Goal: Task Accomplishment & Management: Manage account settings

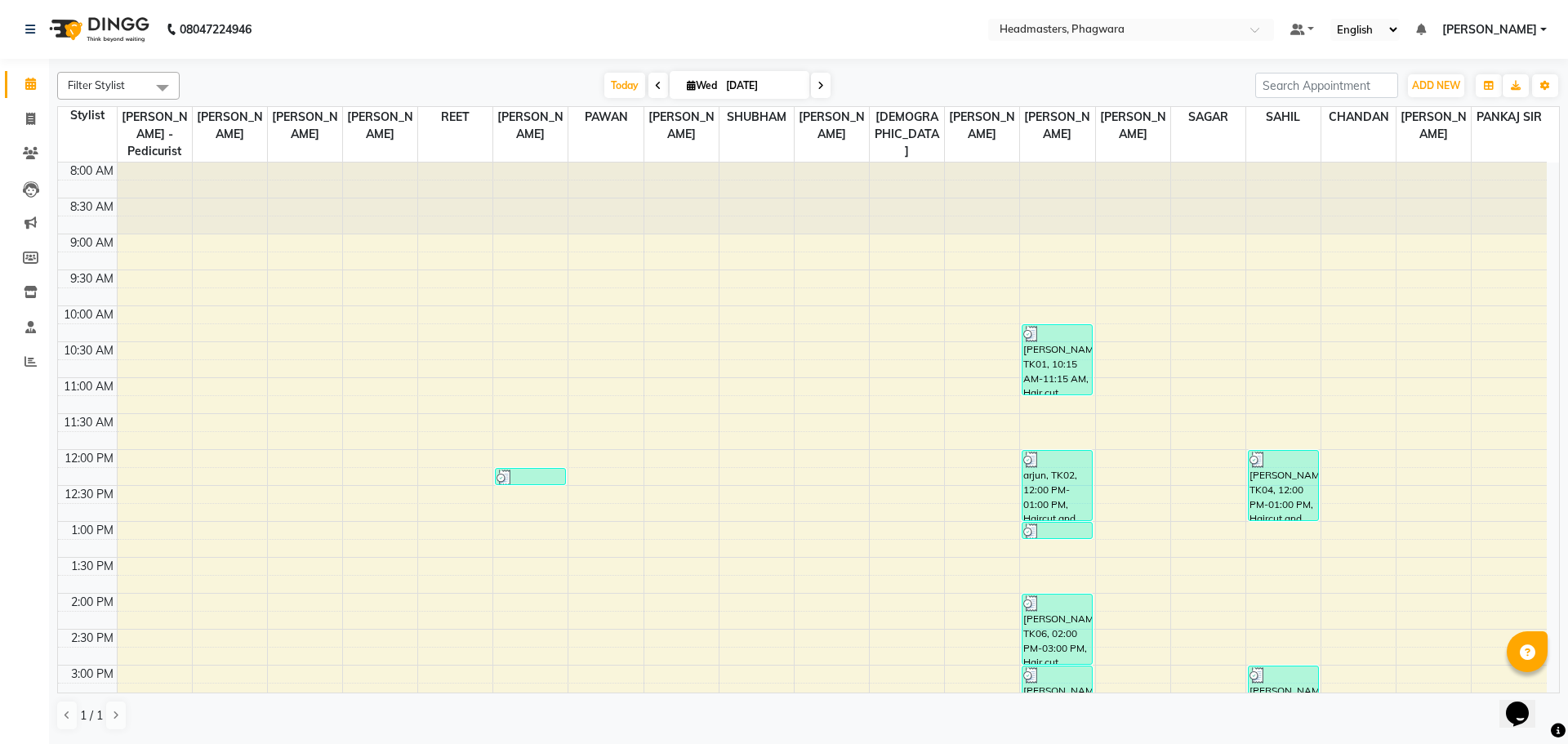
scroll to position [82, 0]
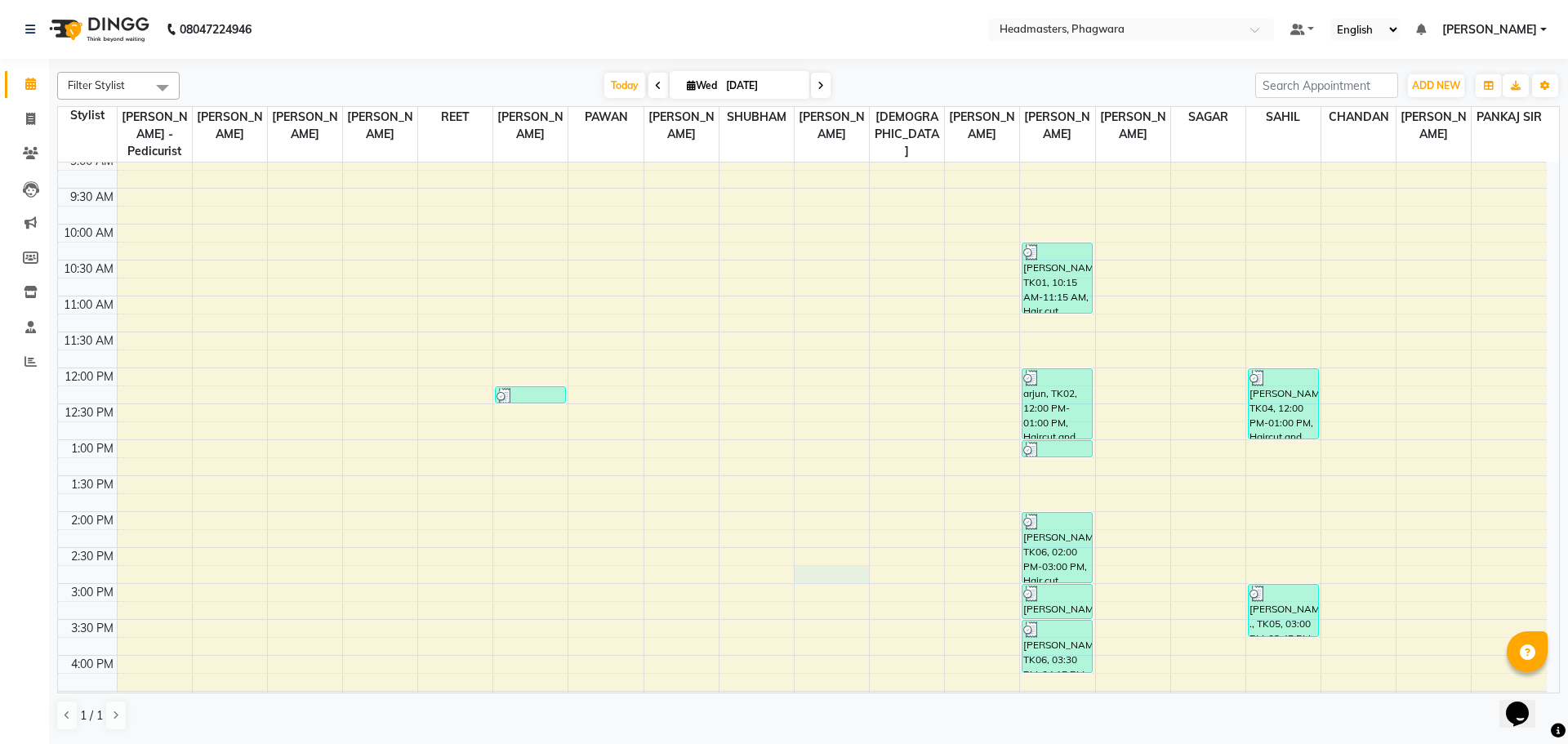
click at [820, 565] on div "8:00 AM 8:30 AM 9:00 AM 9:30 AM 10:00 AM 10:30 AM 11:00 AM 11:30 AM 12:00 PM 12…" at bounding box center [802, 548] width 1489 height 934
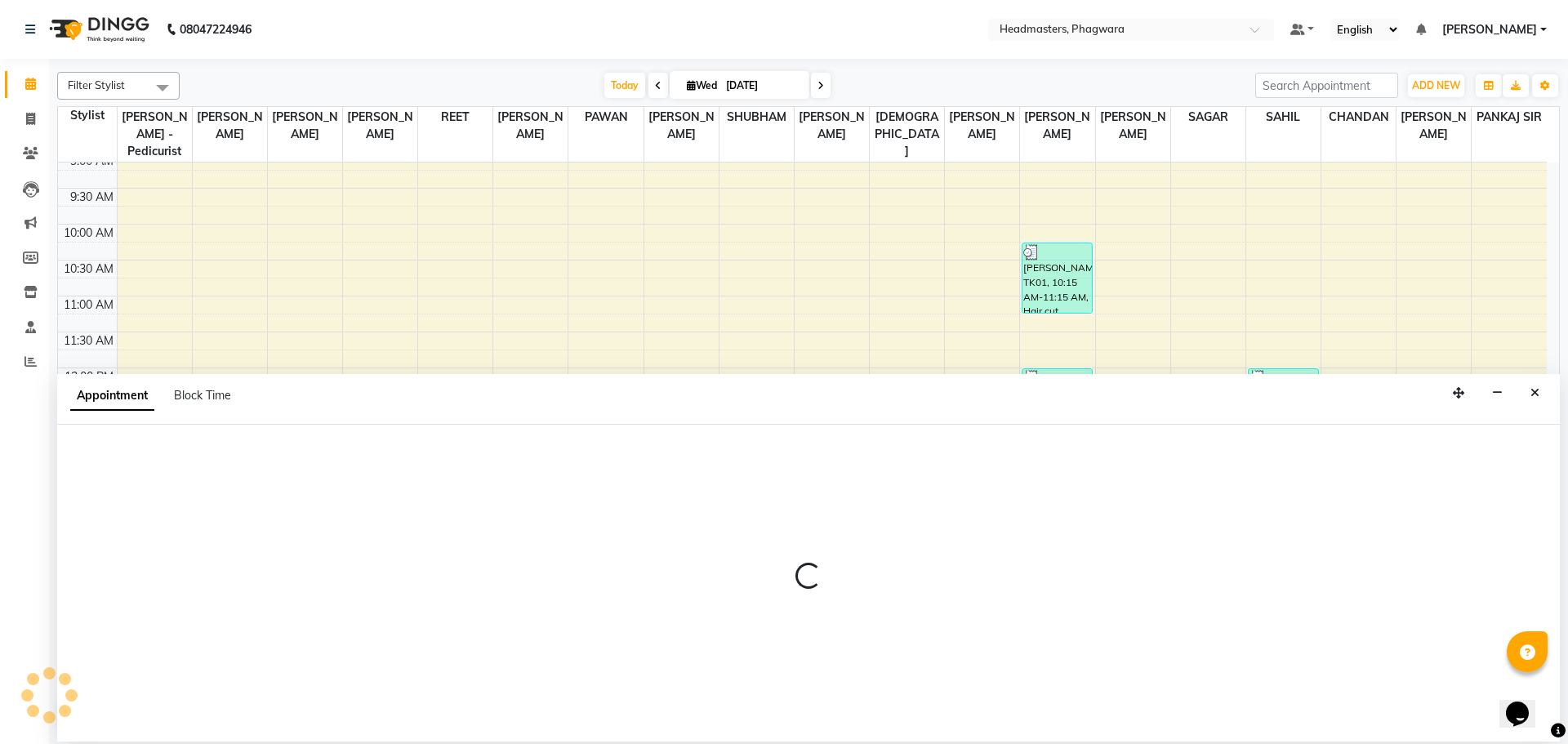
select select "71386"
select select "885"
select select "tentative"
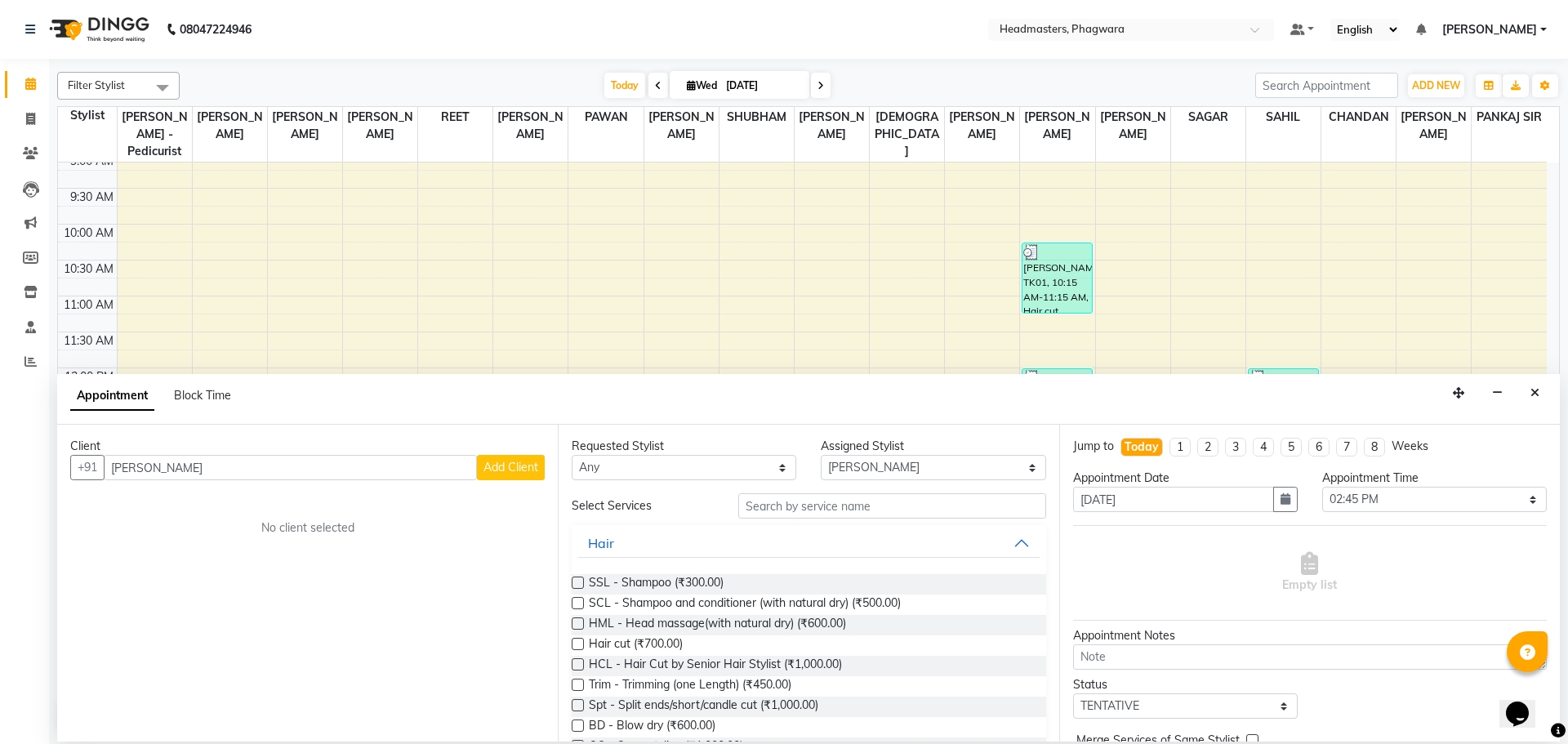
type input "[PERSON_NAME]"
click at [493, 470] on span "Add Client" at bounding box center [510, 467] width 55 height 14
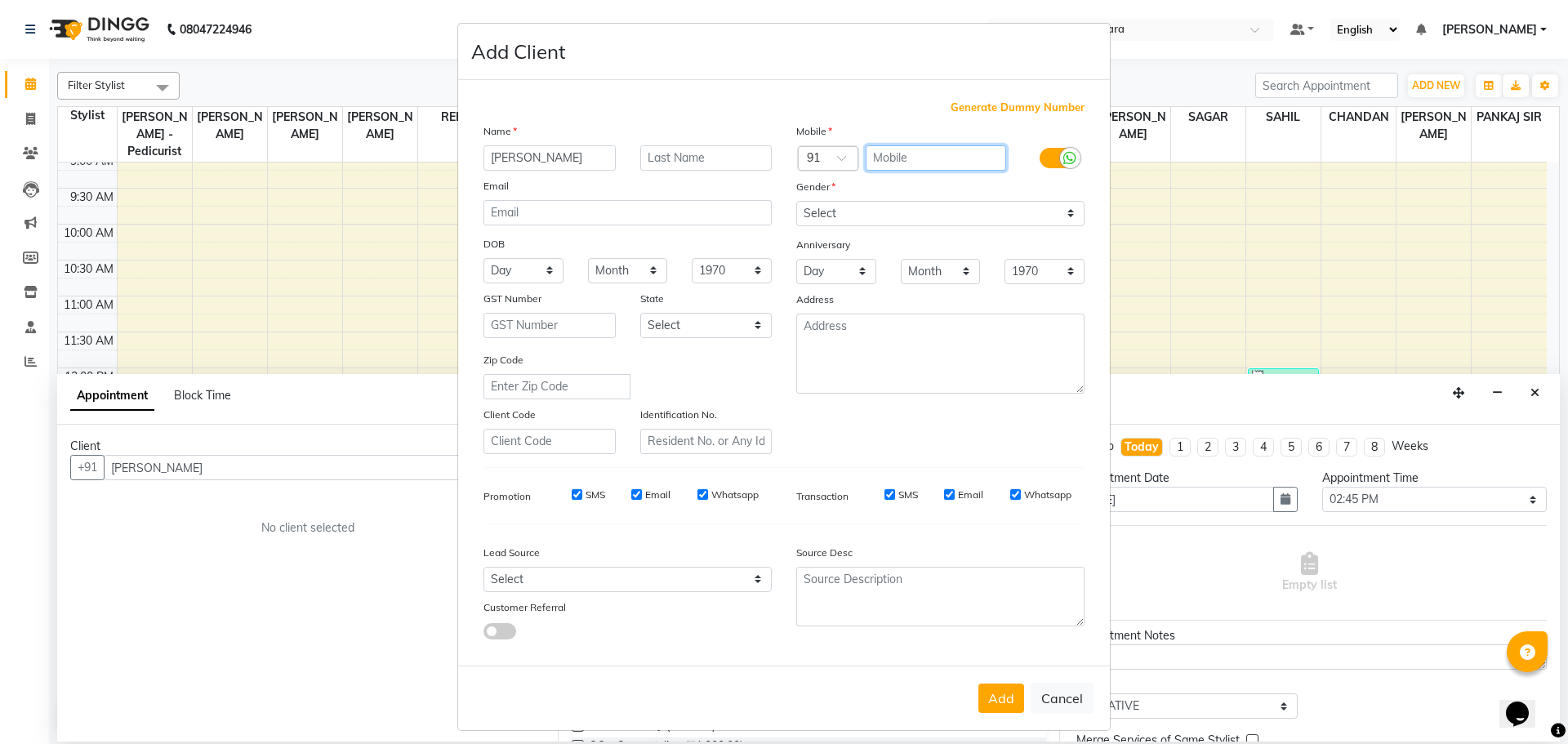
click at [888, 158] on input "text" at bounding box center [936, 158] width 141 height 25
type input "6284852516"
click at [807, 220] on select "Select [DEMOGRAPHIC_DATA] [DEMOGRAPHIC_DATA] Other Prefer Not To Say" at bounding box center [939, 214] width 288 height 25
select select "[DEMOGRAPHIC_DATA]"
click at [796, 201] on select "Select [DEMOGRAPHIC_DATA] [DEMOGRAPHIC_DATA] Other Prefer Not To Say" at bounding box center [939, 214] width 288 height 25
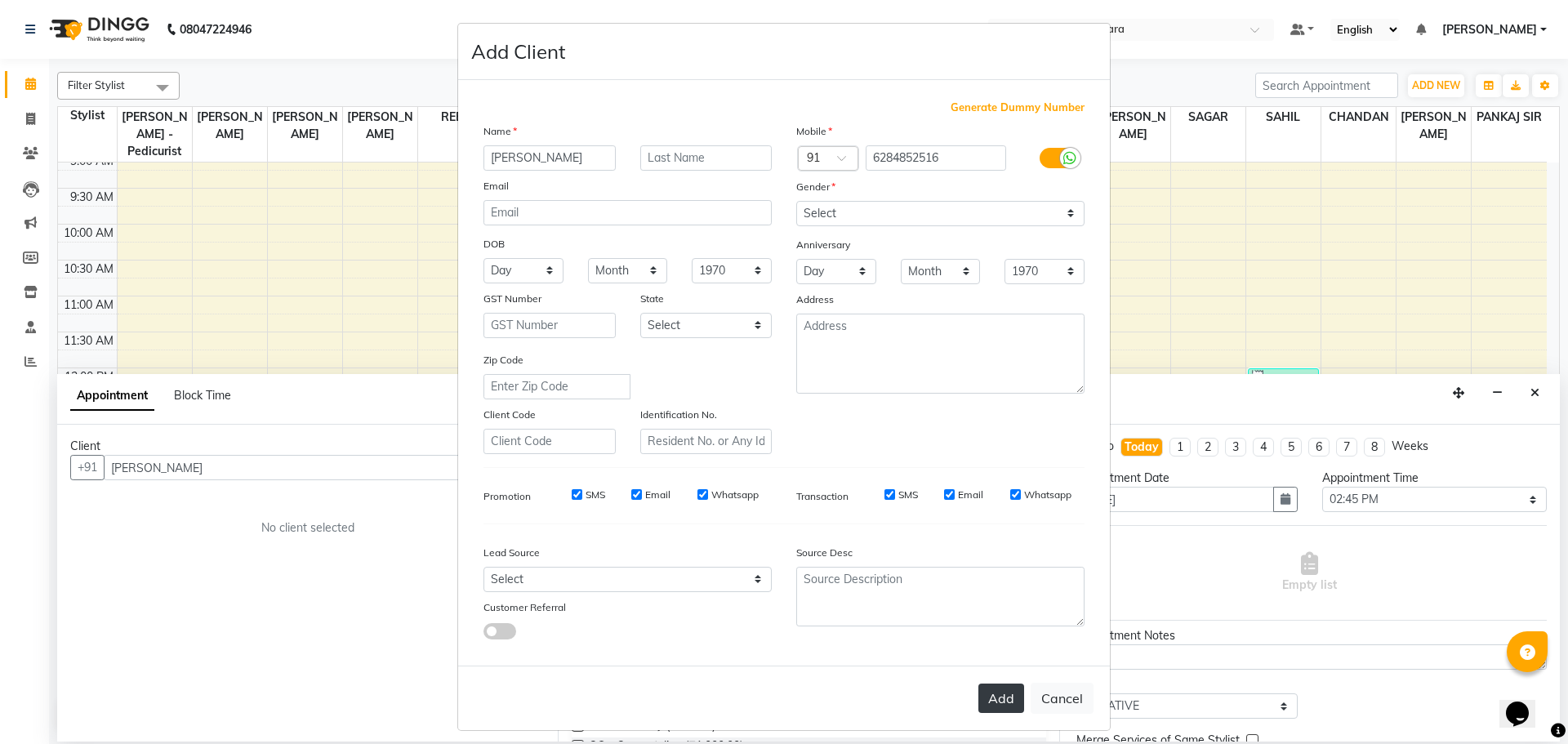
click at [994, 711] on button "Add" at bounding box center [1001, 698] width 46 height 30
type input "6284852516"
select select
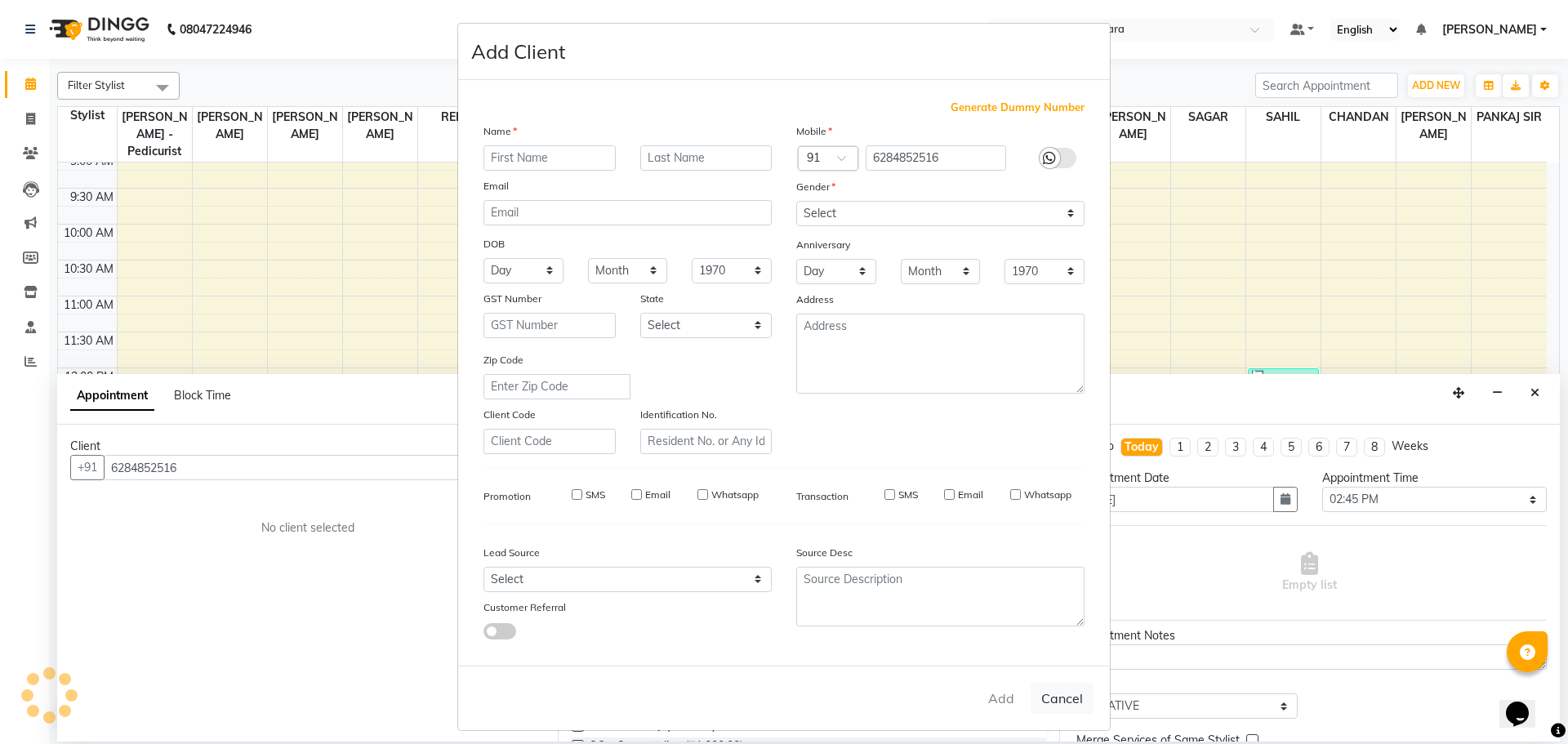
select select
checkbox input "false"
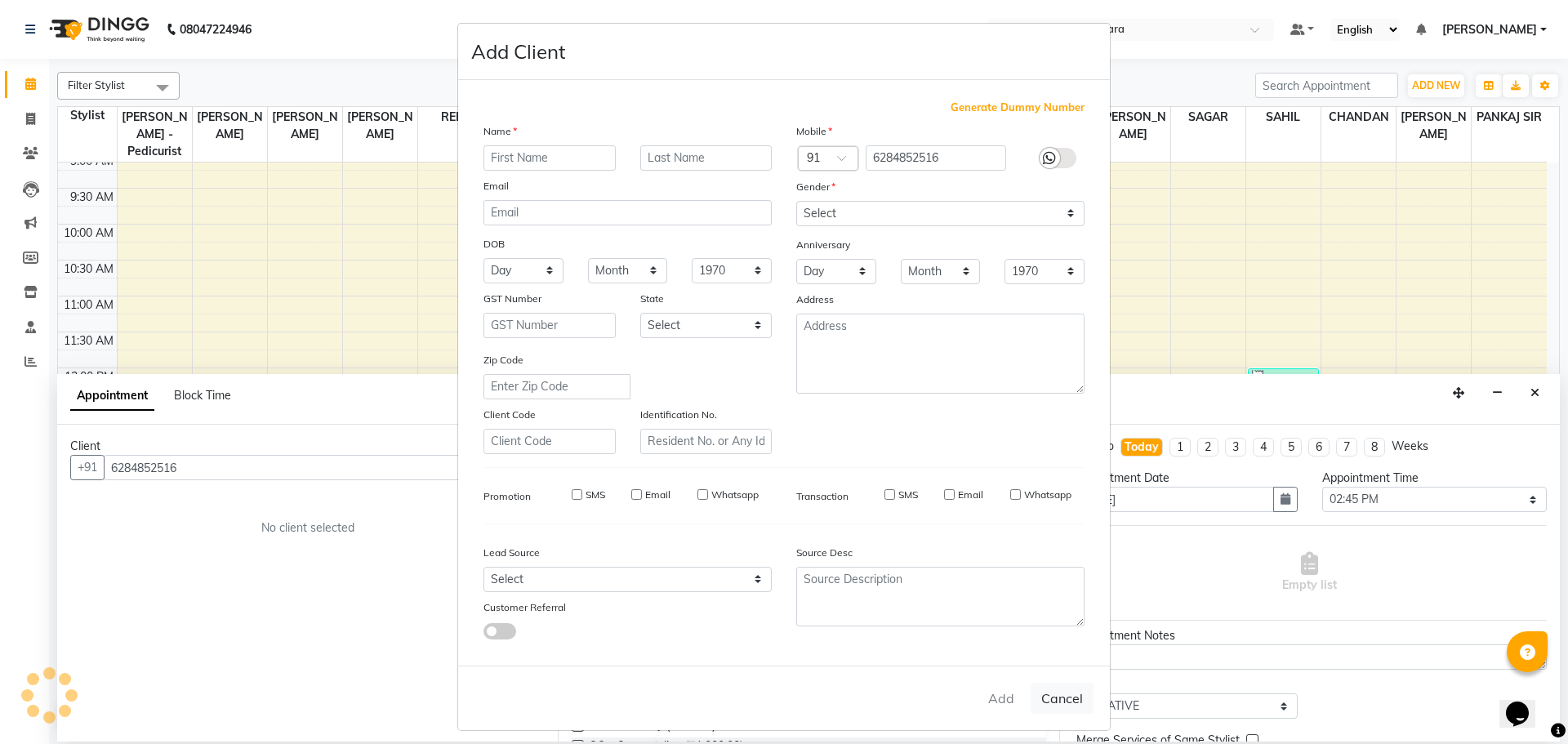
checkbox input "false"
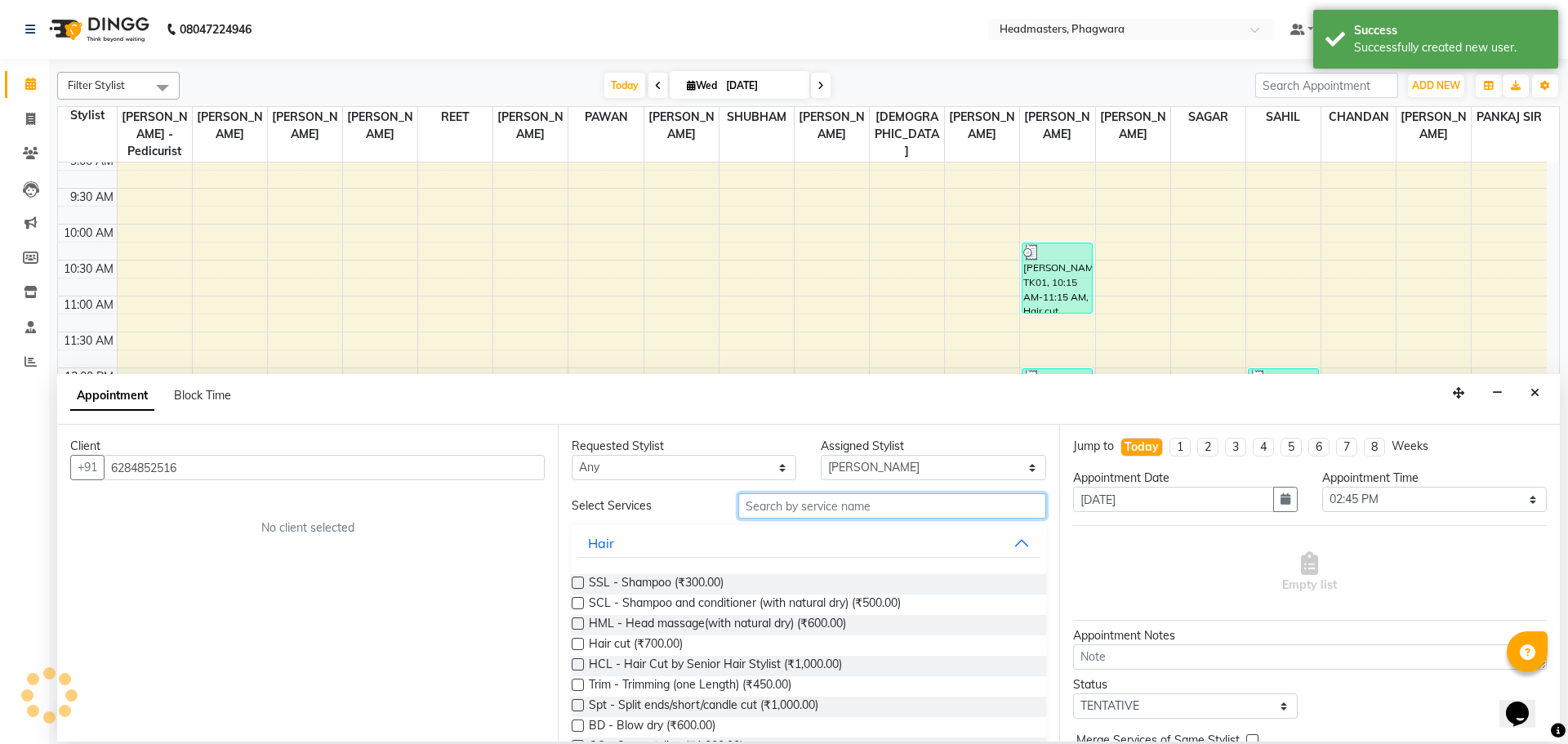
click at [836, 503] on input "text" at bounding box center [892, 505] width 308 height 25
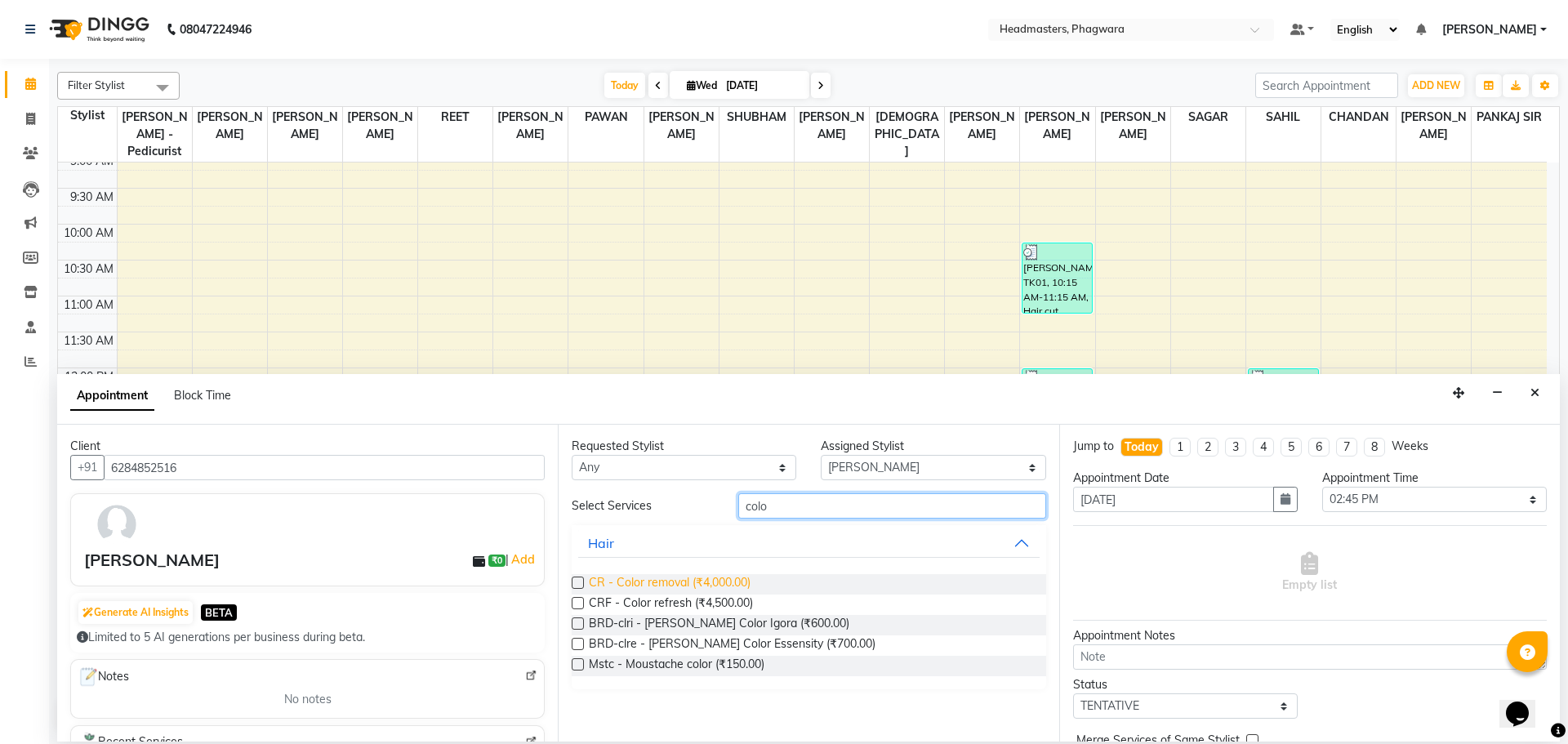
type input "colo"
click at [636, 584] on span "CR - Color removal (₹4,000.00)" at bounding box center [670, 583] width 162 height 20
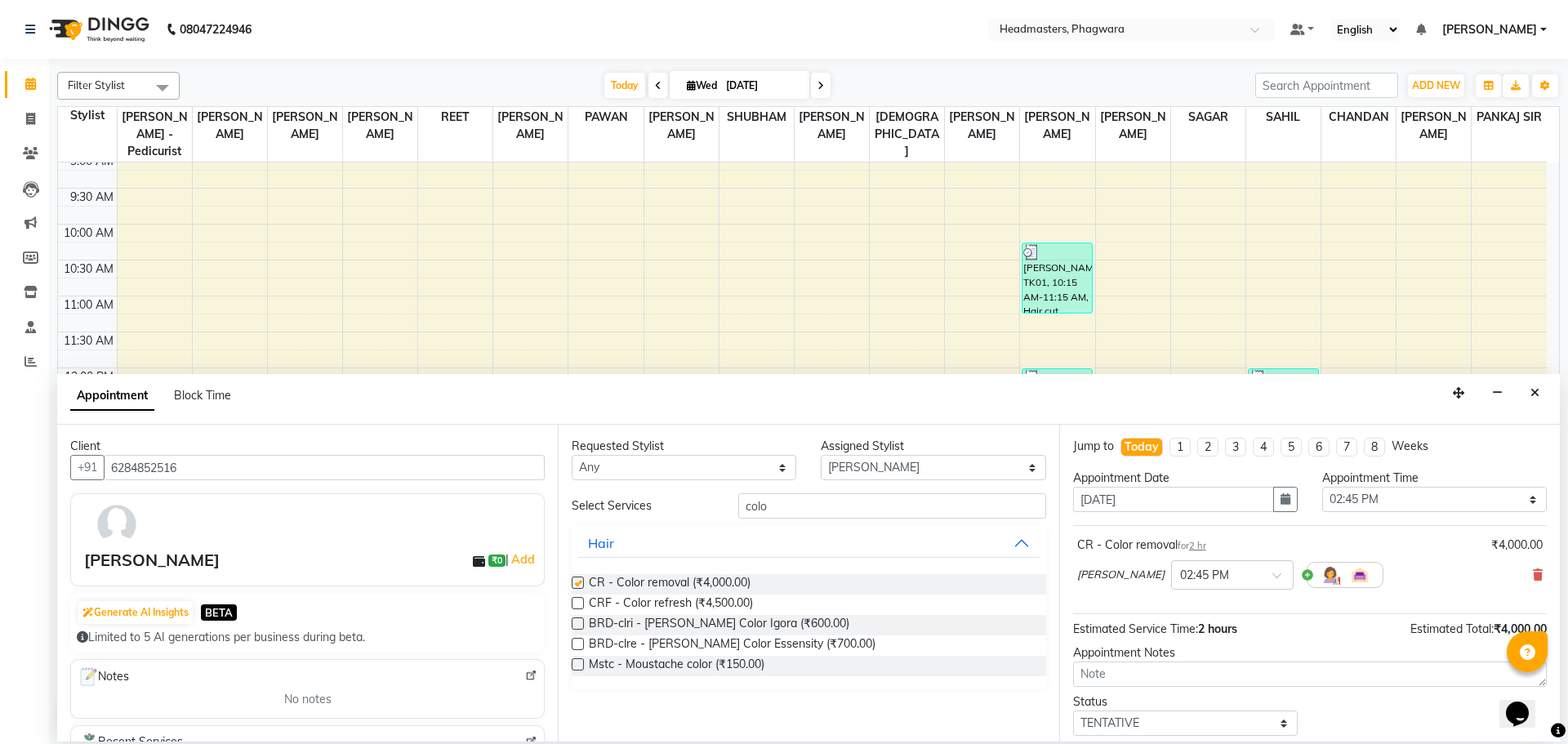
checkbox input "false"
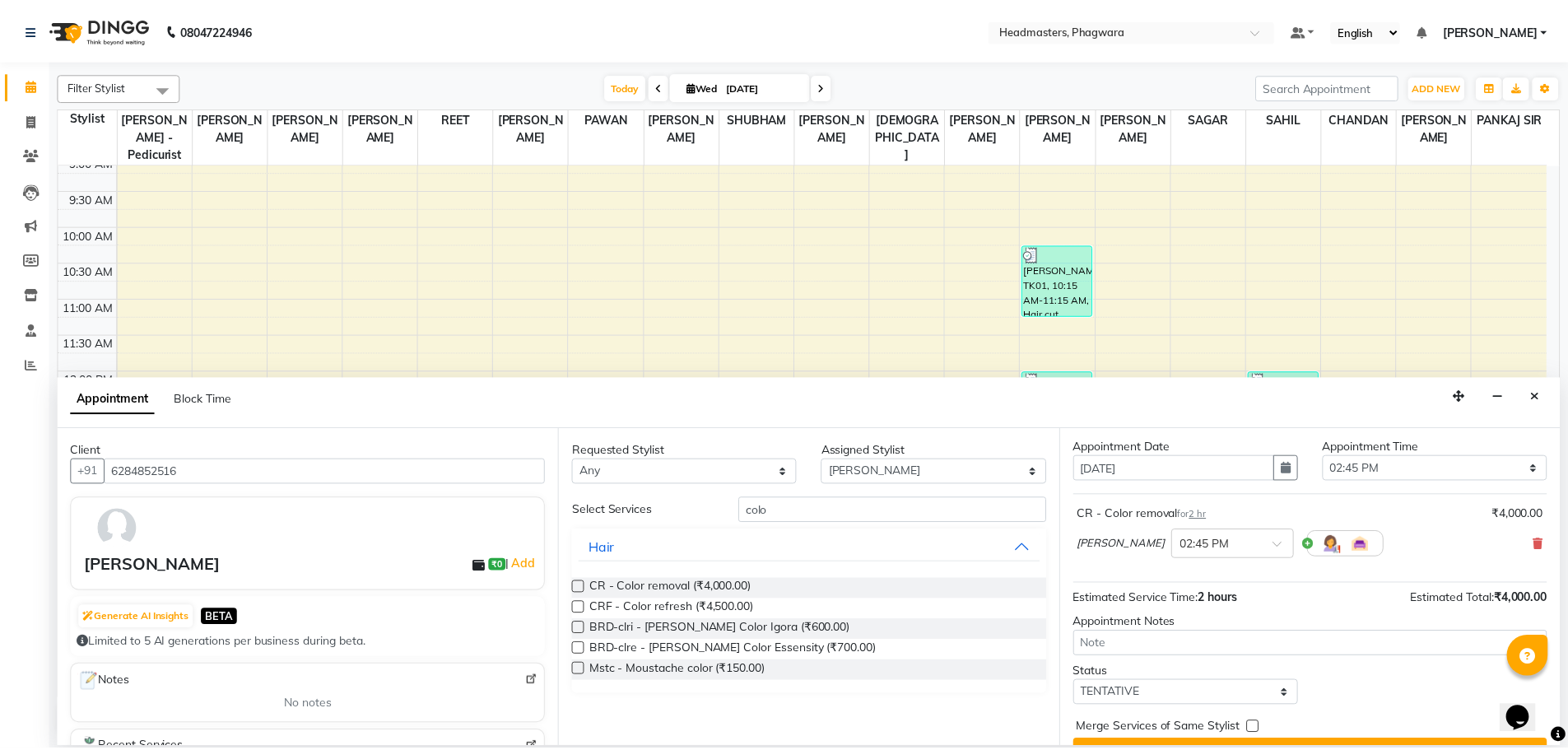
scroll to position [71, 0]
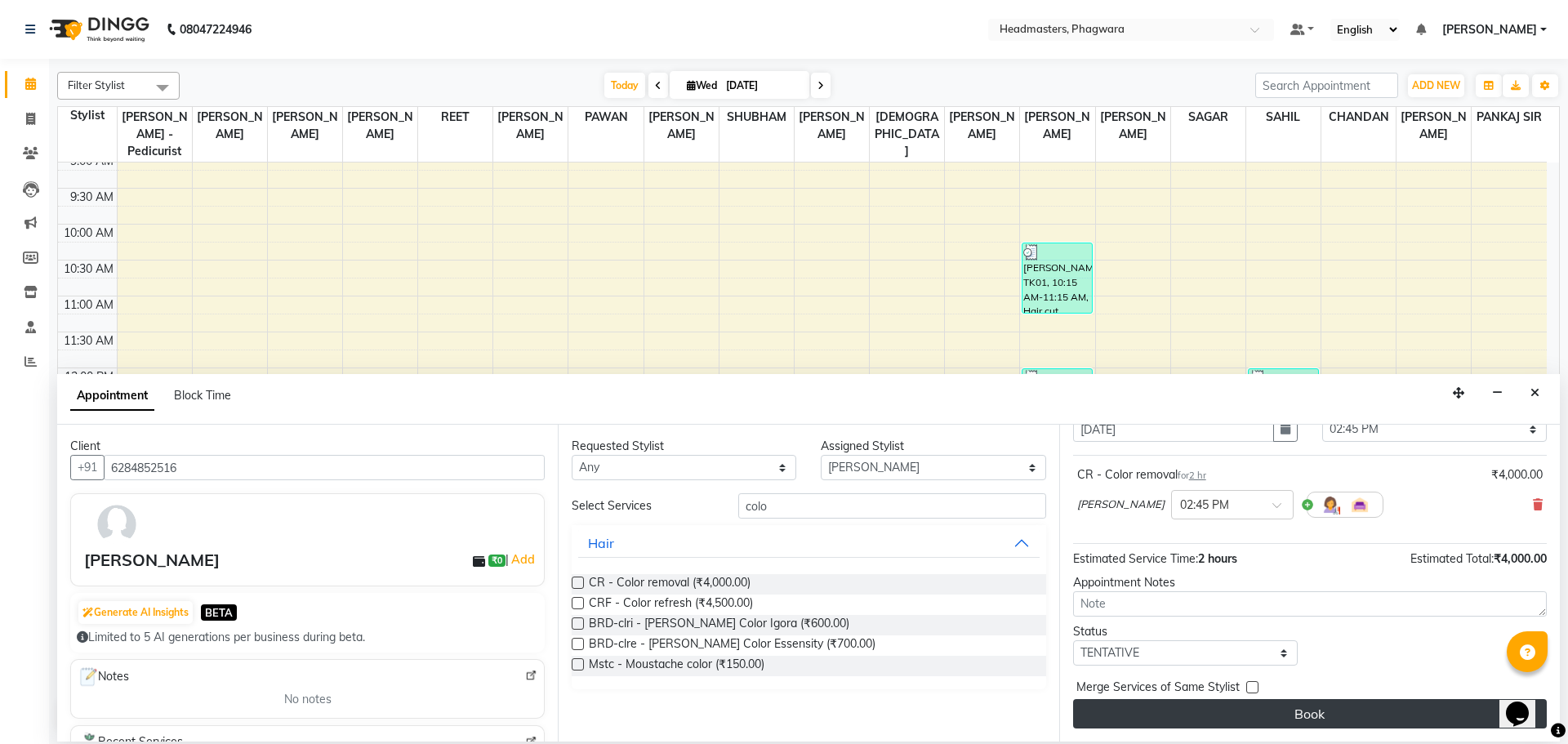
click at [1252, 705] on button "Book" at bounding box center [1310, 713] width 474 height 30
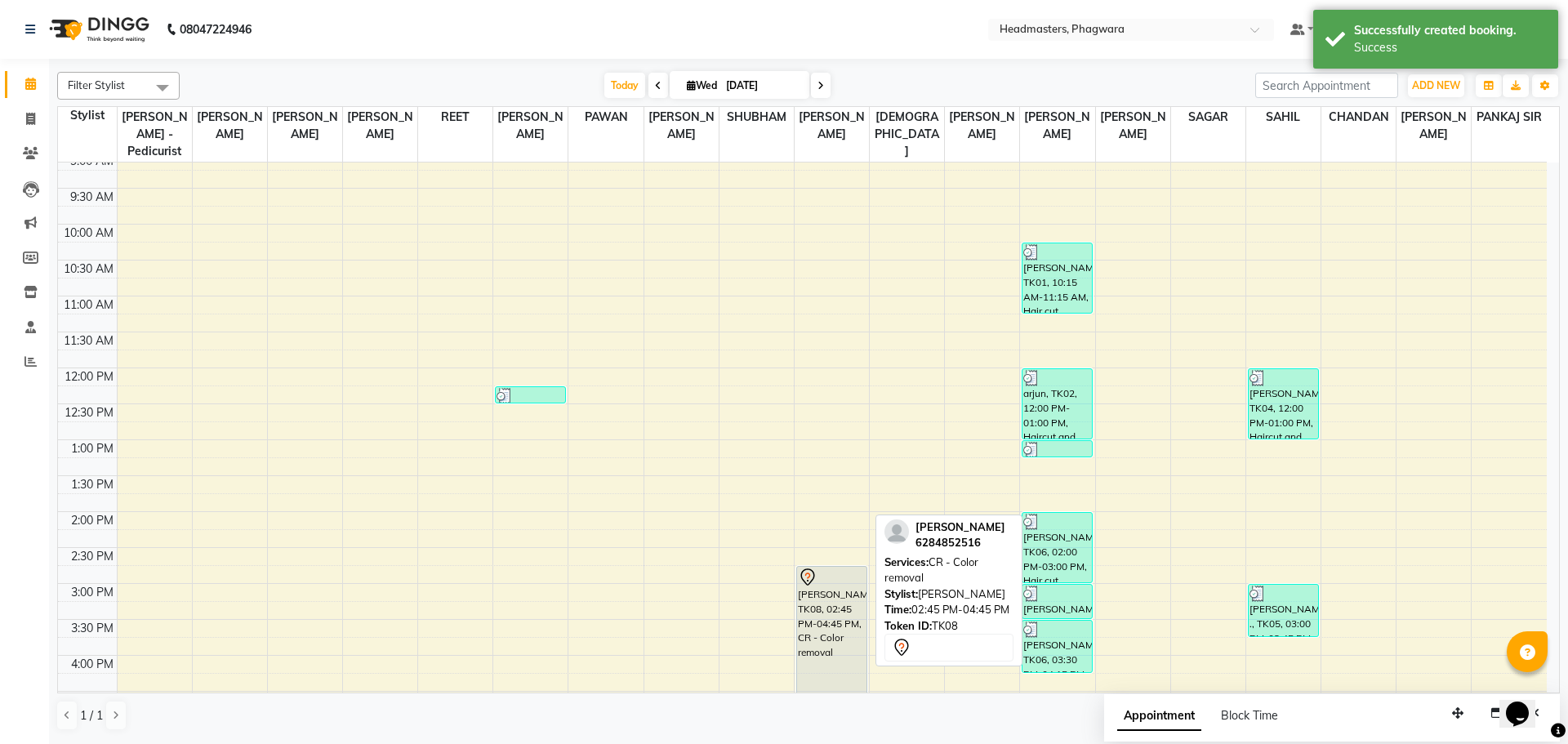
click at [819, 615] on div "[PERSON_NAME], TK08, 02:45 PM-04:45 PM, CR - Color removal" at bounding box center [832, 637] width 69 height 141
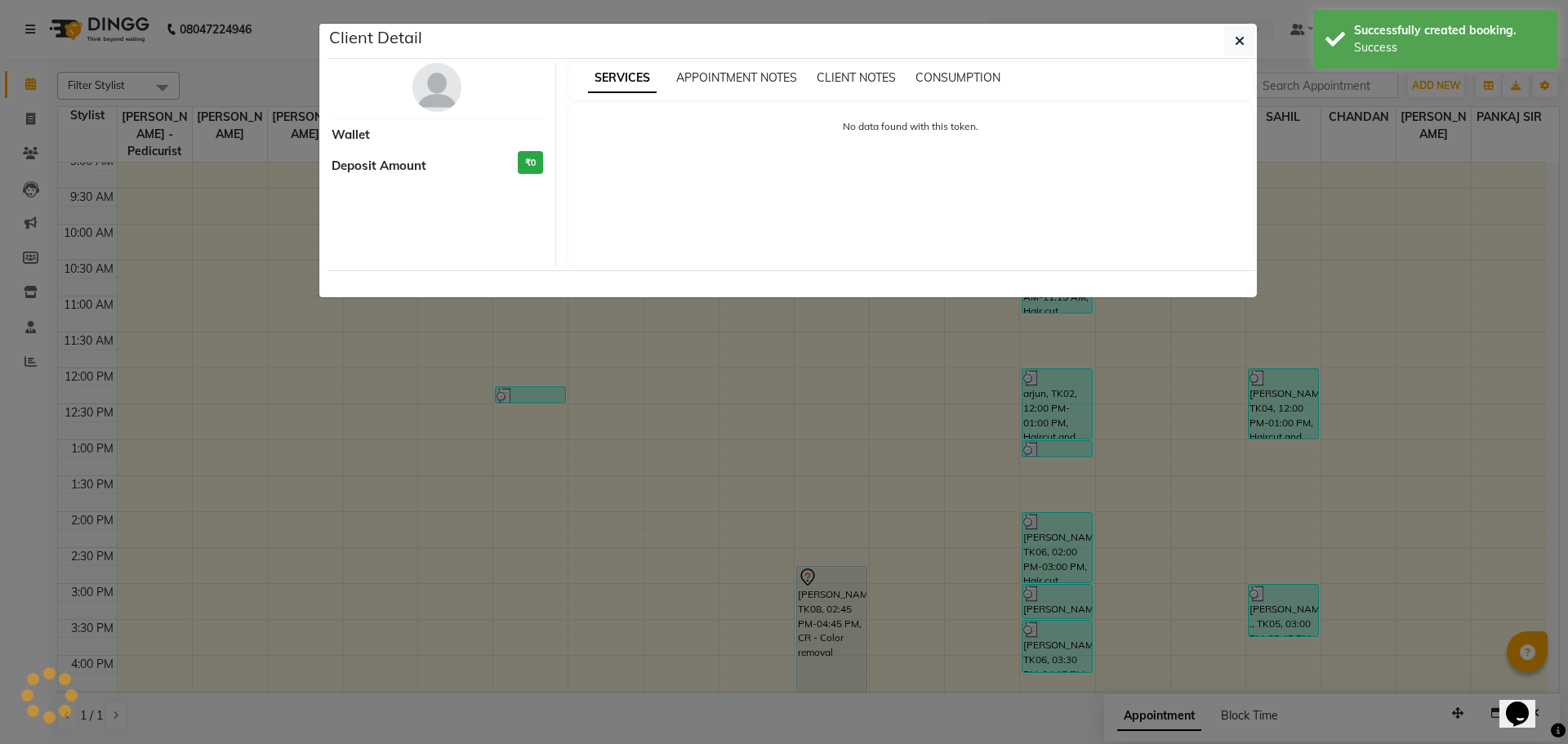
select select "7"
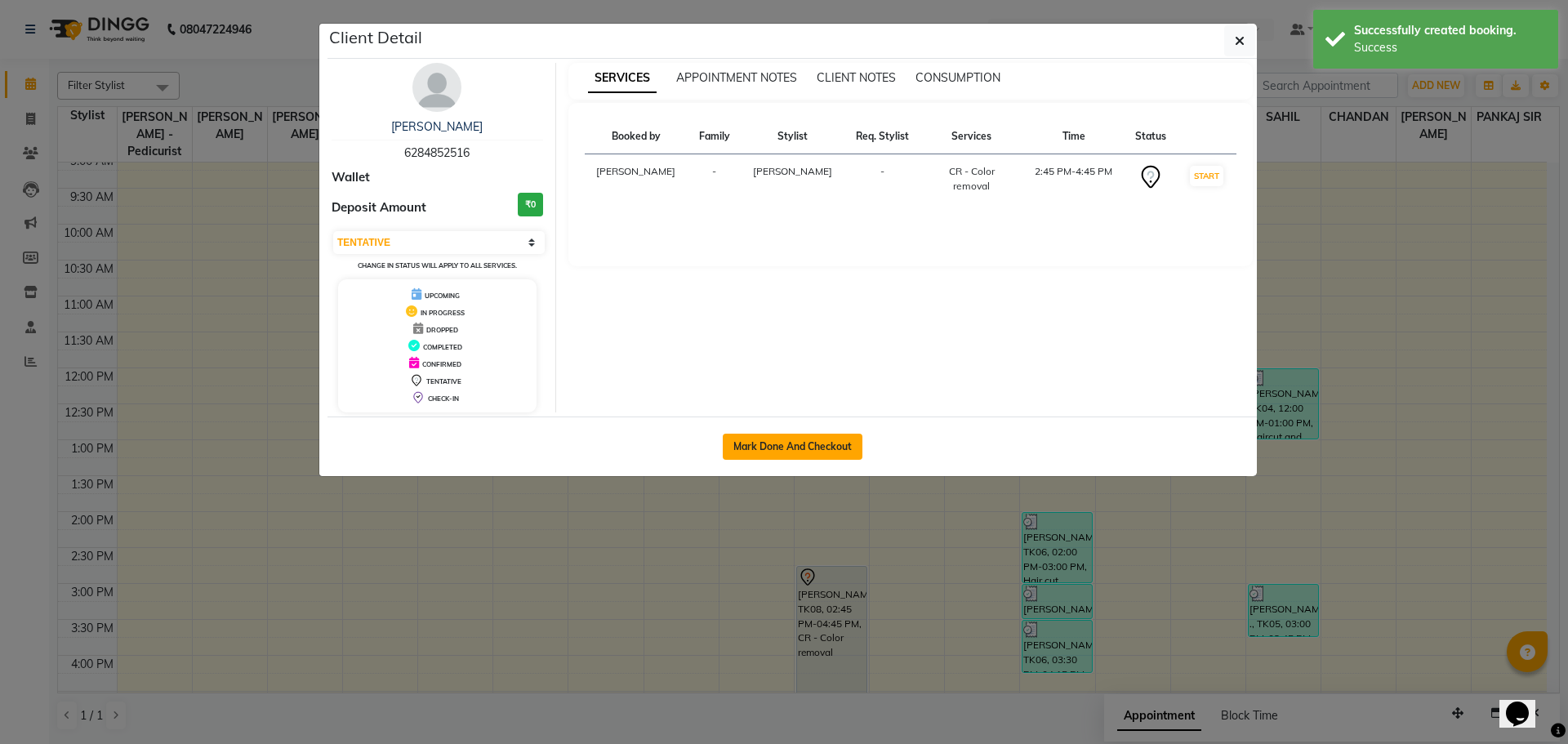
click at [801, 437] on button "Mark Done And Checkout" at bounding box center [792, 447] width 140 height 26
select select "service"
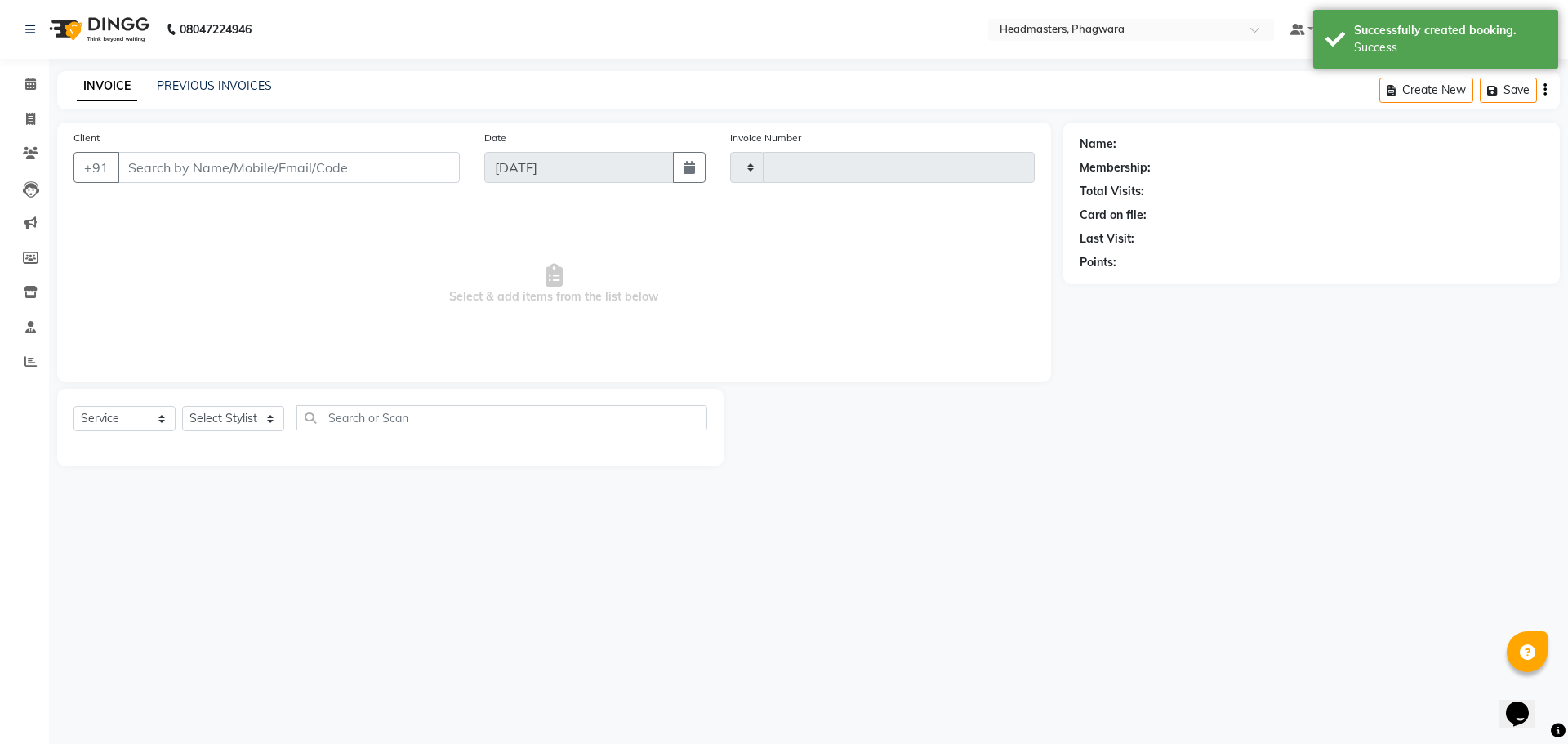
type input "1015"
select select "7888"
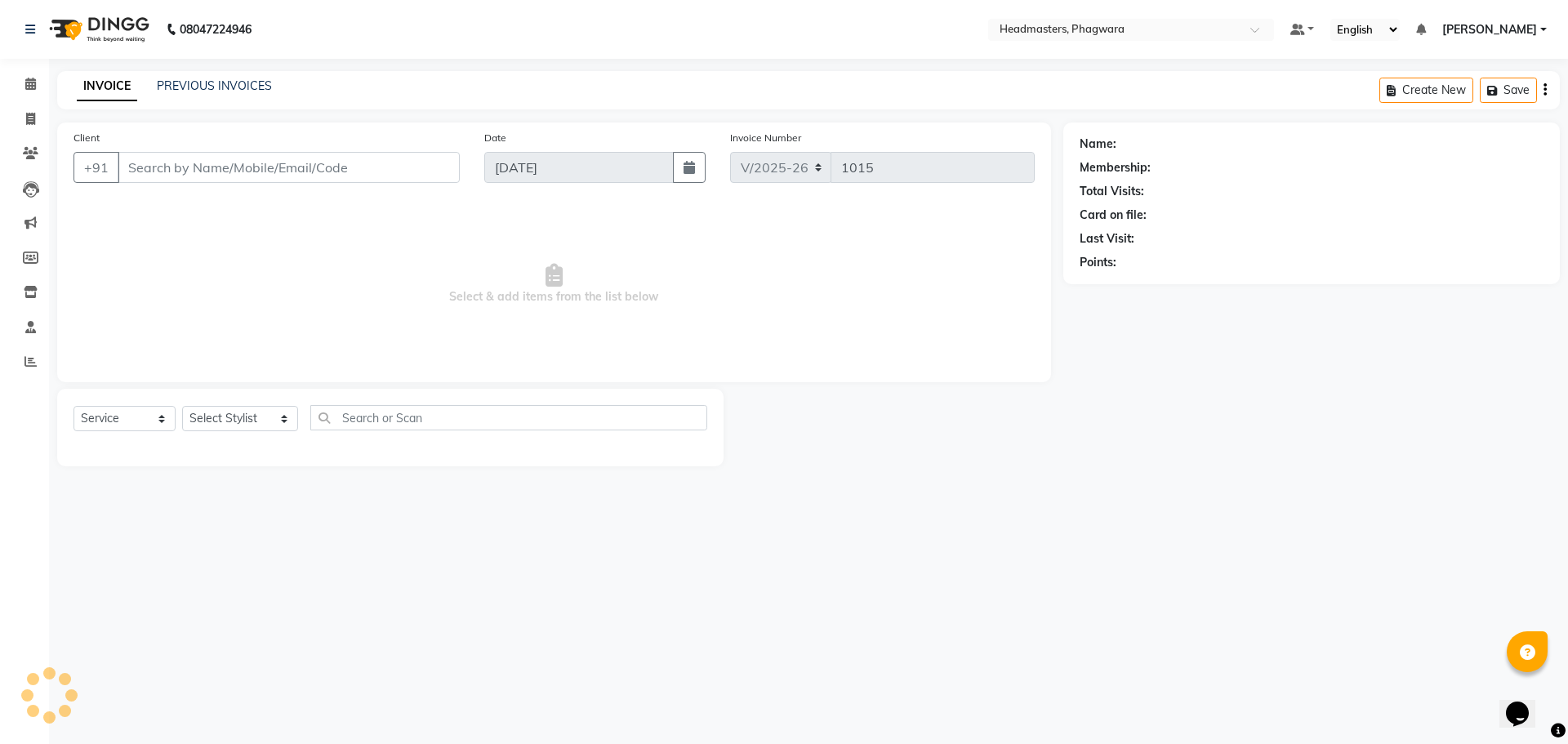
type input "6284852516"
select select "71386"
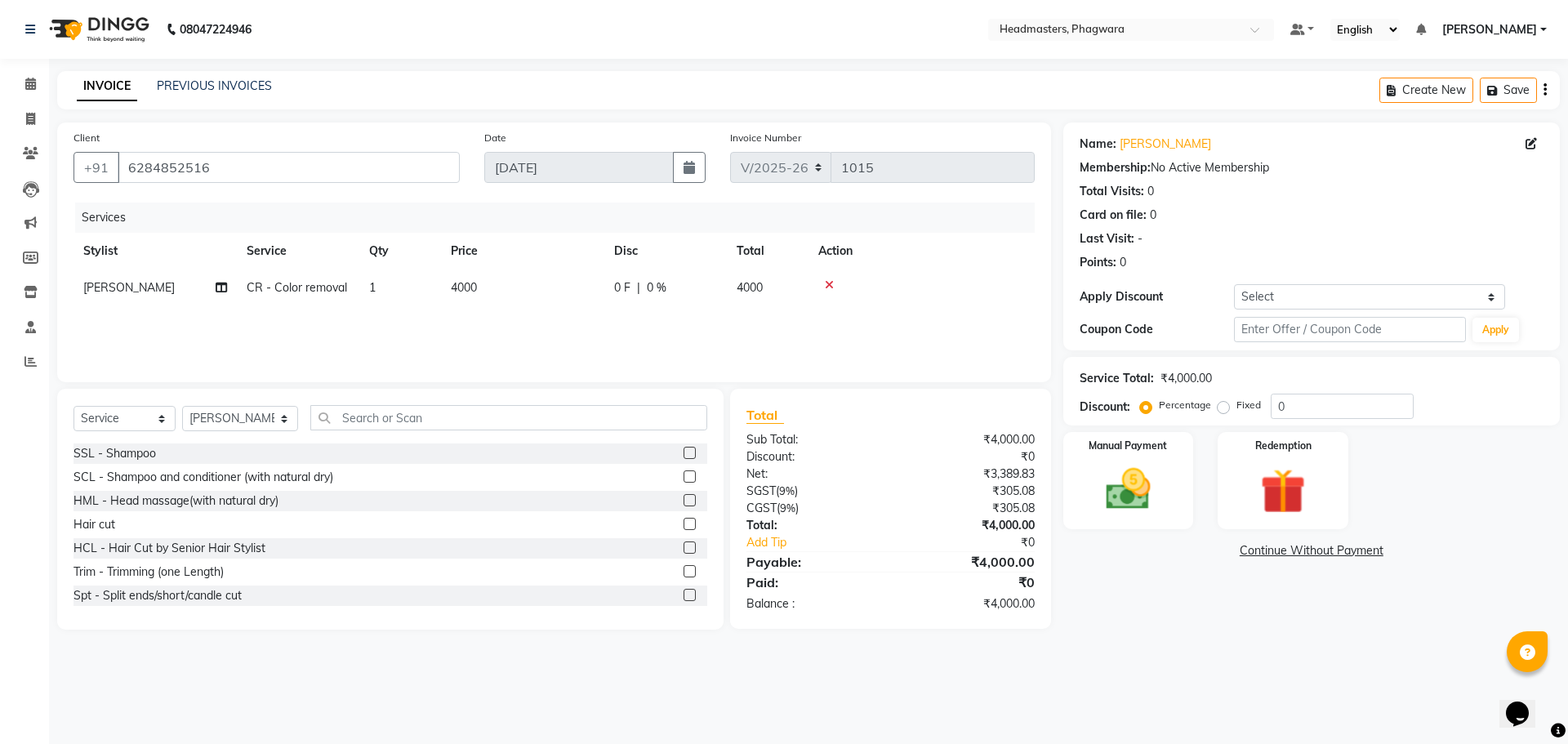
click at [483, 283] on td "4000" at bounding box center [523, 288] width 164 height 37
select select "71386"
drag, startPoint x: 542, startPoint y: 291, endPoint x: 534, endPoint y: 287, distance: 8.9
click at [534, 288] on input "4000" at bounding box center [599, 292] width 143 height 25
type input "2000"
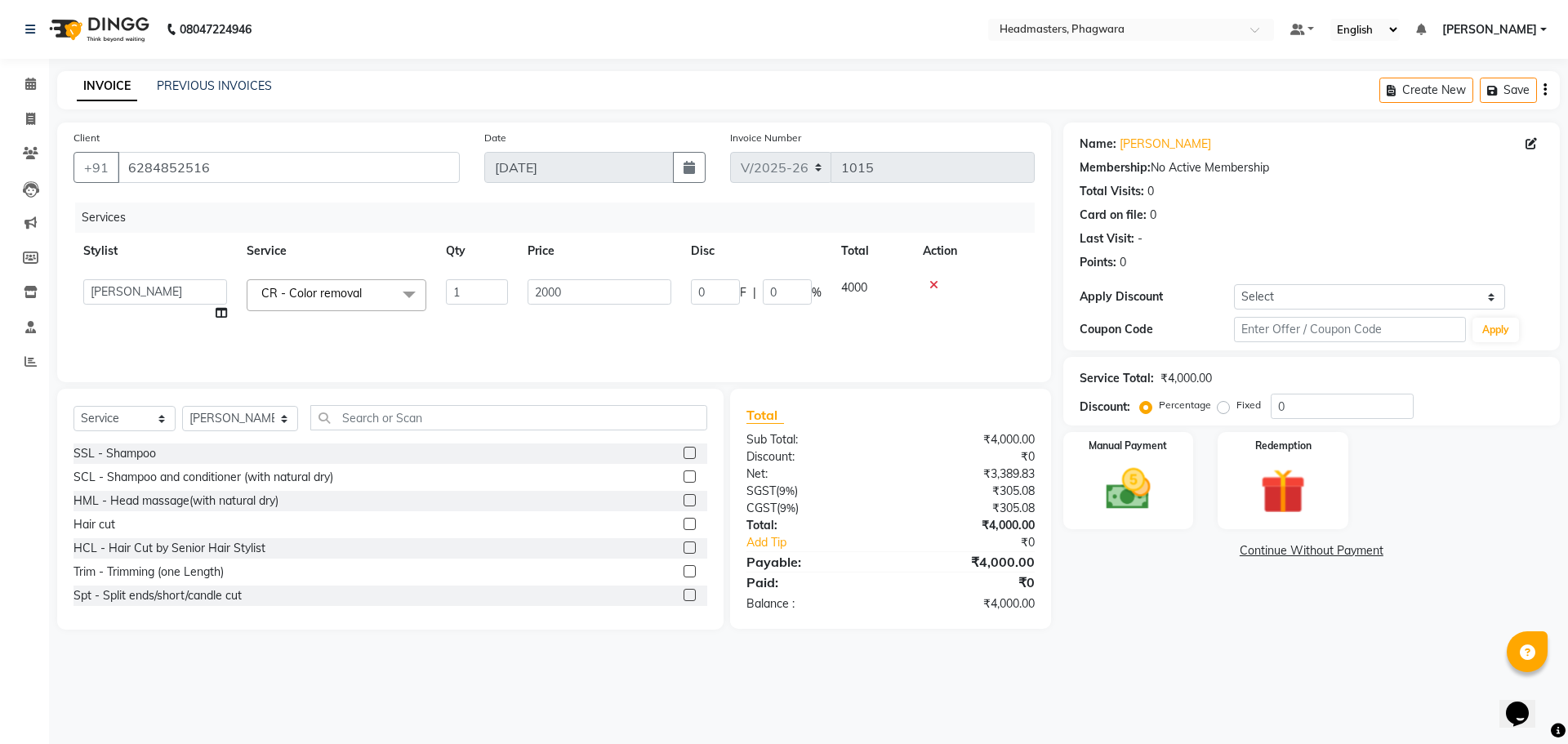
click at [615, 350] on div "Services Stylist Service Qty Price Disc Total Action [PERSON_NAME] [PERSON_NAME…" at bounding box center [553, 284] width 962 height 164
click at [1123, 453] on div "Manual Payment" at bounding box center [1127, 480] width 136 height 100
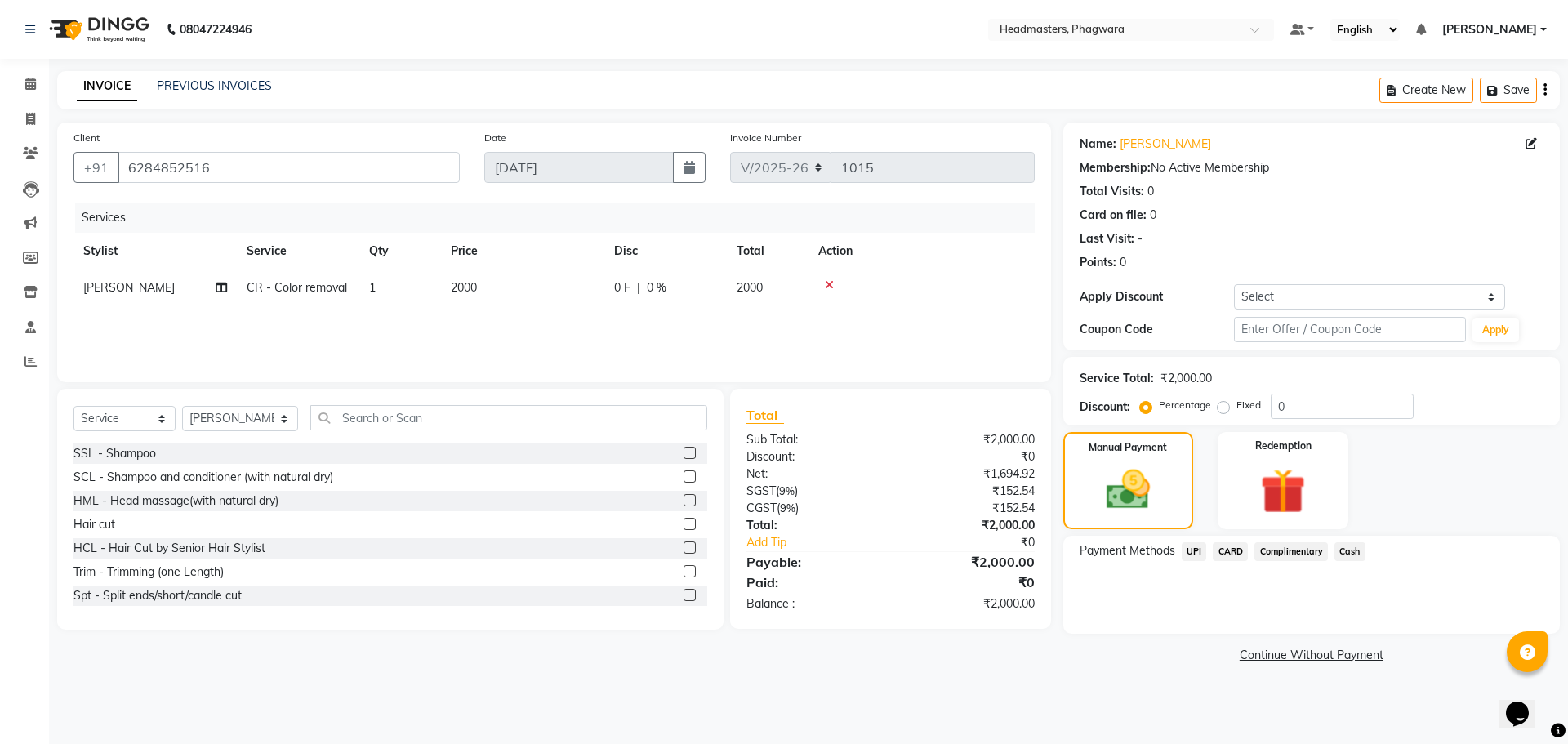
click at [1201, 553] on span "UPI" at bounding box center [1195, 552] width 25 height 19
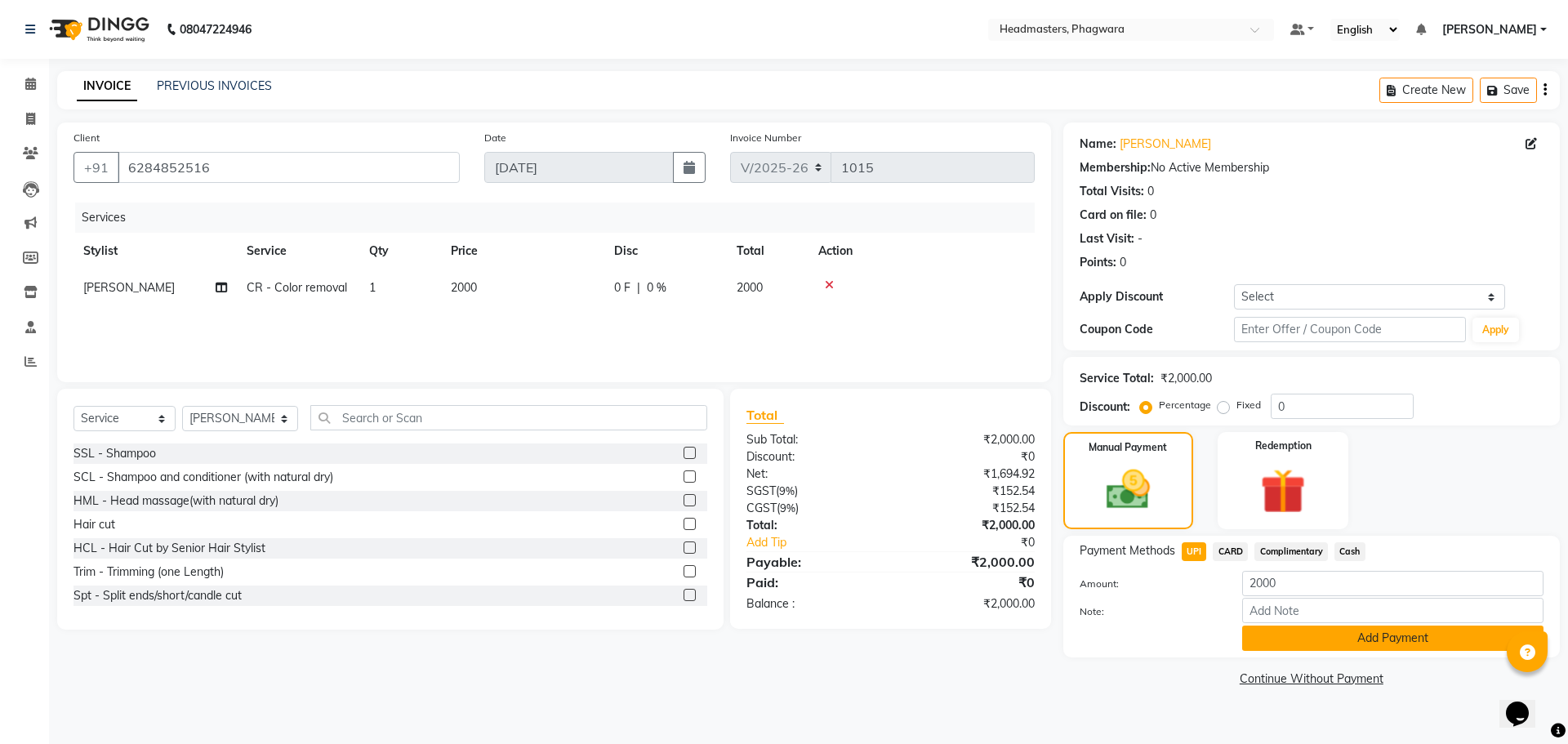
click at [1318, 644] on button "Add Payment" at bounding box center [1392, 638] width 301 height 25
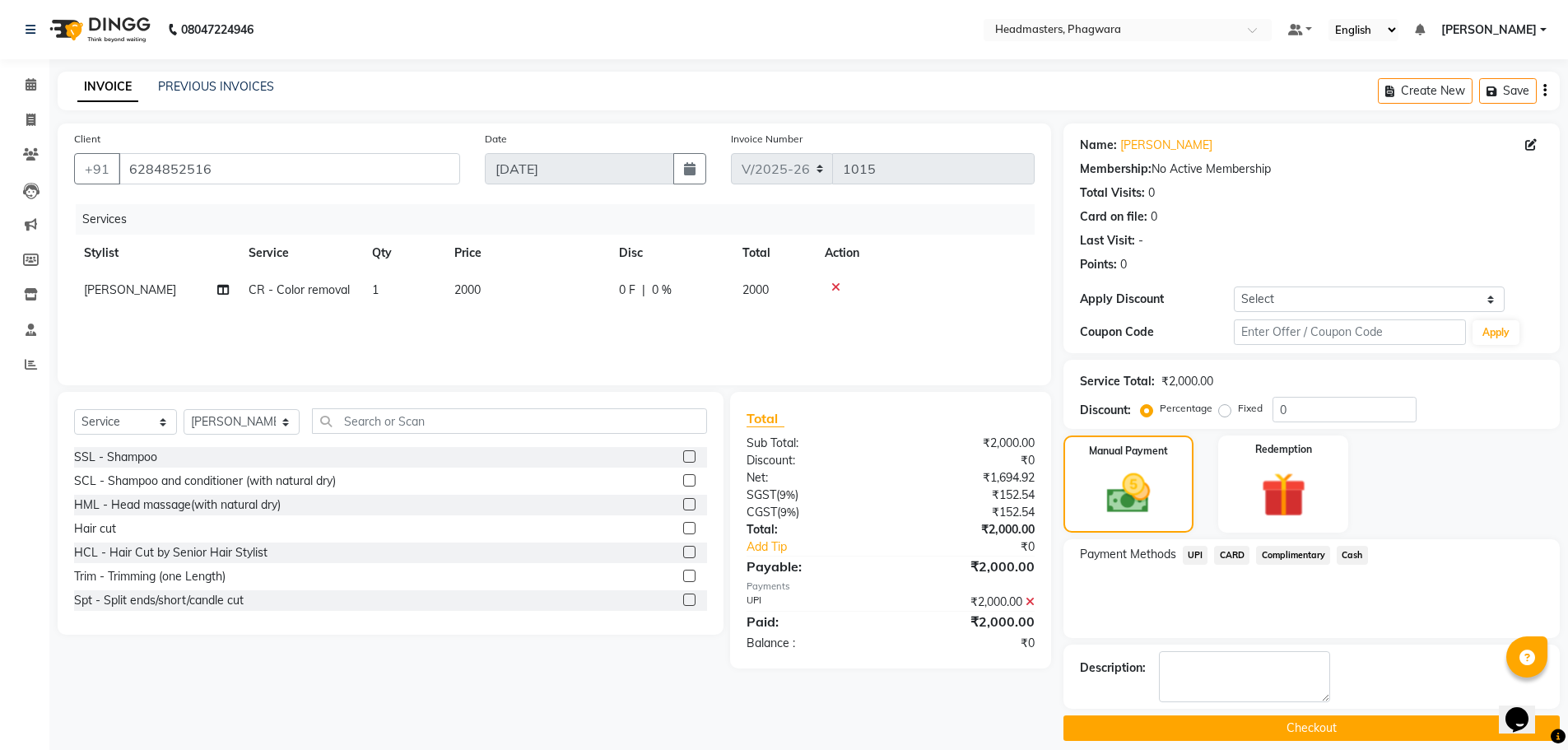
click at [1330, 734] on button "Checkout" at bounding box center [1312, 728] width 497 height 25
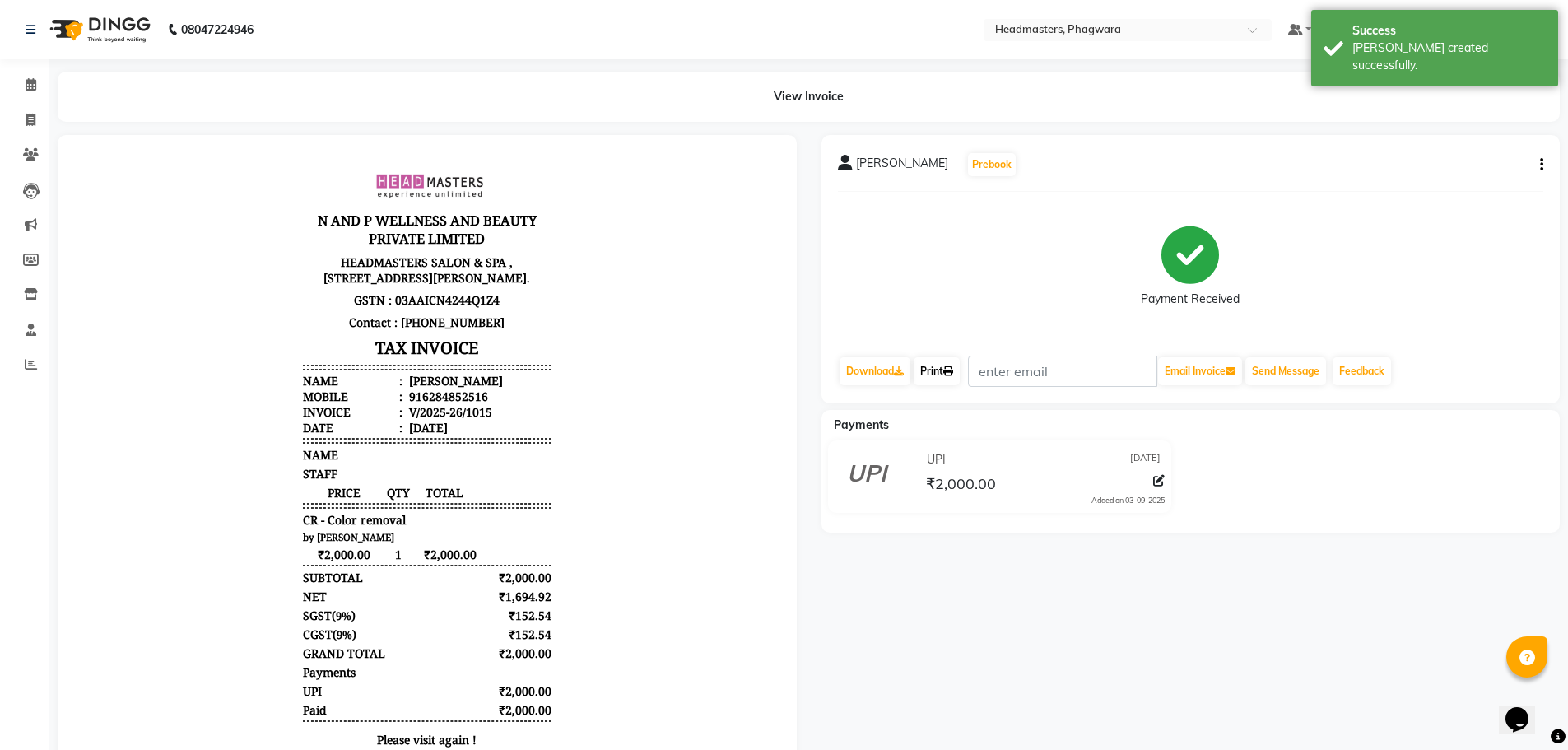
click at [918, 372] on link "Print" at bounding box center [937, 371] width 47 height 28
click at [36, 89] on icon at bounding box center [30, 84] width 11 height 13
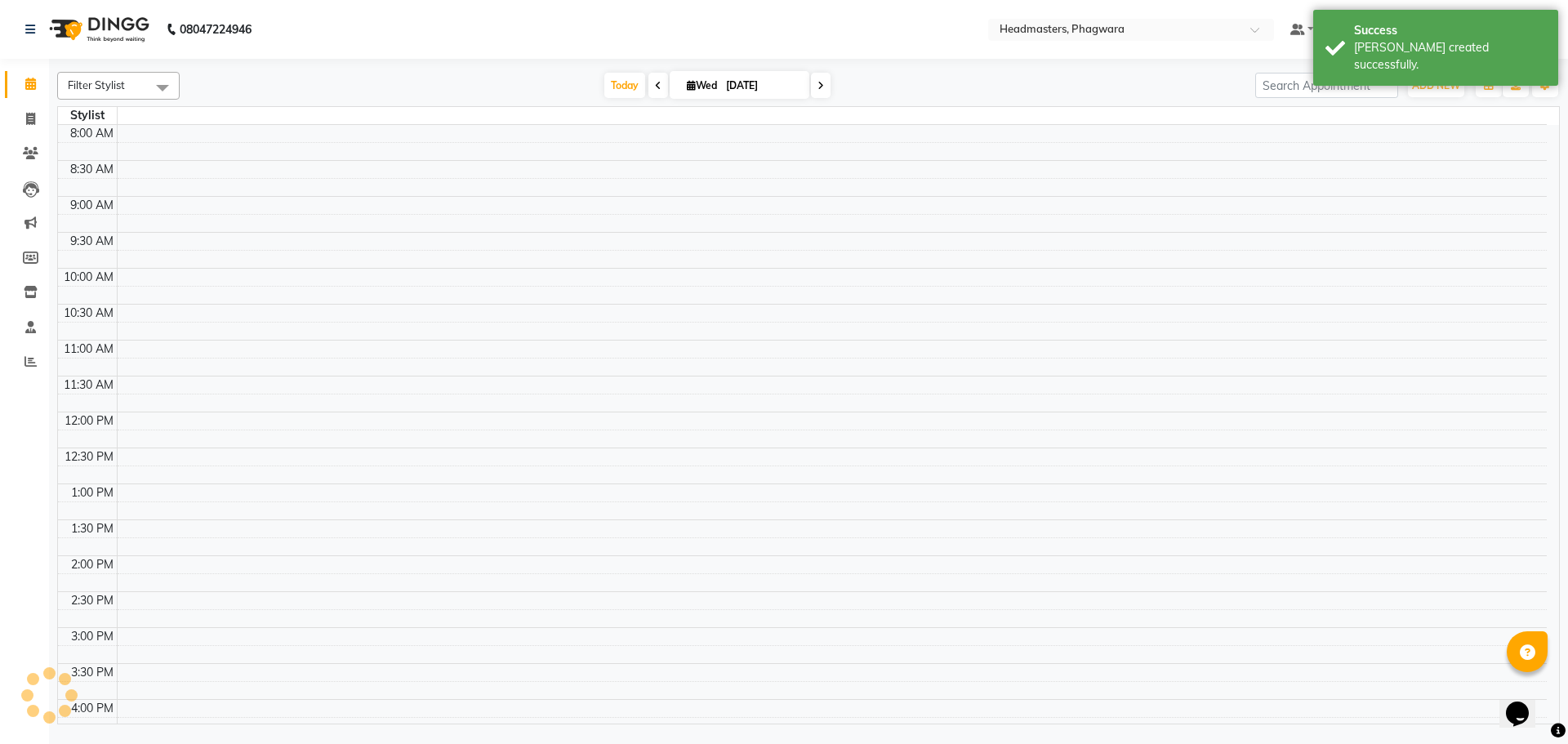
scroll to position [355, 0]
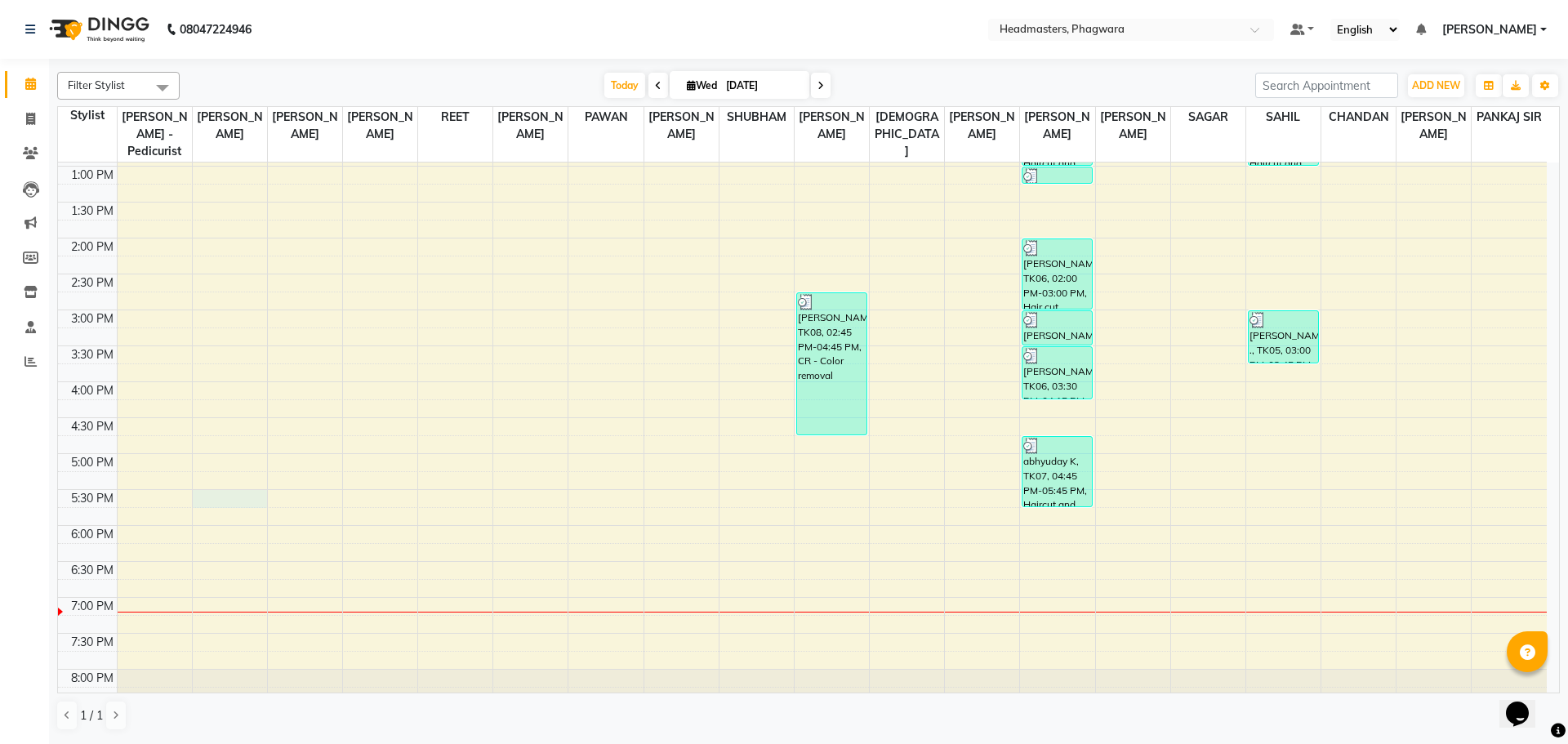
click at [218, 477] on div "8:00 AM 8:30 AM 9:00 AM 9:30 AM 10:00 AM 10:30 AM 11:00 AM 11:30 AM 12:00 PM 12…" at bounding box center [802, 274] width 1489 height 934
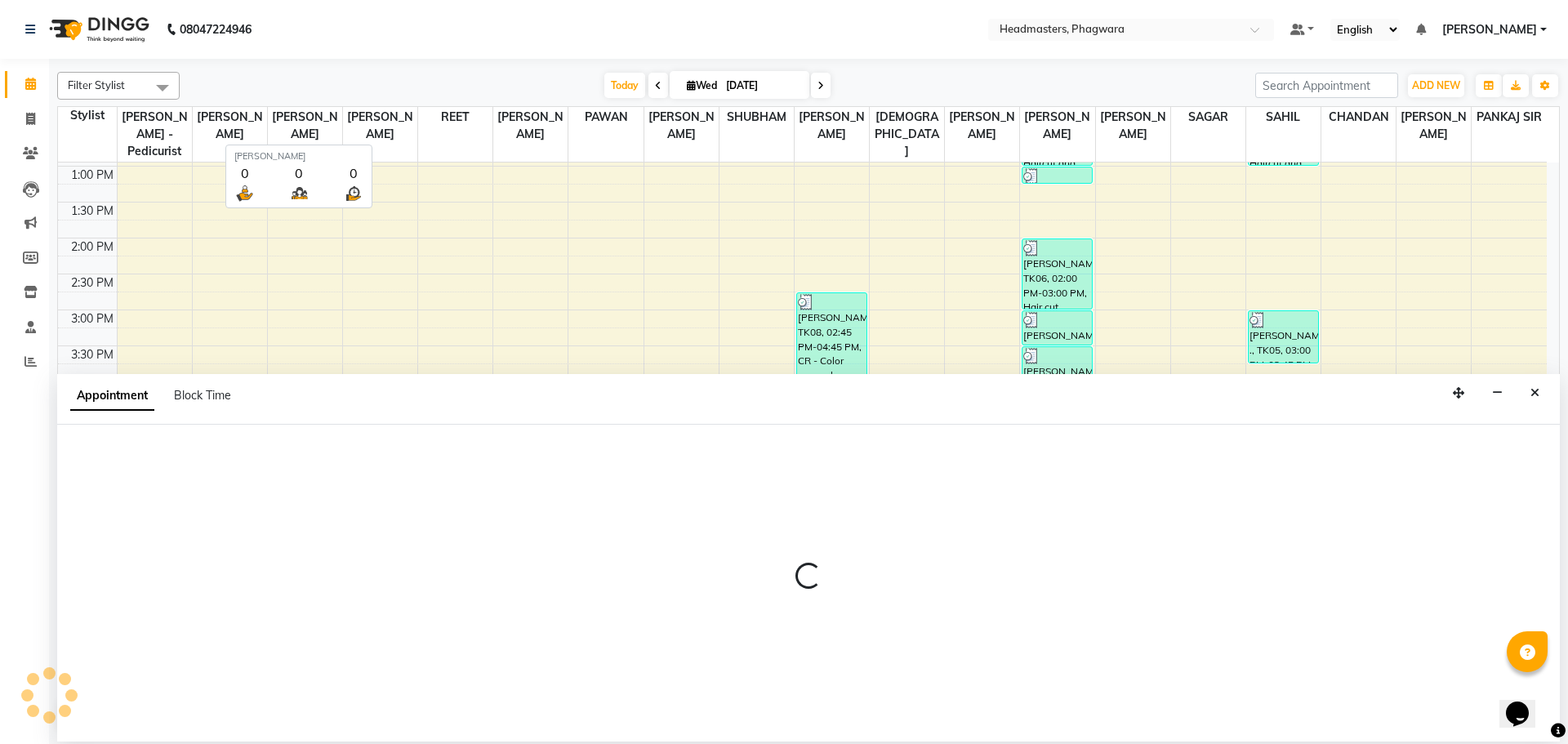
select select "71377"
select select "1050"
select select "tentative"
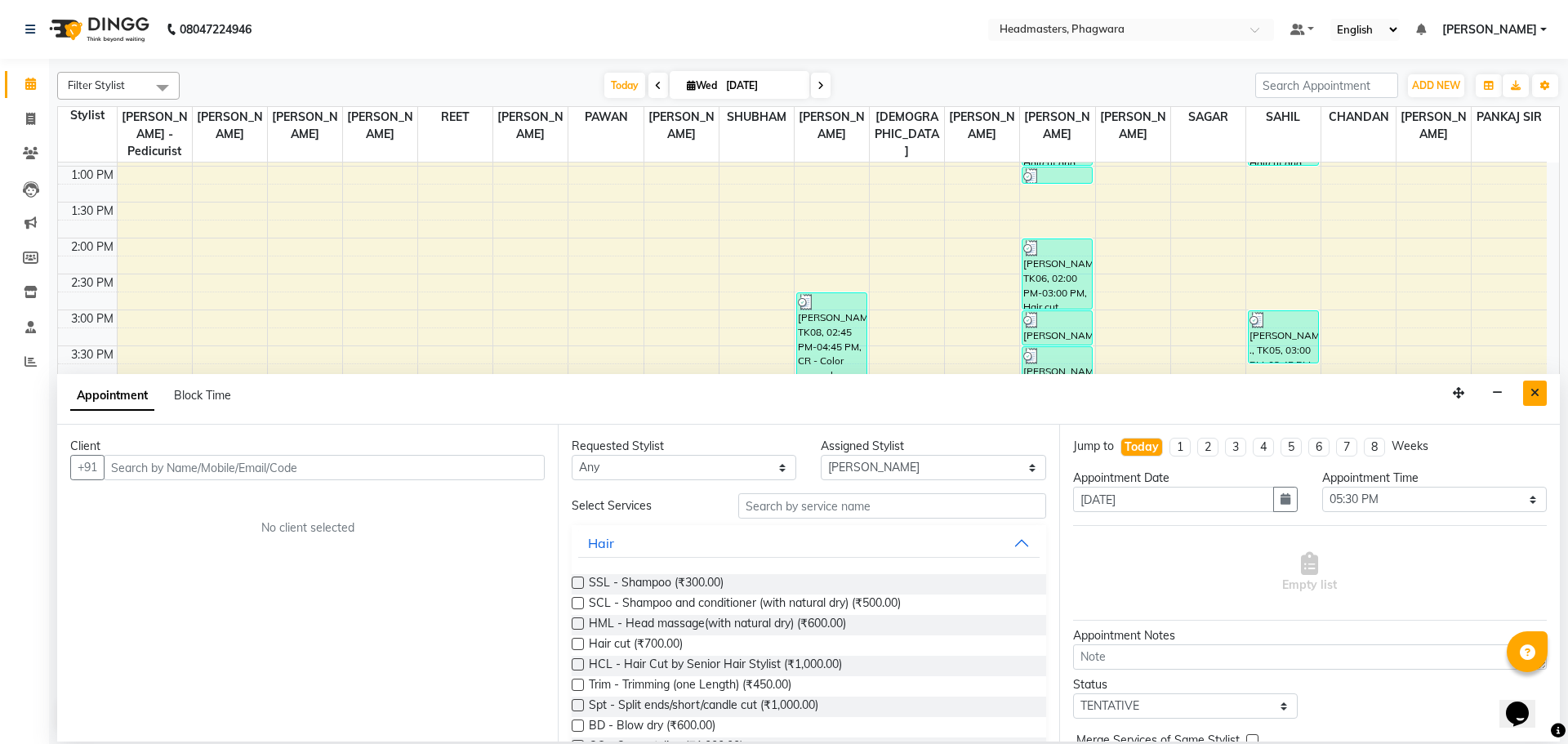
click at [1541, 401] on button "Close" at bounding box center [1534, 393] width 24 height 25
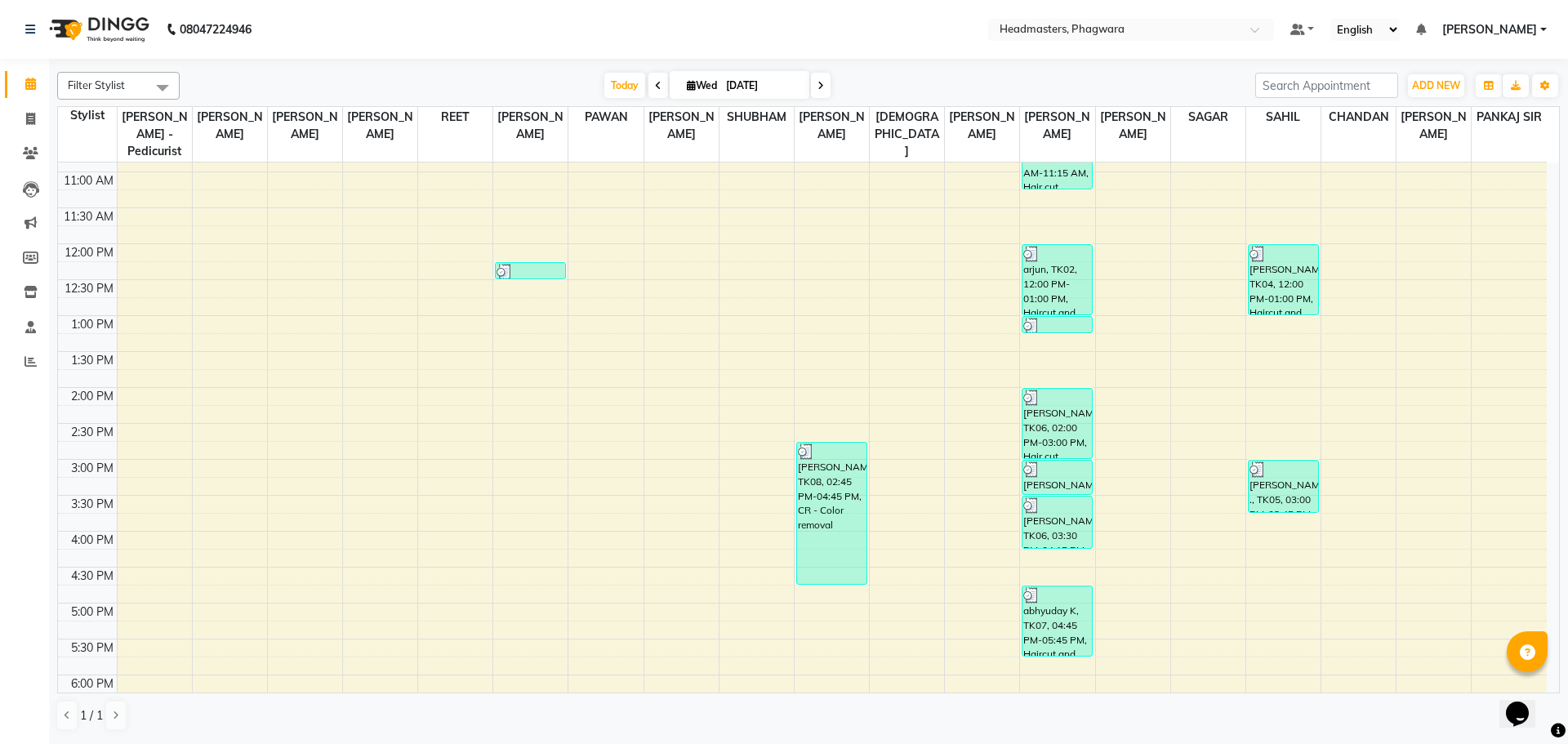
scroll to position [192, 0]
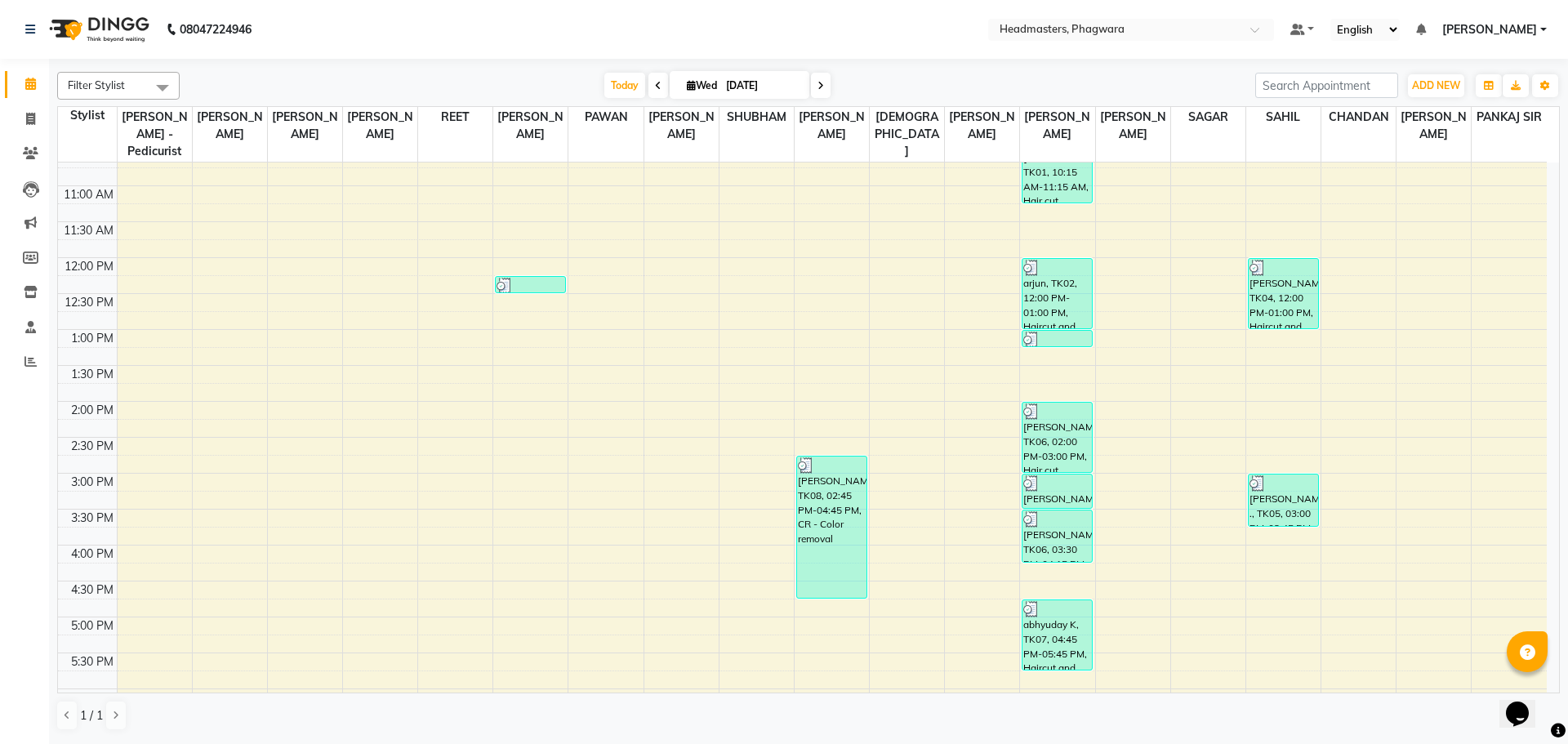
click at [218, 507] on div "8:00 AM 8:30 AM 9:00 AM 9:30 AM 10:00 AM 10:30 AM 11:00 AM 11:30 AM 12:00 PM 12…" at bounding box center [802, 437] width 1489 height 934
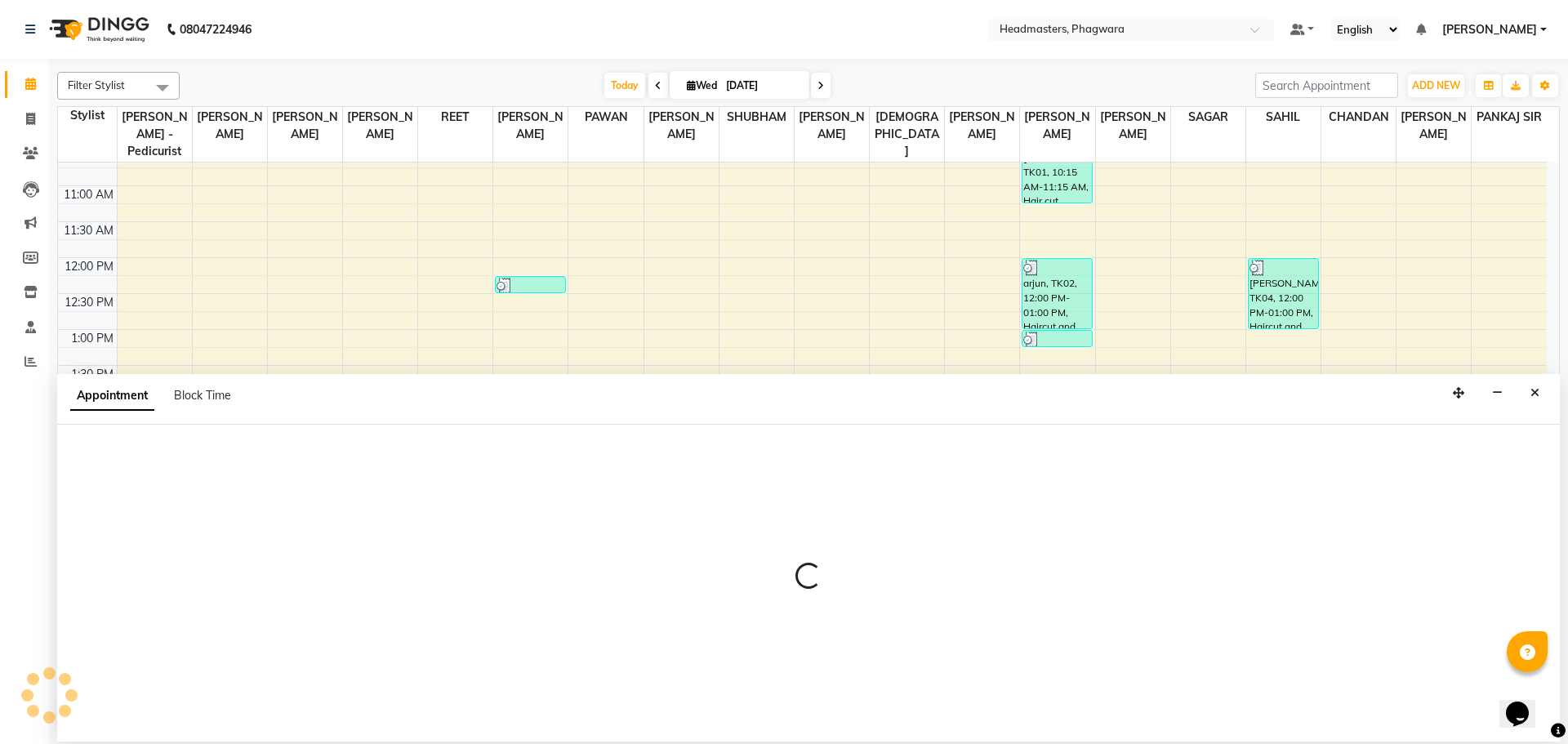
select select "71377"
select select "tentative"
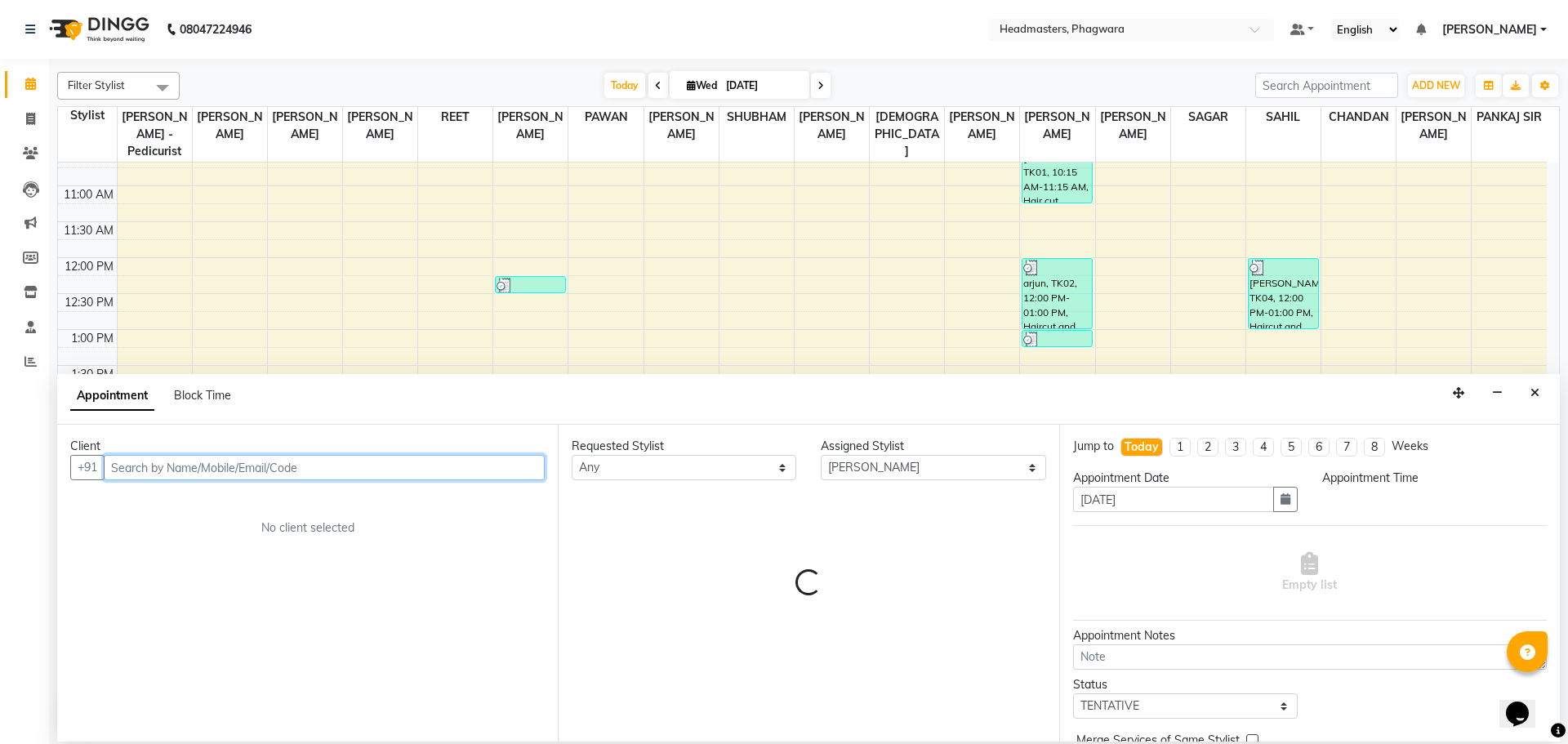
select select "930"
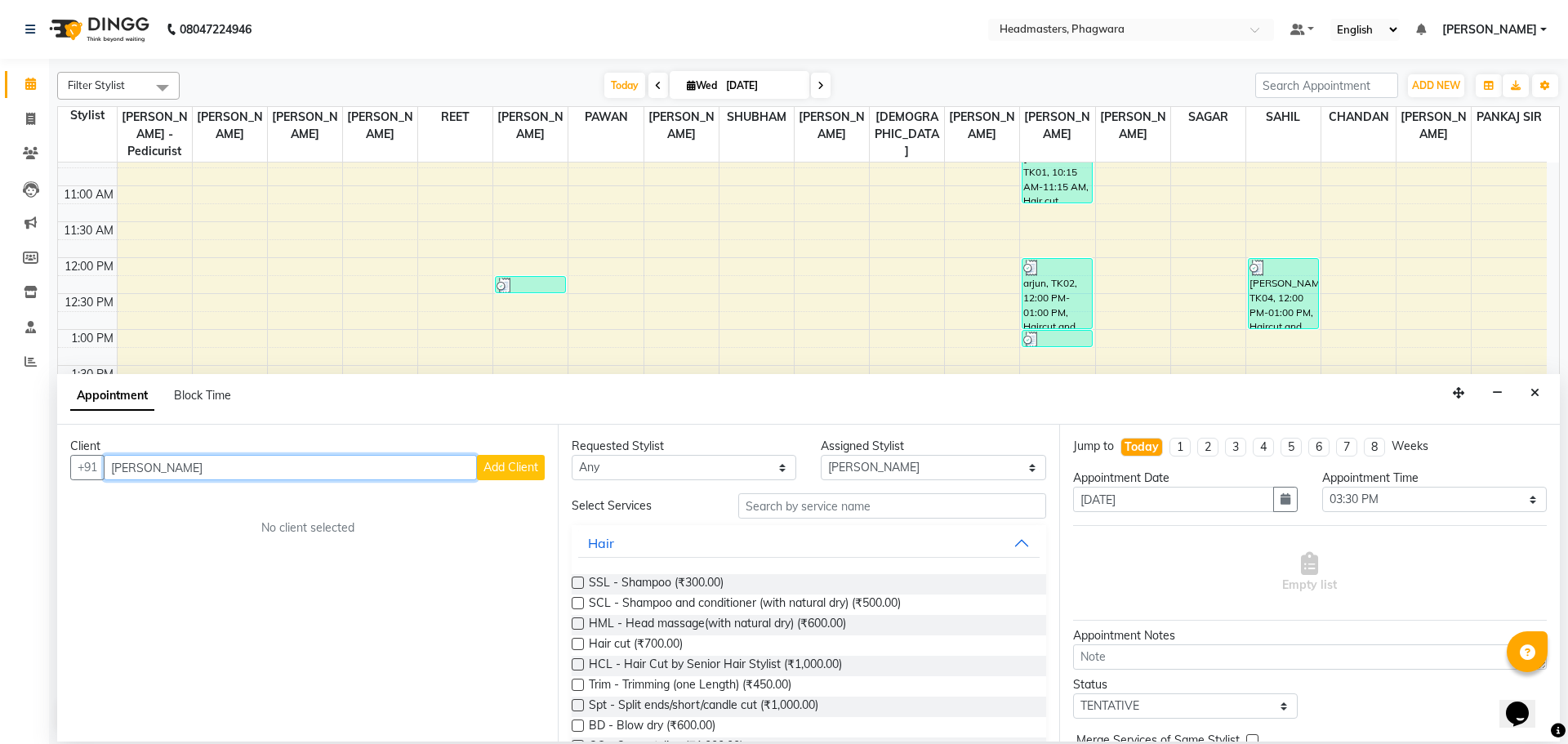
type input "[PERSON_NAME]"
click at [492, 462] on span "Add Client" at bounding box center [510, 467] width 55 height 14
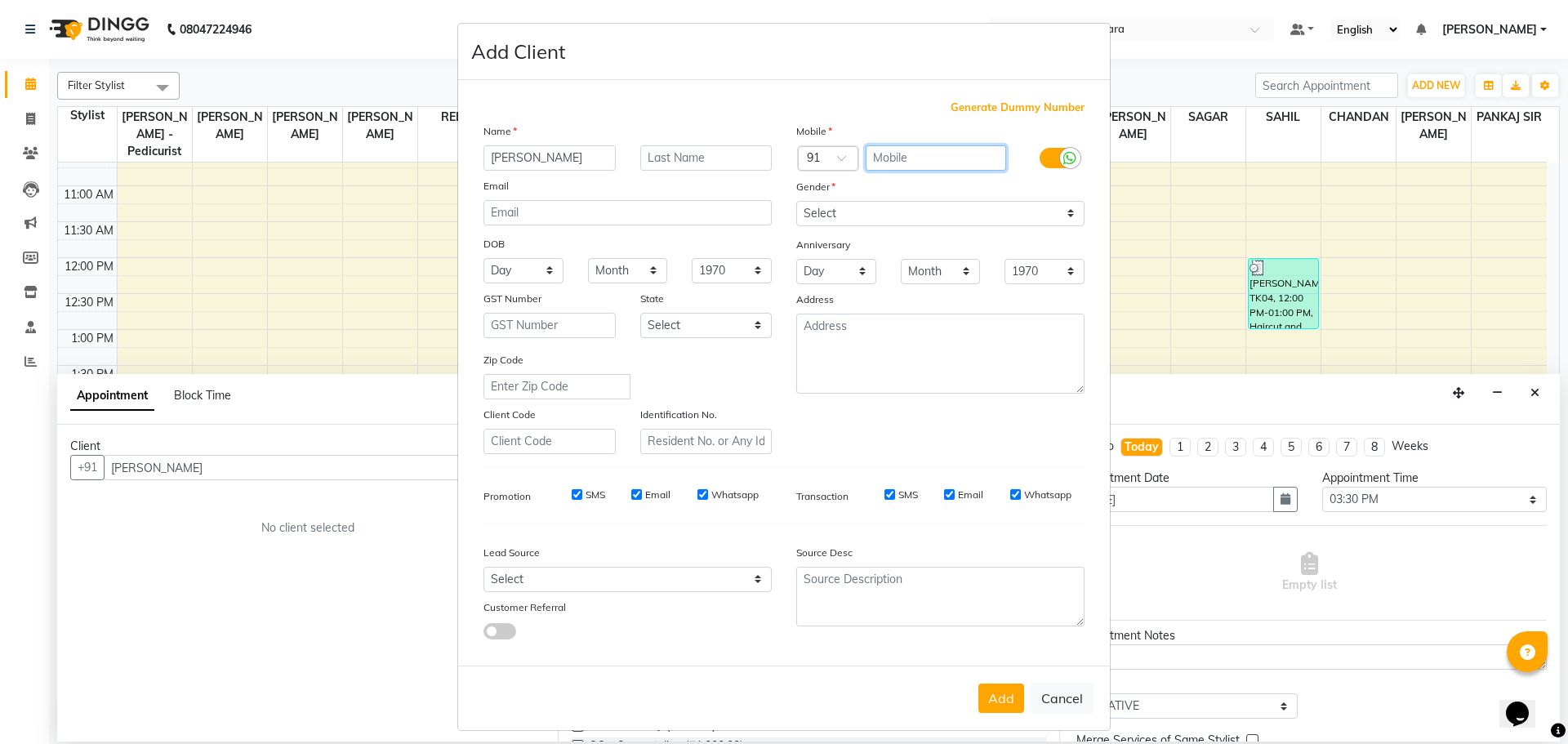
click at [944, 145] on input "text" at bounding box center [936, 158] width 141 height 25
type input "9592416578"
drag, startPoint x: 814, startPoint y: 213, endPoint x: 821, endPoint y: 229, distance: 17.5
click at [814, 213] on select "Select [DEMOGRAPHIC_DATA] [DEMOGRAPHIC_DATA] Other Prefer Not To Say" at bounding box center [939, 214] width 288 height 25
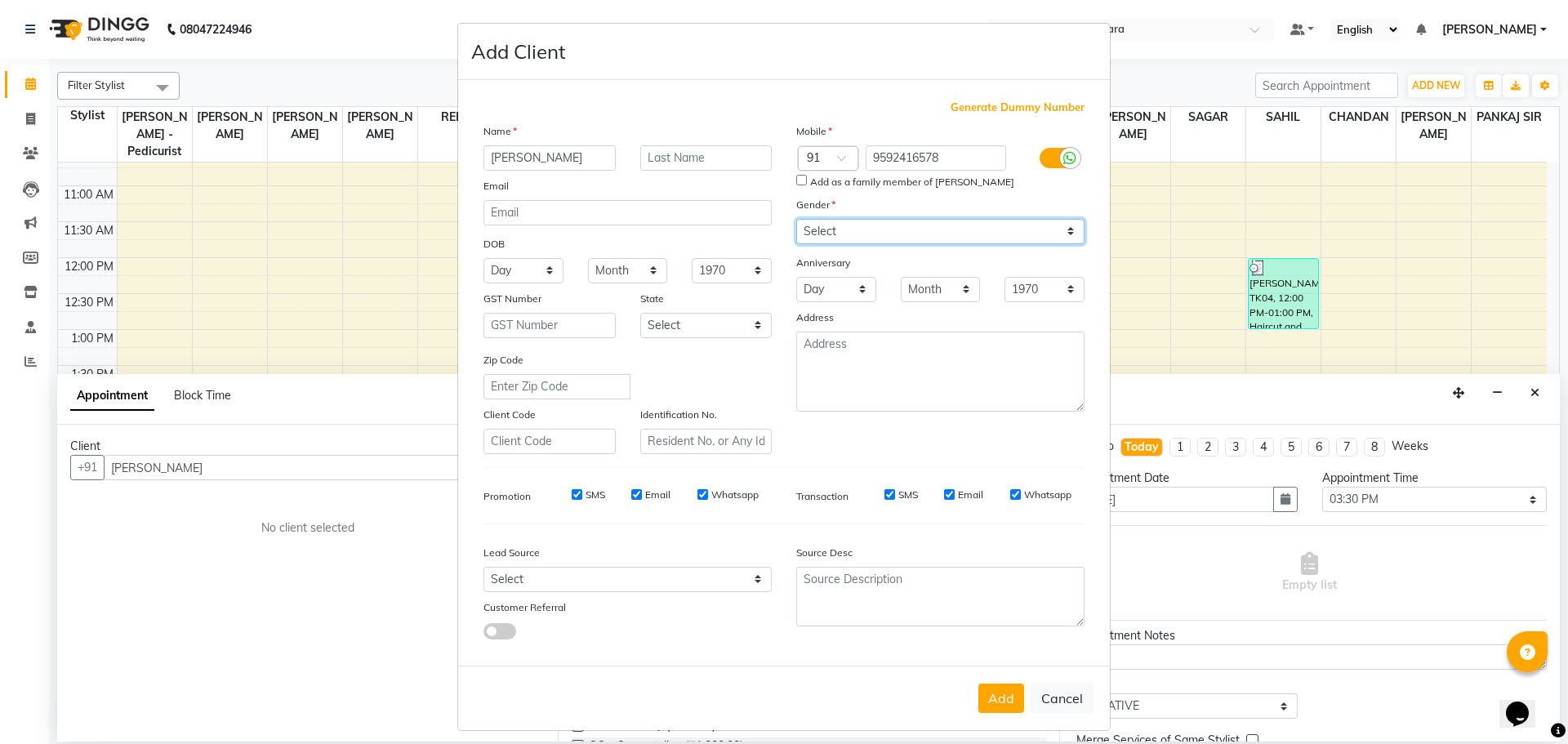
select select "[DEMOGRAPHIC_DATA]"
click at [796, 218] on select "Select [DEMOGRAPHIC_DATA] [DEMOGRAPHIC_DATA] Other Prefer Not To Say" at bounding box center [939, 231] width 288 height 25
click at [995, 711] on button "Add" at bounding box center [1001, 698] width 46 height 30
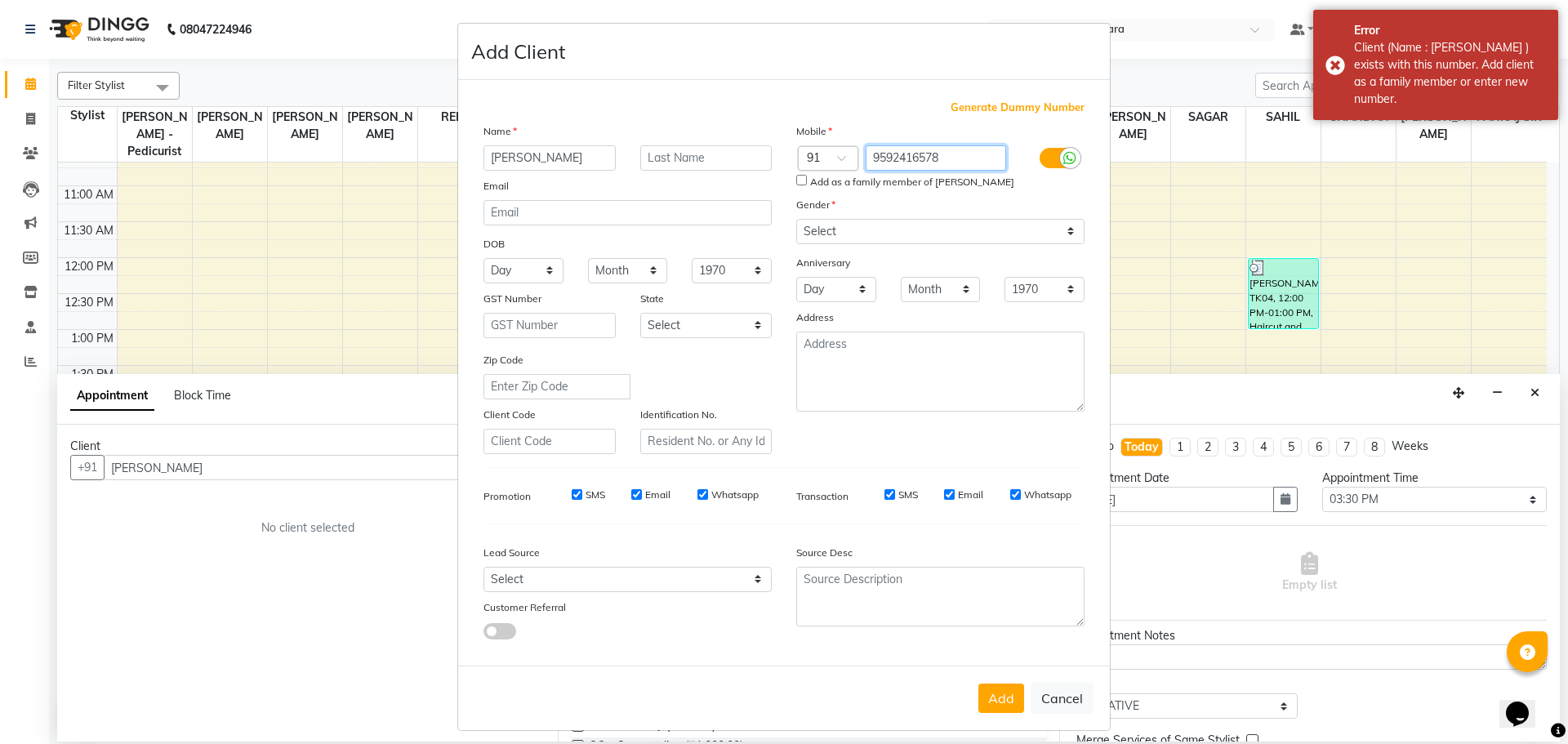
click at [942, 155] on input "9592416578" at bounding box center [936, 158] width 141 height 25
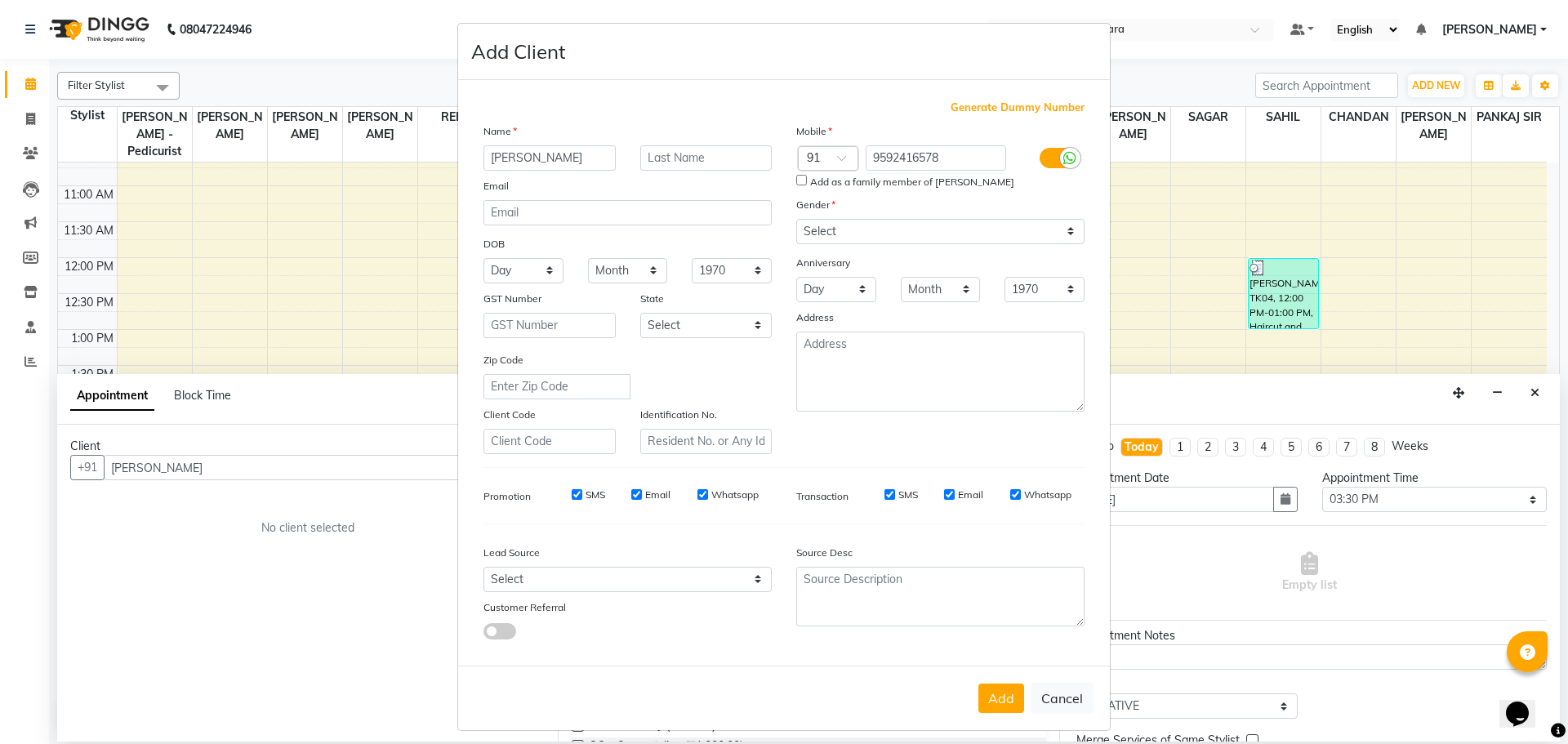
click at [1047, 162] on label at bounding box center [1058, 158] width 37 height 20
click at [0, 0] on input "checkbox" at bounding box center [0, 0] width 0 height 0
click at [992, 693] on button "Add" at bounding box center [1001, 698] width 46 height 30
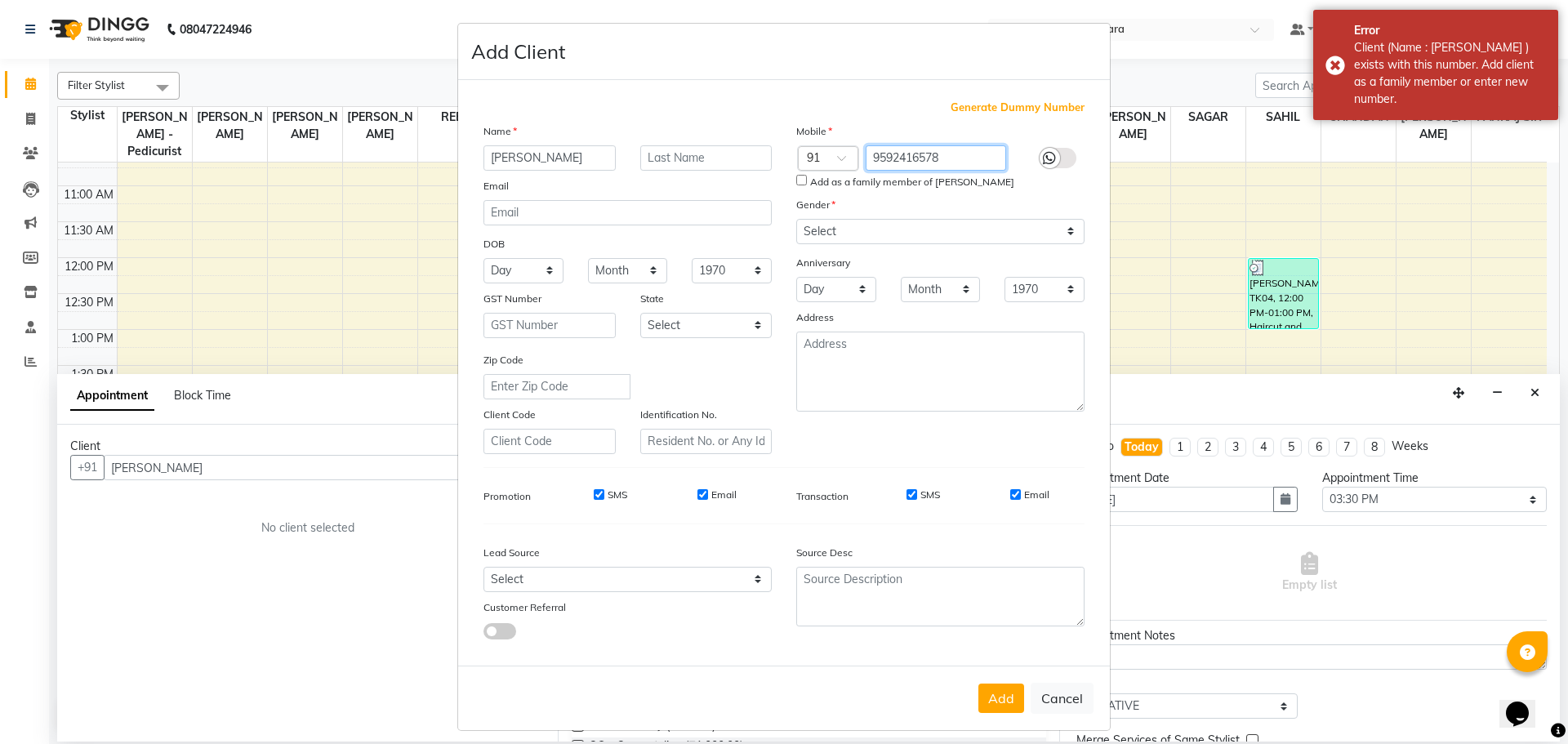
drag, startPoint x: 939, startPoint y: 156, endPoint x: 700, endPoint y: 176, distance: 239.8
click at [700, 176] on div "Name [PERSON_NAME] Email DOB Day 01 02 03 04 05 06 07 08 09 10 11 12 13 14 15 1…" at bounding box center [784, 288] width 626 height 331
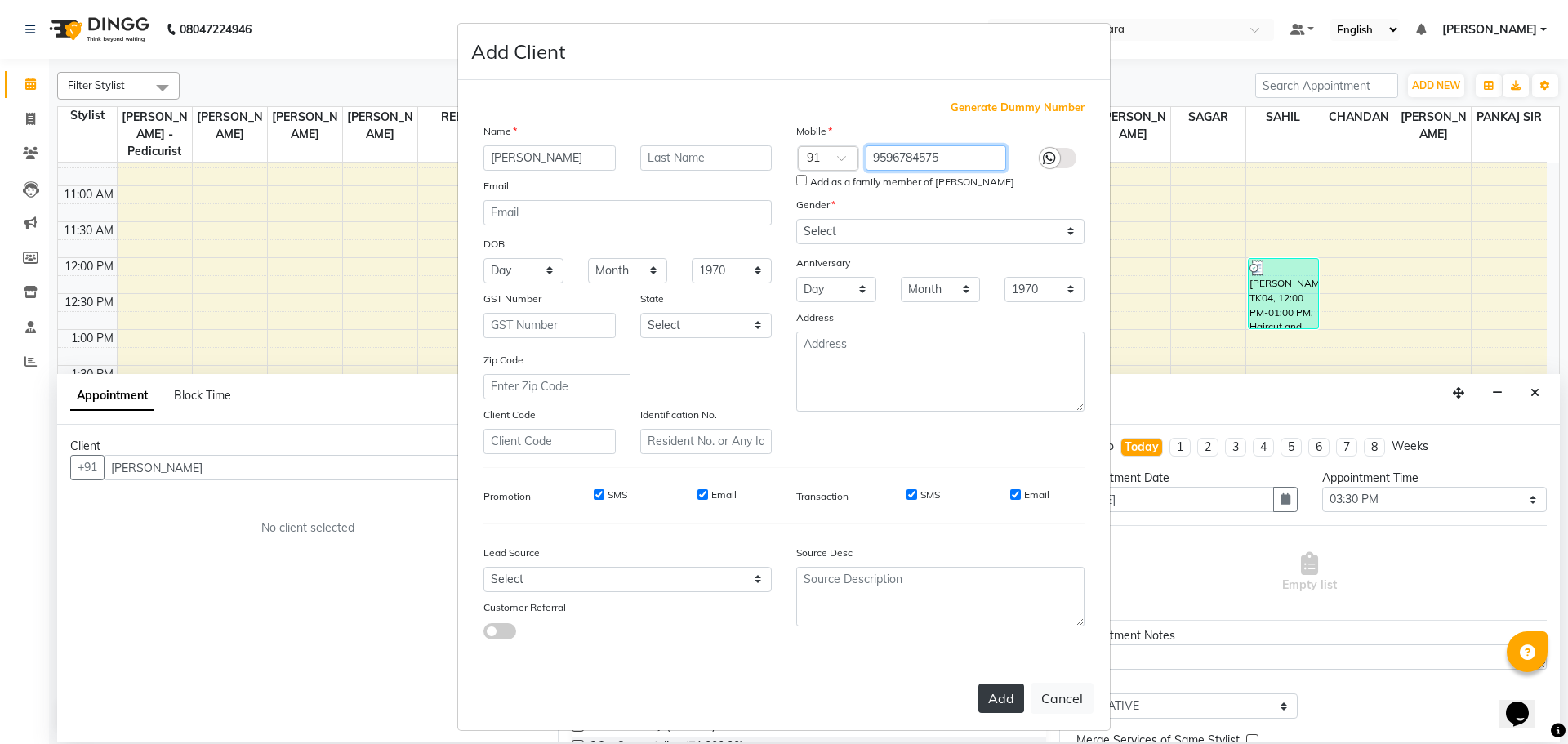
type input "9596784575"
click at [982, 688] on button "Add" at bounding box center [1001, 698] width 46 height 30
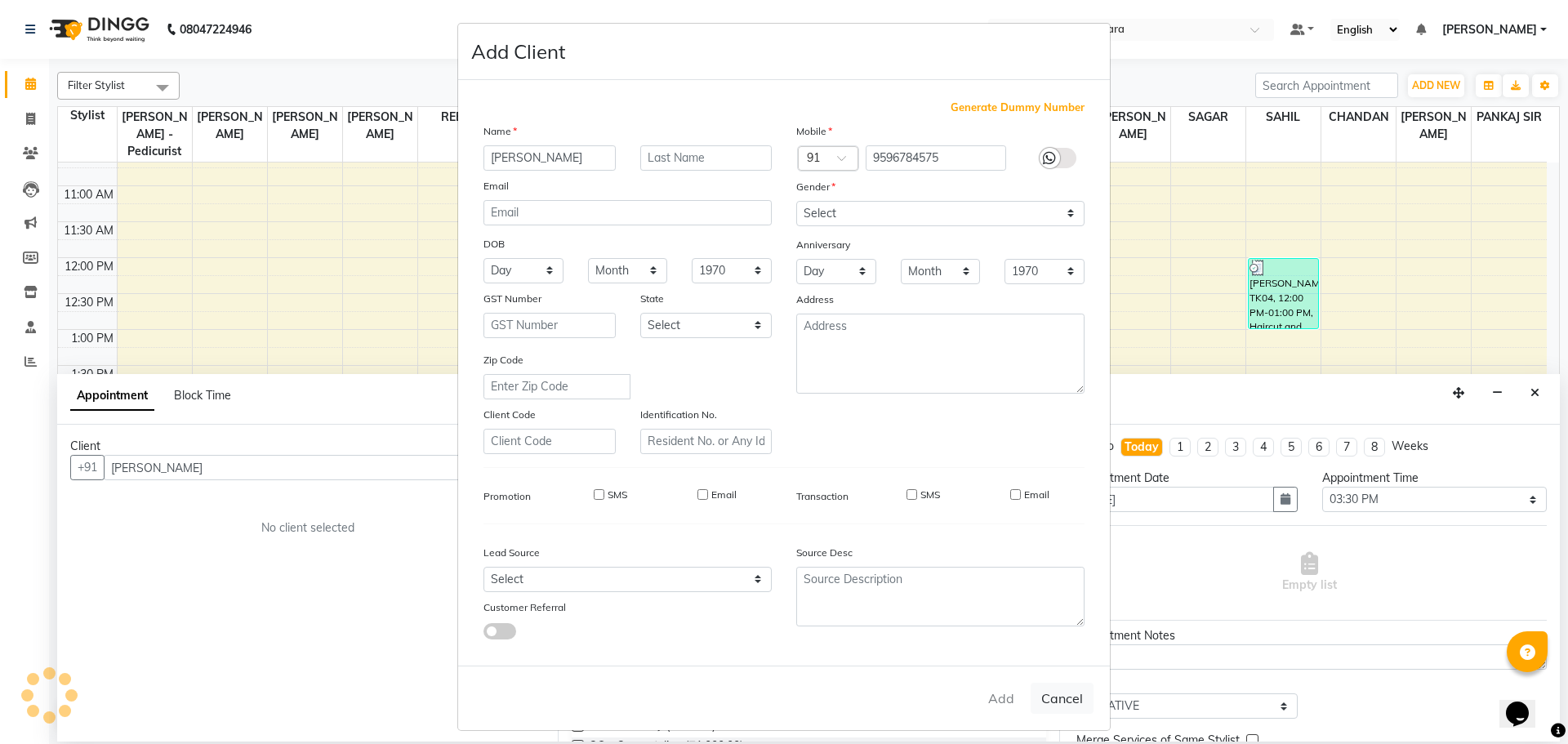
type input "9596784575"
select select
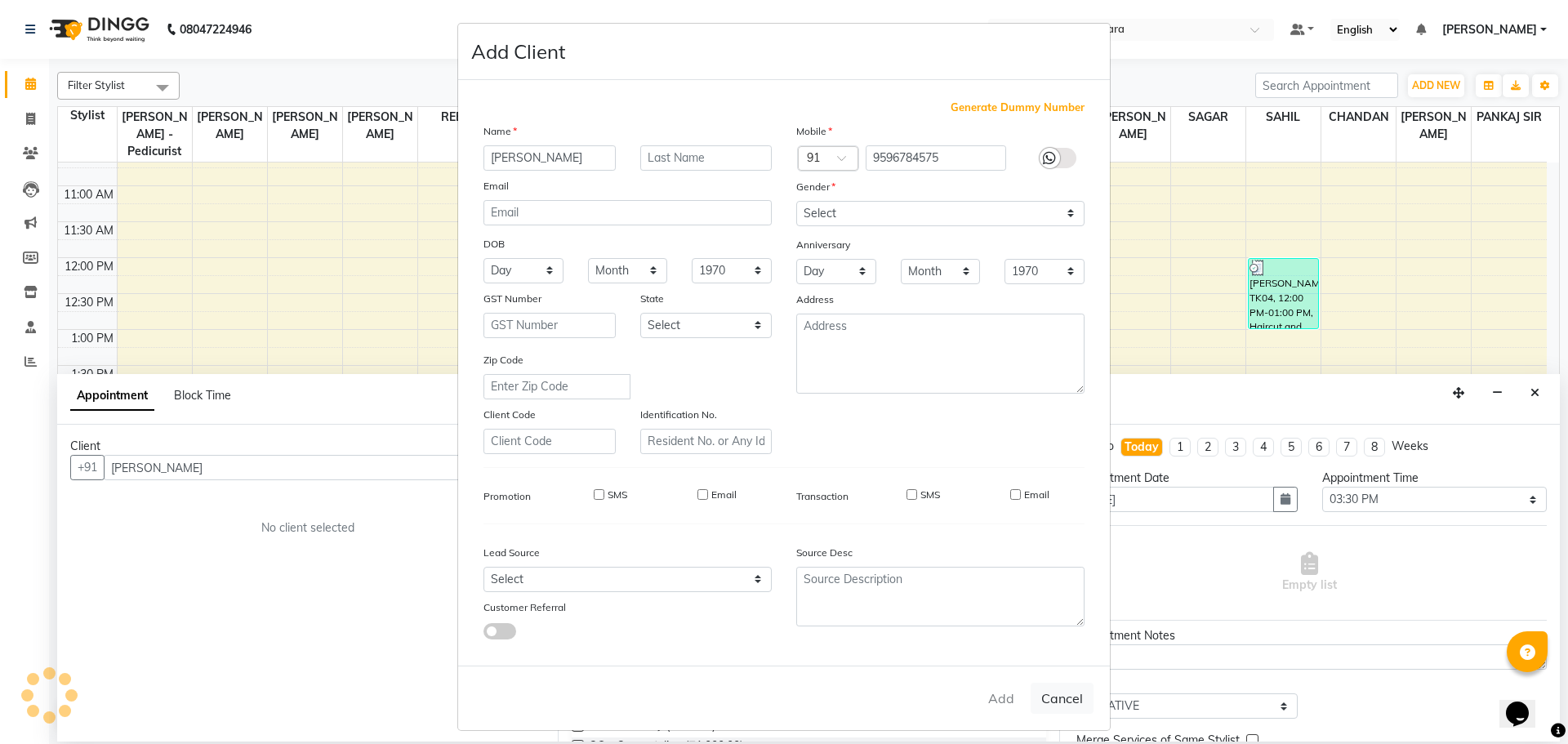
select select
checkbox input "false"
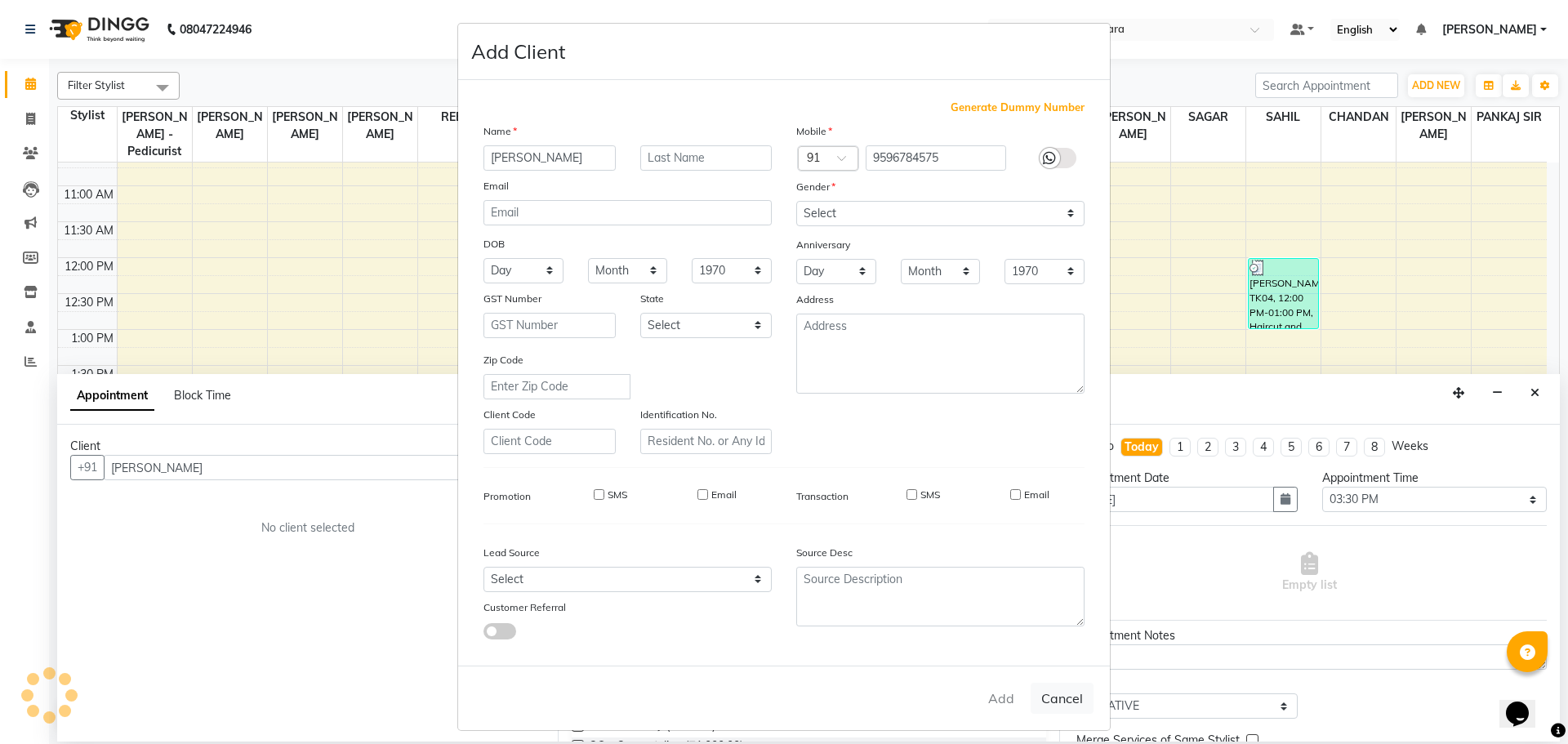
checkbox input "false"
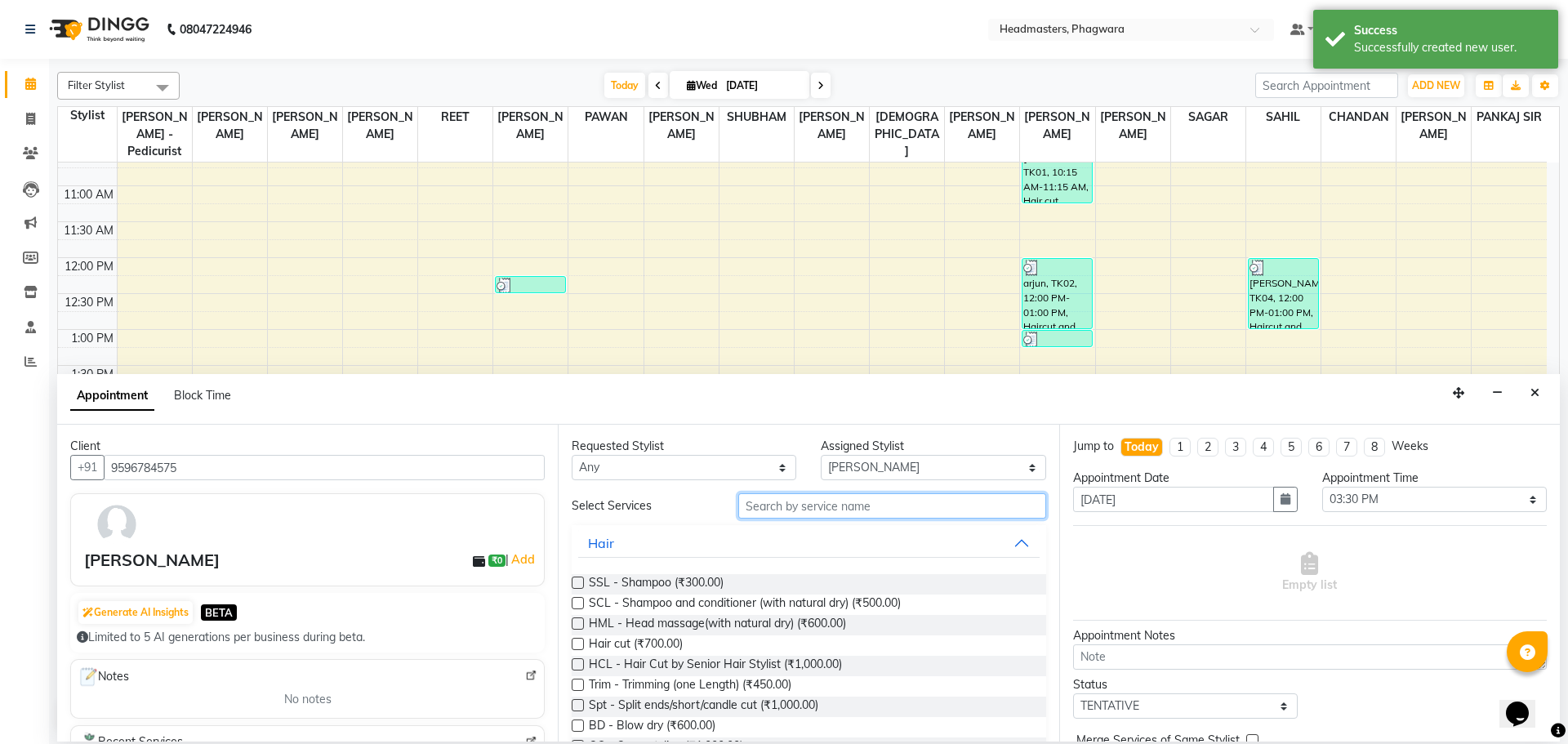
click at [773, 503] on input "text" at bounding box center [892, 505] width 308 height 25
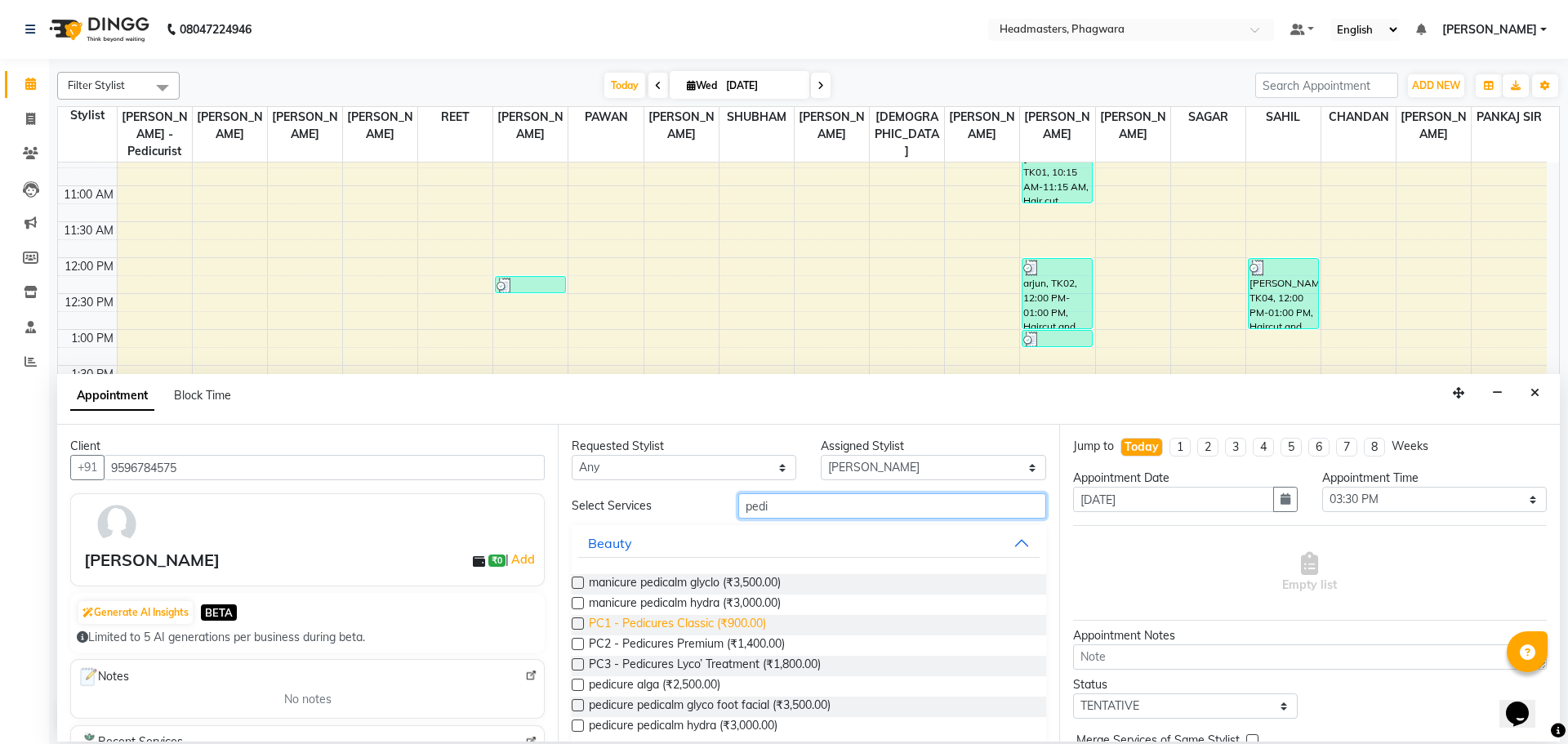
type input "pedi"
click at [692, 628] on span "PC1 - Pedicures Classic (₹900.00)" at bounding box center [678, 625] width 177 height 20
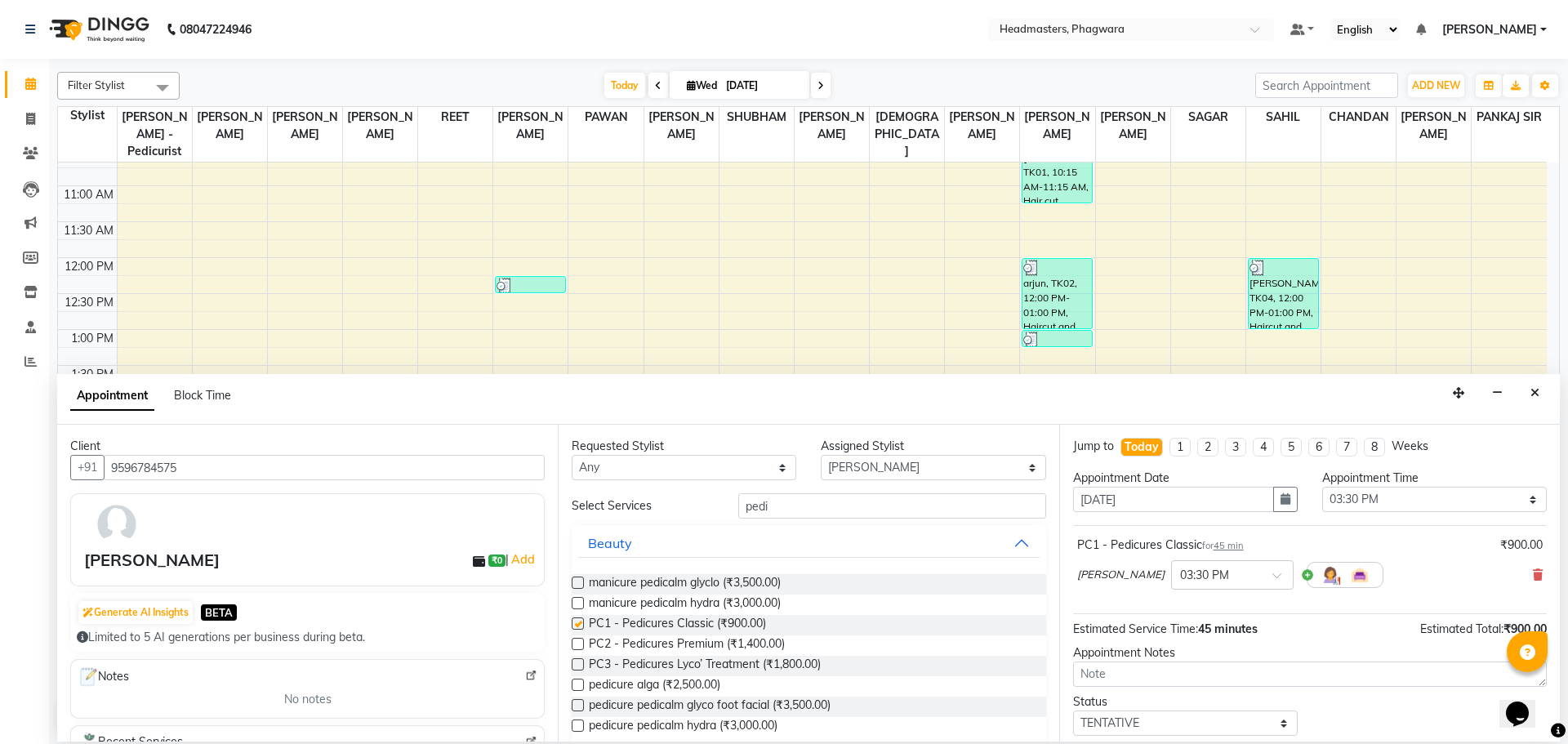
checkbox input "false"
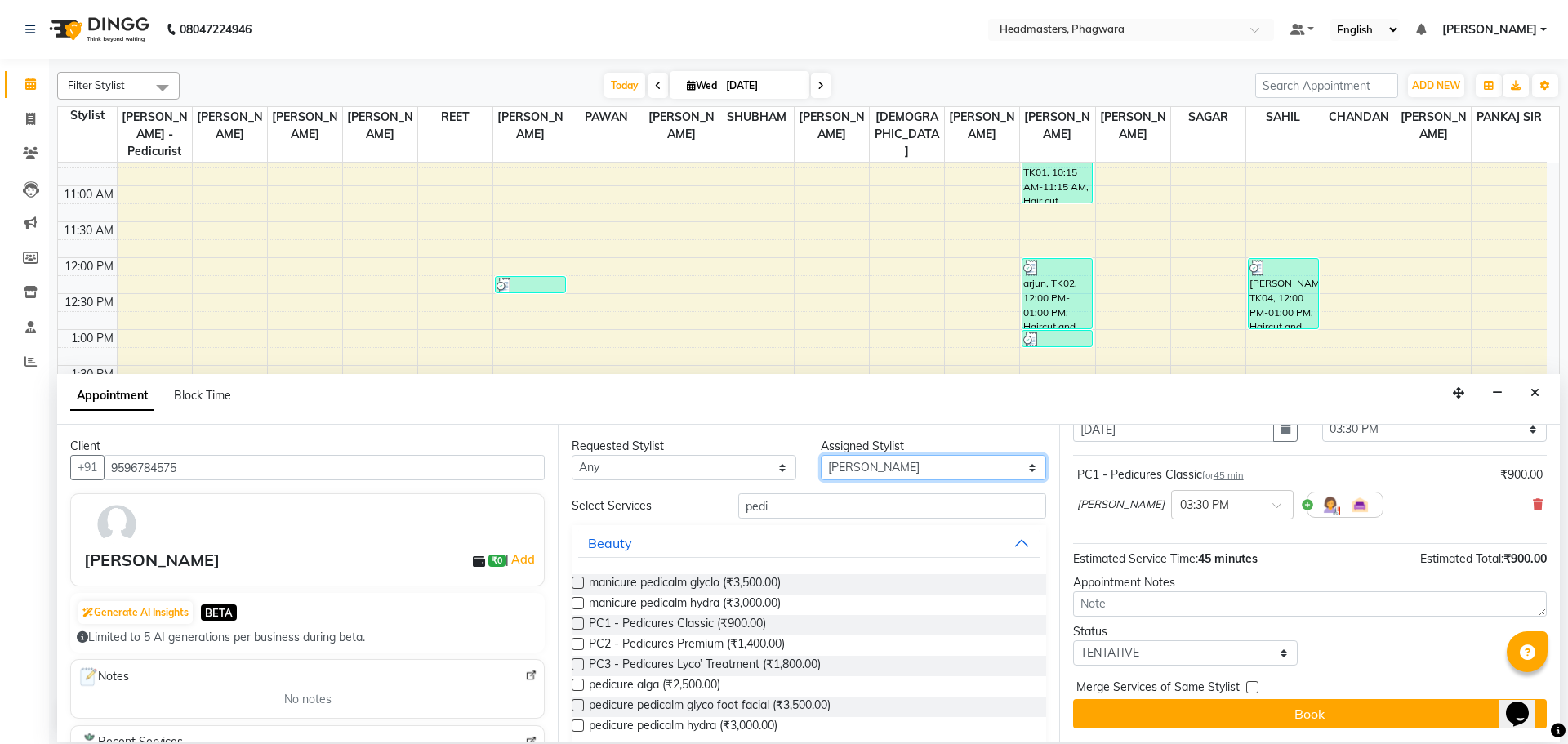
click at [985, 472] on select "Select [PERSON_NAME] [PERSON_NAME] [DEMOGRAPHIC_DATA][PERSON_NAME] [PERSON_NAME…" at bounding box center [933, 468] width 224 height 25
select select "71379"
click at [821, 455] on select "Select [PERSON_NAME] [PERSON_NAME] [DEMOGRAPHIC_DATA][PERSON_NAME] [PERSON_NAME…" at bounding box center [933, 468] width 224 height 25
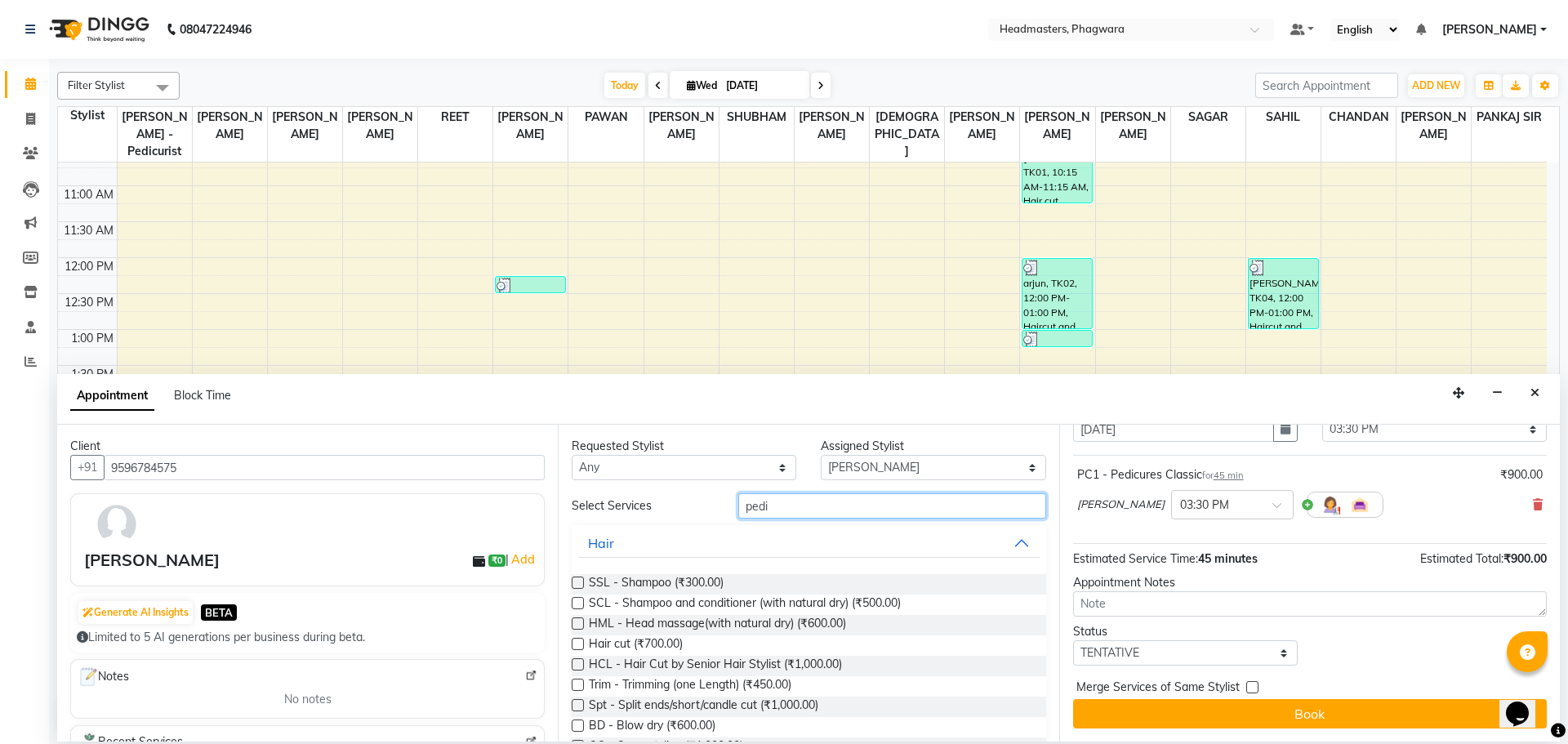
drag, startPoint x: 887, startPoint y: 514, endPoint x: 546, endPoint y: 518, distance: 341.0
click at [546, 518] on div "Client [PHONE_NUMBER] [PERSON_NAME] ₹0 | Add Generate AI Insights BETA Limited …" at bounding box center [808, 582] width 1503 height 317
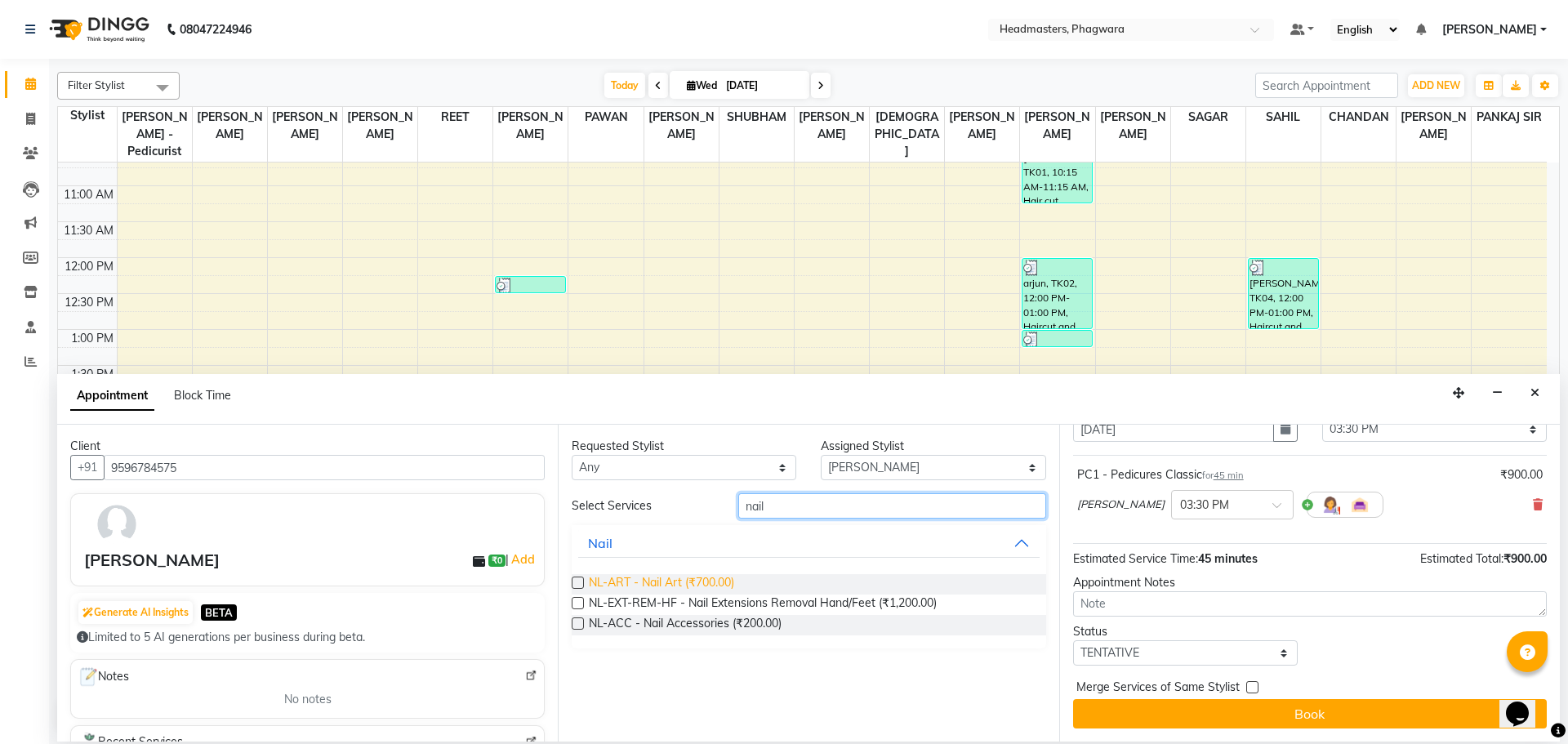
type input "nail"
click at [636, 578] on span "NL-ART - Nail Art (₹700.00)" at bounding box center [661, 583] width 145 height 20
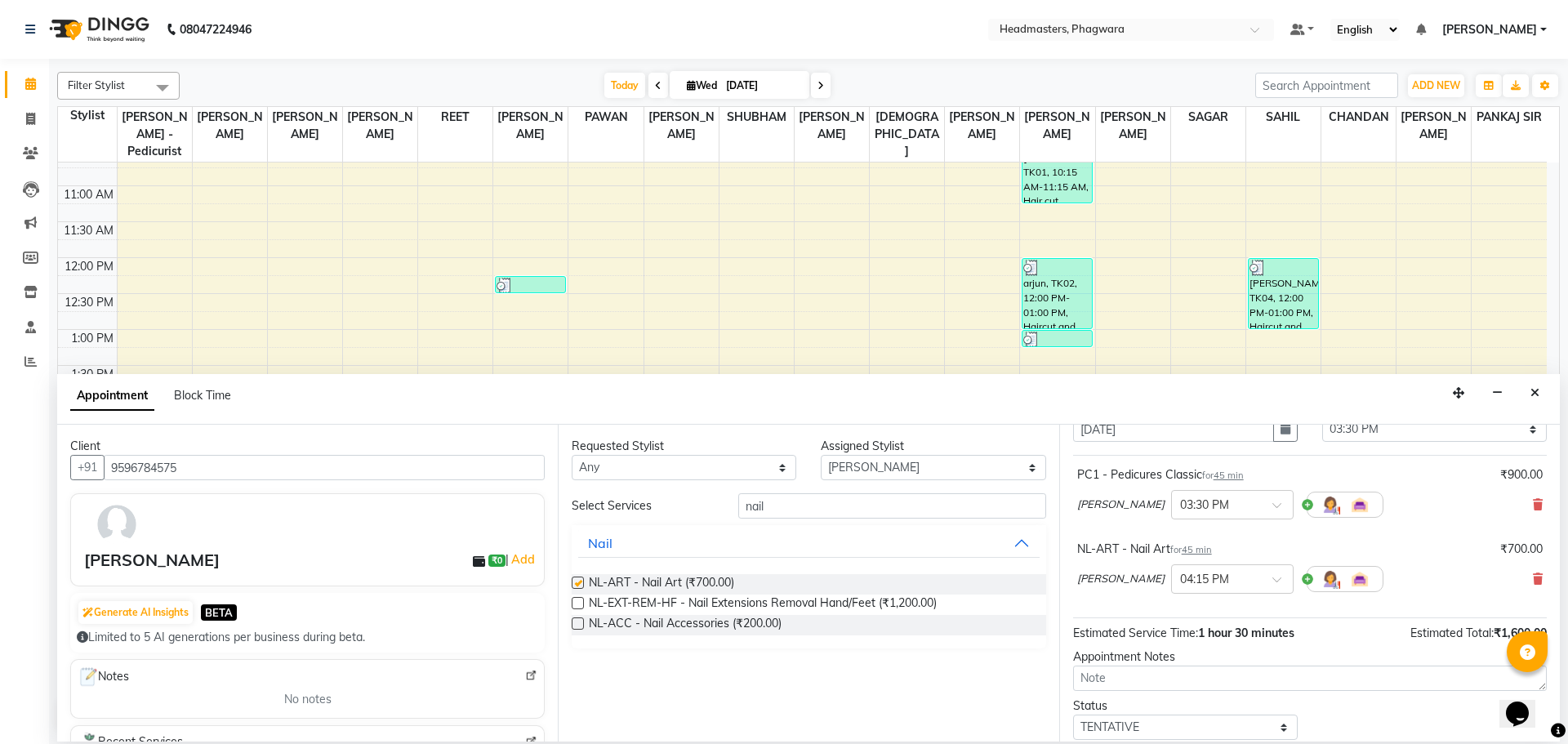
checkbox input "false"
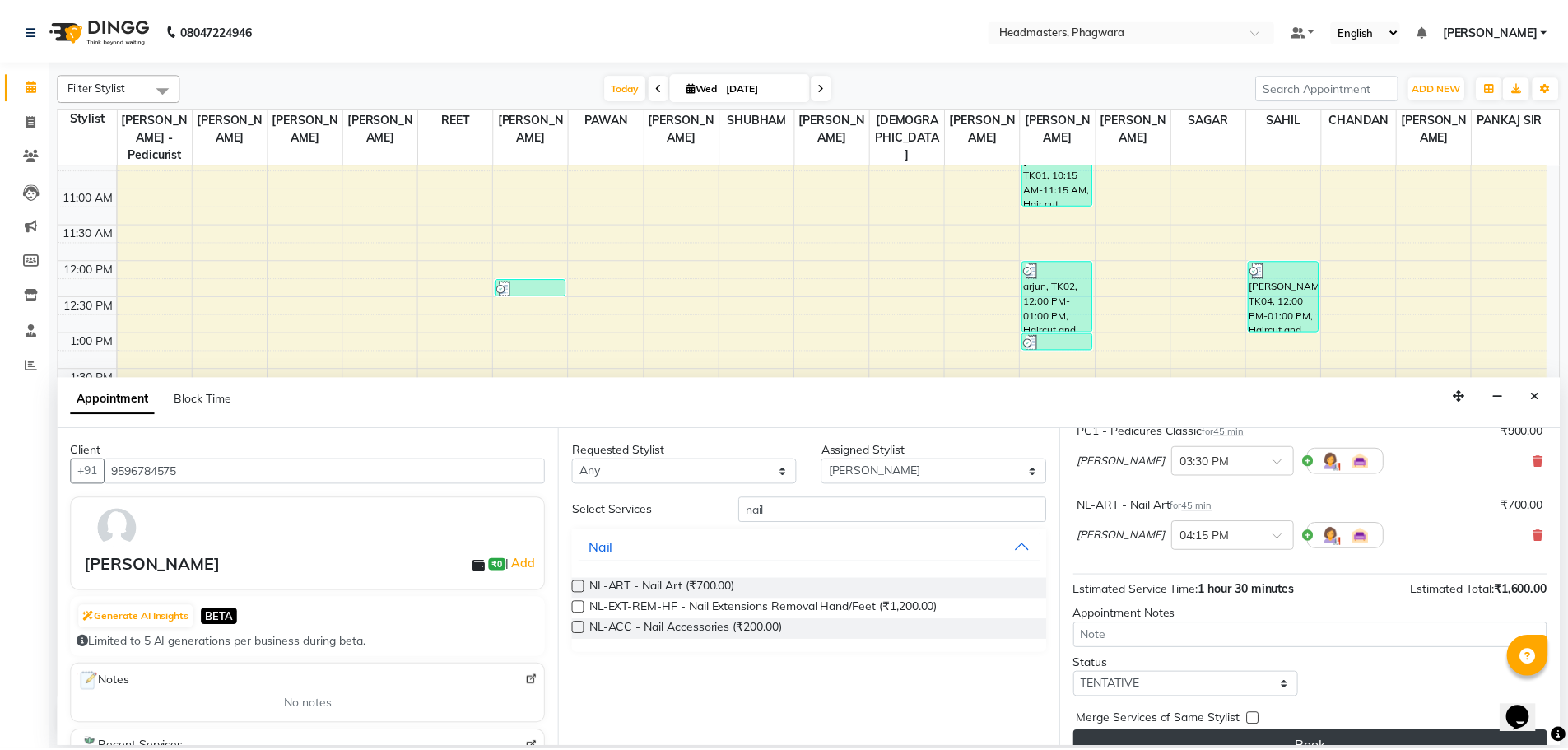
scroll to position [146, 0]
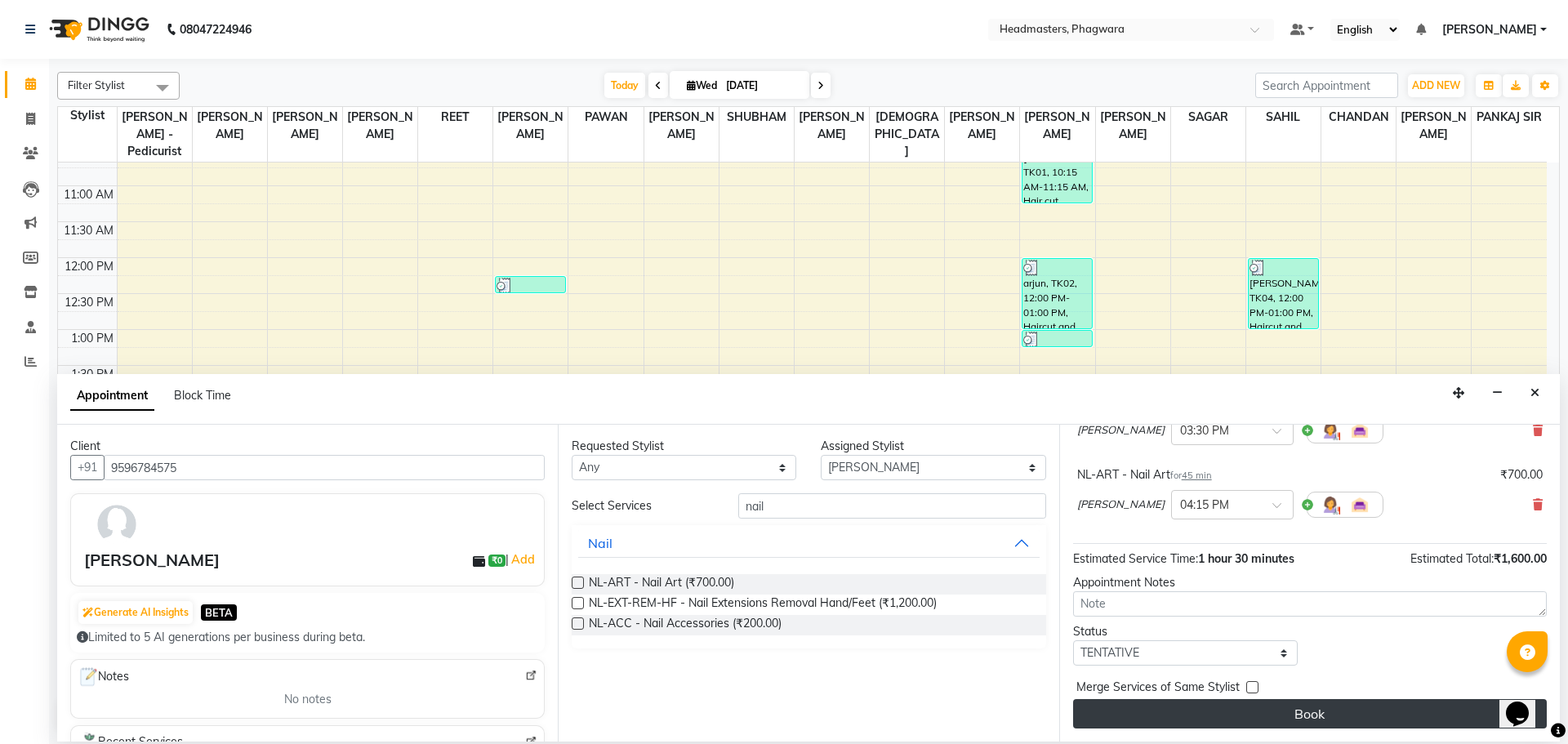
click at [1324, 713] on button "Book" at bounding box center [1310, 713] width 474 height 30
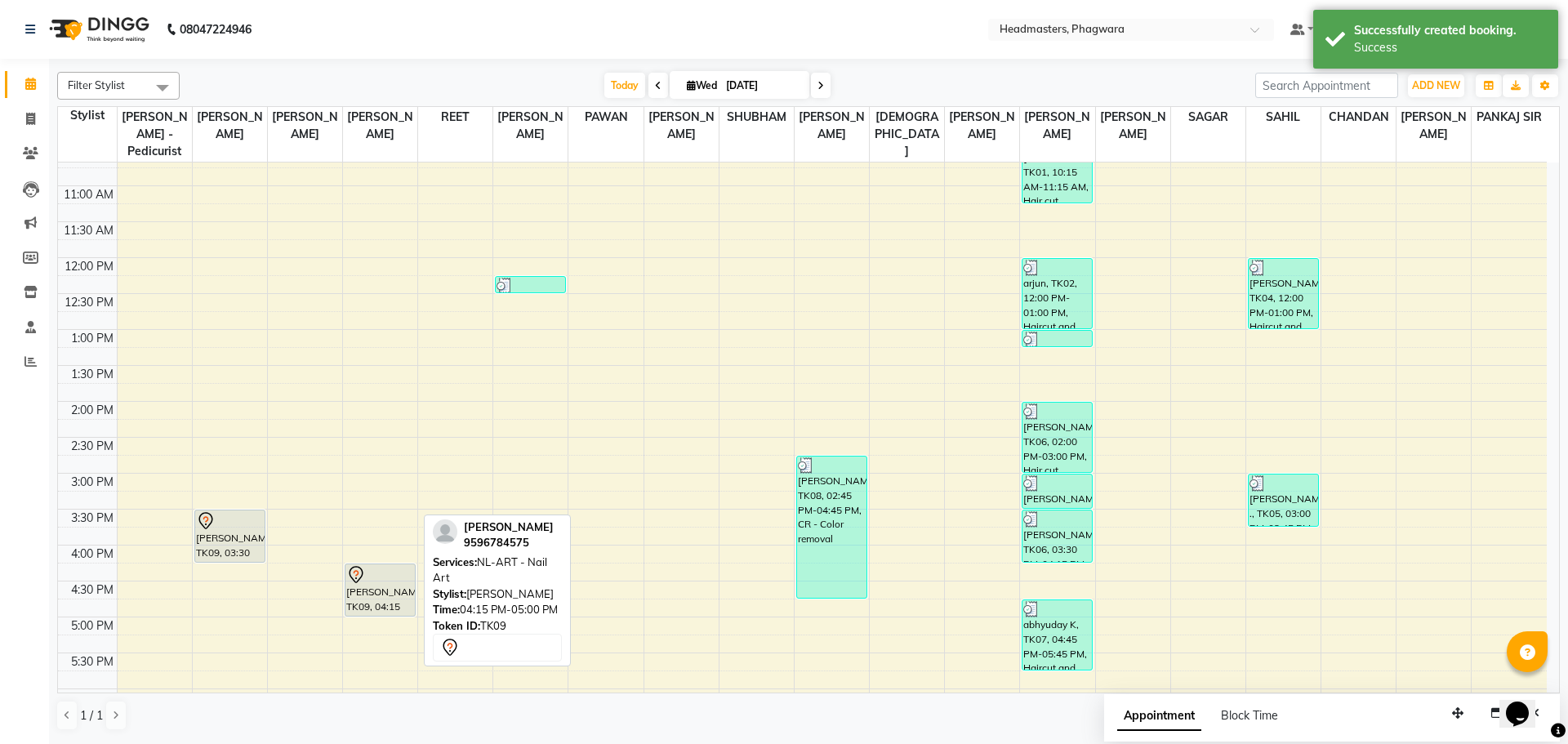
click at [392, 565] on div at bounding box center [380, 575] width 67 height 19
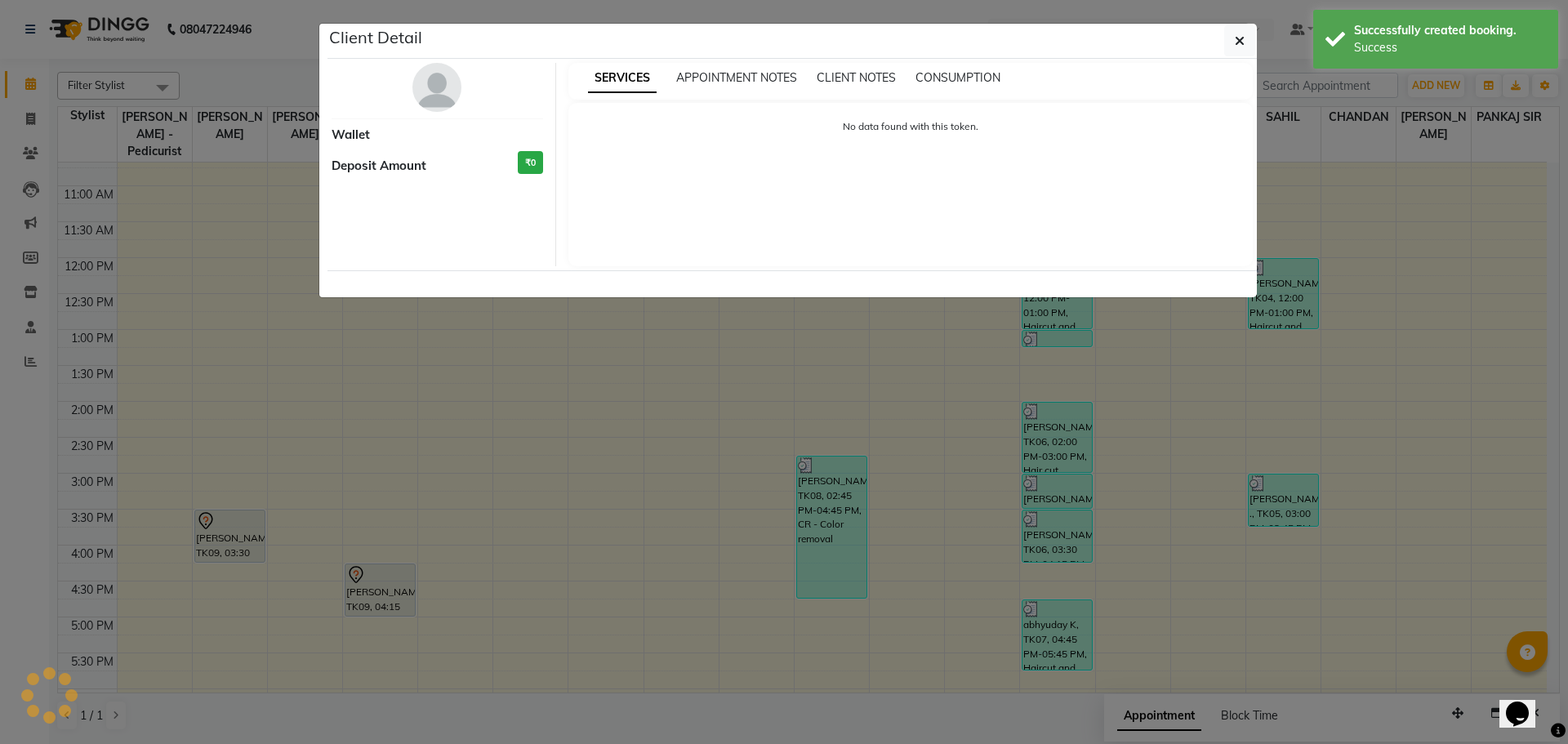
select select "7"
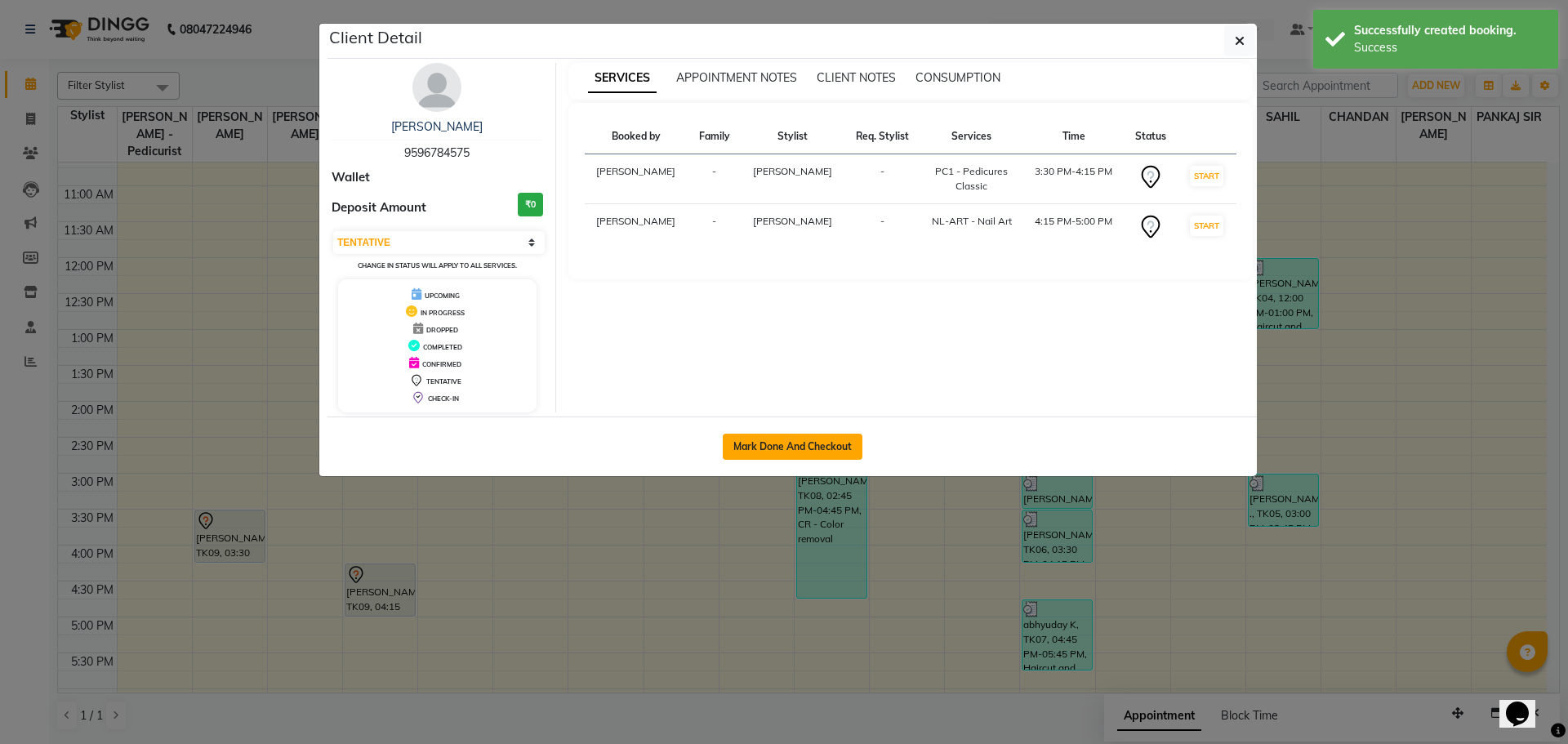
click at [757, 449] on button "Mark Done And Checkout" at bounding box center [792, 447] width 140 height 26
select select "service"
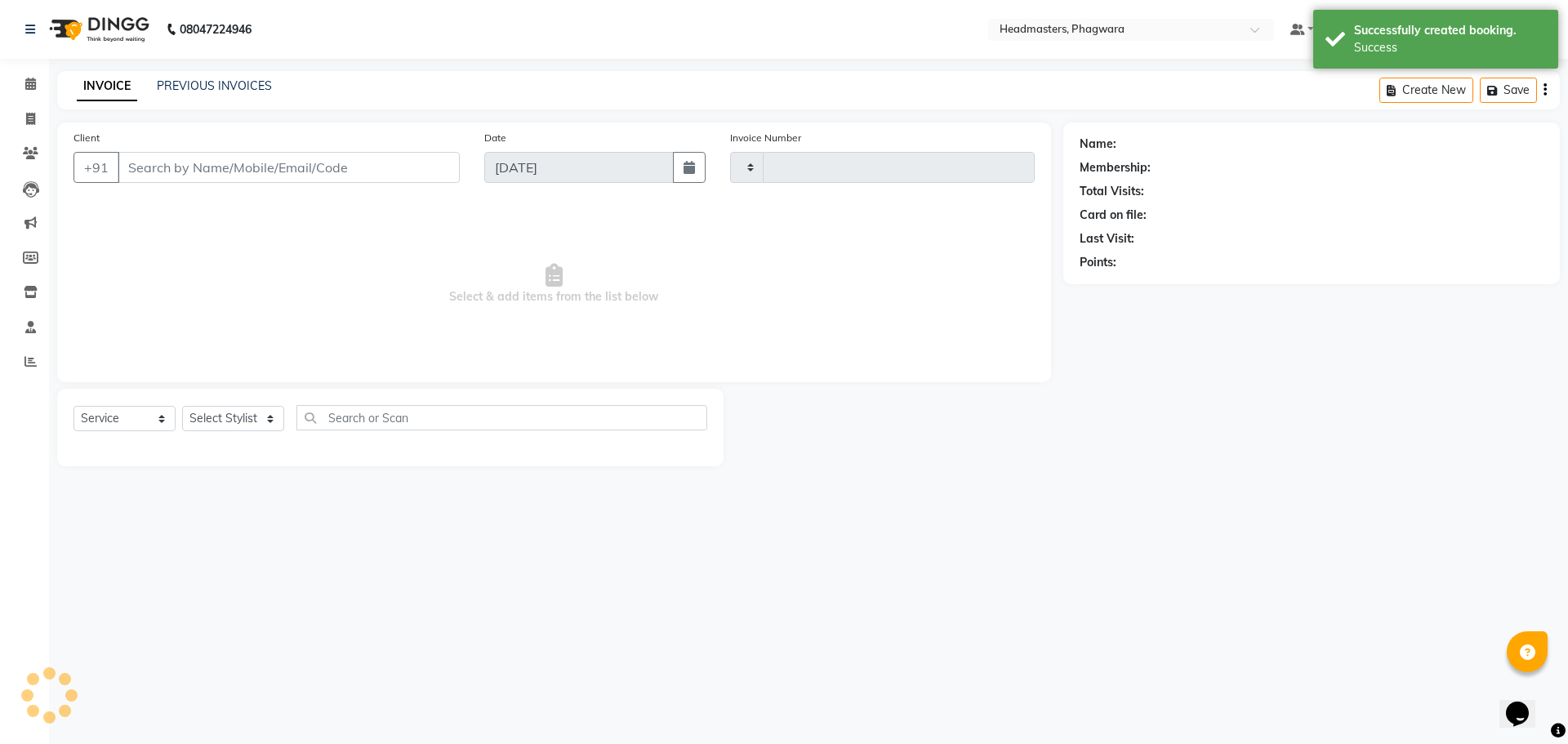
type input "1016"
select select "7888"
type input "9596784575"
select select "71379"
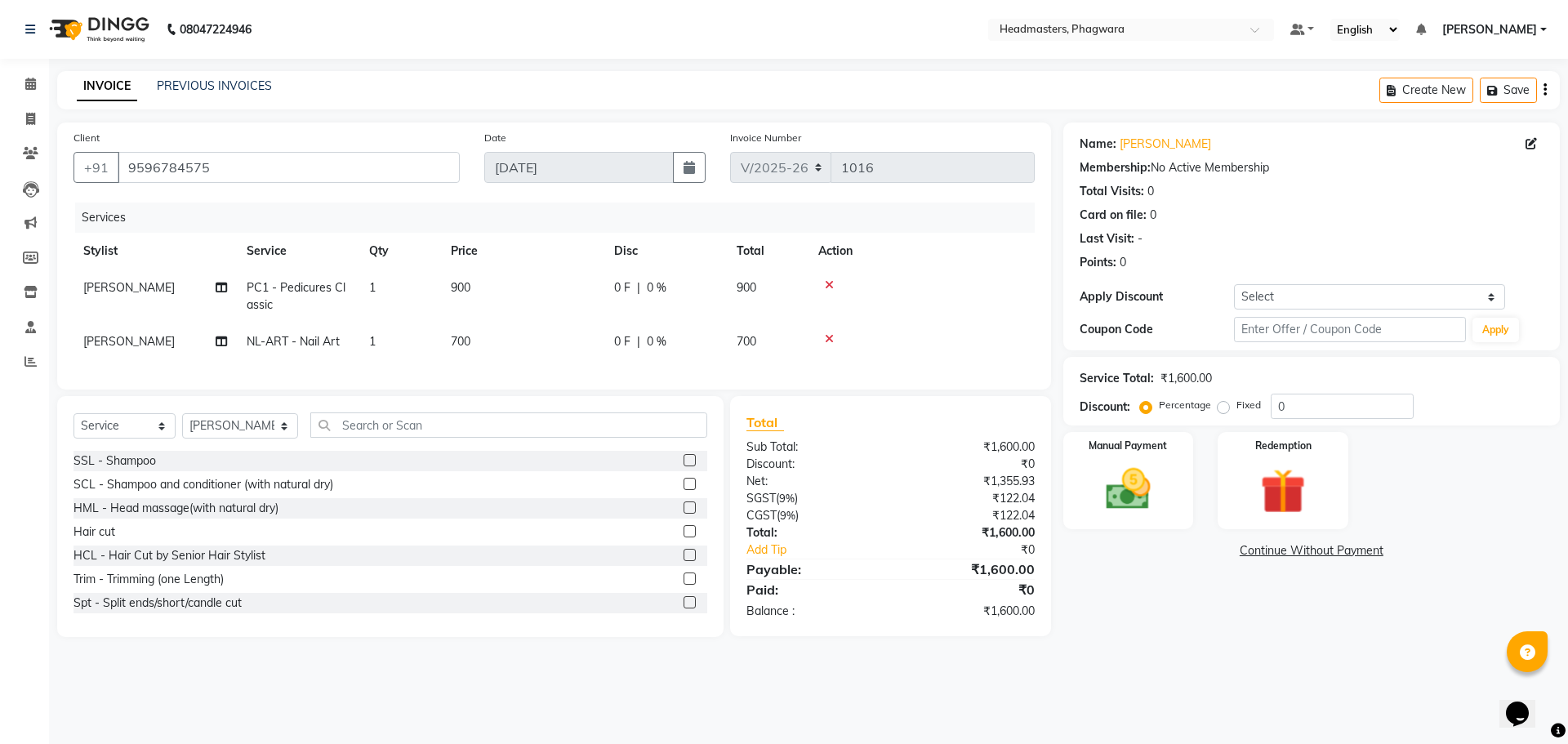
click at [744, 336] on span "700" at bounding box center [746, 341] width 19 height 14
select select "71379"
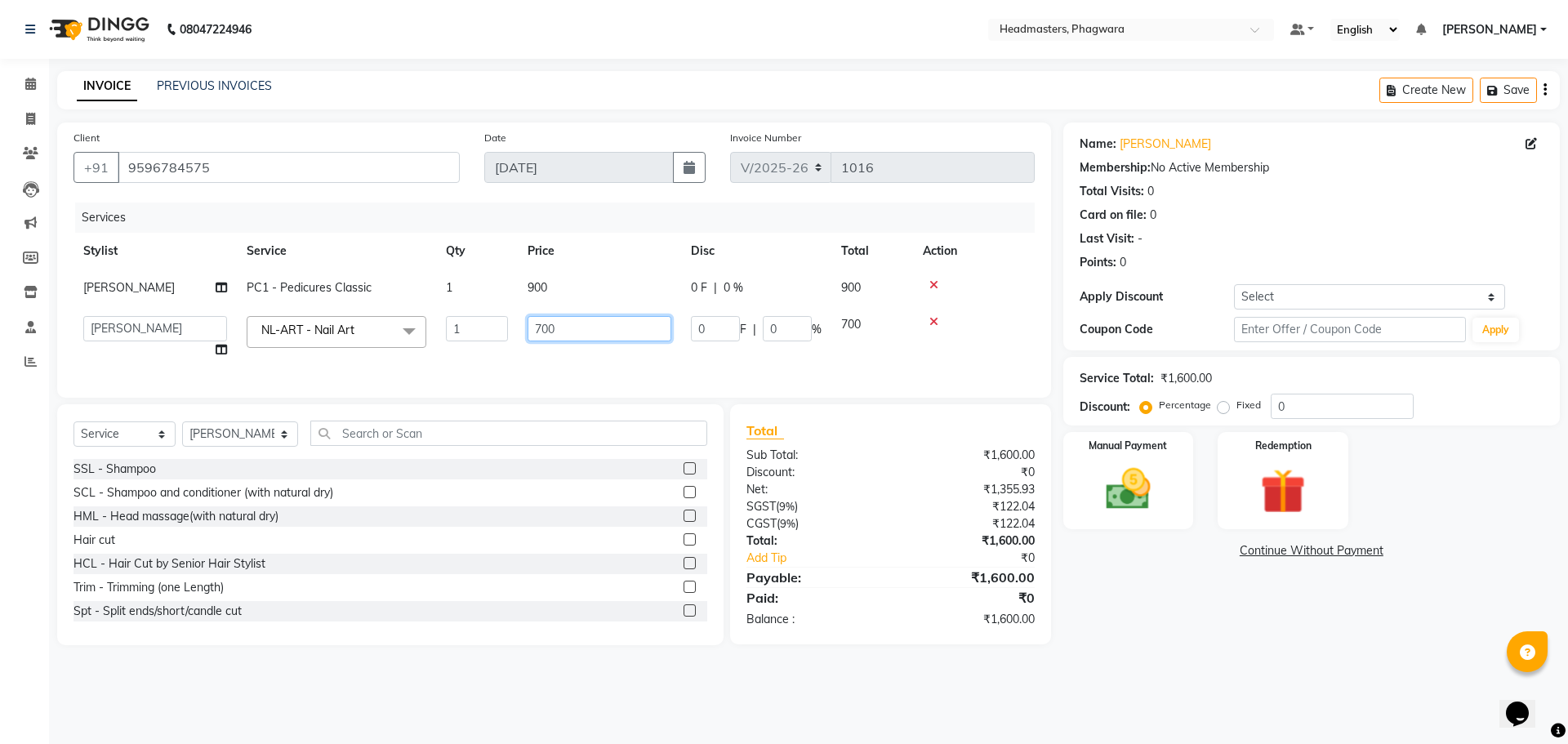
drag, startPoint x: 616, startPoint y: 337, endPoint x: 470, endPoint y: 331, distance: 146.1
click at [471, 331] on tr "[PERSON_NAME] [PERSON_NAME] [PERSON_NAME] [PERSON_NAME] [PERSON_NAME] [PERSON_N…" at bounding box center [553, 337] width 962 height 62
type input "35"
type input "3500"
click at [553, 303] on td "900" at bounding box center [600, 288] width 164 height 37
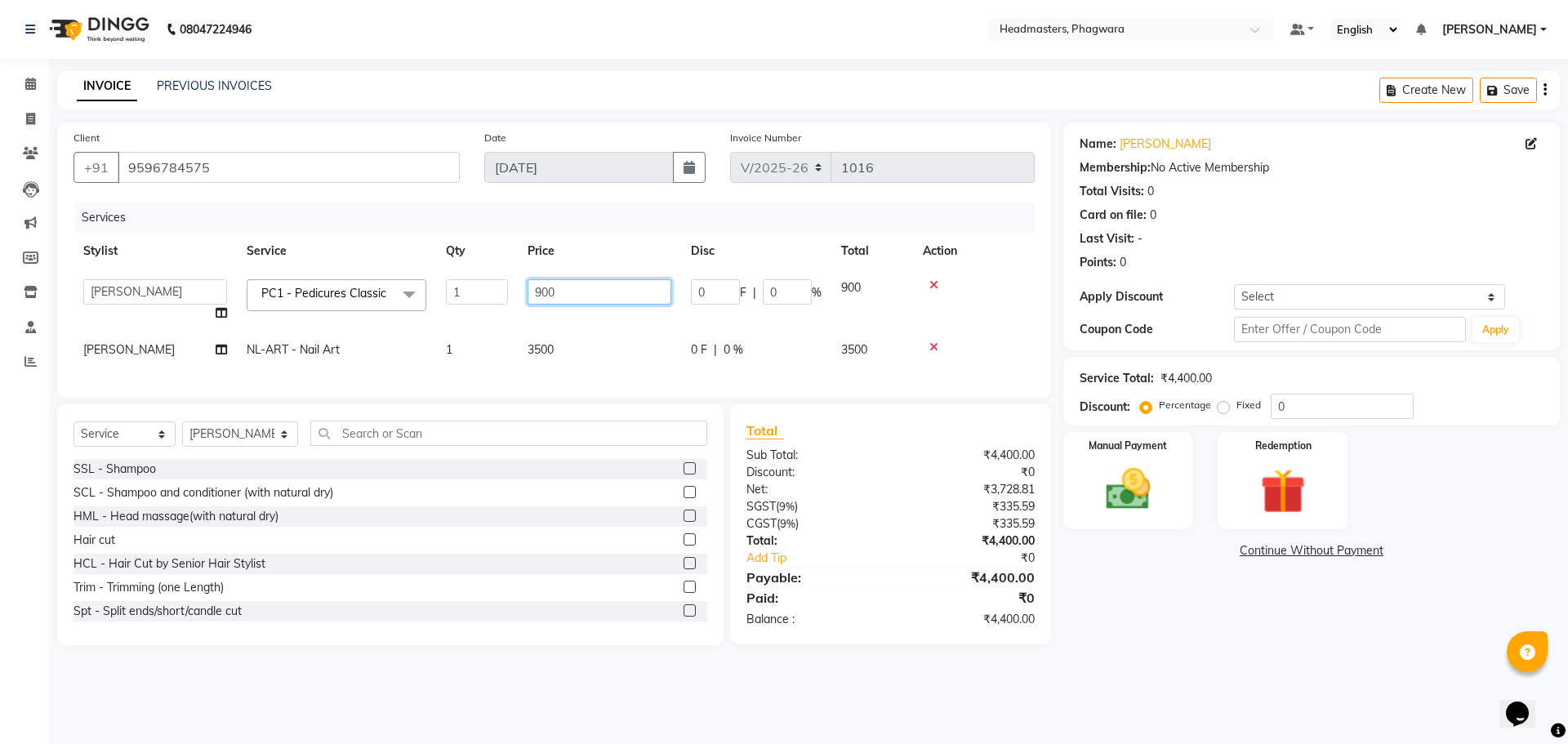
drag, startPoint x: 543, startPoint y: 292, endPoint x: 559, endPoint y: 290, distance: 16.1
click at [559, 290] on input "900" at bounding box center [599, 292] width 143 height 25
click at [562, 290] on input "900" at bounding box center [599, 292] width 143 height 25
drag, startPoint x: 562, startPoint y: 290, endPoint x: 488, endPoint y: 283, distance: 74.3
click at [488, 283] on tr "[PERSON_NAME] [PERSON_NAME] [PERSON_NAME] [PERSON_NAME] [PERSON_NAME] SIR PAWAN…" at bounding box center [553, 300] width 962 height 62
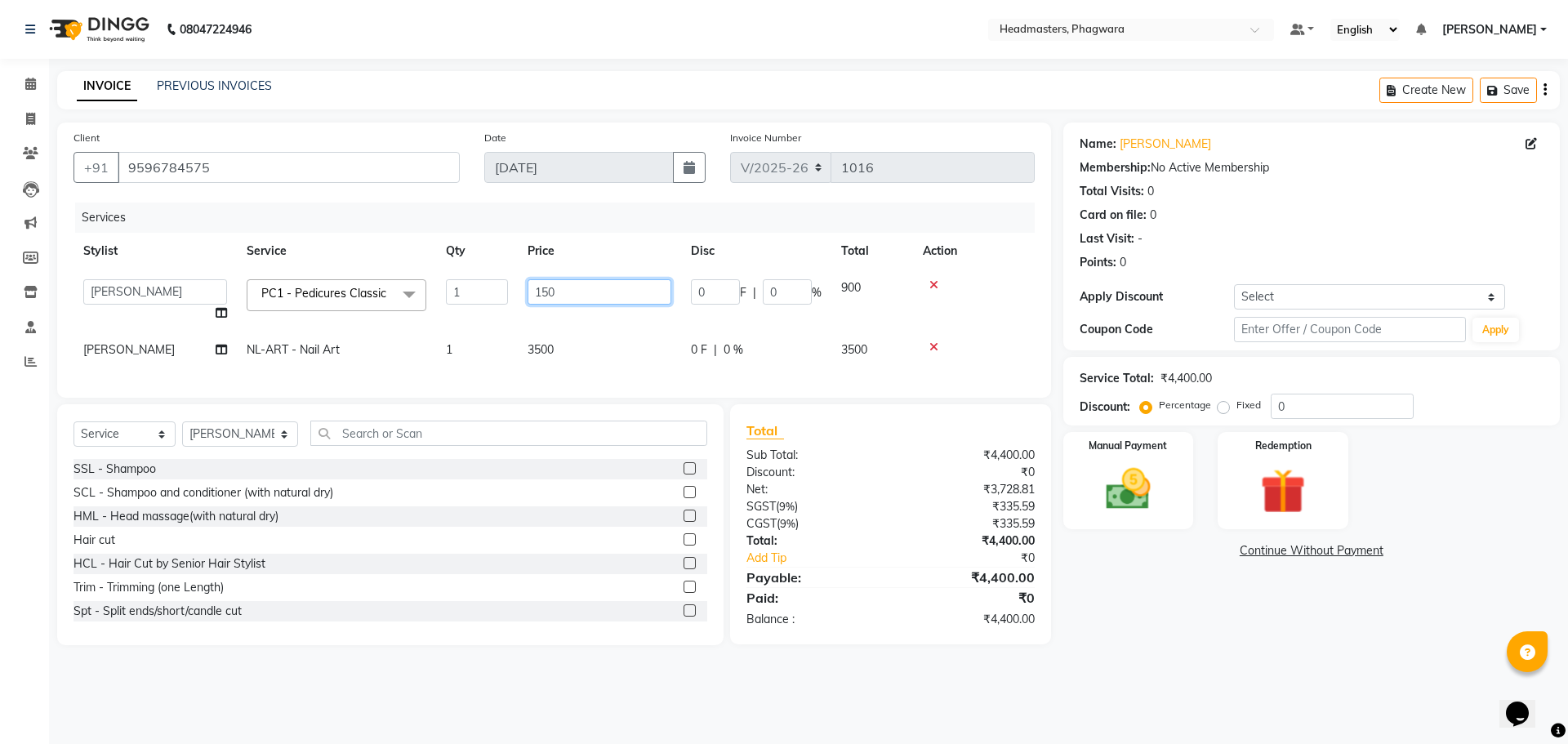
type input "1500"
click at [690, 403] on div "Client [PHONE_NUMBER] Date [DATE] Invoice Number V/[PHONE_NUMBER] Services Styl…" at bounding box center [554, 383] width 1018 height 523
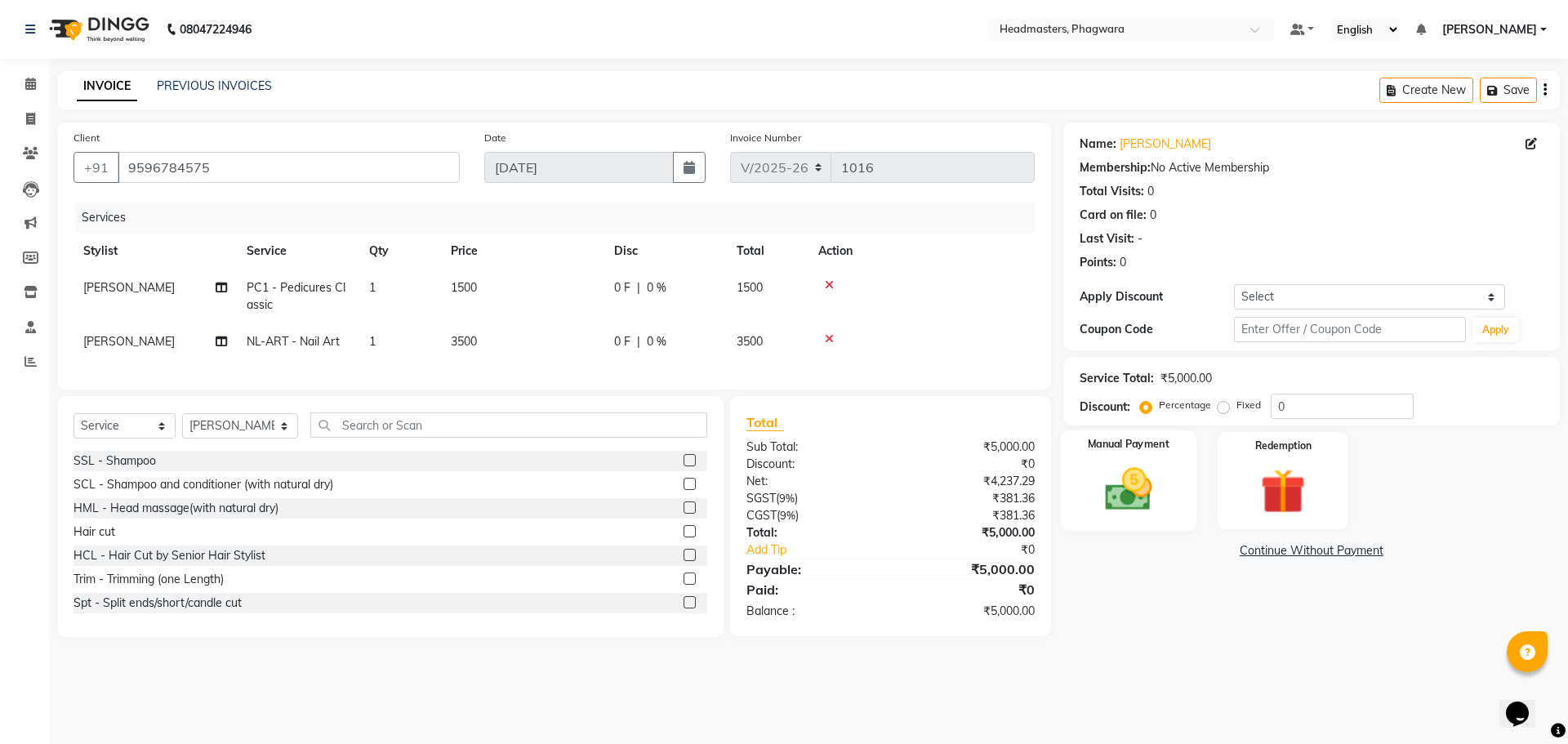
click at [1086, 464] on div "Manual Payment" at bounding box center [1127, 480] width 136 height 100
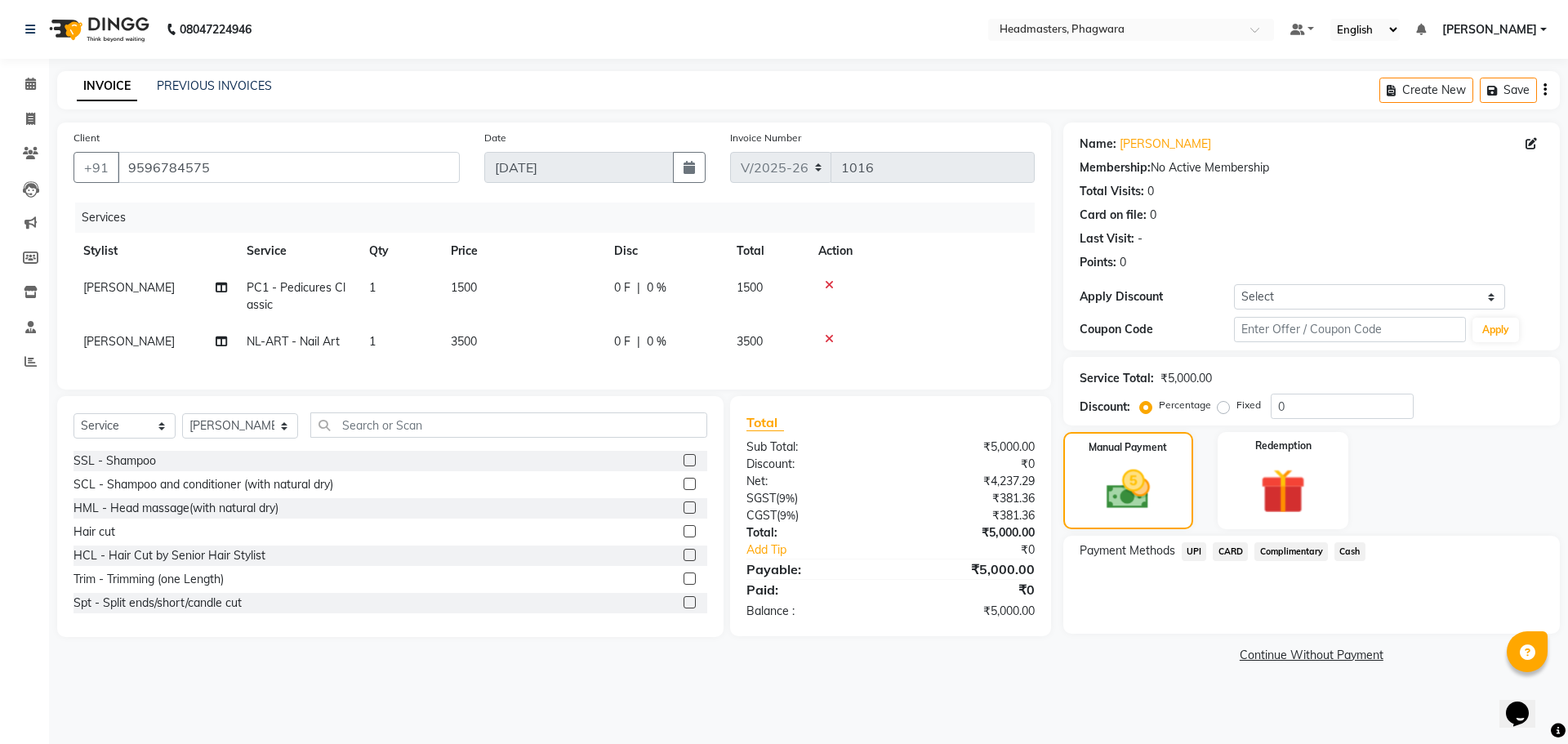
click at [1339, 546] on span "Cash" at bounding box center [1350, 552] width 31 height 19
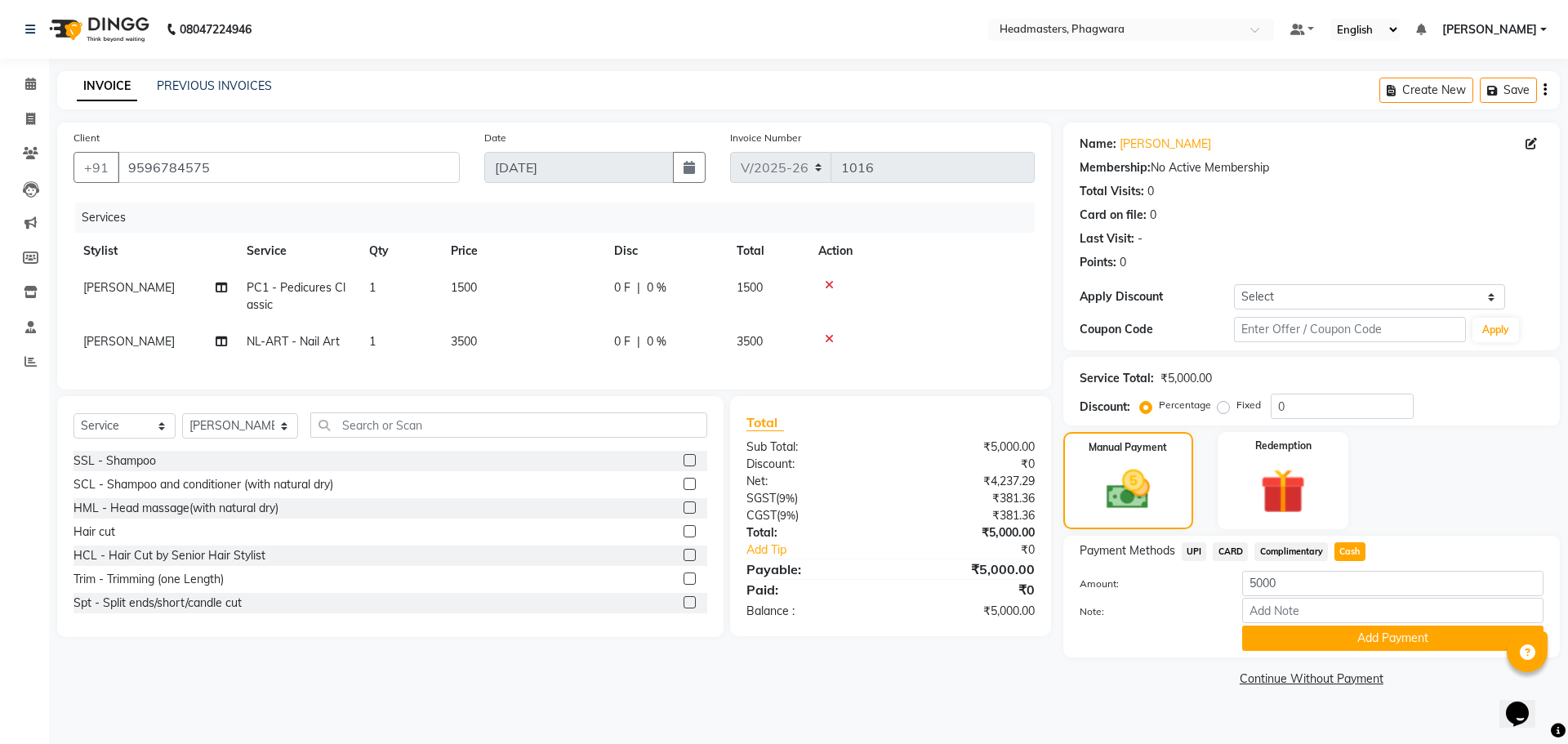
click at [1355, 637] on button "Add Payment" at bounding box center [1392, 638] width 301 height 25
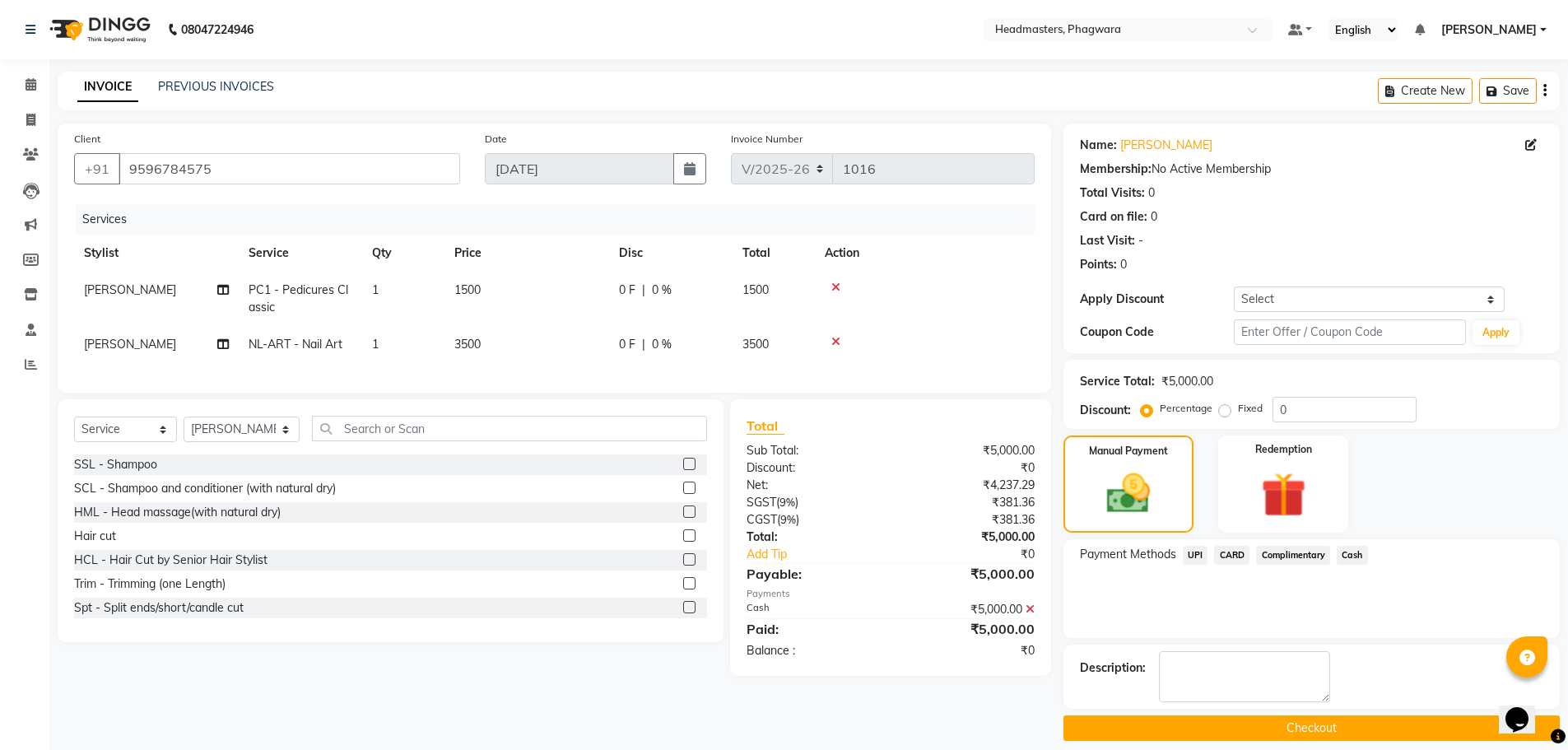
click at [1356, 724] on button "Checkout" at bounding box center [1312, 728] width 497 height 25
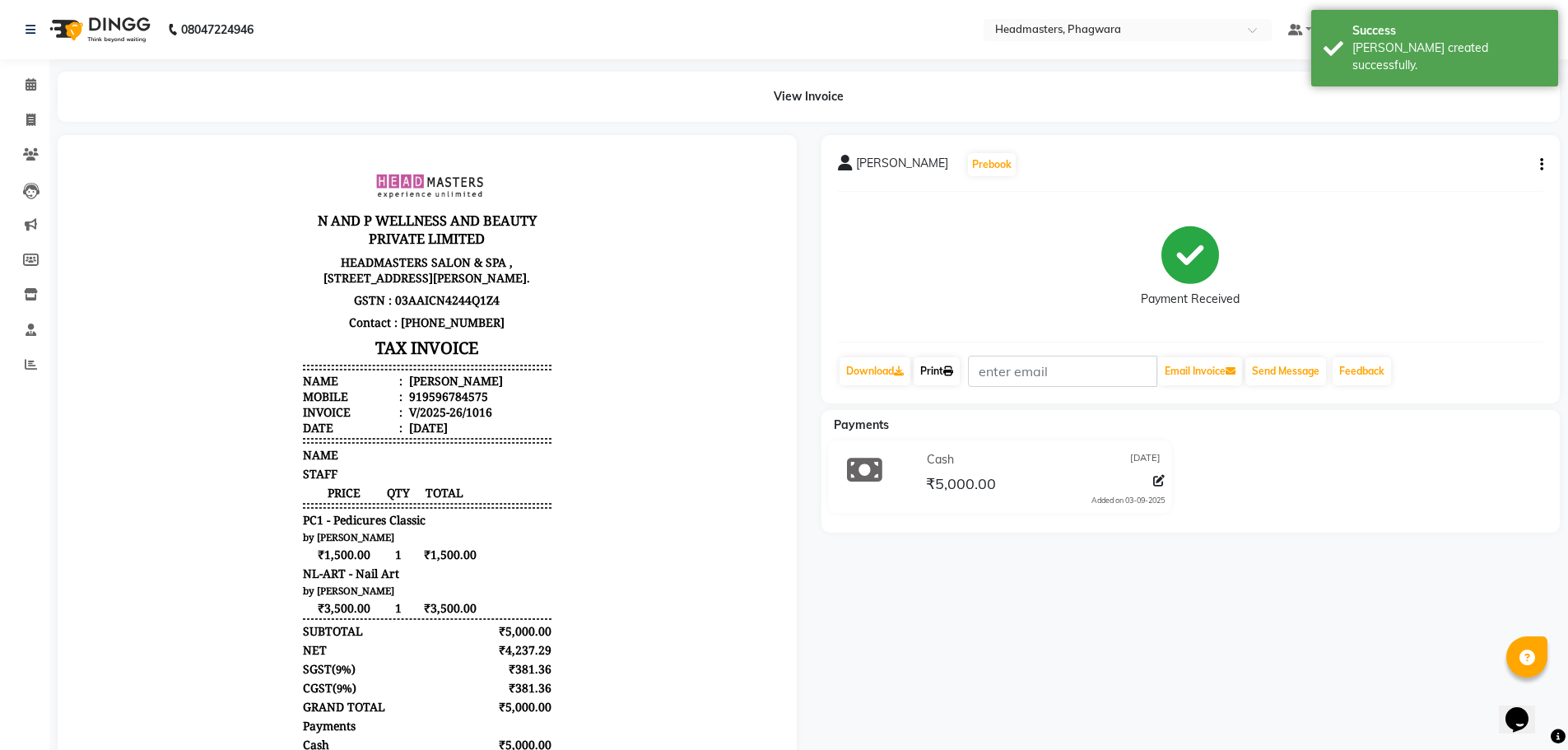
click at [948, 366] on link "Print" at bounding box center [937, 371] width 47 height 28
click at [43, 85] on span at bounding box center [31, 85] width 29 height 19
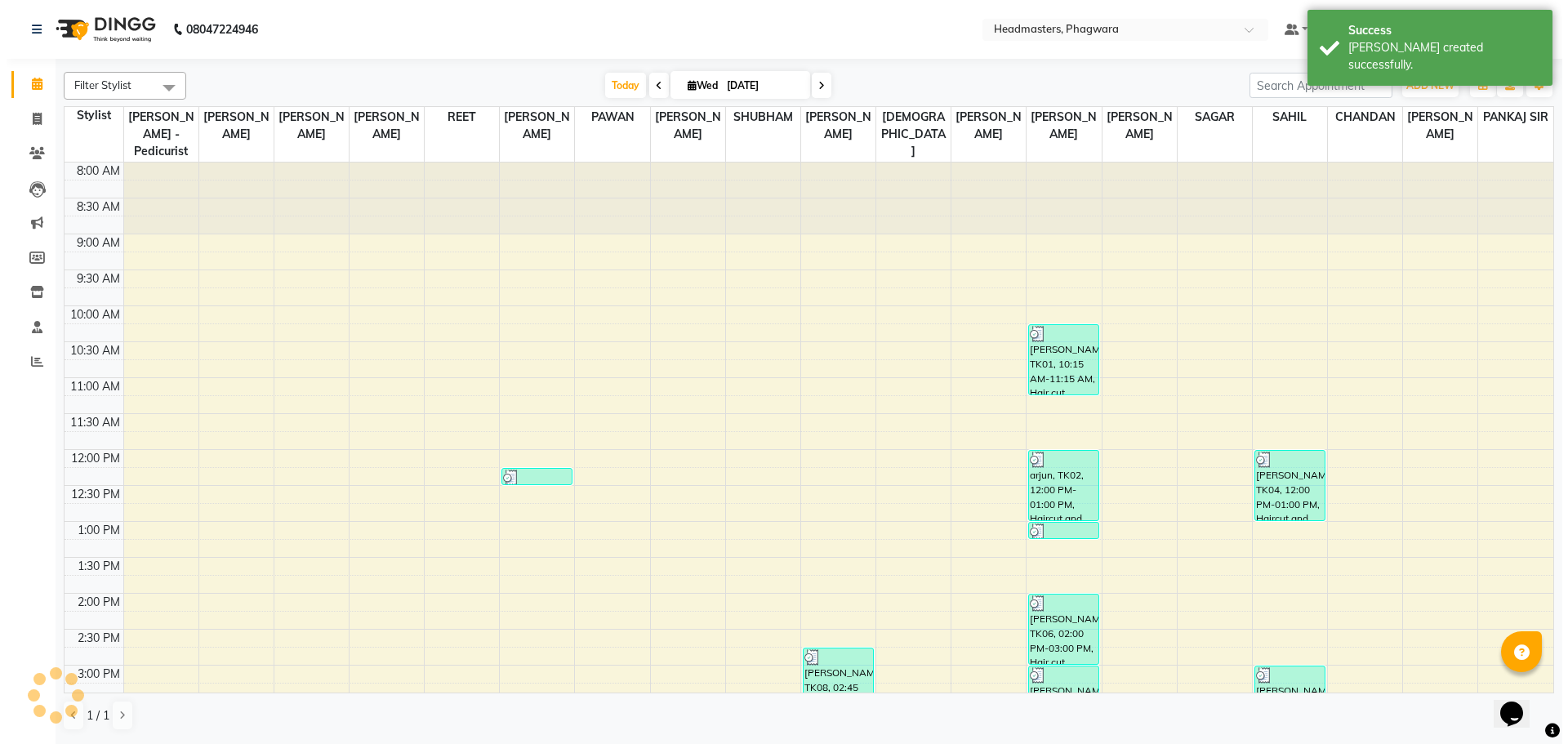
scroll to position [386, 0]
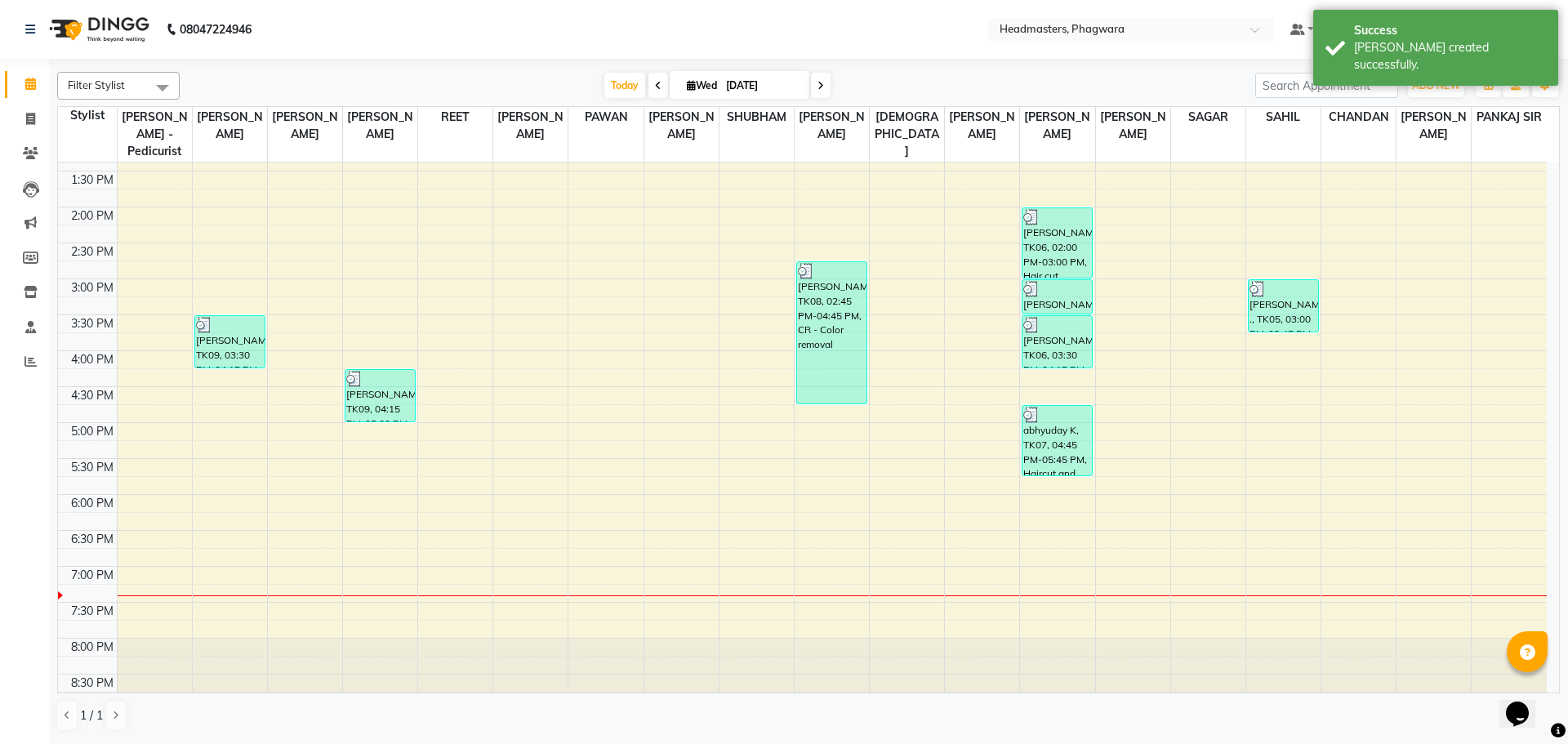
click at [827, 417] on div "8:00 AM 8:30 AM 9:00 AM 9:30 AM 10:00 AM 10:30 AM 11:00 AM 11:30 AM 12:00 PM 12…" at bounding box center [802, 244] width 1489 height 934
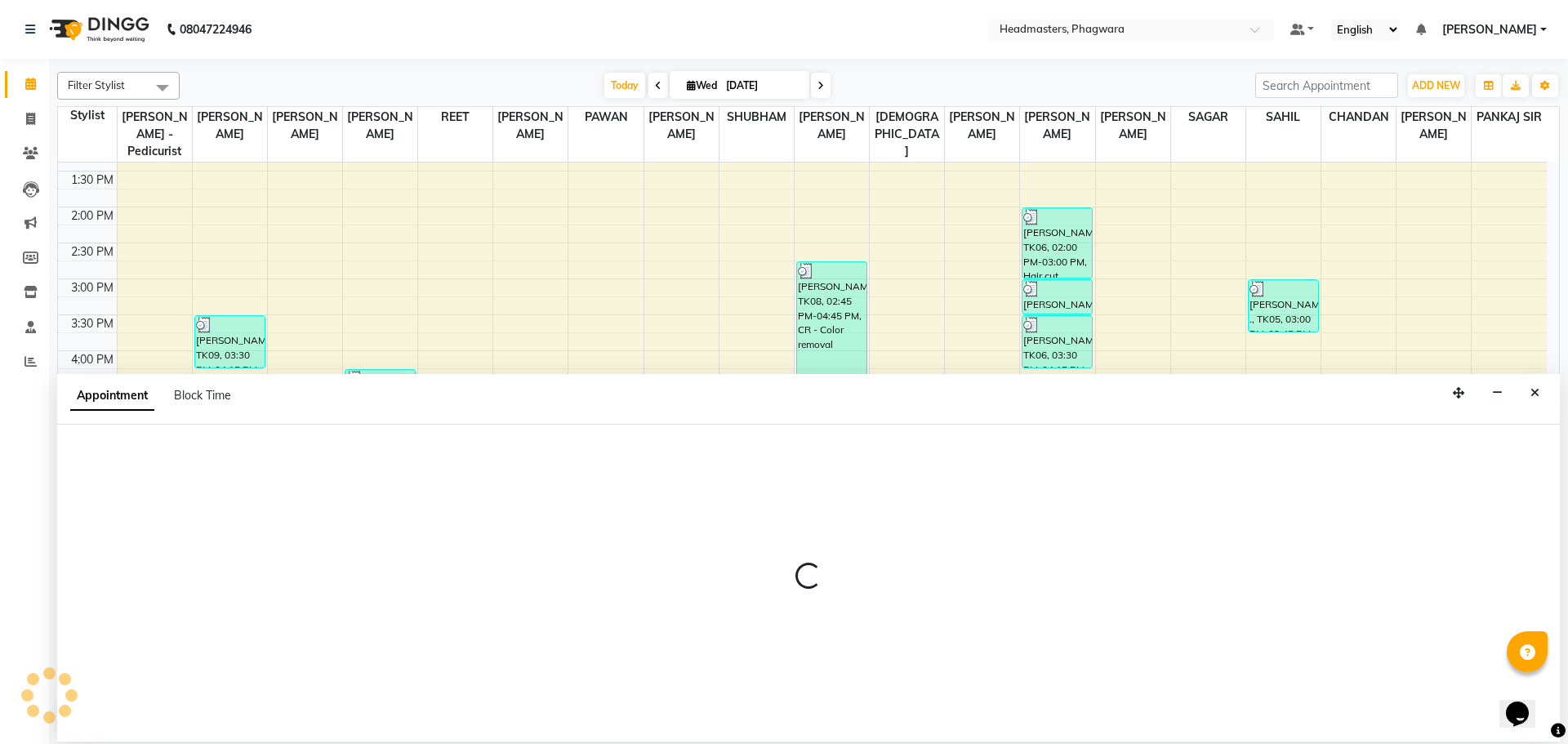
select select "71386"
select select "1020"
select select "tentative"
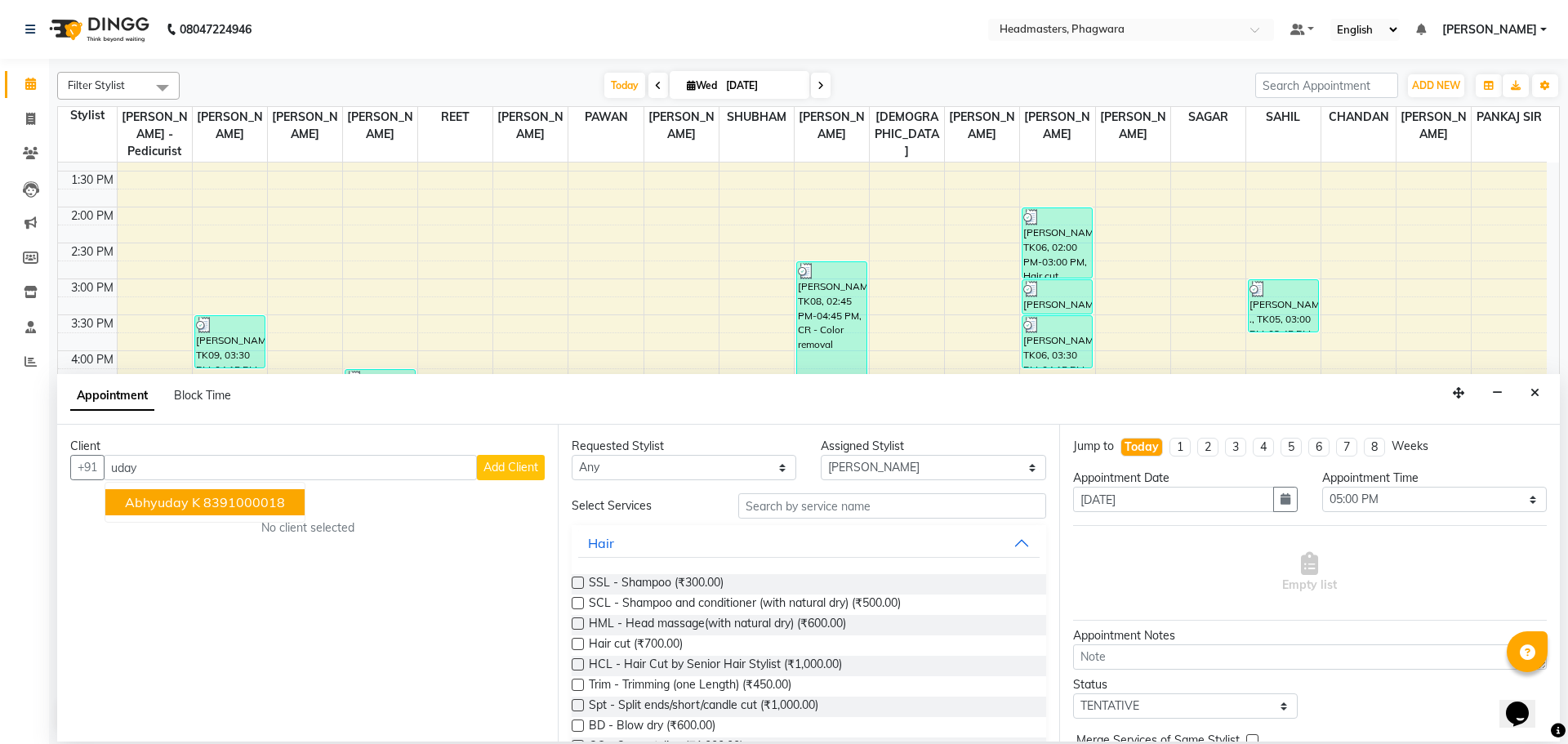
click at [203, 508] on ngb-highlight "8391000018" at bounding box center [244, 501] width 82 height 16
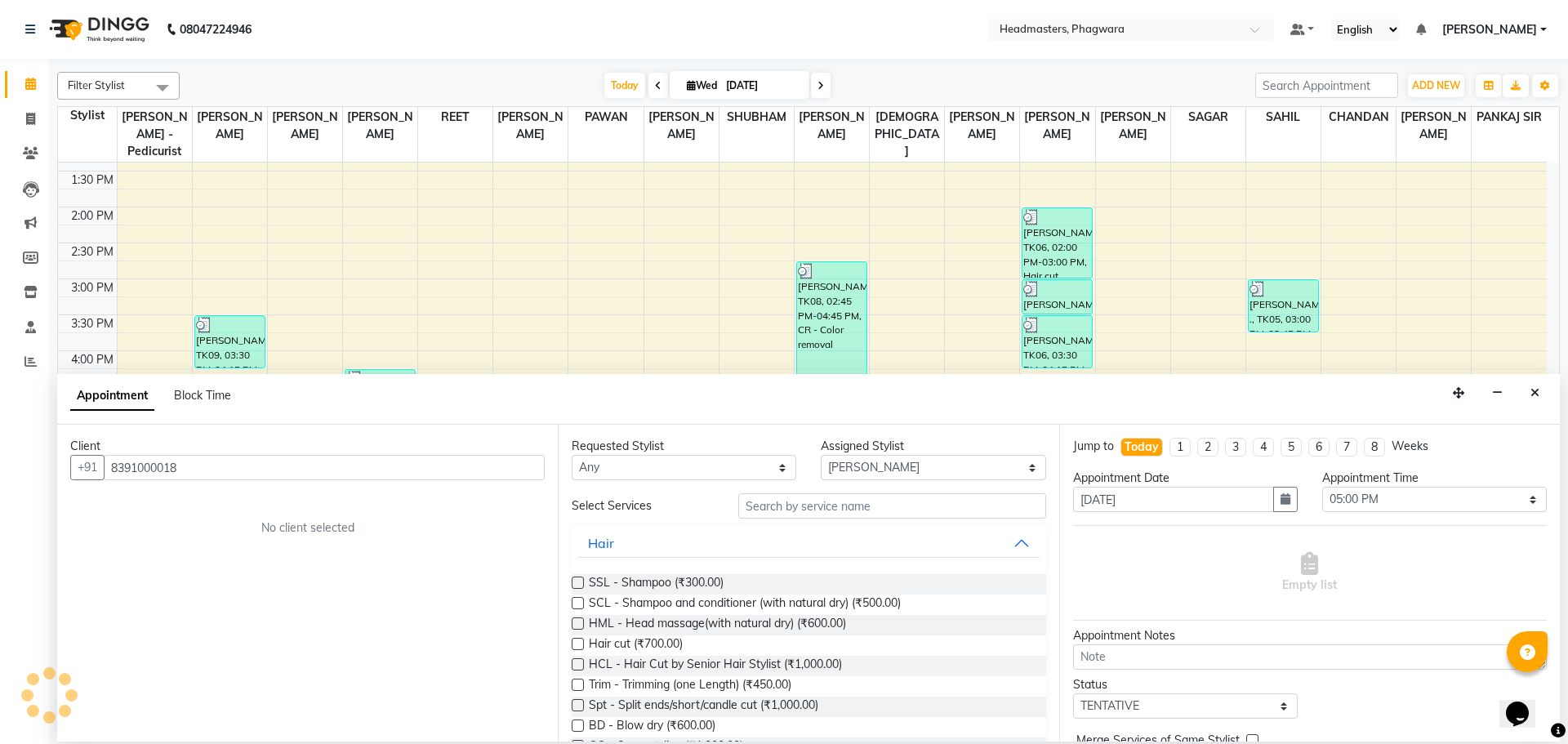
type input "8391000018"
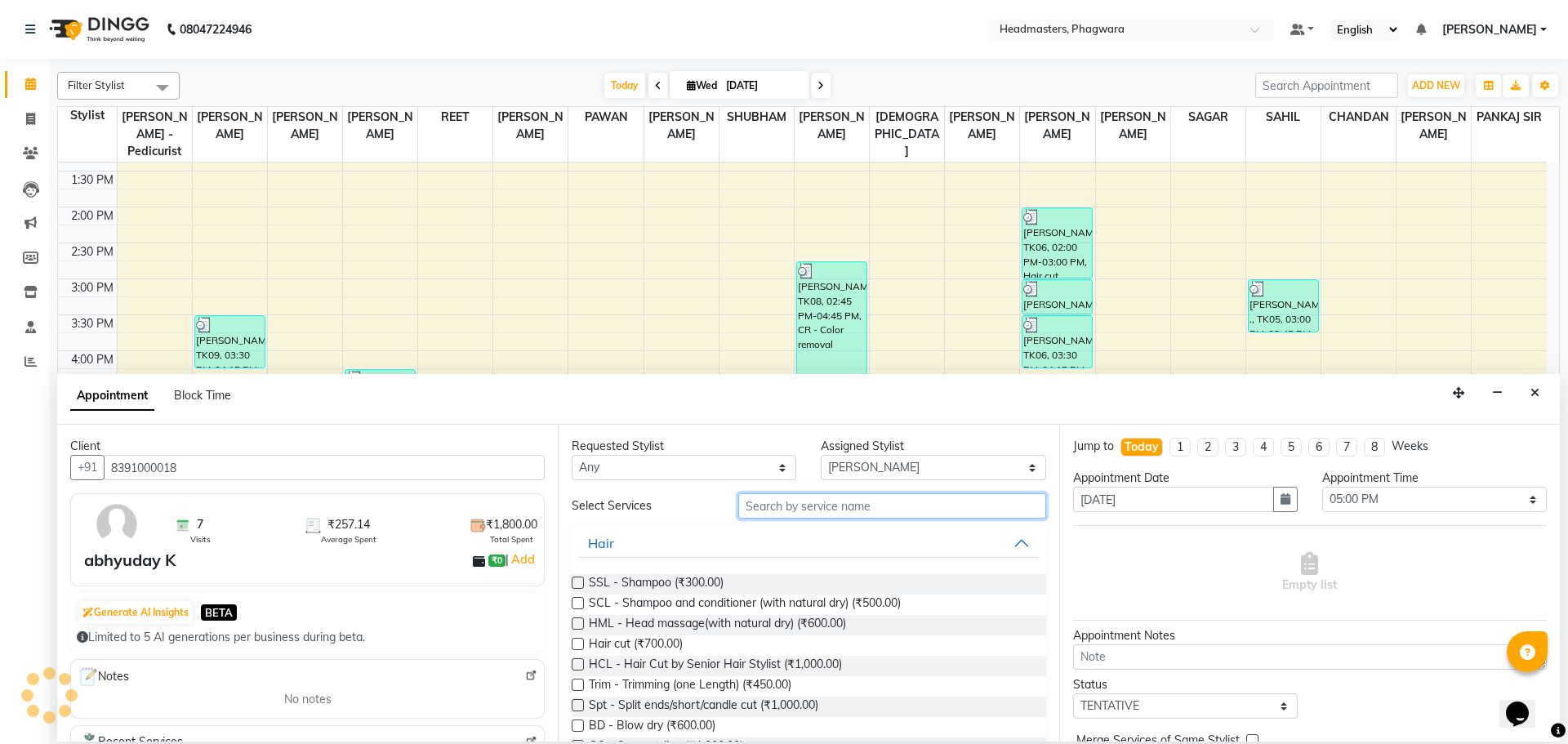
click at [864, 507] on input "text" at bounding box center [892, 505] width 308 height 25
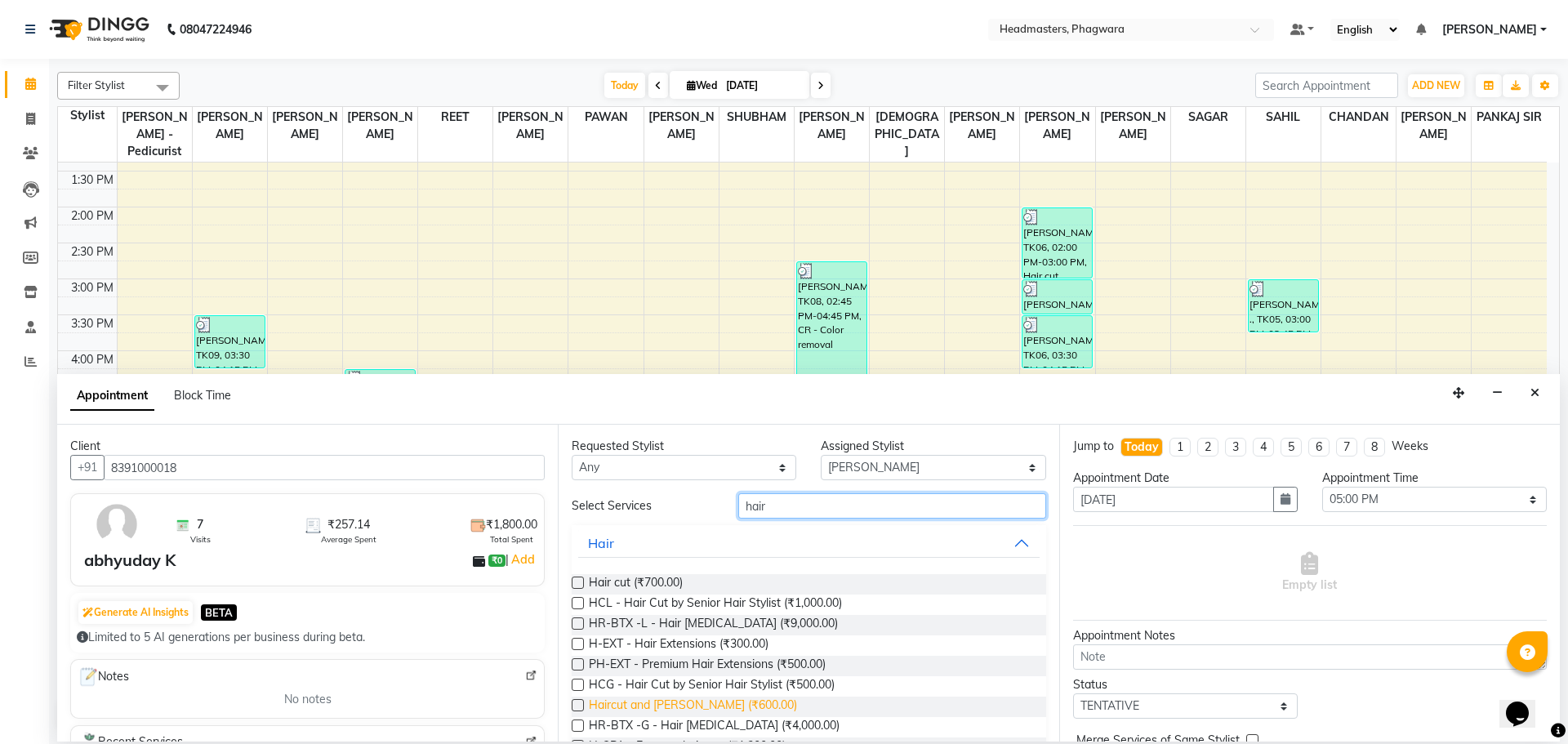
type input "hair"
click at [655, 703] on span "Haircut and [PERSON_NAME] (₹600.00)" at bounding box center [693, 706] width 208 height 20
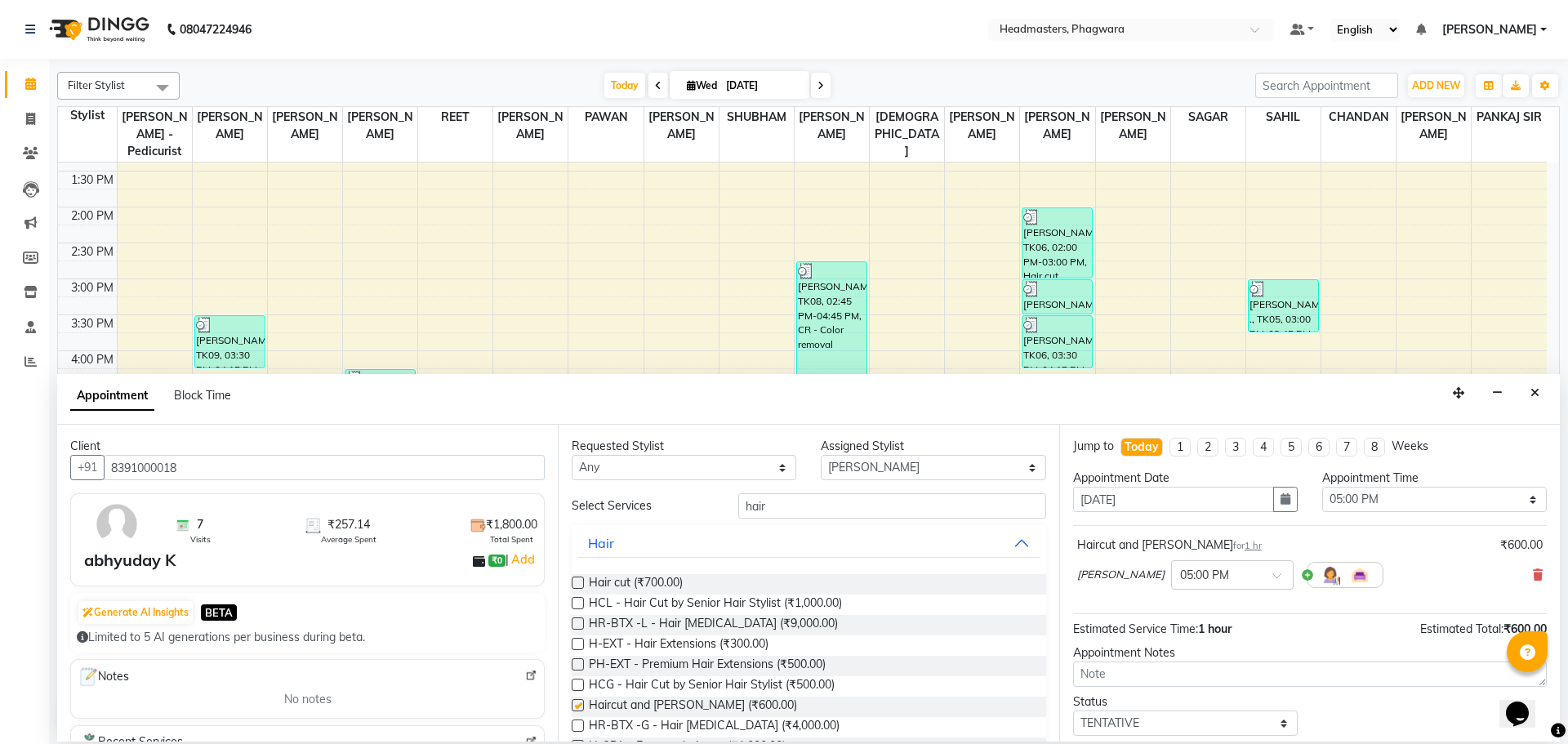
checkbox input "false"
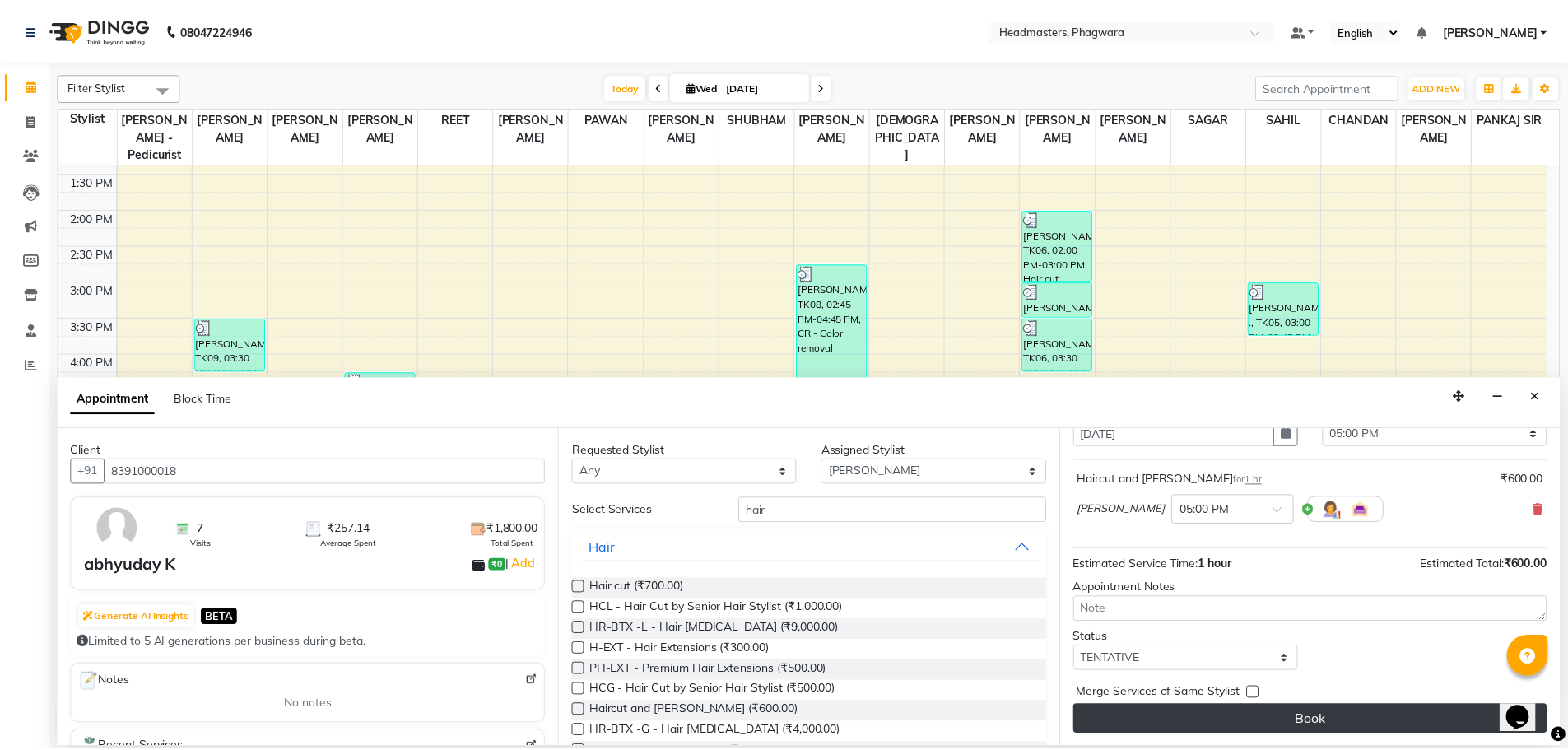
scroll to position [71, 0]
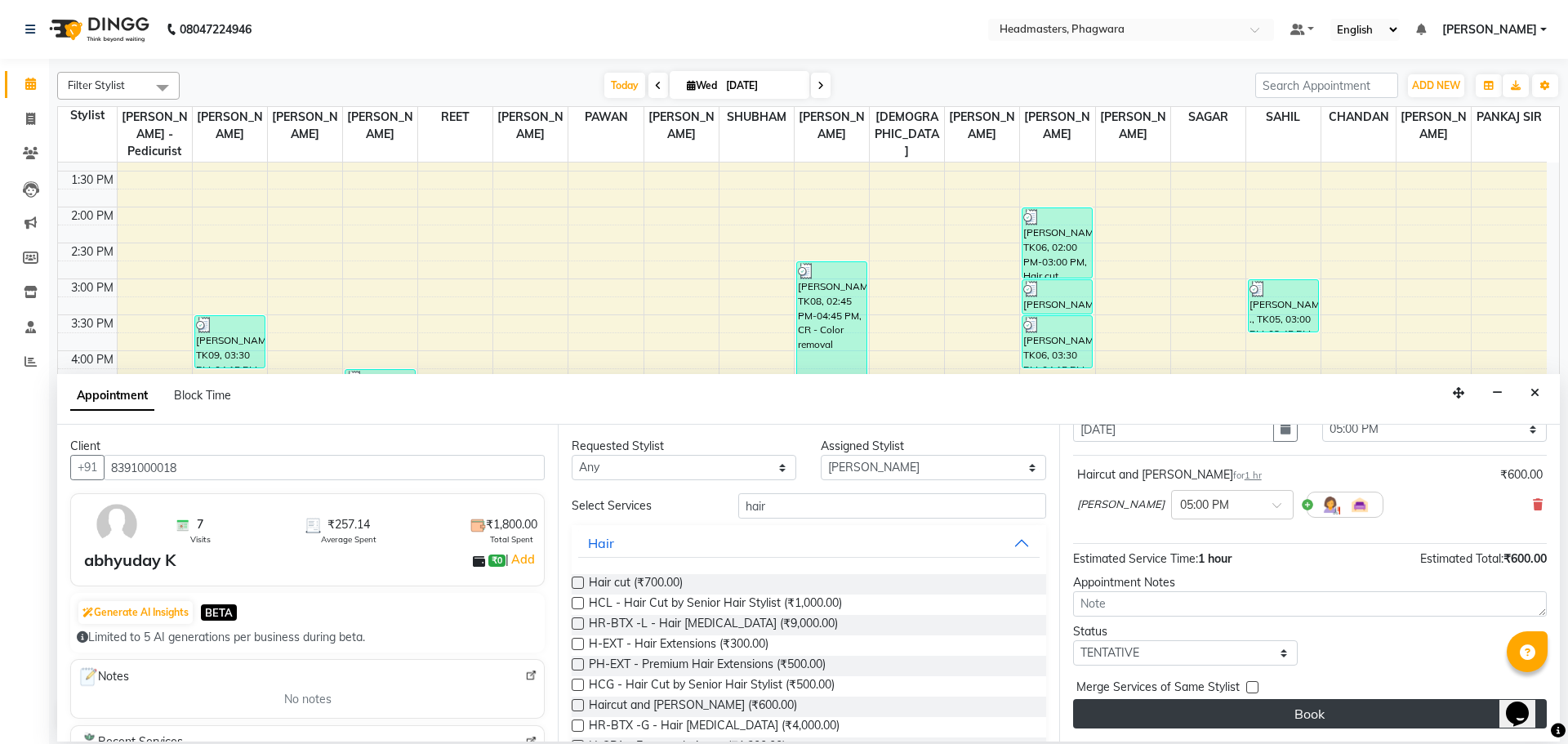
click at [1327, 717] on button "Book" at bounding box center [1310, 713] width 474 height 30
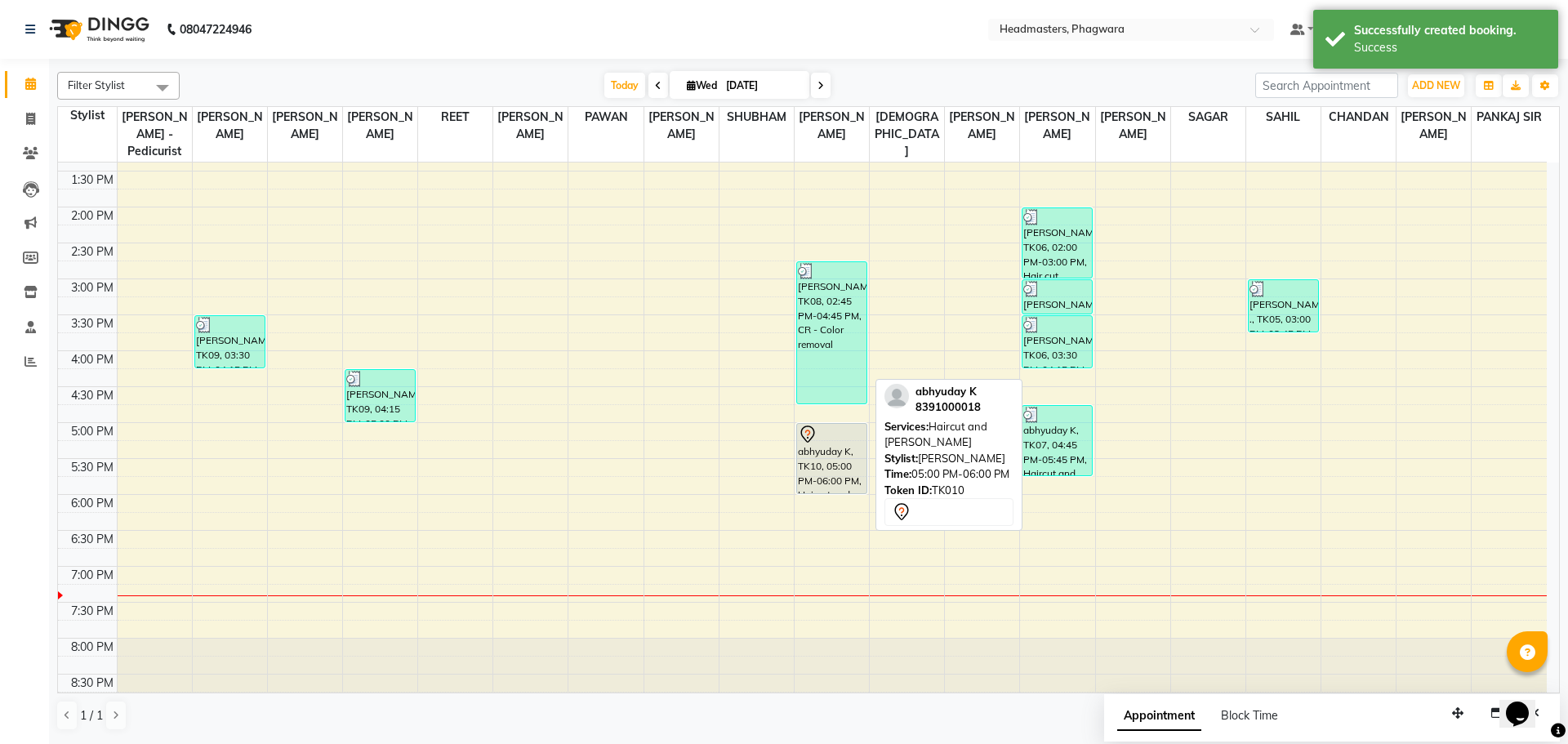
click at [825, 434] on div "abhyuday K, TK10, 05:00 PM-06:00 PM, Haircut and [PERSON_NAME]" at bounding box center [832, 458] width 69 height 69
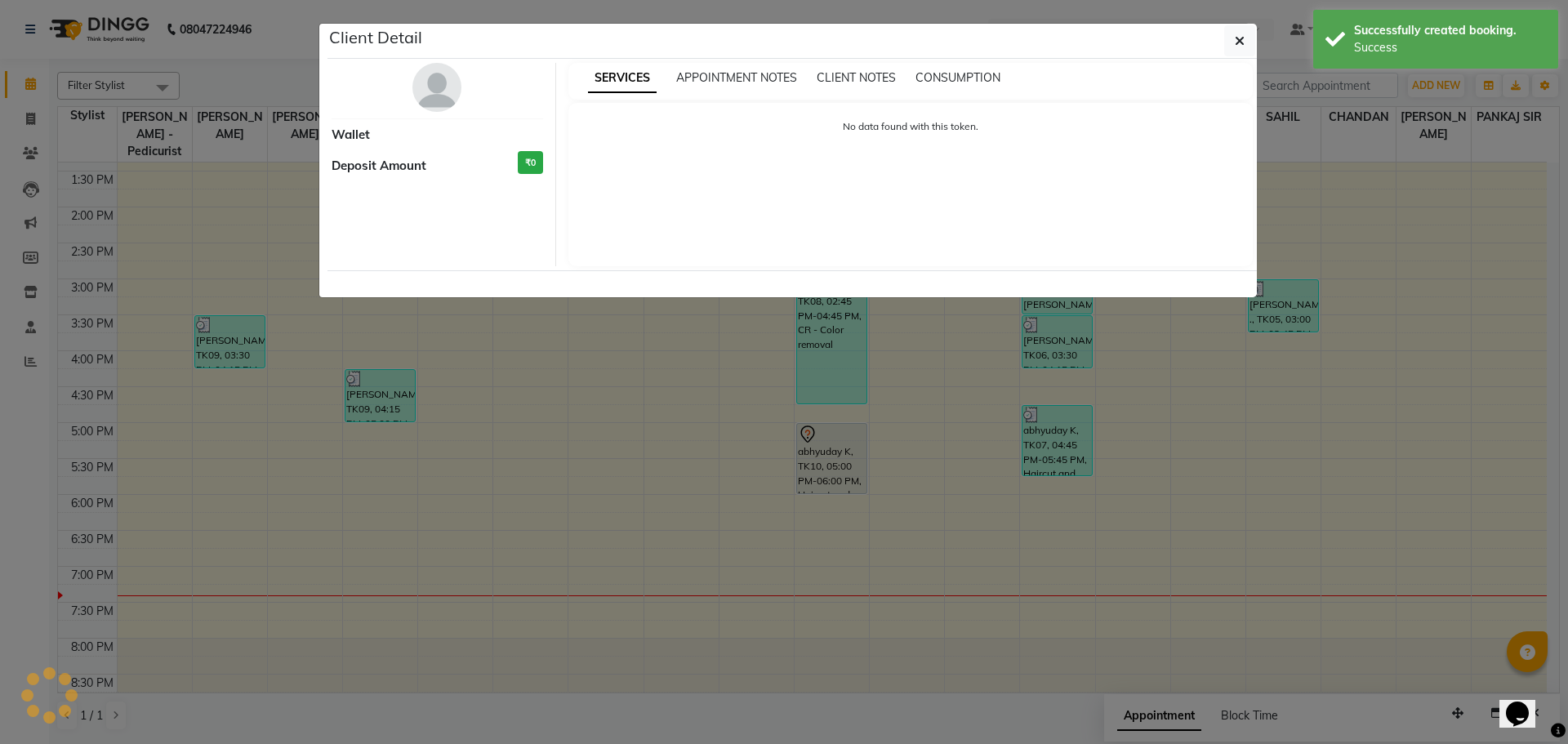
select select "7"
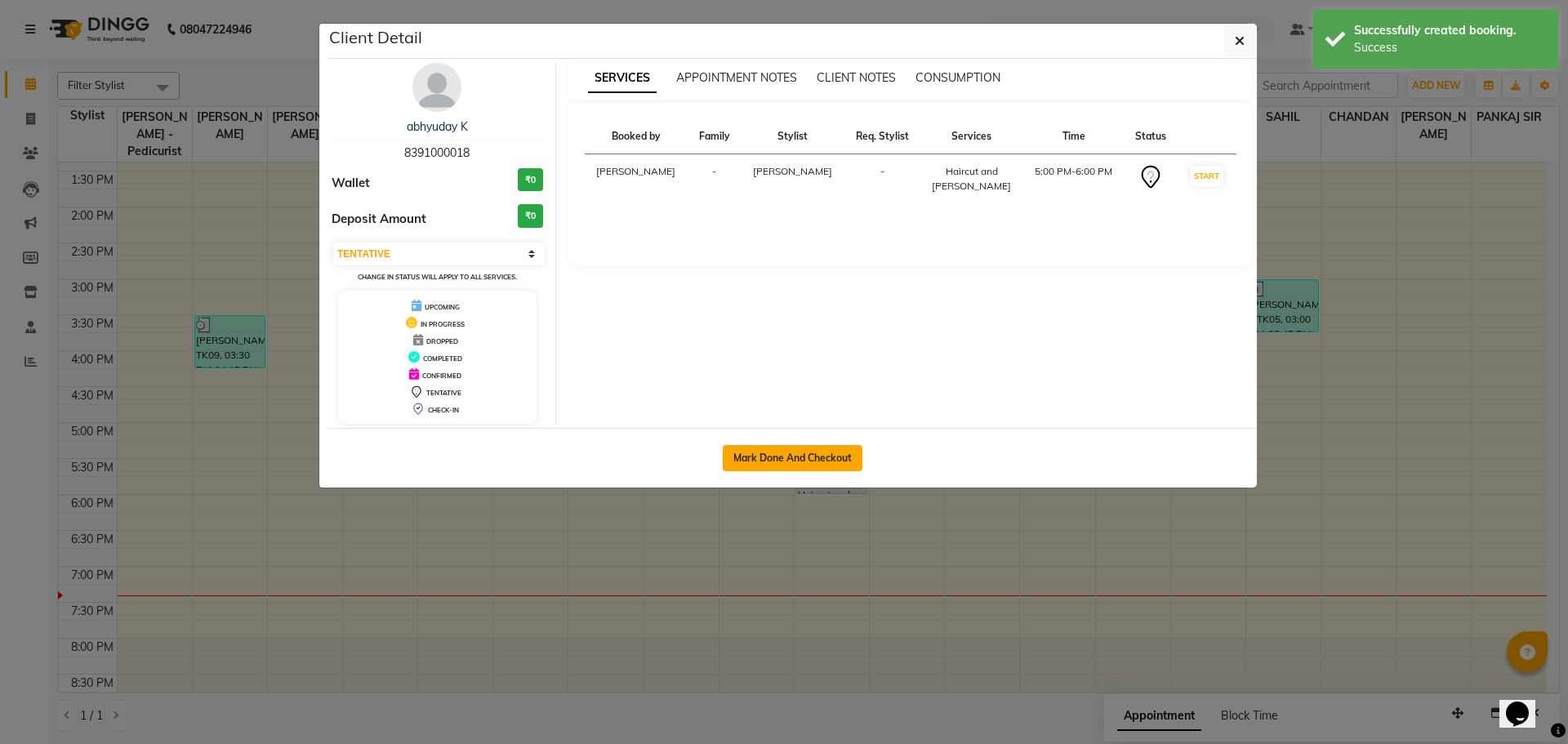
click at [753, 466] on button "Mark Done And Checkout" at bounding box center [792, 457] width 140 height 26
select select "service"
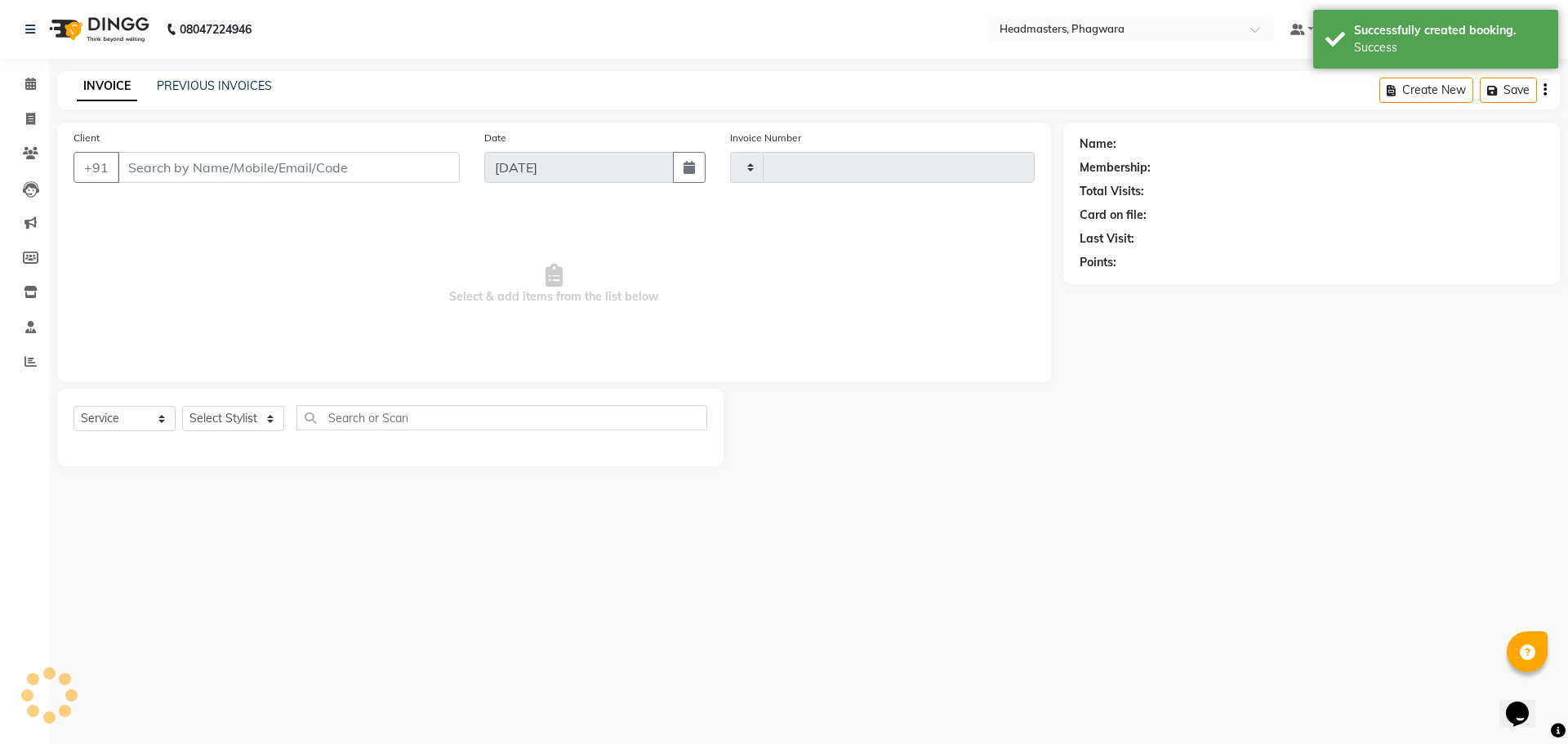
type input "1017"
select select "7888"
type input "8391000018"
select select "71386"
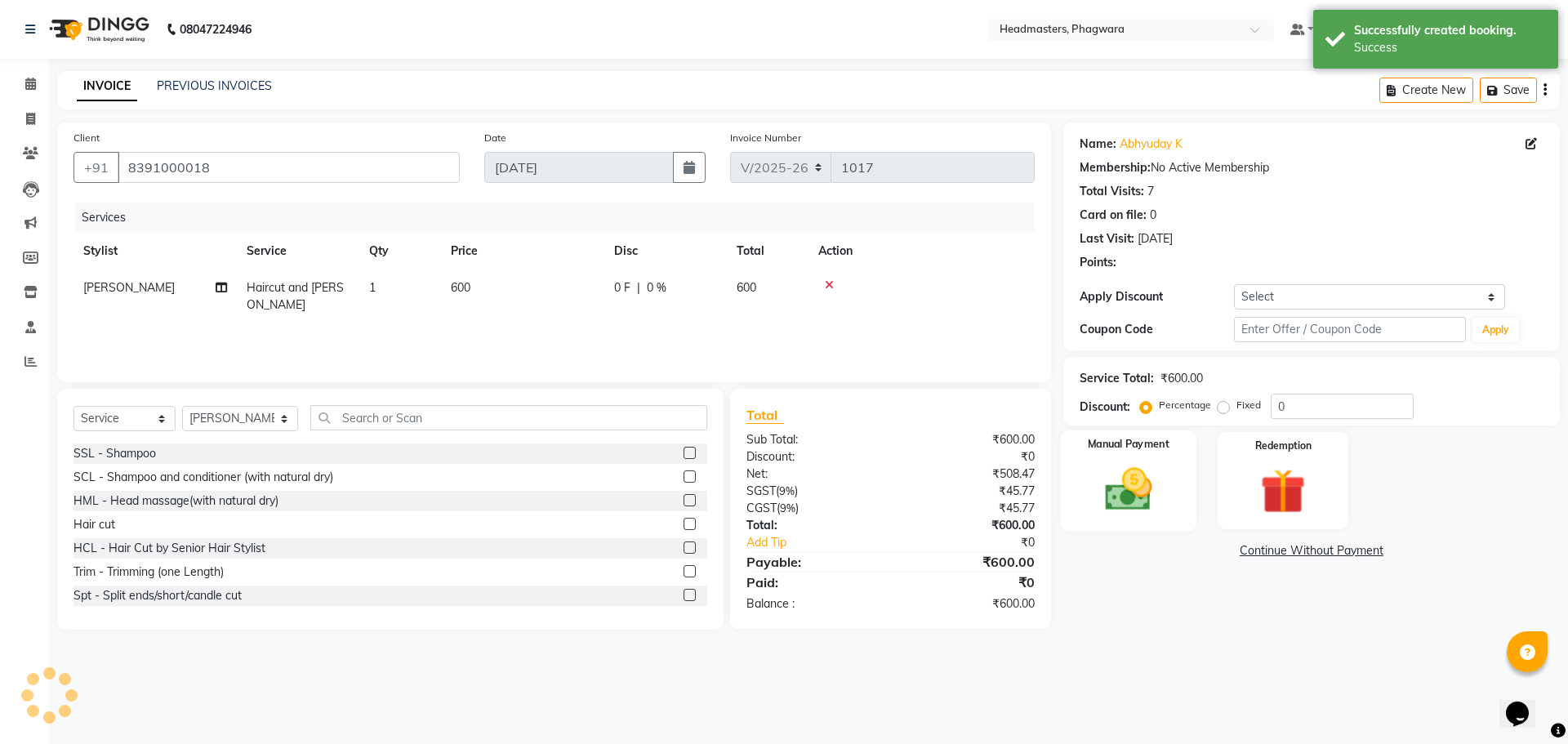
click at [1151, 478] on img at bounding box center [1128, 489] width 76 height 54
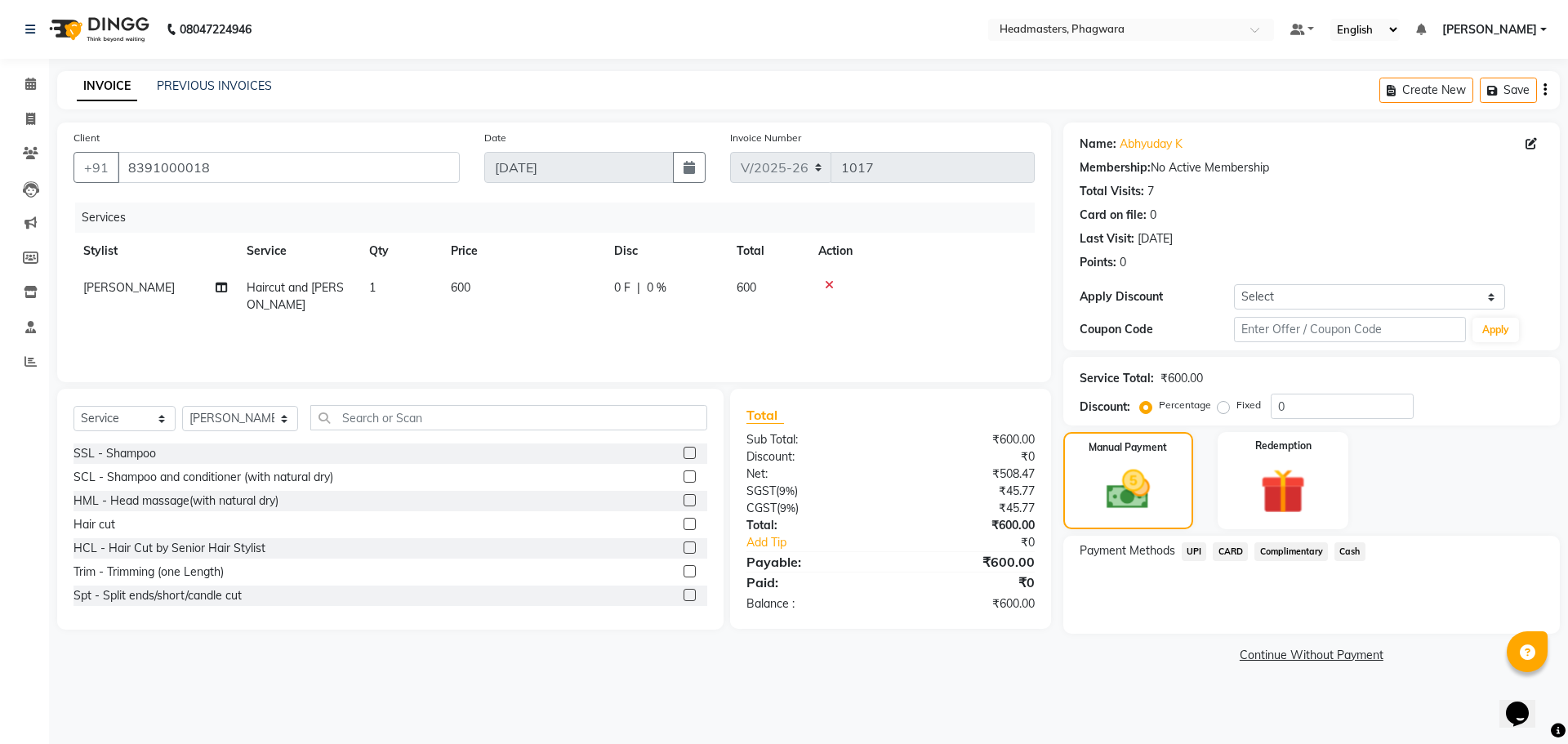
click at [1339, 547] on span "Cash" at bounding box center [1350, 552] width 31 height 19
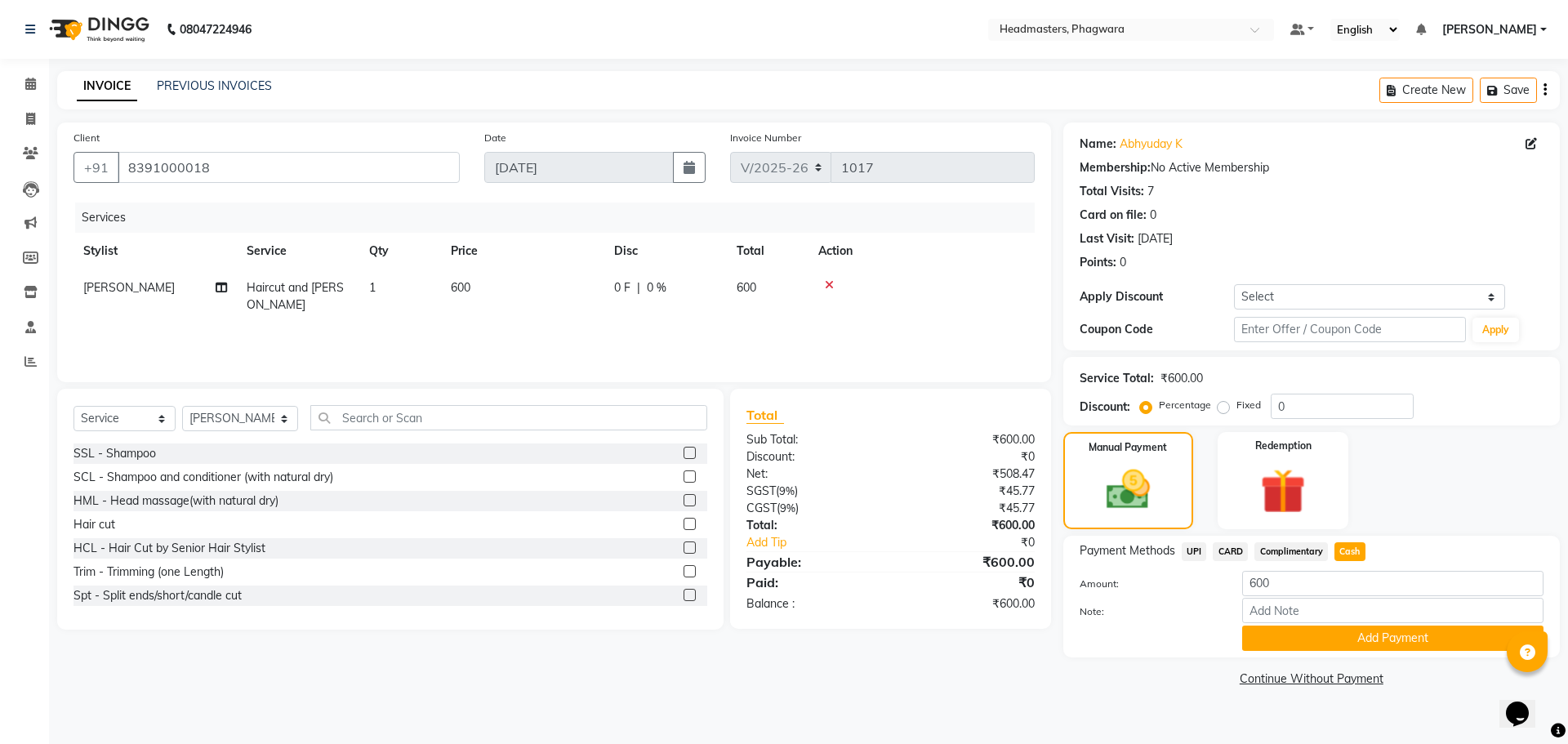
click at [1333, 651] on div "Payment Methods UPI CARD Complimentary Cash Amount: 600 Note: Add Payment" at bounding box center [1312, 597] width 497 height 121
click at [1334, 644] on button "Add Payment" at bounding box center [1392, 638] width 301 height 25
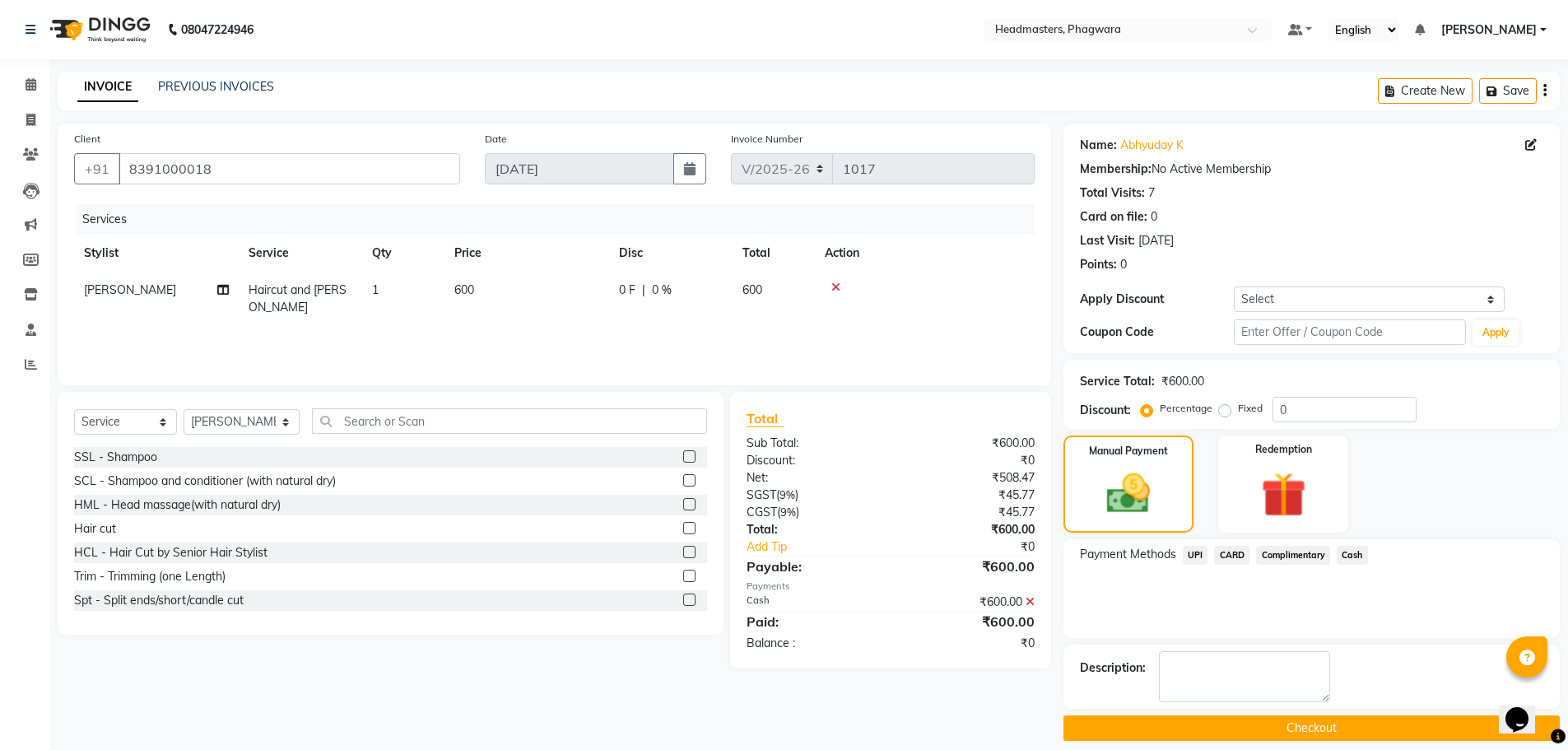
click at [1339, 717] on button "Checkout" at bounding box center [1312, 728] width 497 height 25
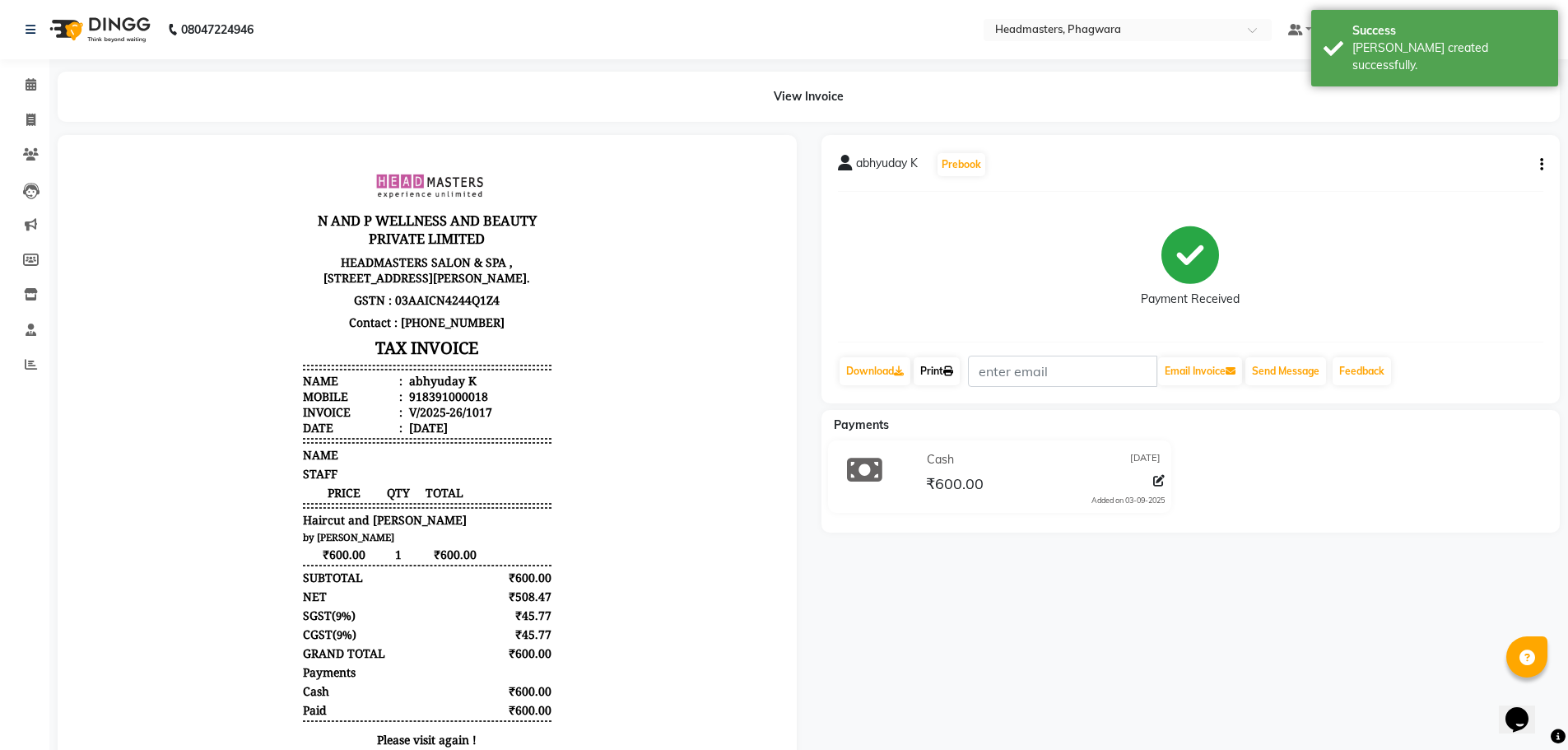
click at [937, 372] on link "Print" at bounding box center [937, 371] width 47 height 28
click at [21, 82] on span at bounding box center [31, 85] width 29 height 19
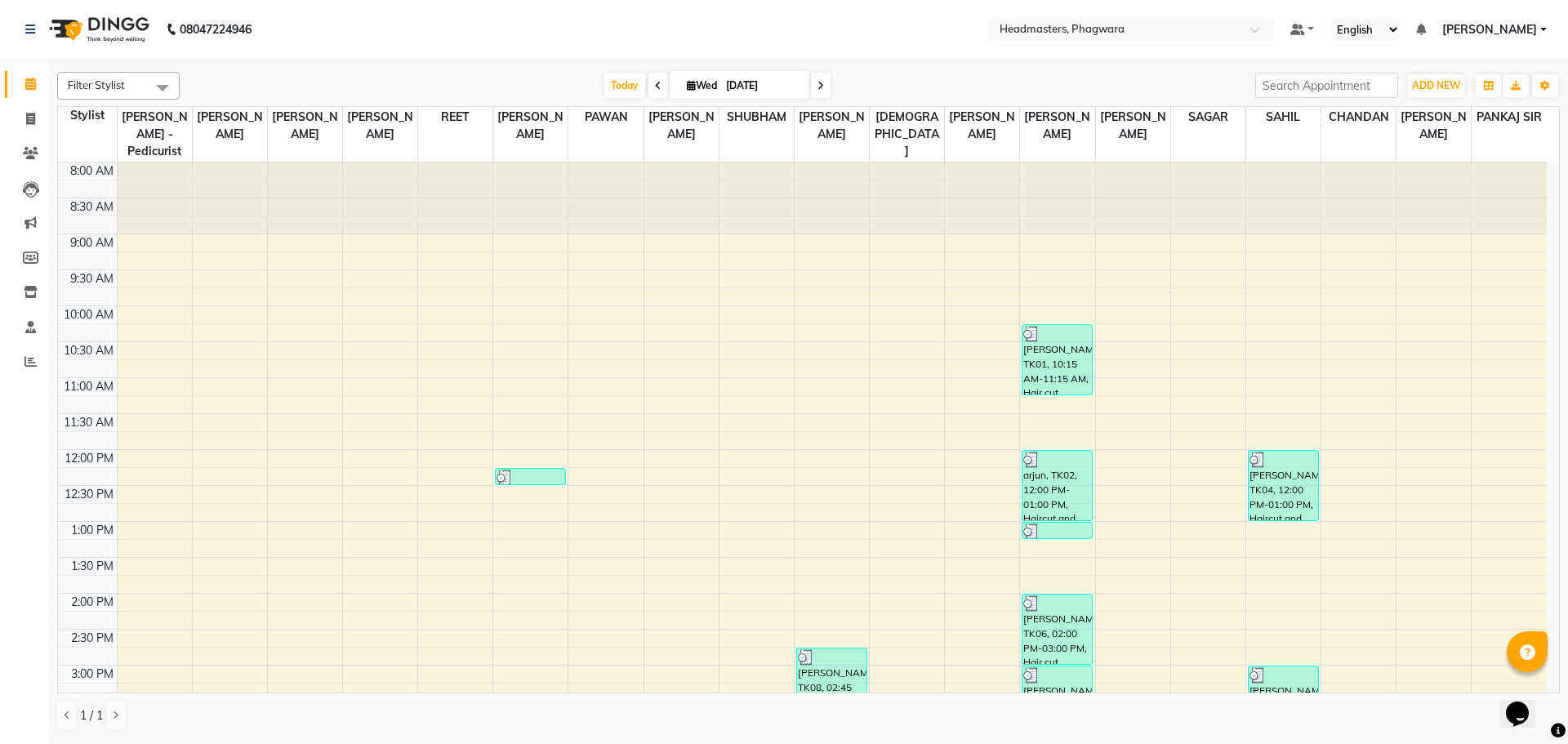
scroll to position [326, 0]
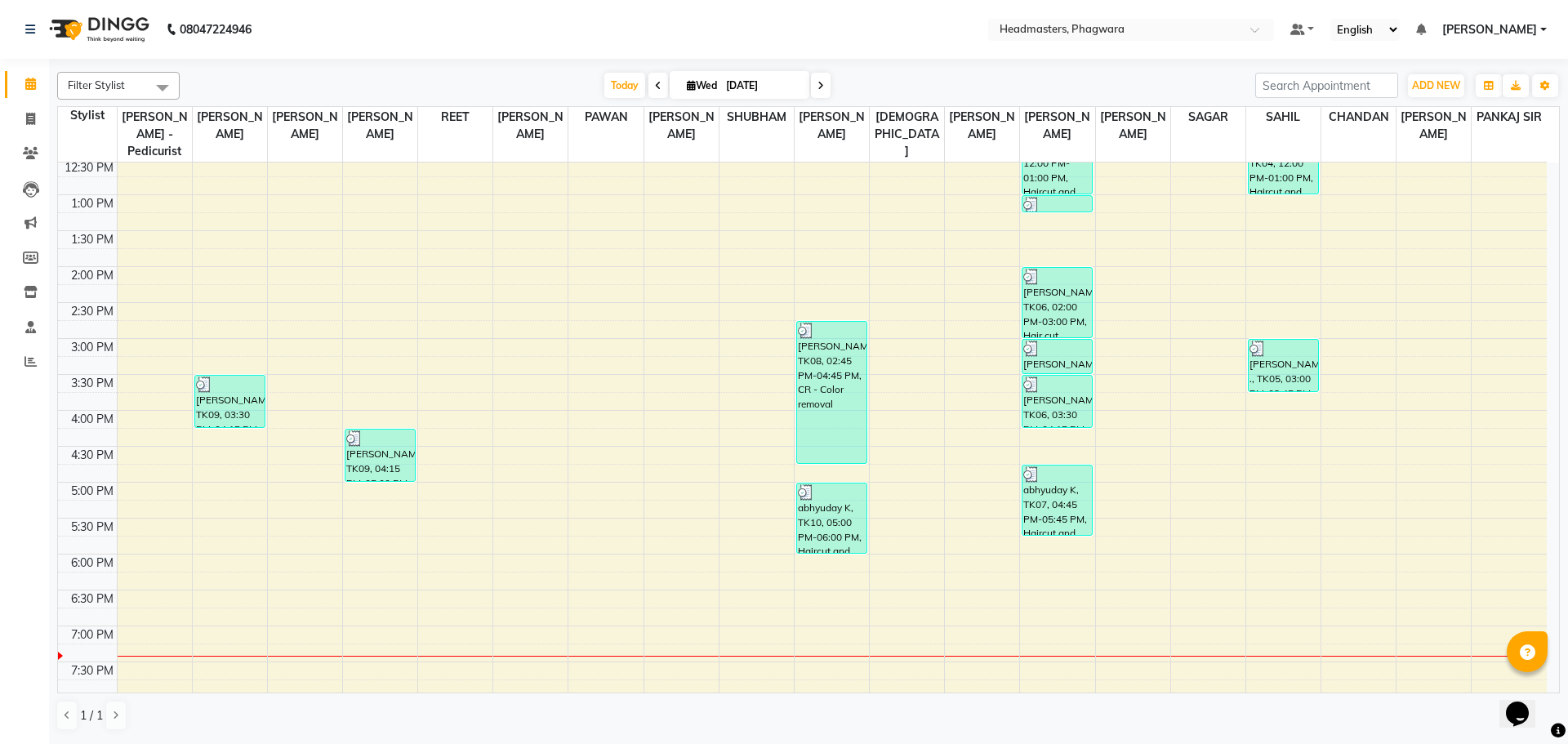
click at [811, 567] on div "8:00 AM 8:30 AM 9:00 AM 9:30 AM 10:00 AM 10:30 AM 11:00 AM 11:30 AM 12:00 PM 12…" at bounding box center [802, 302] width 1489 height 934
select select "71386"
select select "1095"
select select "tentative"
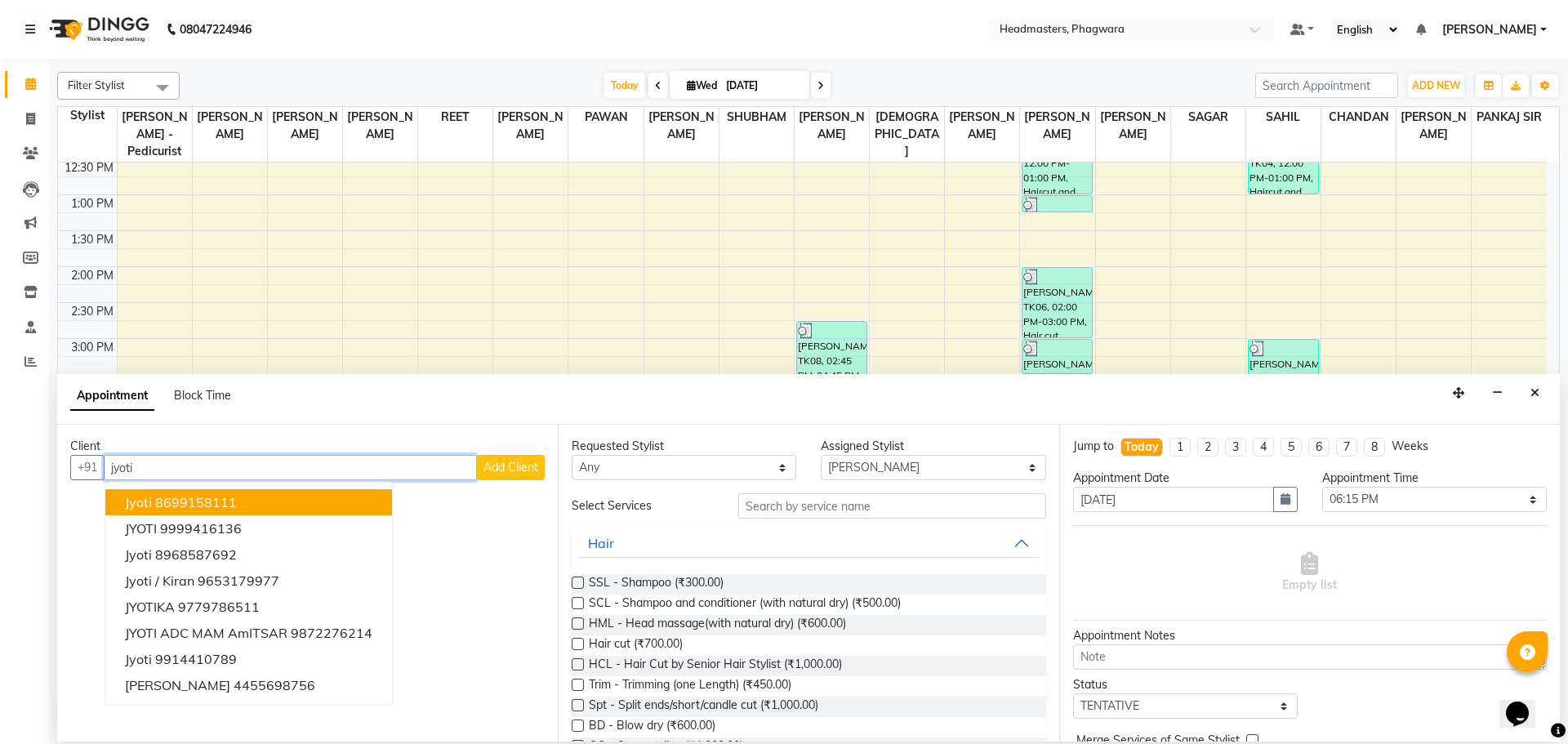
click at [326, 505] on button "jyoti 8699158111" at bounding box center [248, 501] width 287 height 26
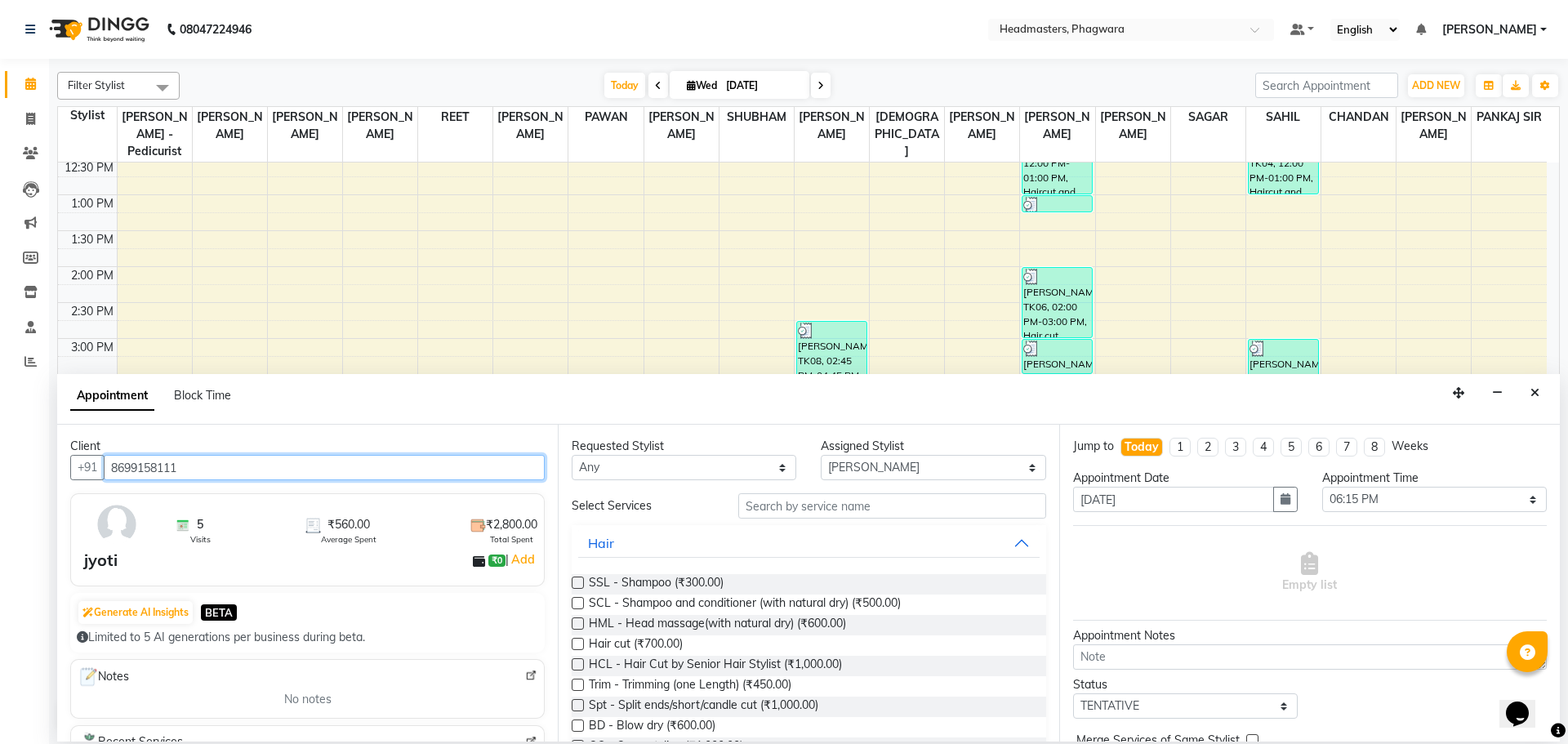
type input "8699158111"
click at [744, 515] on input "text" at bounding box center [892, 505] width 308 height 25
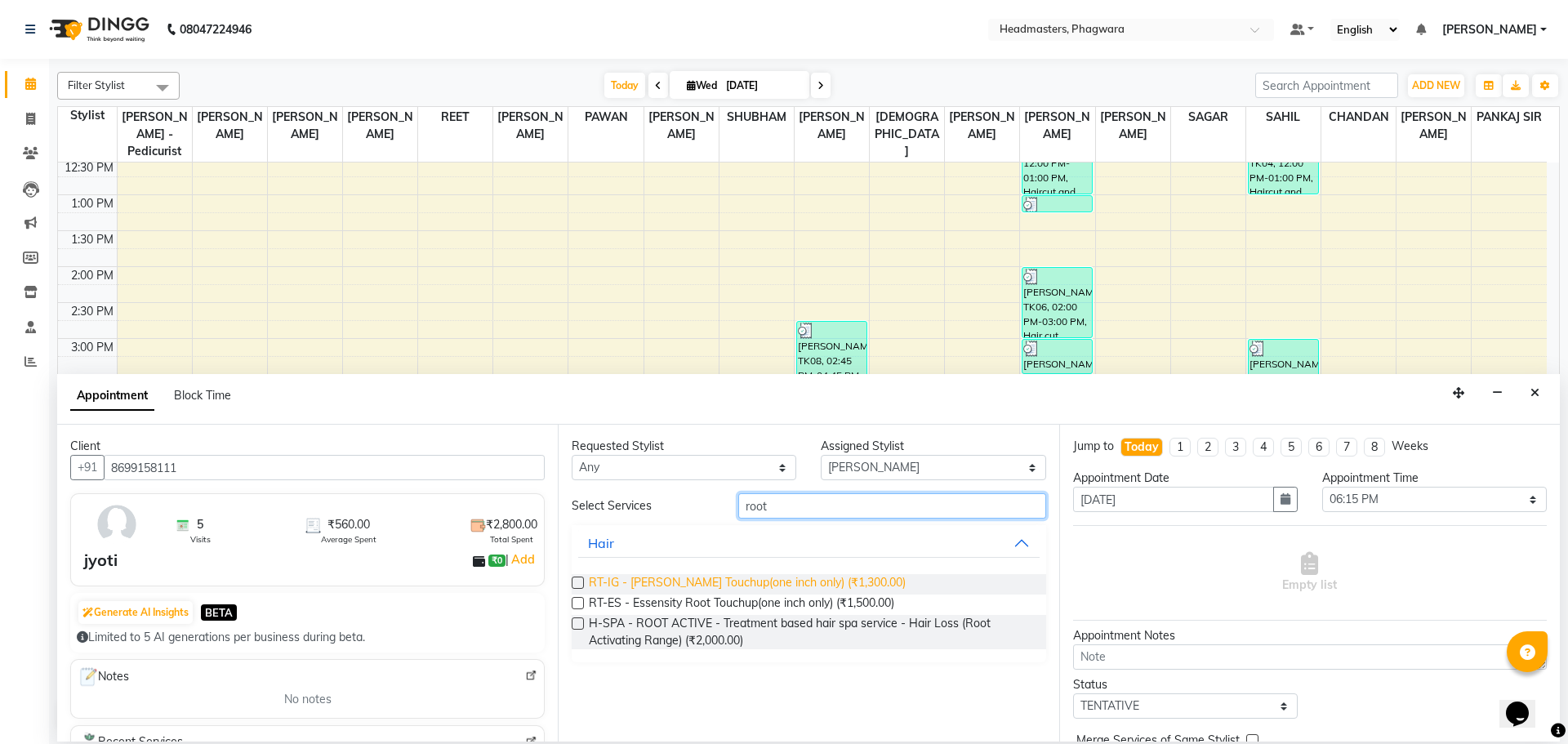
type input "root"
click at [663, 580] on span "RT-IG - [PERSON_NAME] Touchup(one inch only) (₹1,300.00)" at bounding box center [747, 583] width 317 height 20
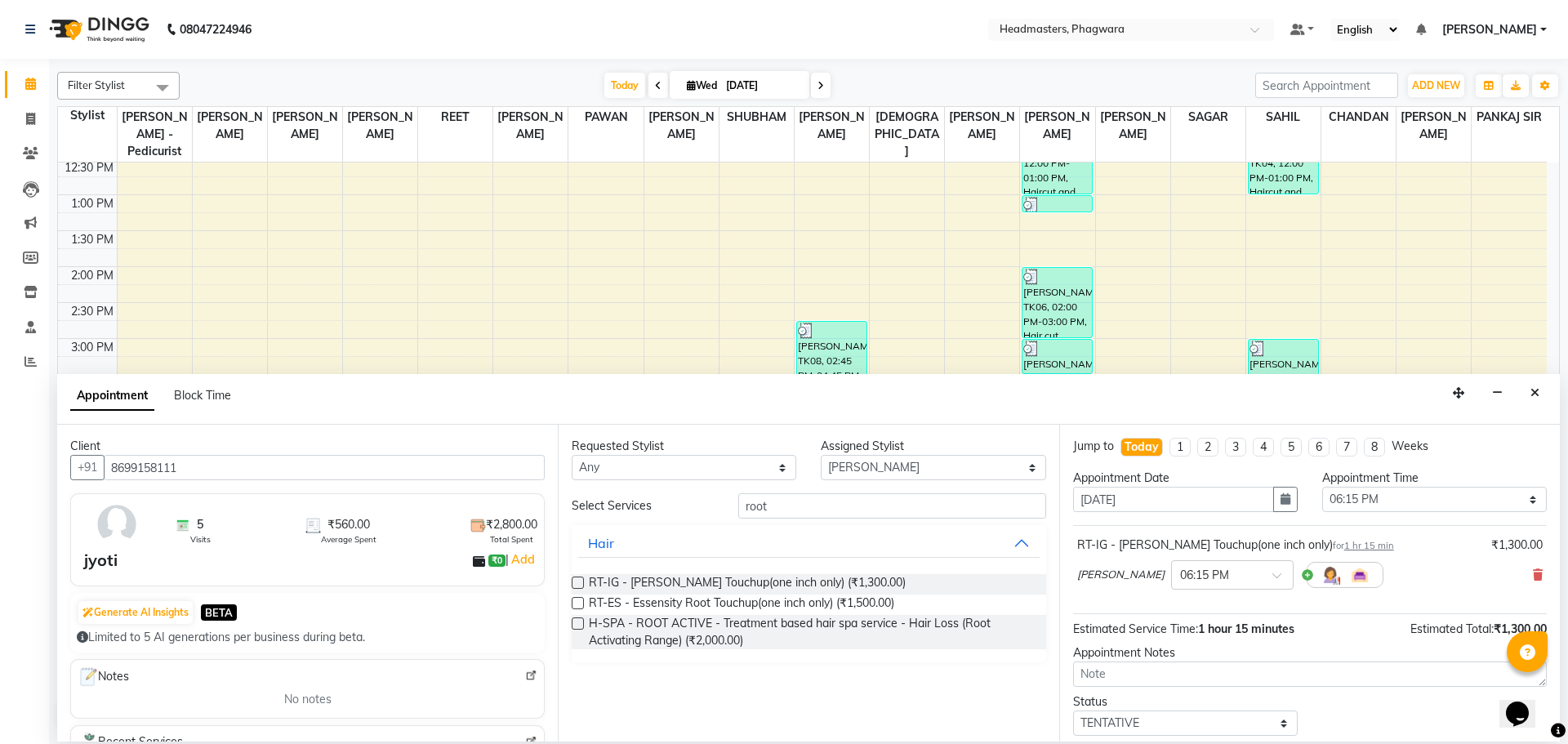
click at [578, 579] on label at bounding box center [578, 582] width 13 height 13
click at [578, 579] on input "checkbox" at bounding box center [577, 584] width 11 height 11
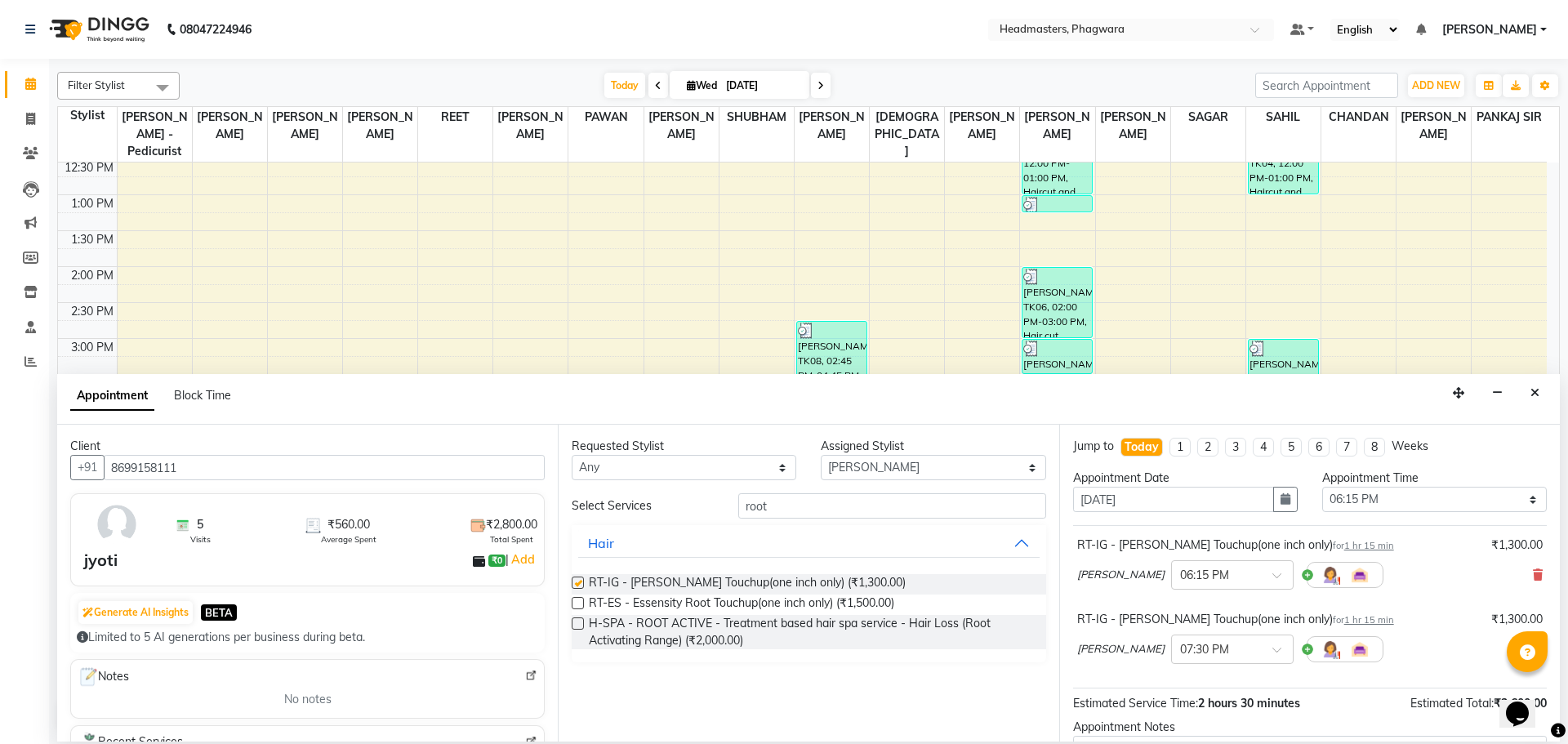
checkbox input "false"
drag, startPoint x: 822, startPoint y: 524, endPoint x: 807, endPoint y: 512, distance: 19.2
click at [811, 517] on div "Select Services root Hair RT-IG - Igora Root Touchup(one inch only) (₹1,300.00)…" at bounding box center [809, 577] width 474 height 169
drag, startPoint x: 807, startPoint y: 512, endPoint x: 736, endPoint y: 511, distance: 71.0
click at [736, 511] on div "root" at bounding box center [891, 505] width 332 height 25
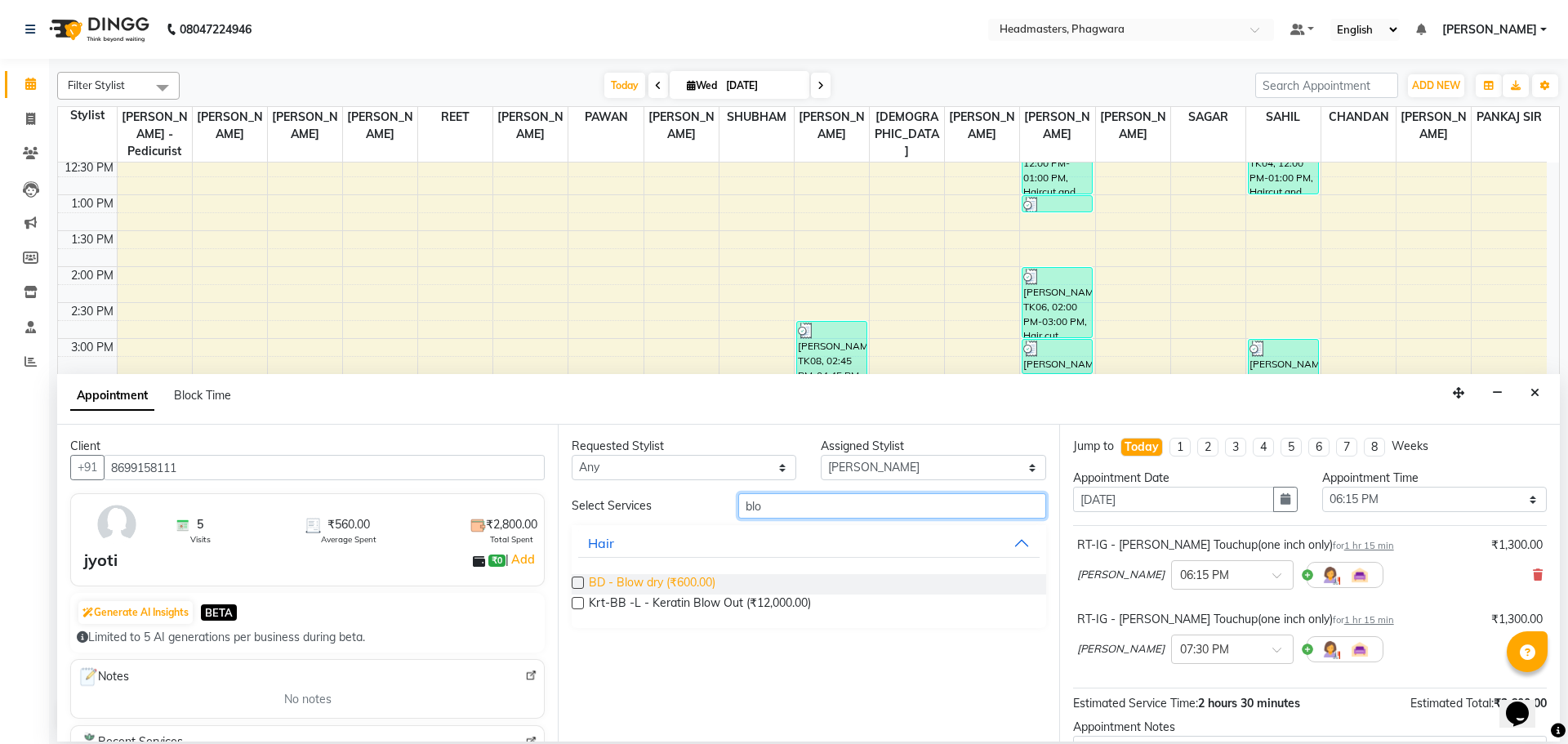
type input "blo"
click at [638, 579] on span "BD - Blow dry (₹600.00)" at bounding box center [653, 583] width 127 height 20
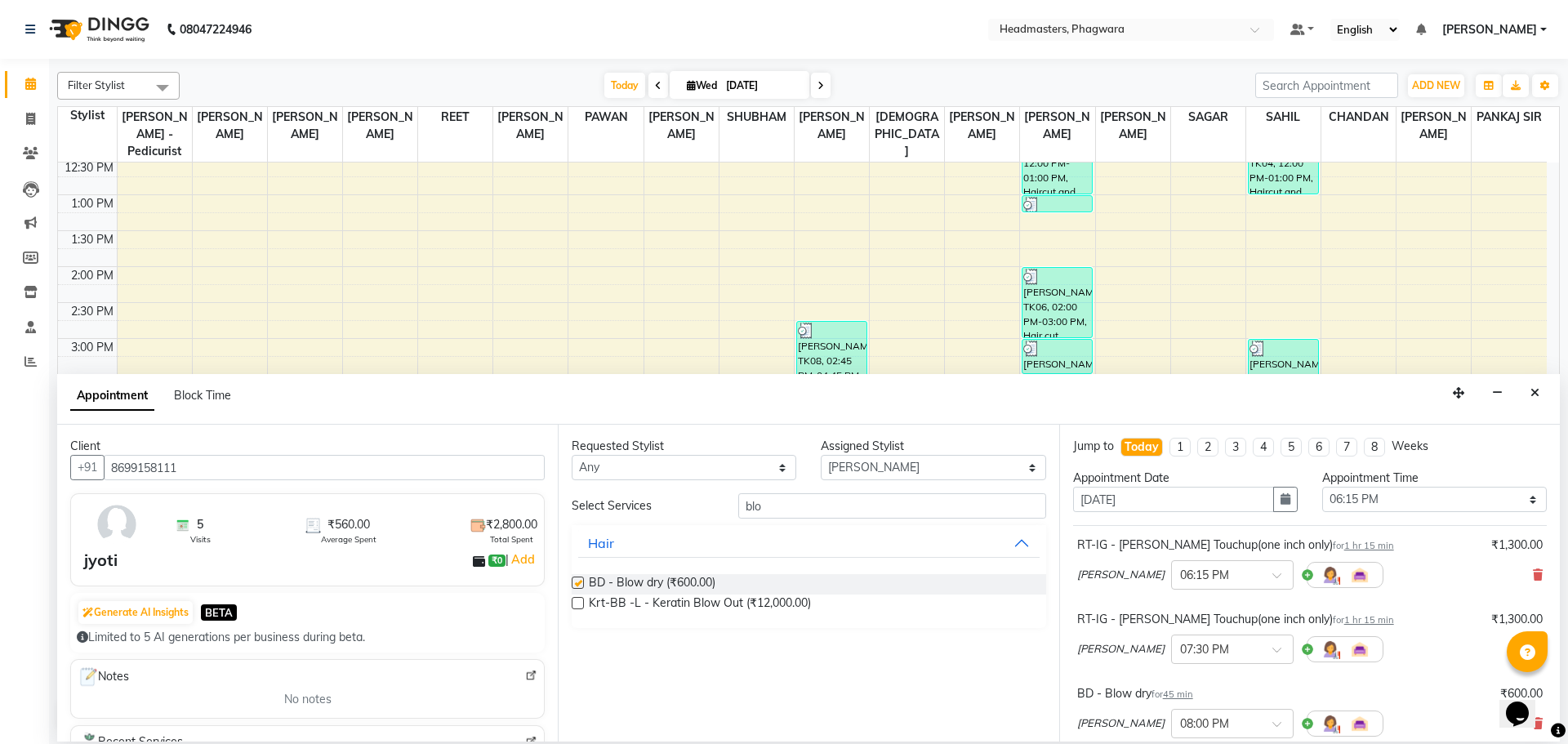
checkbox input "false"
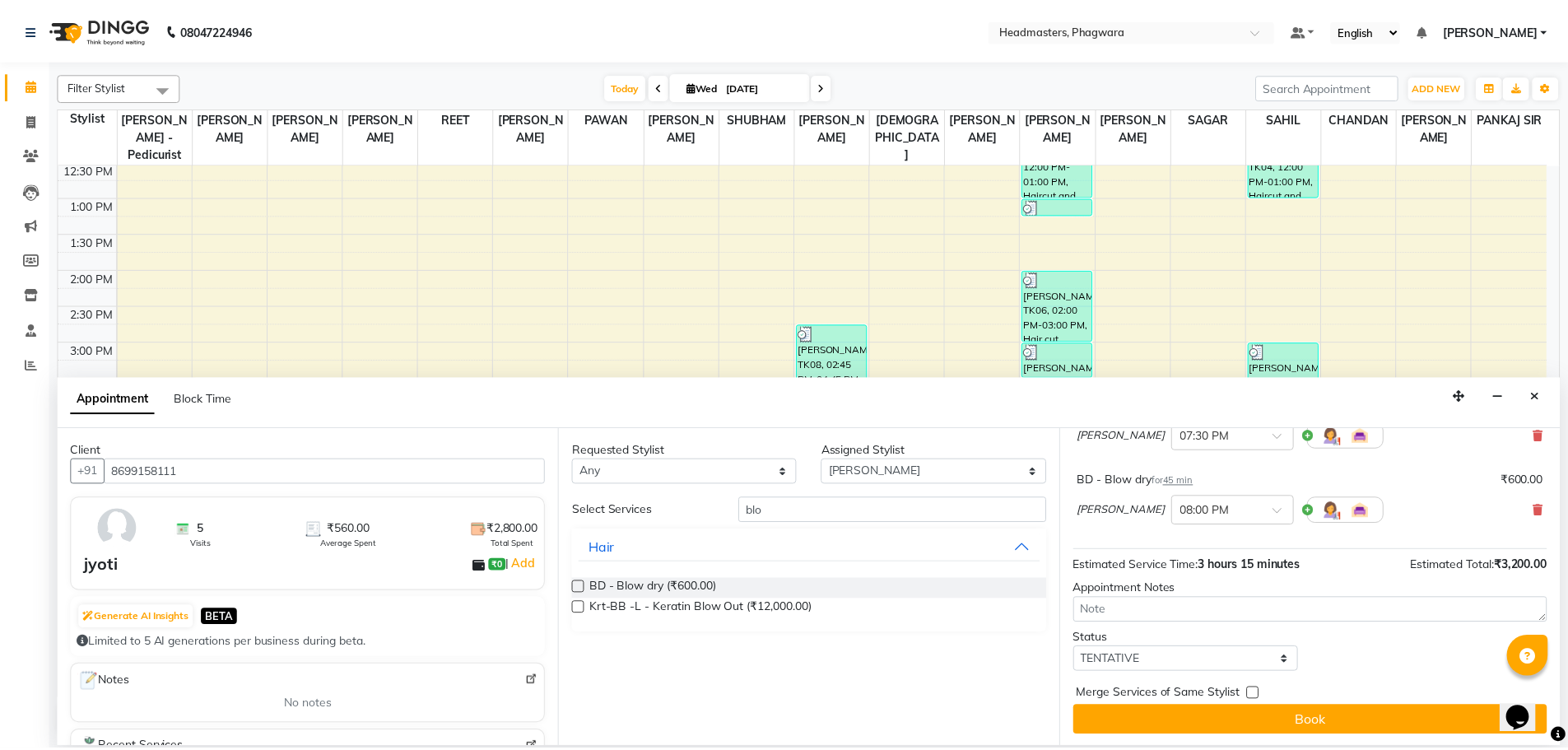
scroll to position [220, 0]
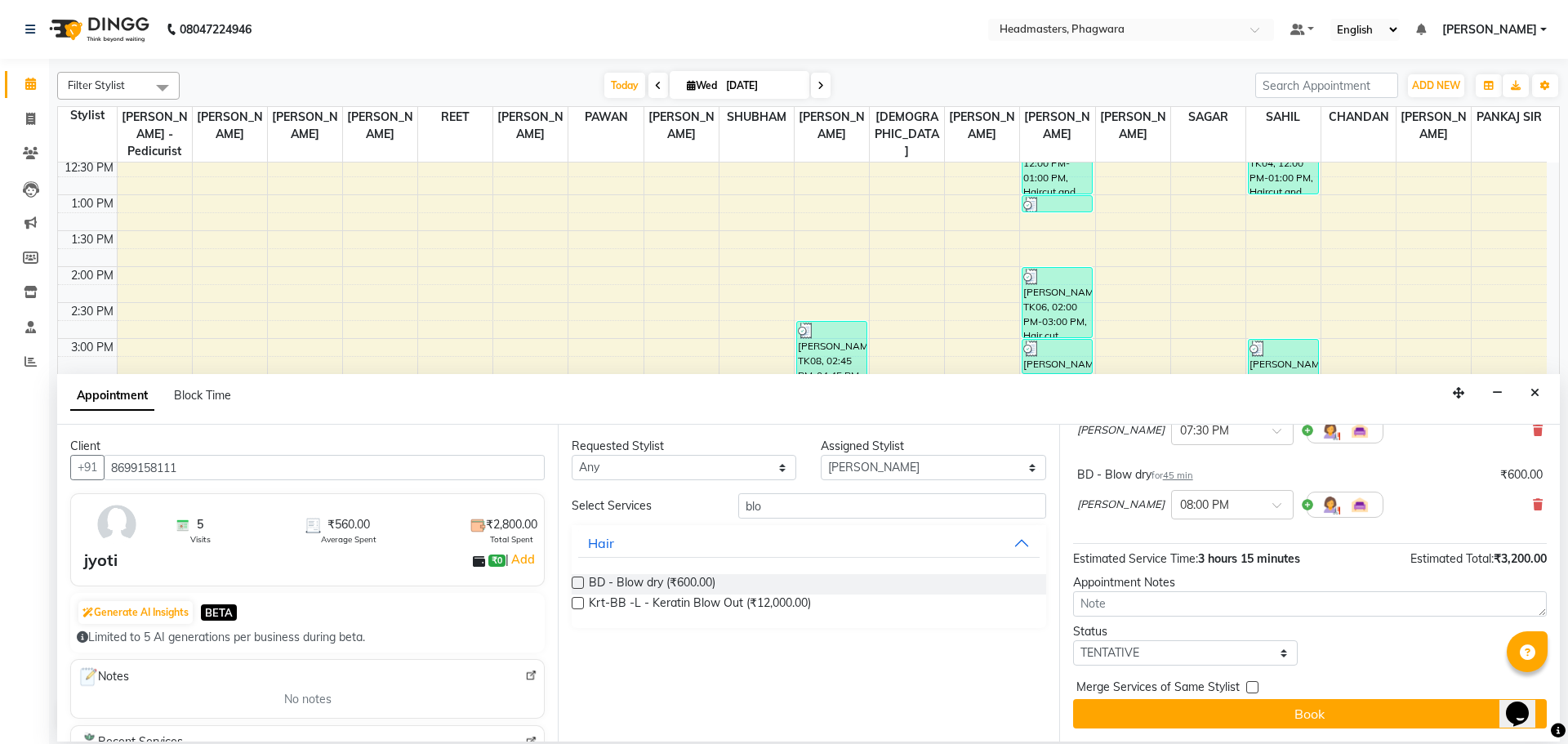
click at [1202, 711] on button "Book" at bounding box center [1310, 713] width 474 height 30
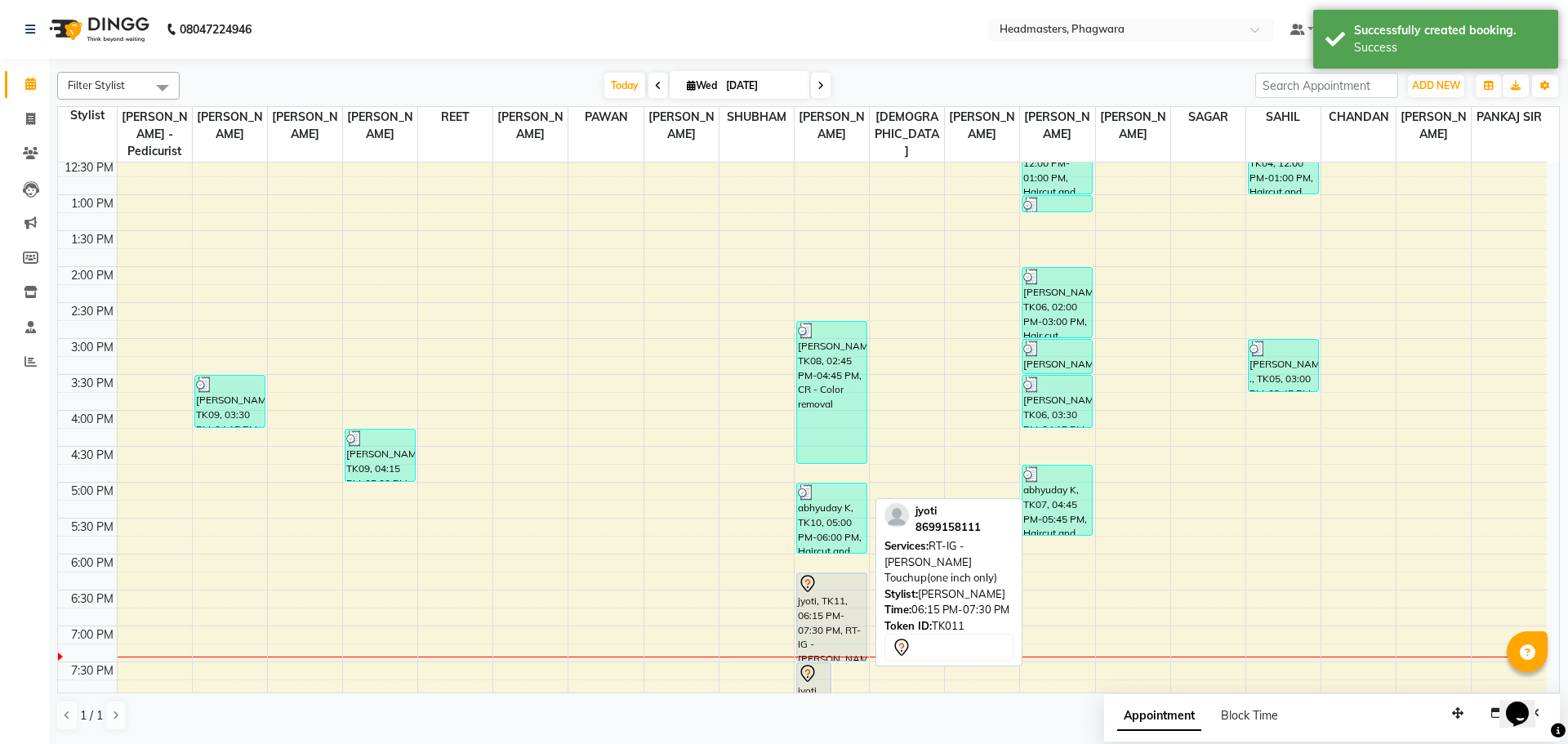
click at [835, 592] on div "jyoti, TK11, 06:15 PM-07:30 PM, RT-IG - [PERSON_NAME] Touchup(one inch only)" at bounding box center [832, 617] width 69 height 88
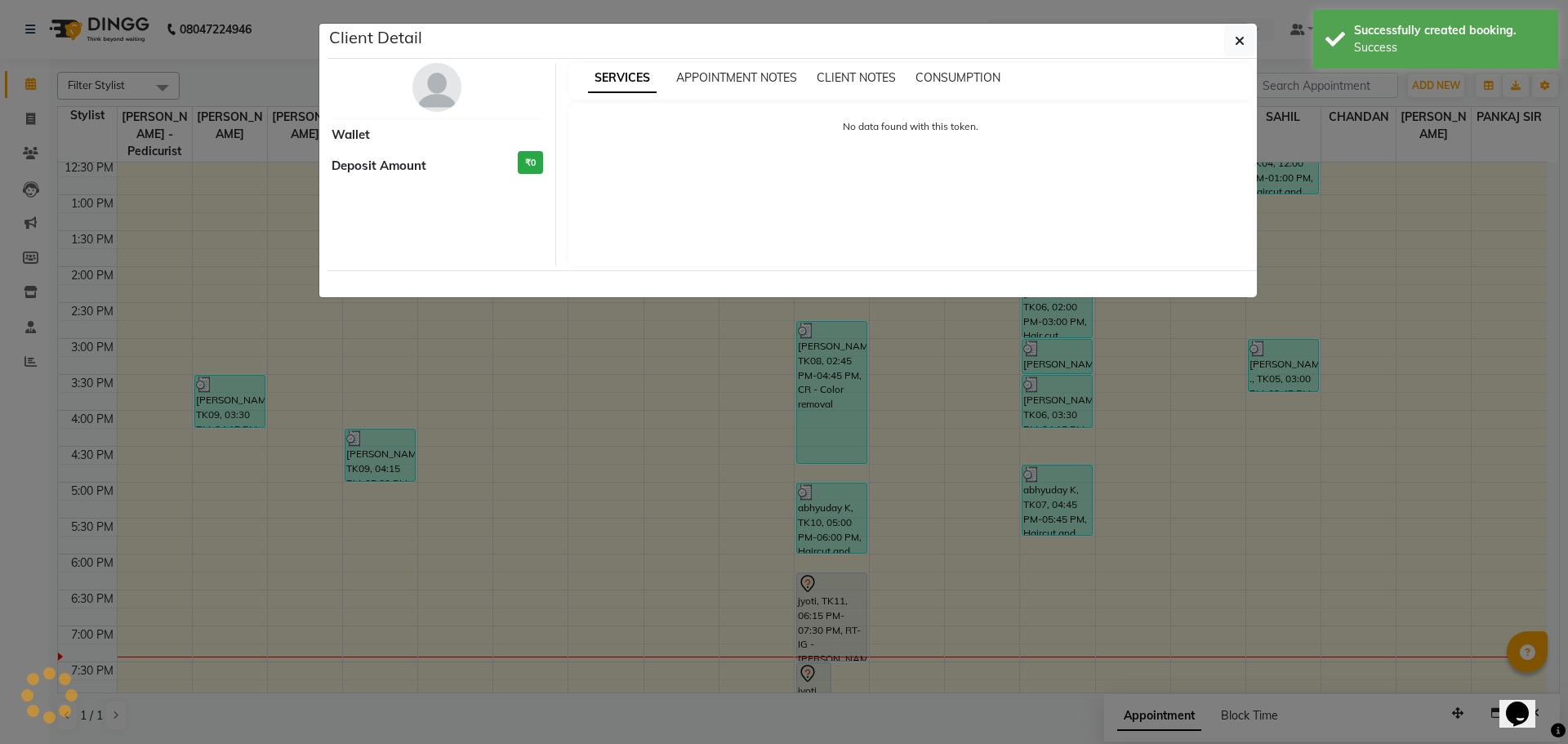
select select "7"
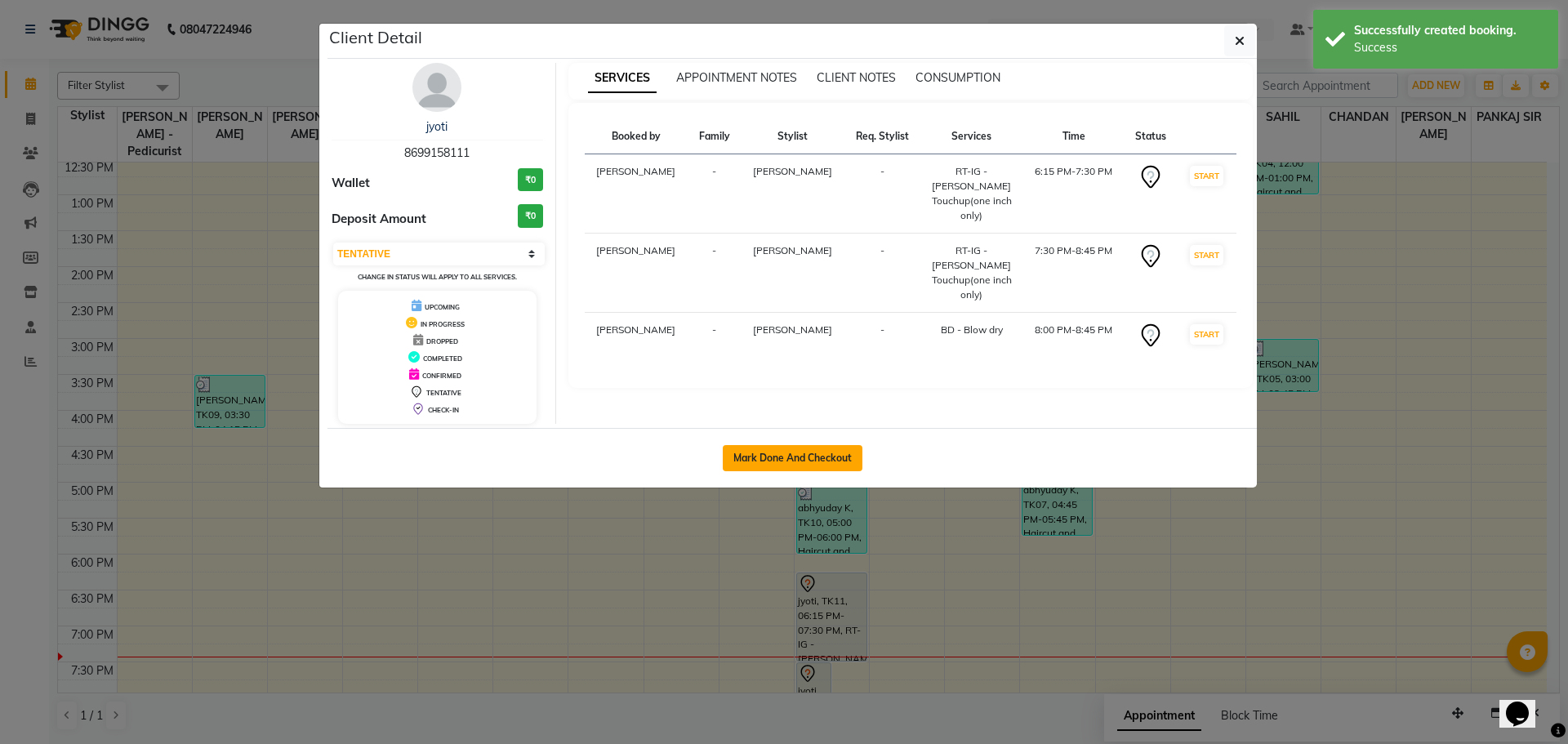
click at [800, 463] on button "Mark Done And Checkout" at bounding box center [792, 457] width 140 height 26
select select "service"
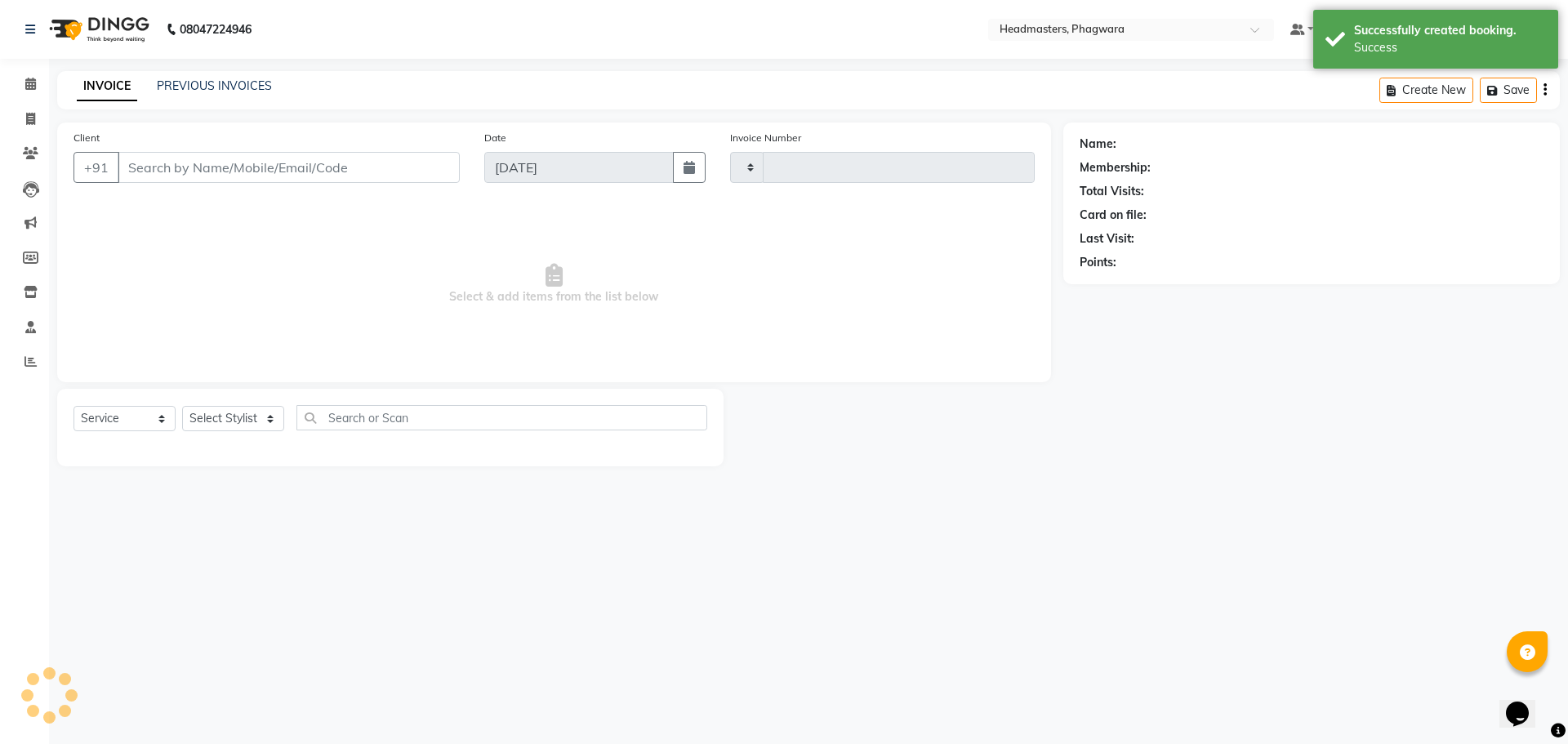
type input "1018"
select select "7888"
type input "8699158111"
select select "71386"
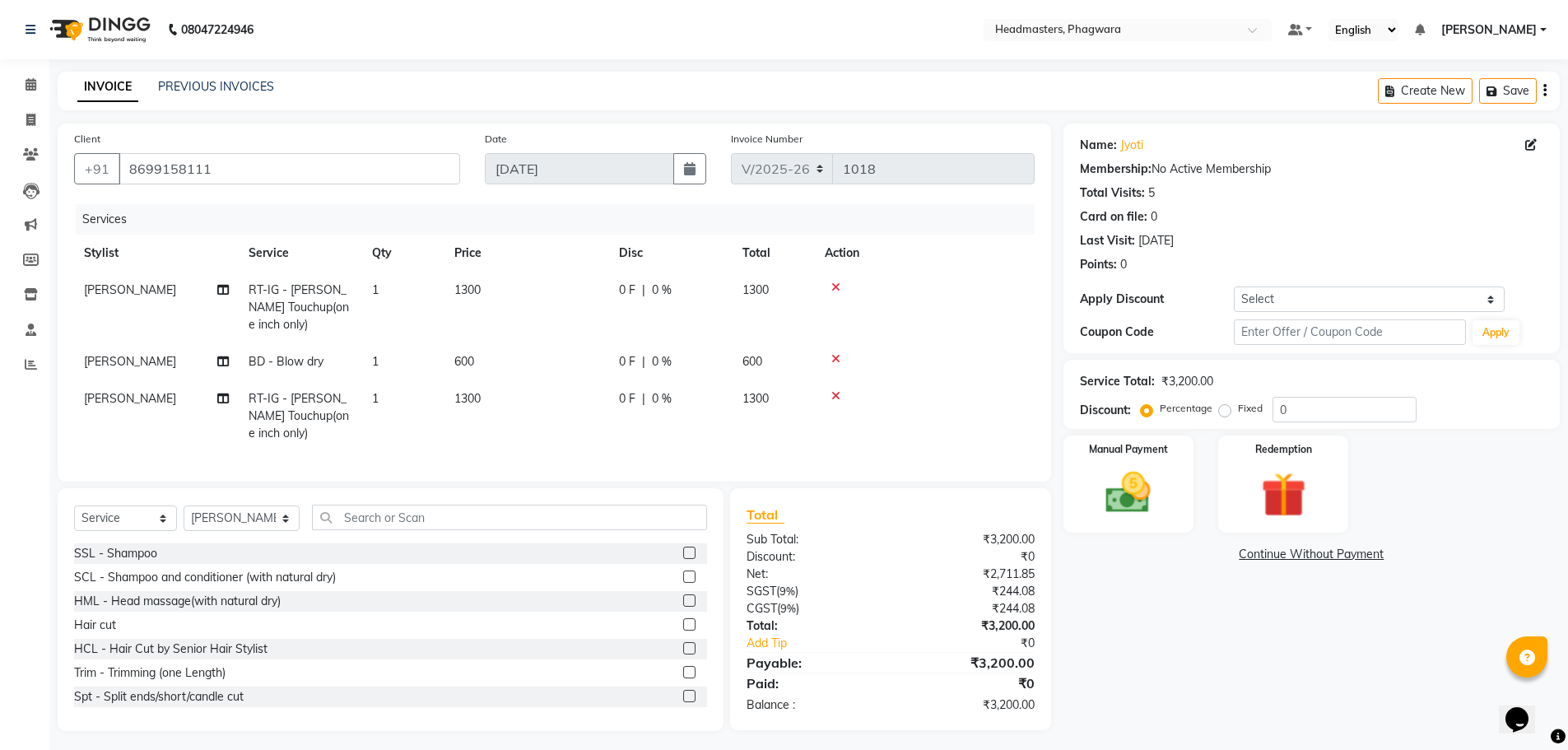
click at [836, 394] on icon at bounding box center [835, 396] width 9 height 12
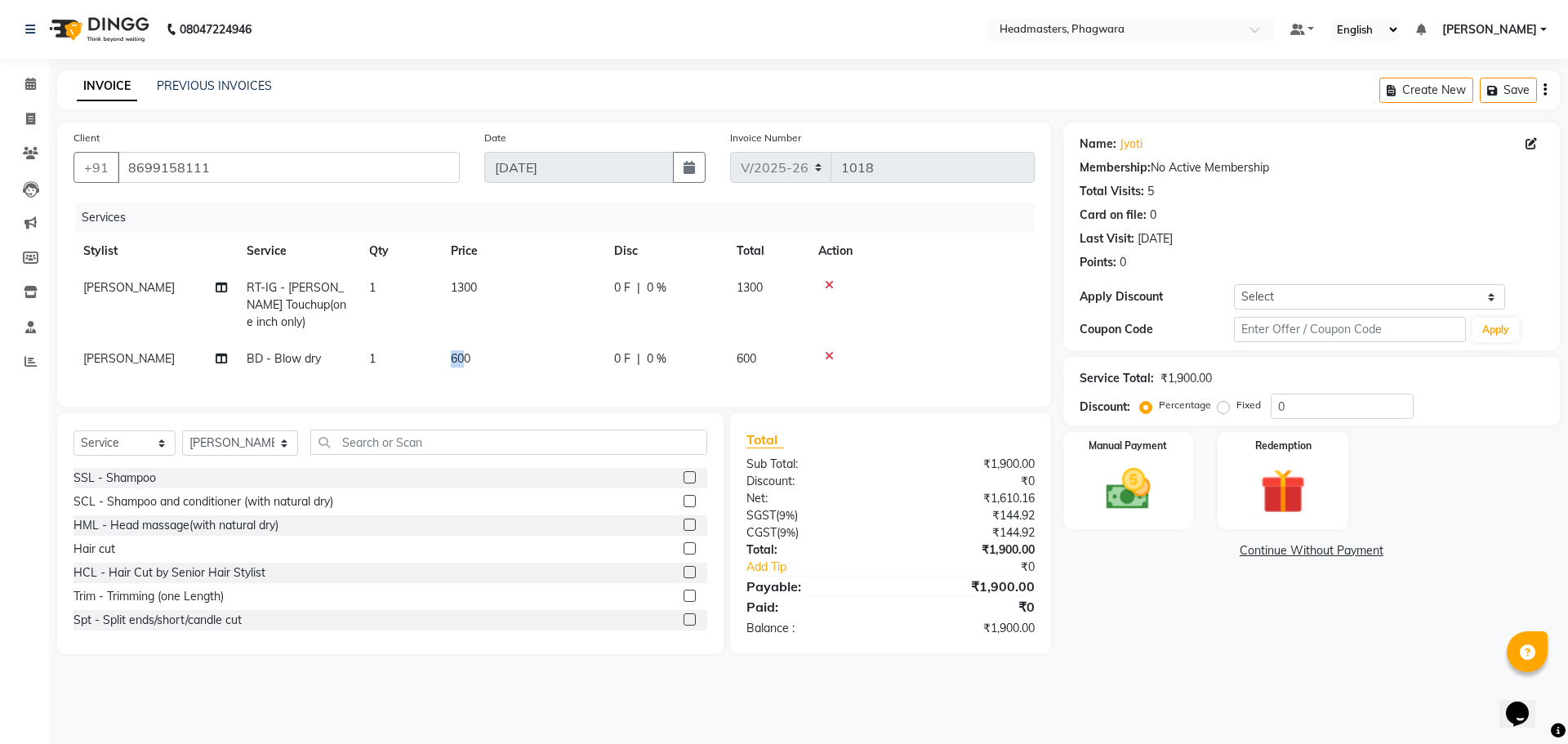
drag, startPoint x: 463, startPoint y: 358, endPoint x: 430, endPoint y: 354, distance: 33.2
click at [430, 354] on tr "[PERSON_NAME] BD - Blow dry 1 600 0 F | 0 % 600" at bounding box center [553, 359] width 962 height 37
click at [456, 349] on td "600" at bounding box center [523, 359] width 164 height 37
select select "71386"
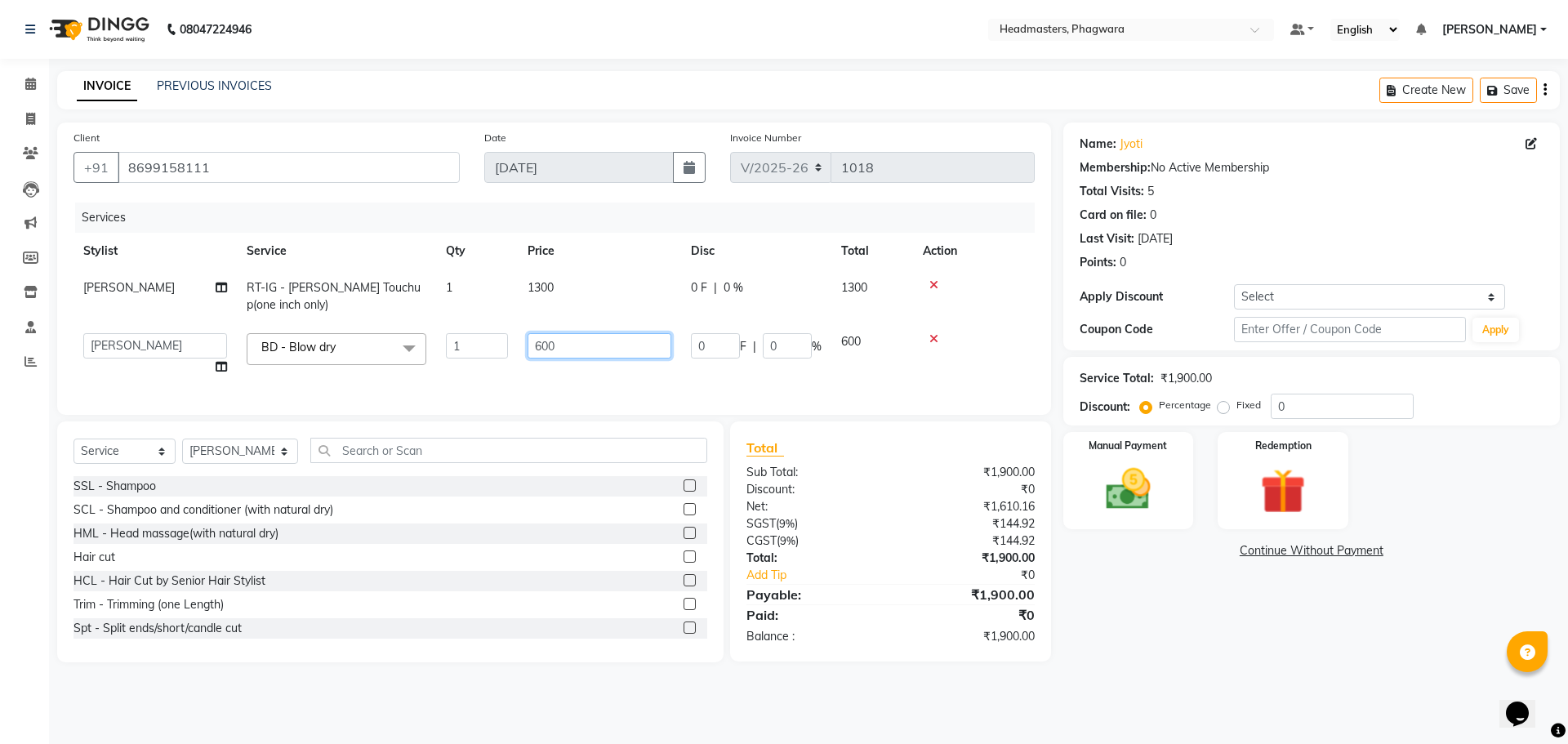
click at [541, 340] on input "600" at bounding box center [599, 346] width 143 height 25
type input "400"
click at [538, 369] on td "400" at bounding box center [600, 354] width 164 height 62
select select "71386"
click at [1122, 484] on img at bounding box center [1128, 489] width 76 height 54
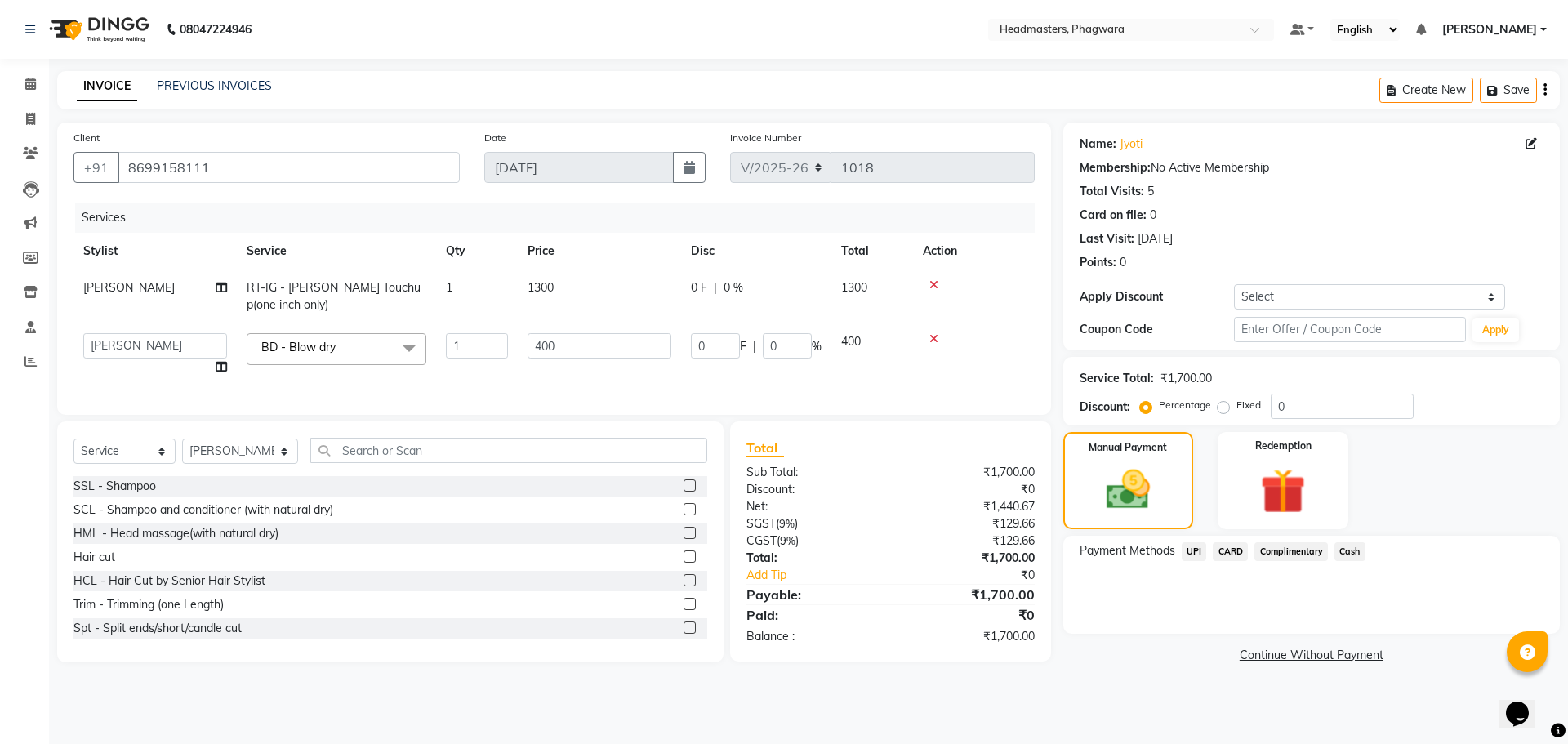
click at [1344, 551] on span "Cash" at bounding box center [1350, 552] width 31 height 19
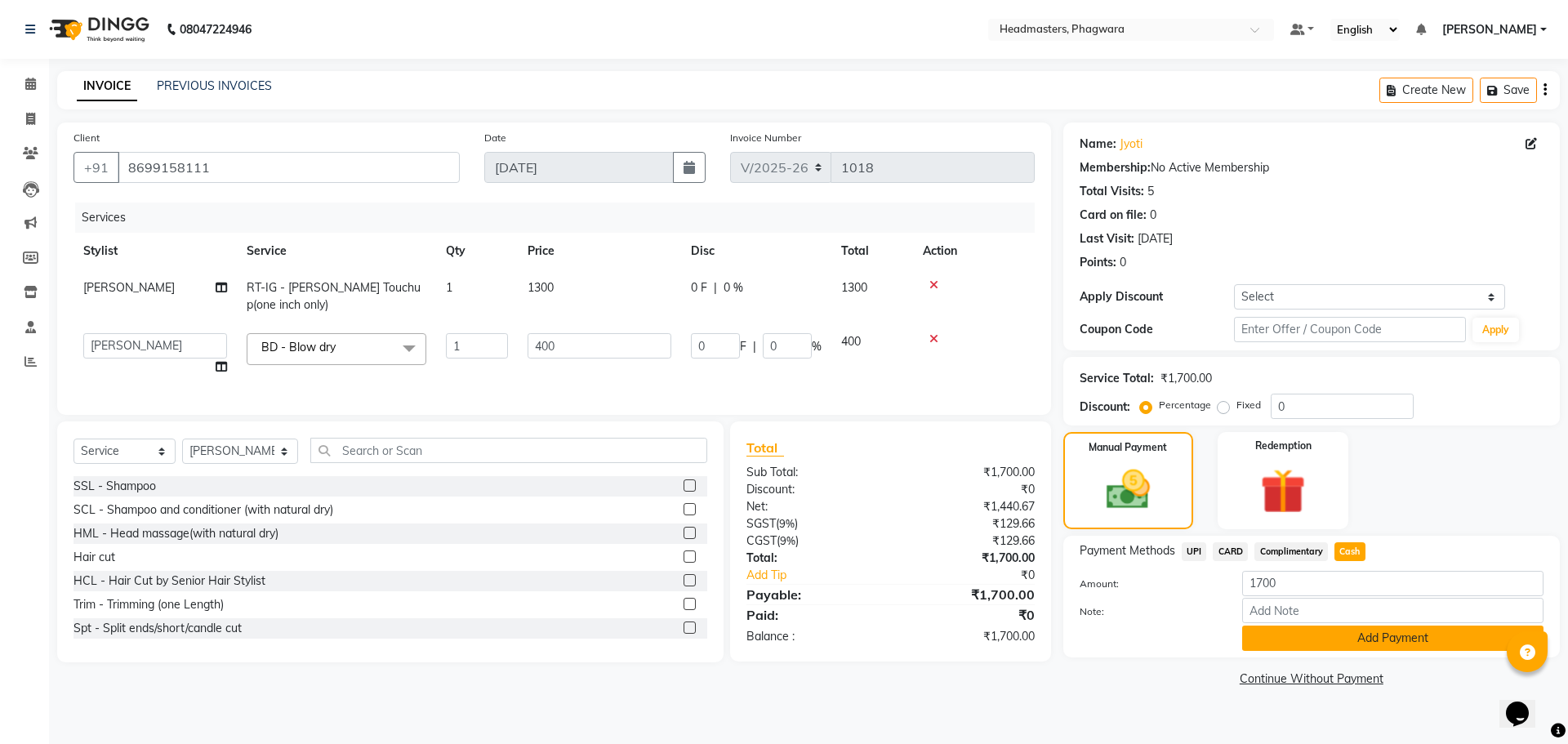
click at [1337, 640] on button "Add Payment" at bounding box center [1392, 638] width 301 height 25
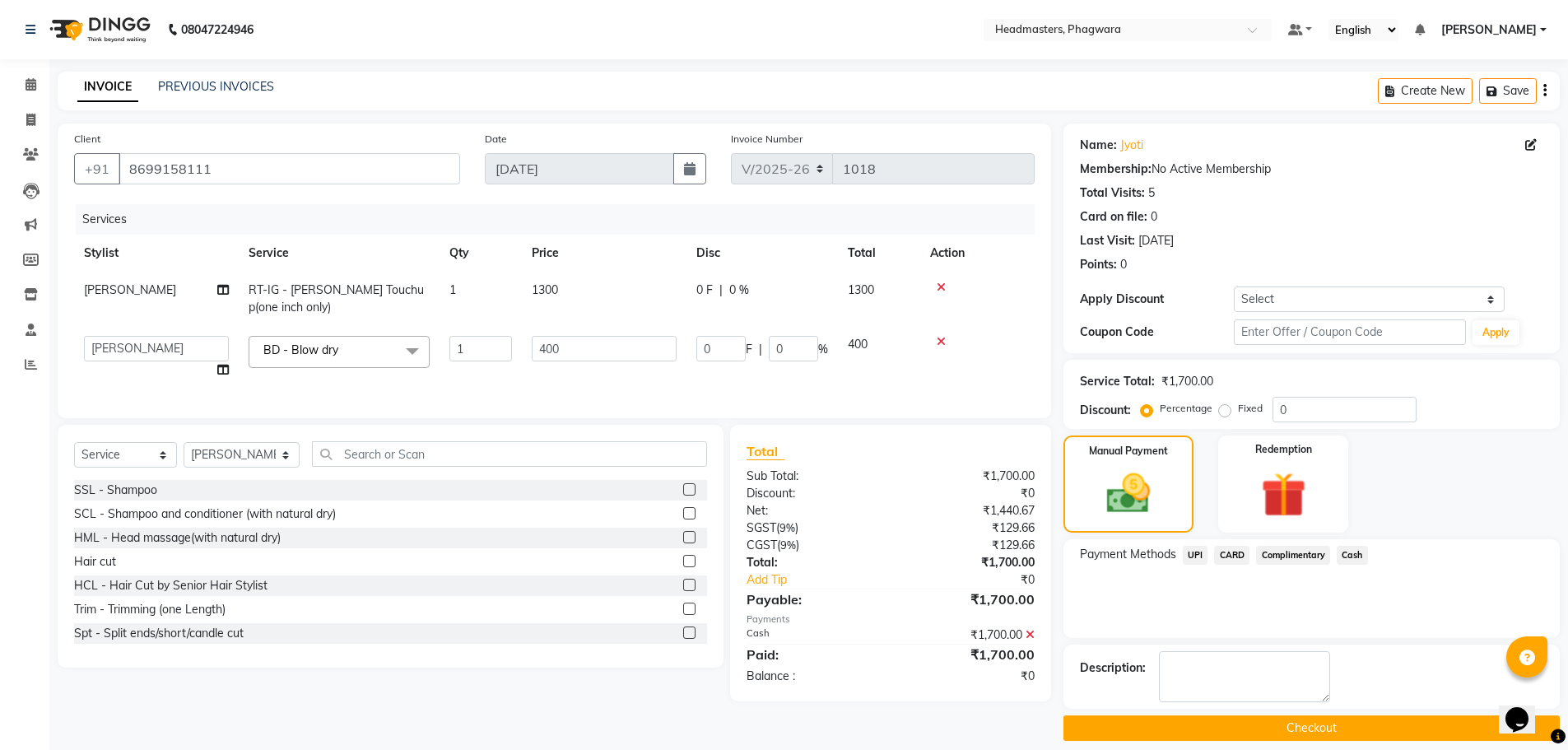
click at [1340, 726] on button "Checkout" at bounding box center [1312, 728] width 497 height 25
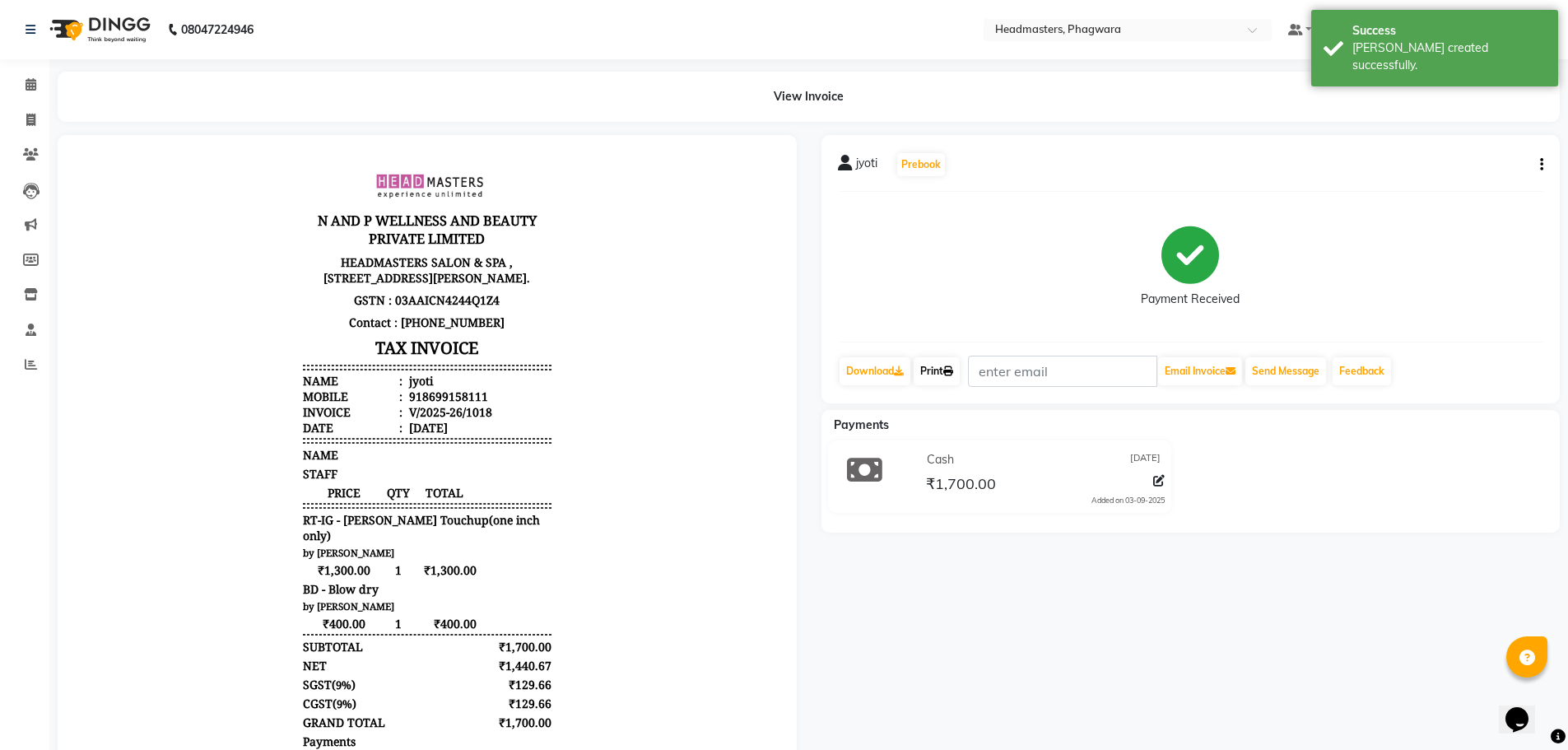
click at [950, 371] on icon at bounding box center [948, 372] width 10 height 10
click at [25, 85] on icon at bounding box center [30, 84] width 11 height 13
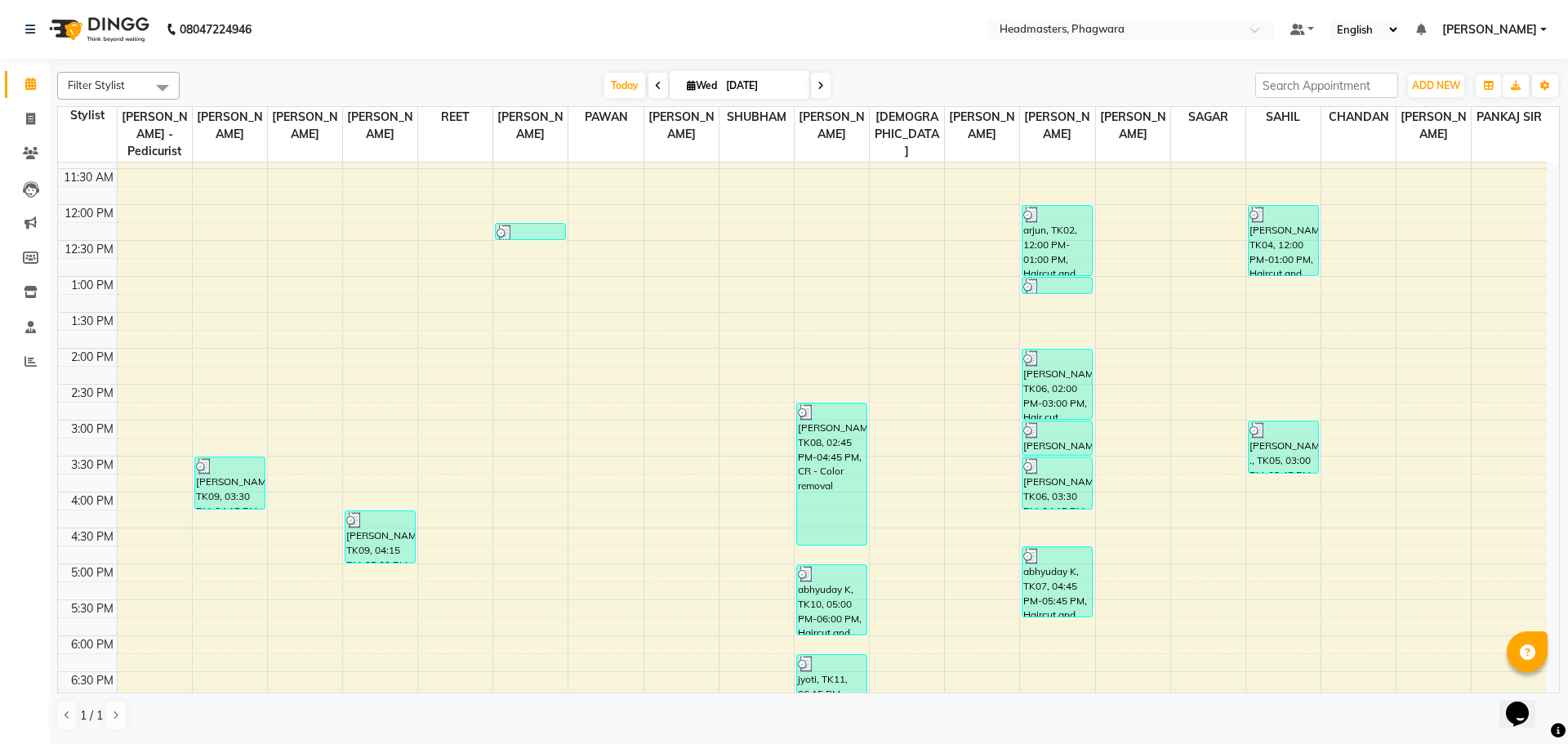
scroll to position [386, 0]
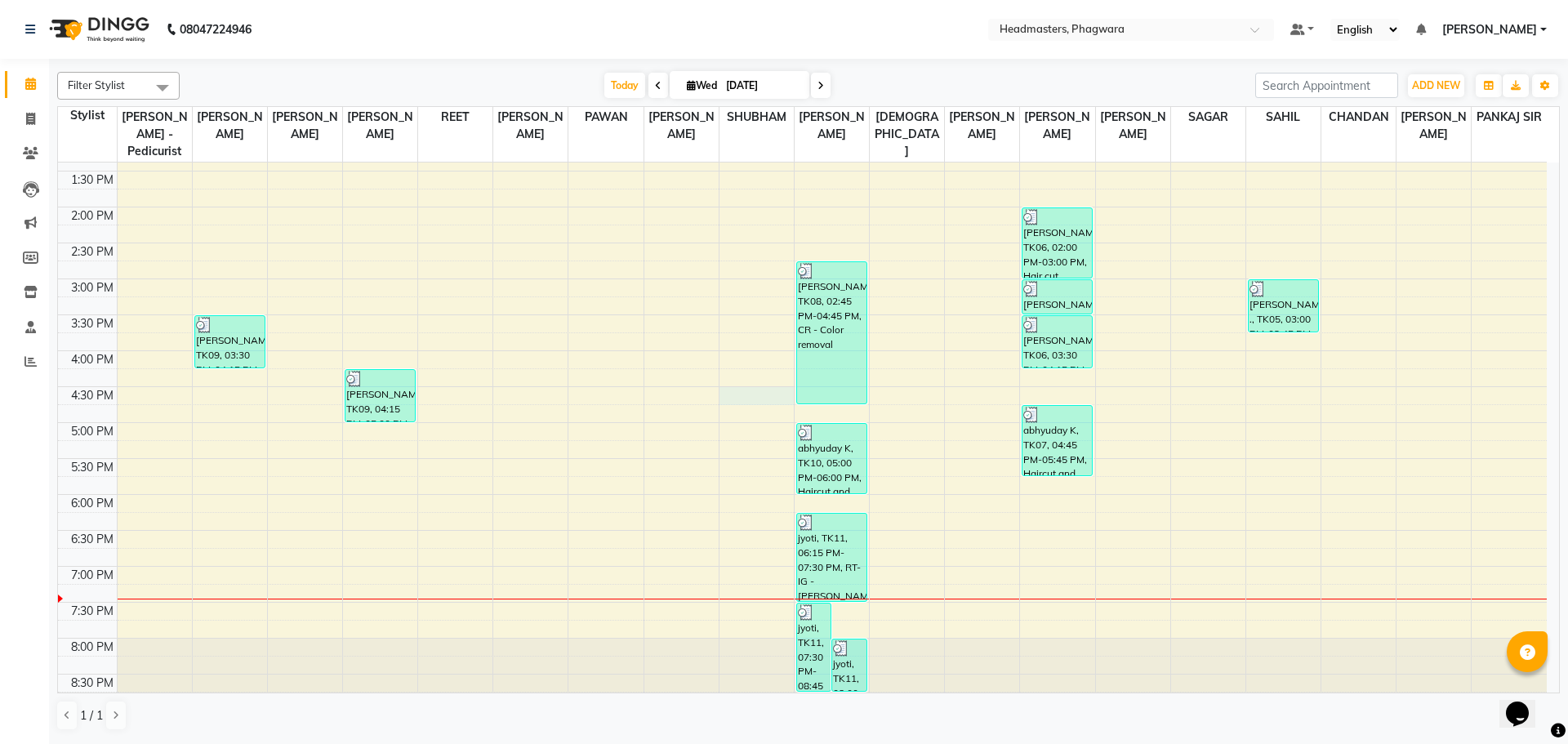
click at [742, 374] on div "8:00 AM 8:30 AM 9:00 AM 9:30 AM 10:00 AM 10:30 AM 11:00 AM 11:30 AM 12:00 PM 12…" at bounding box center [802, 244] width 1489 height 934
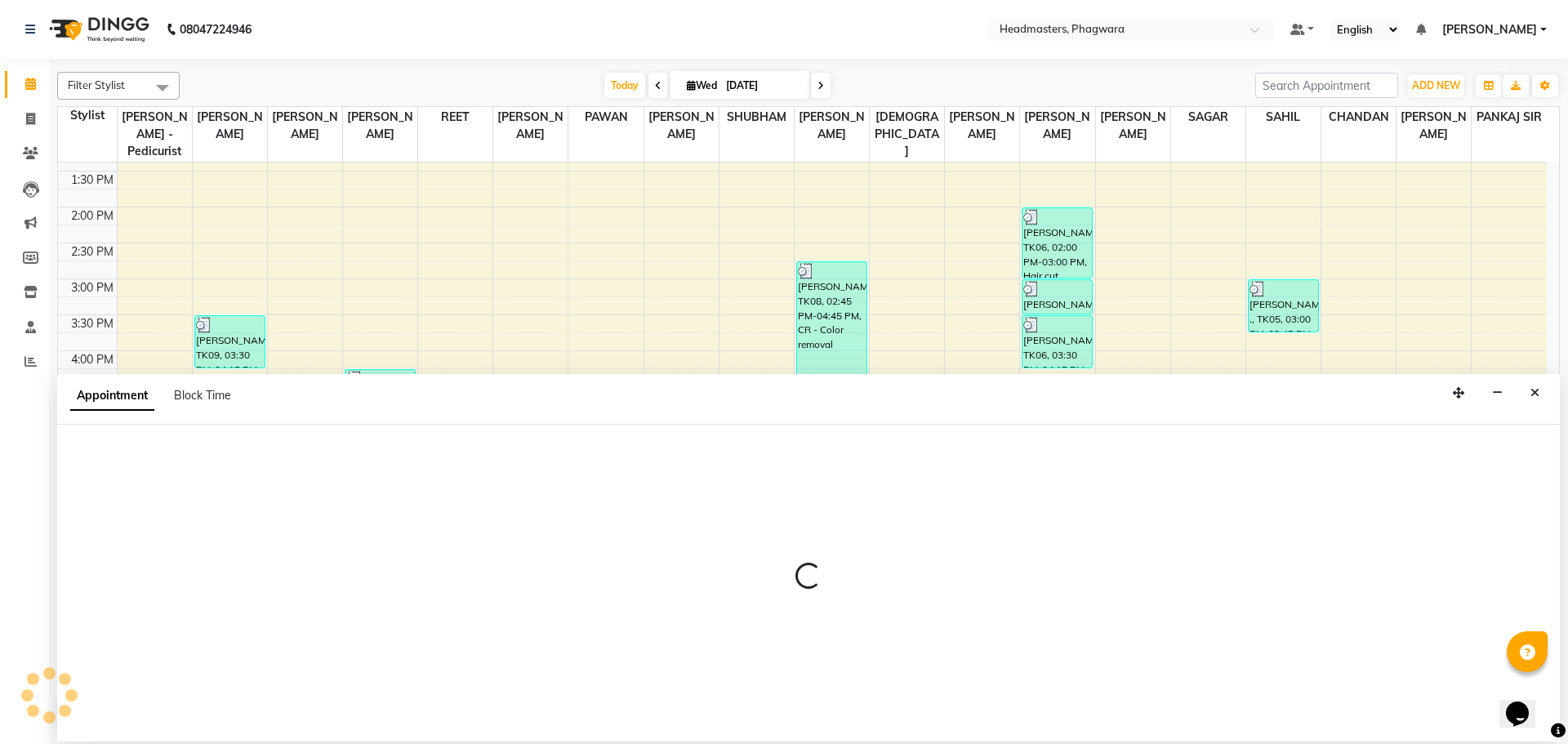
select select "71385"
select select "tentative"
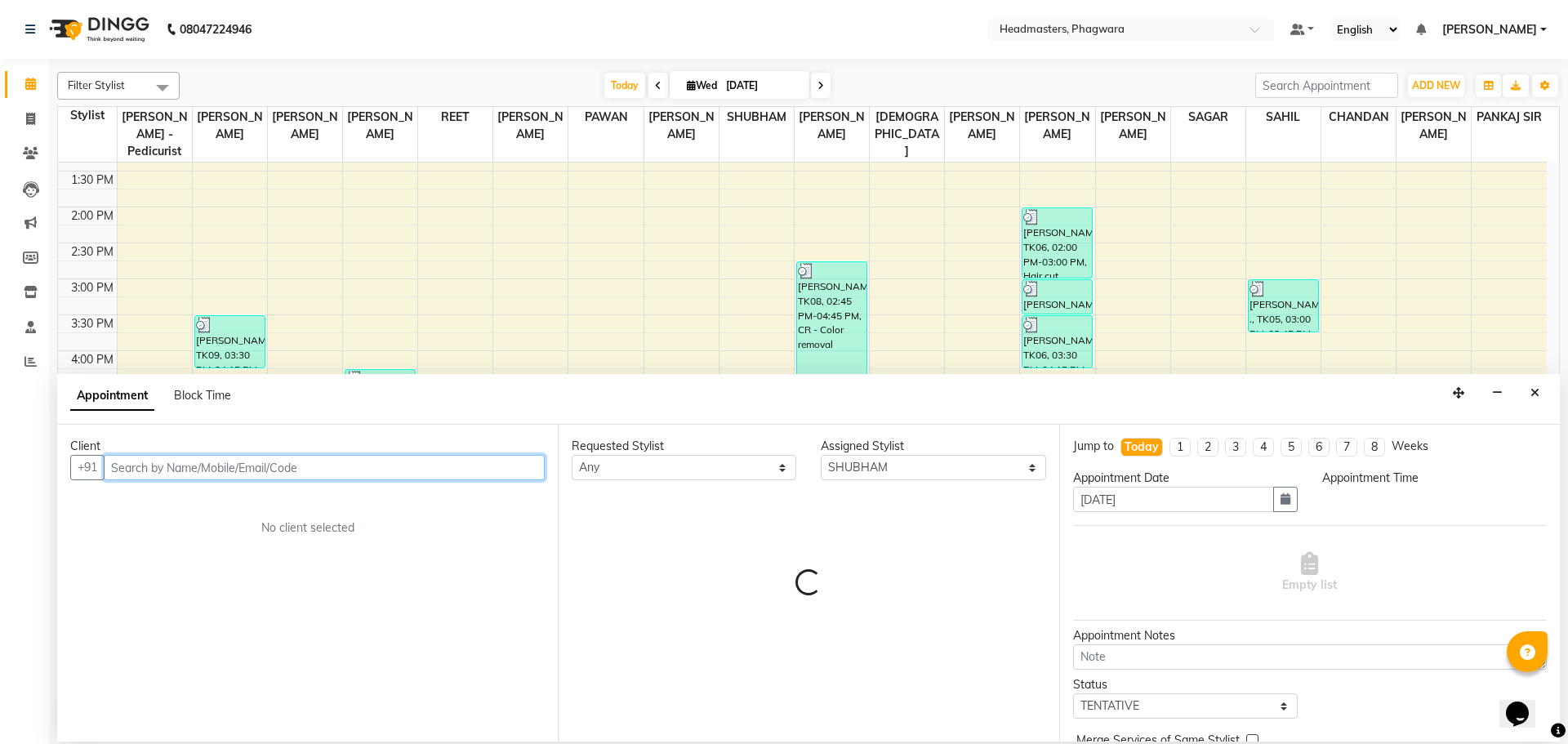
type input "m"
select select "990"
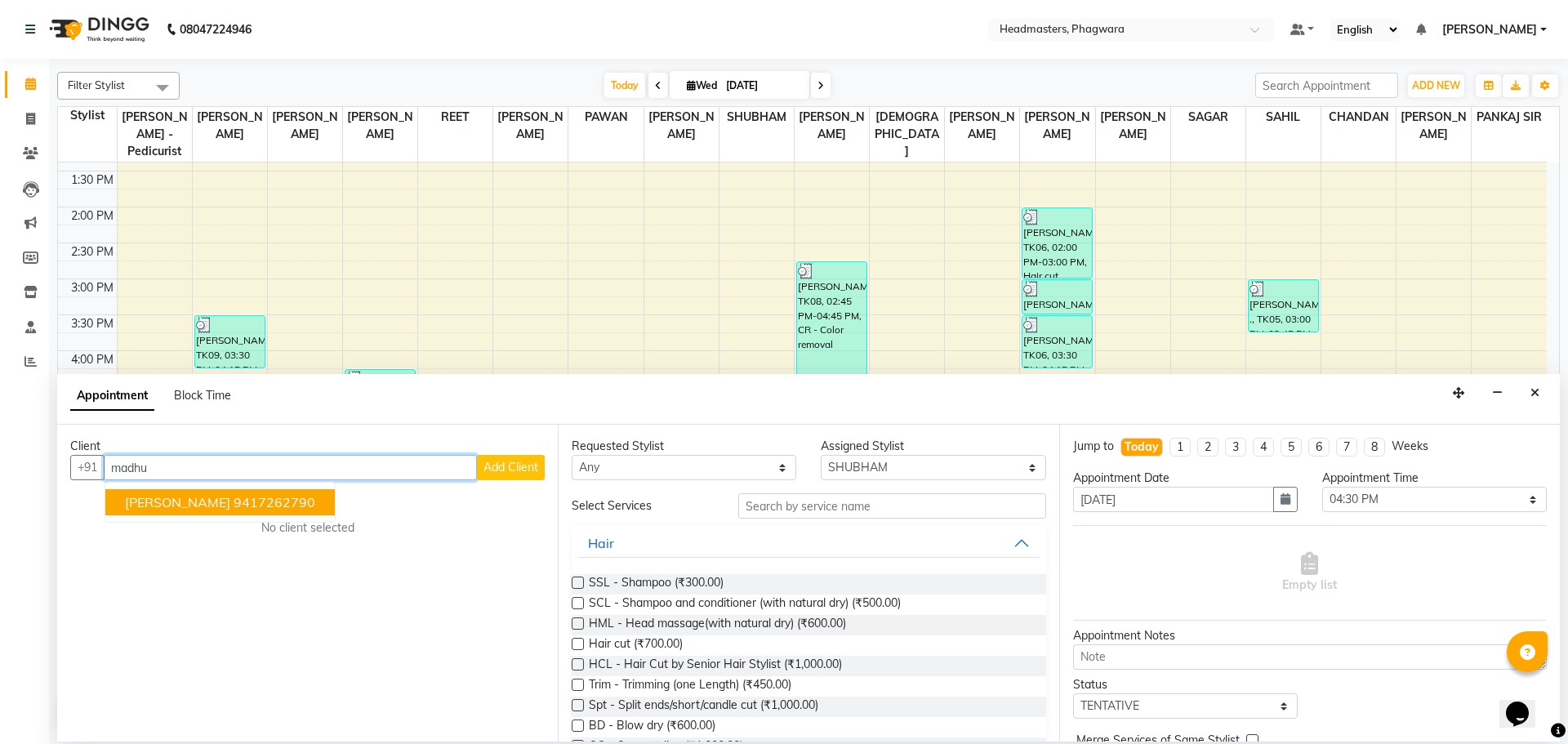
click at [234, 508] on ngb-highlight "9417262790" at bounding box center [274, 501] width 82 height 16
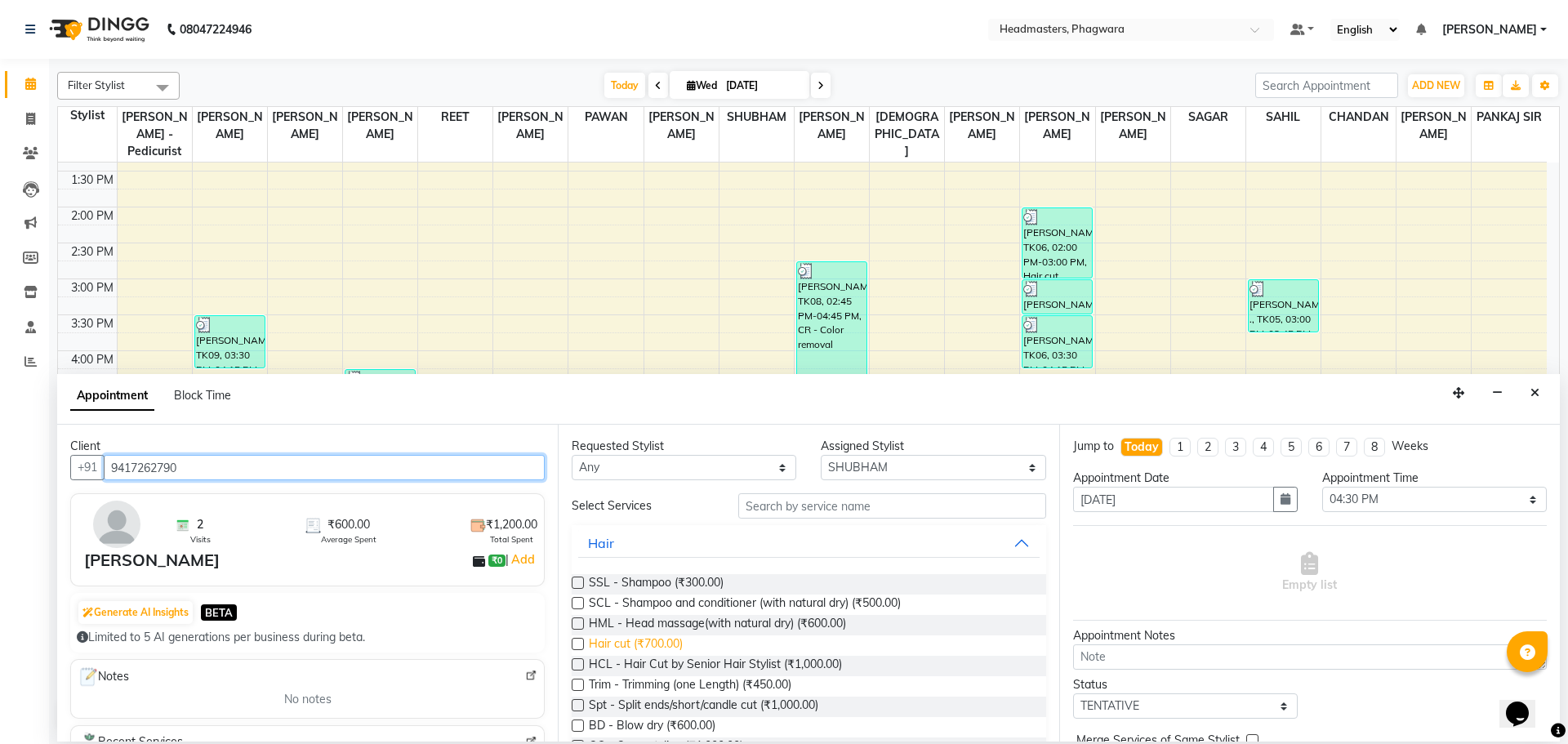
type input "9417262790"
click at [629, 639] on span "Hair cut (₹700.00)" at bounding box center [636, 645] width 94 height 20
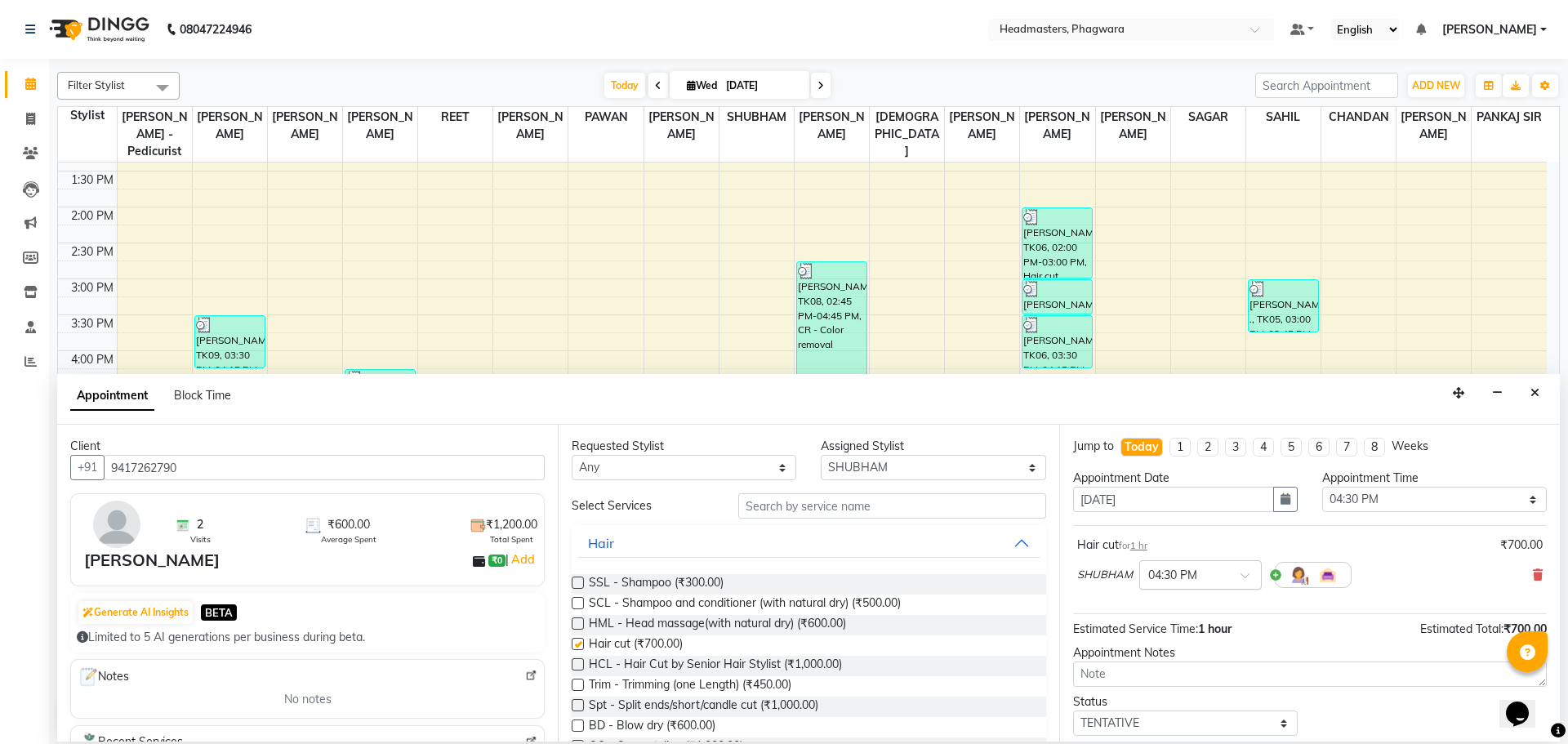
checkbox input "false"
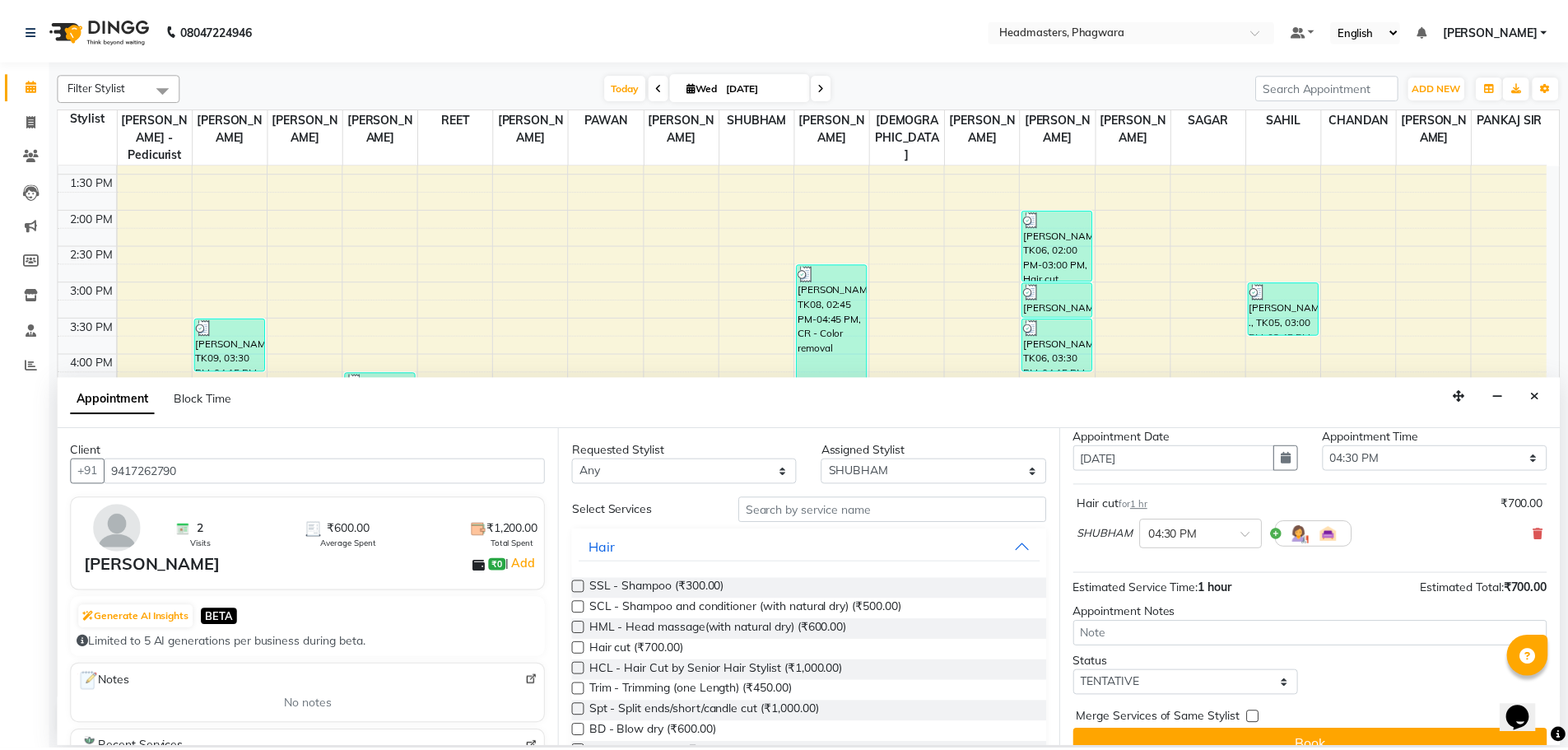
scroll to position [71, 0]
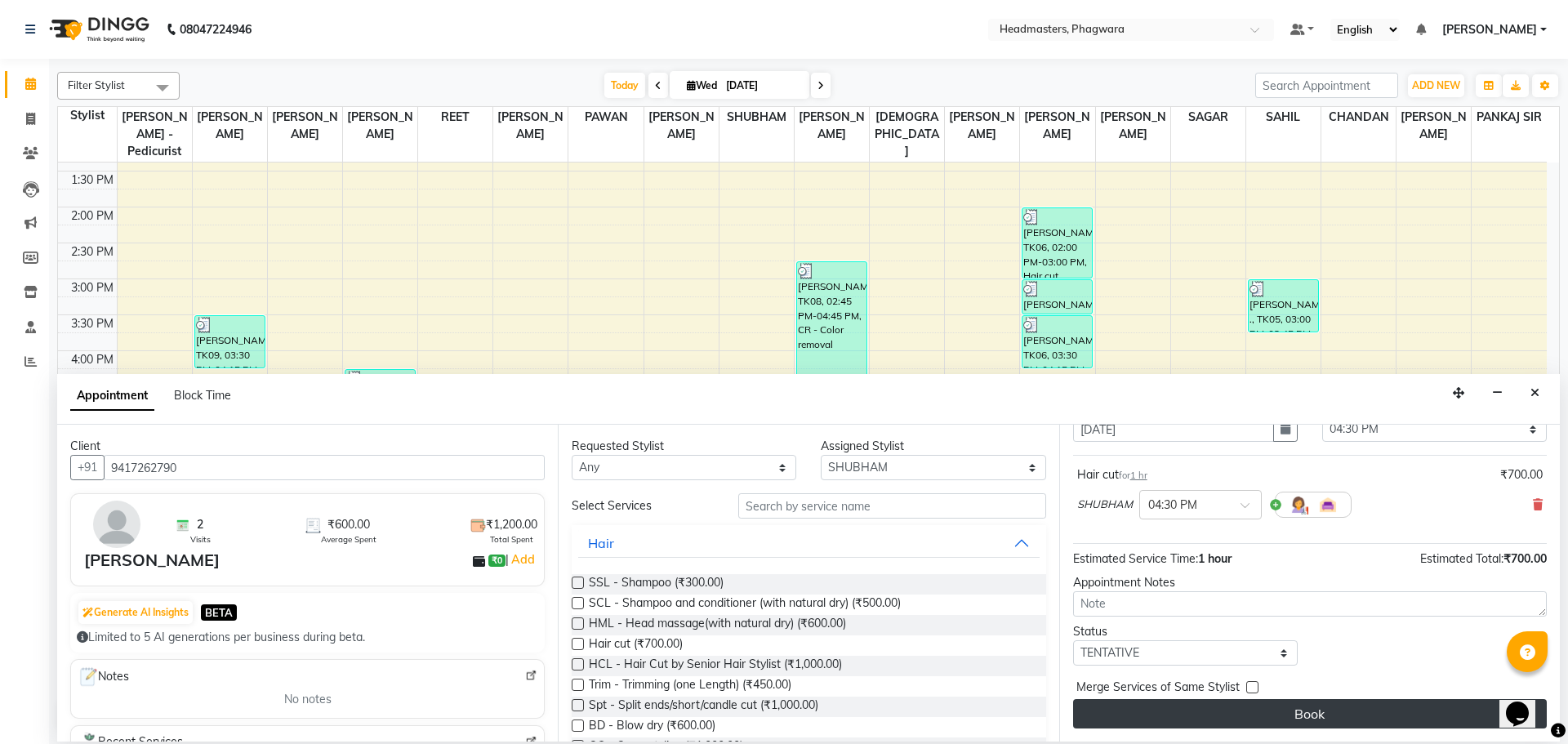
drag, startPoint x: 1228, startPoint y: 742, endPoint x: 1236, endPoint y: 719, distance: 24.4
click at [1232, 731] on div "08047224946 Select Location × Headmasters, Phagwara Default Panel My Panel Engl…" at bounding box center [784, 372] width 1568 height 744
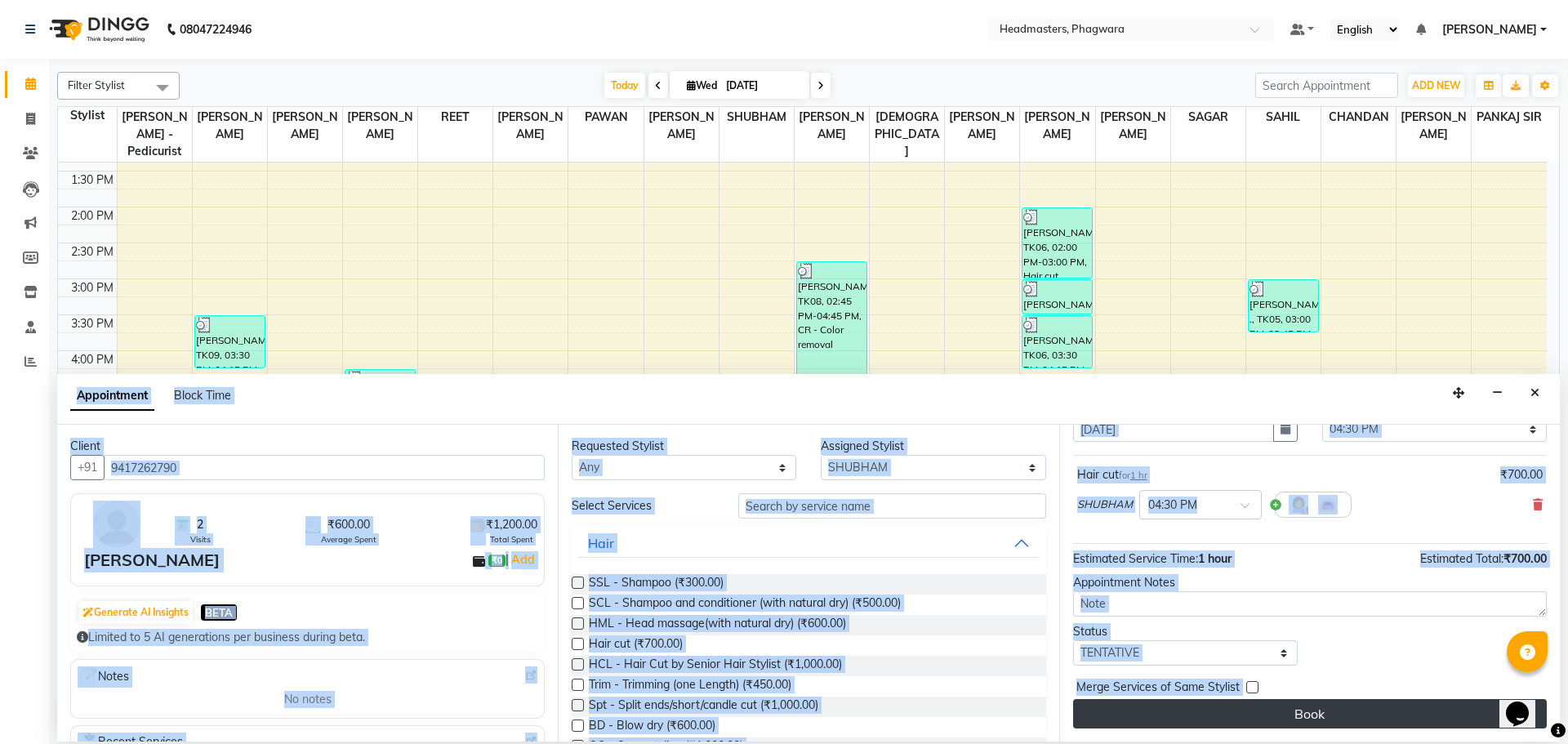
click at [1237, 715] on button "Book" at bounding box center [1310, 713] width 474 height 30
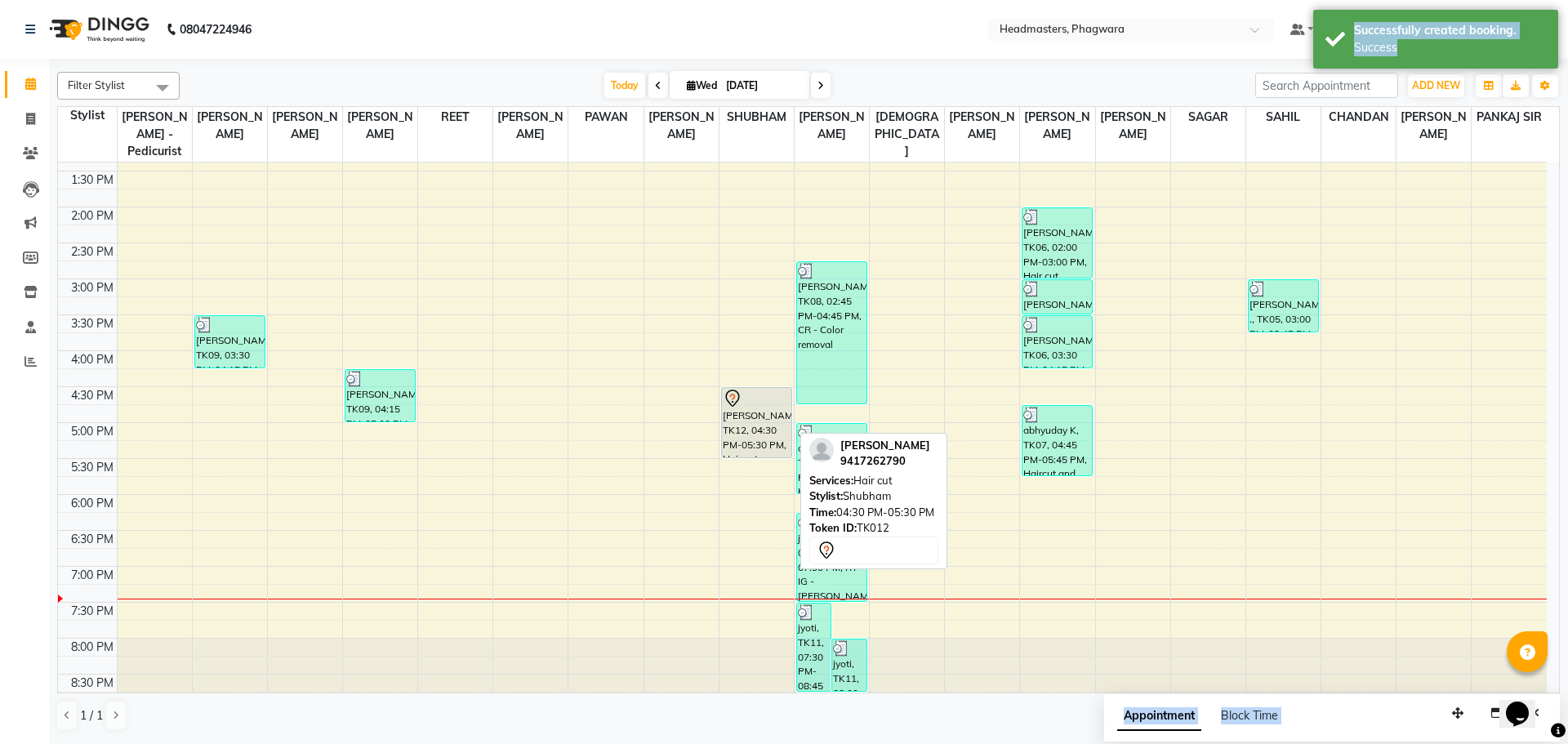
click at [740, 417] on div "[PERSON_NAME], TK12, 04:30 PM-05:30 PM, Hair cut" at bounding box center [757, 423] width 69 height 69
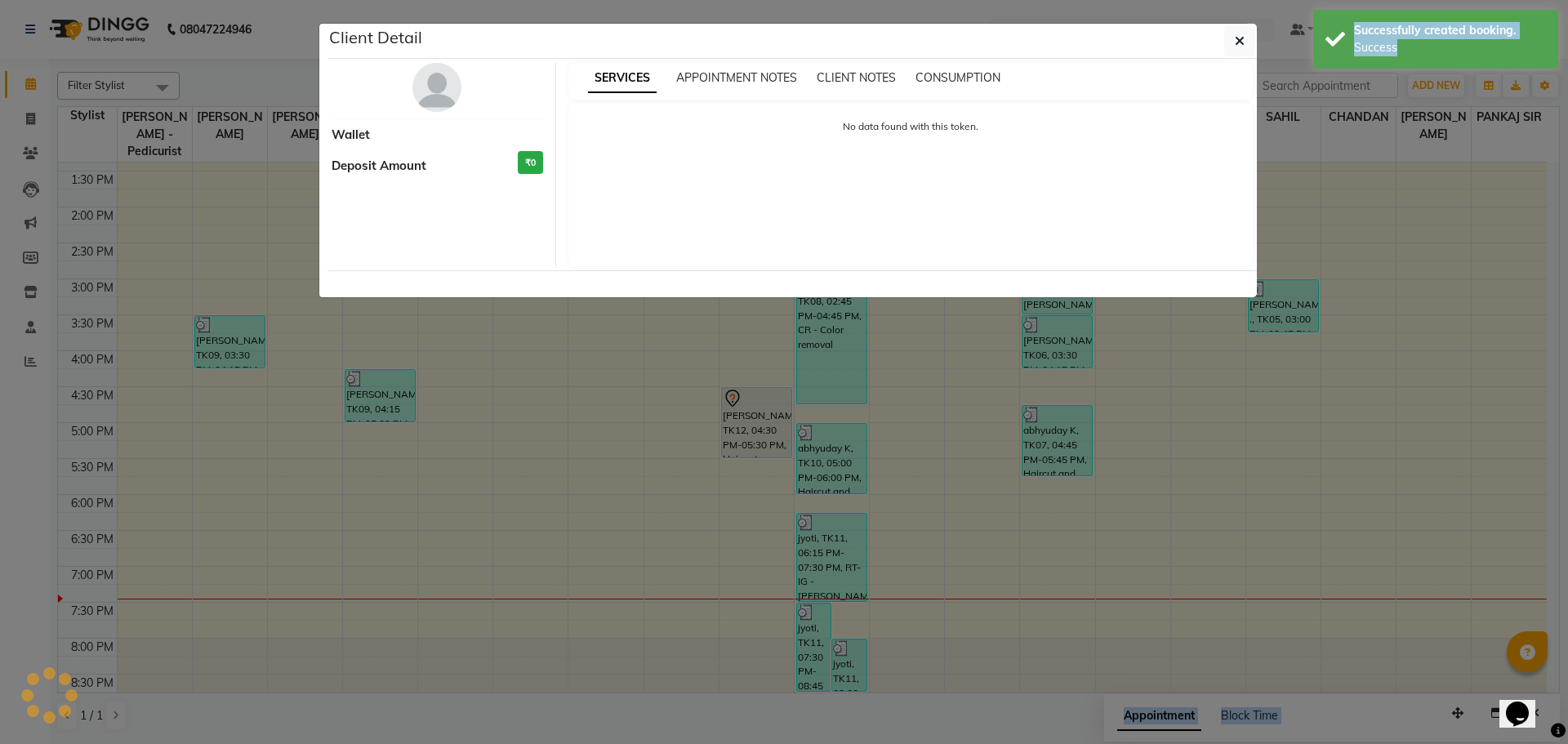
select select "7"
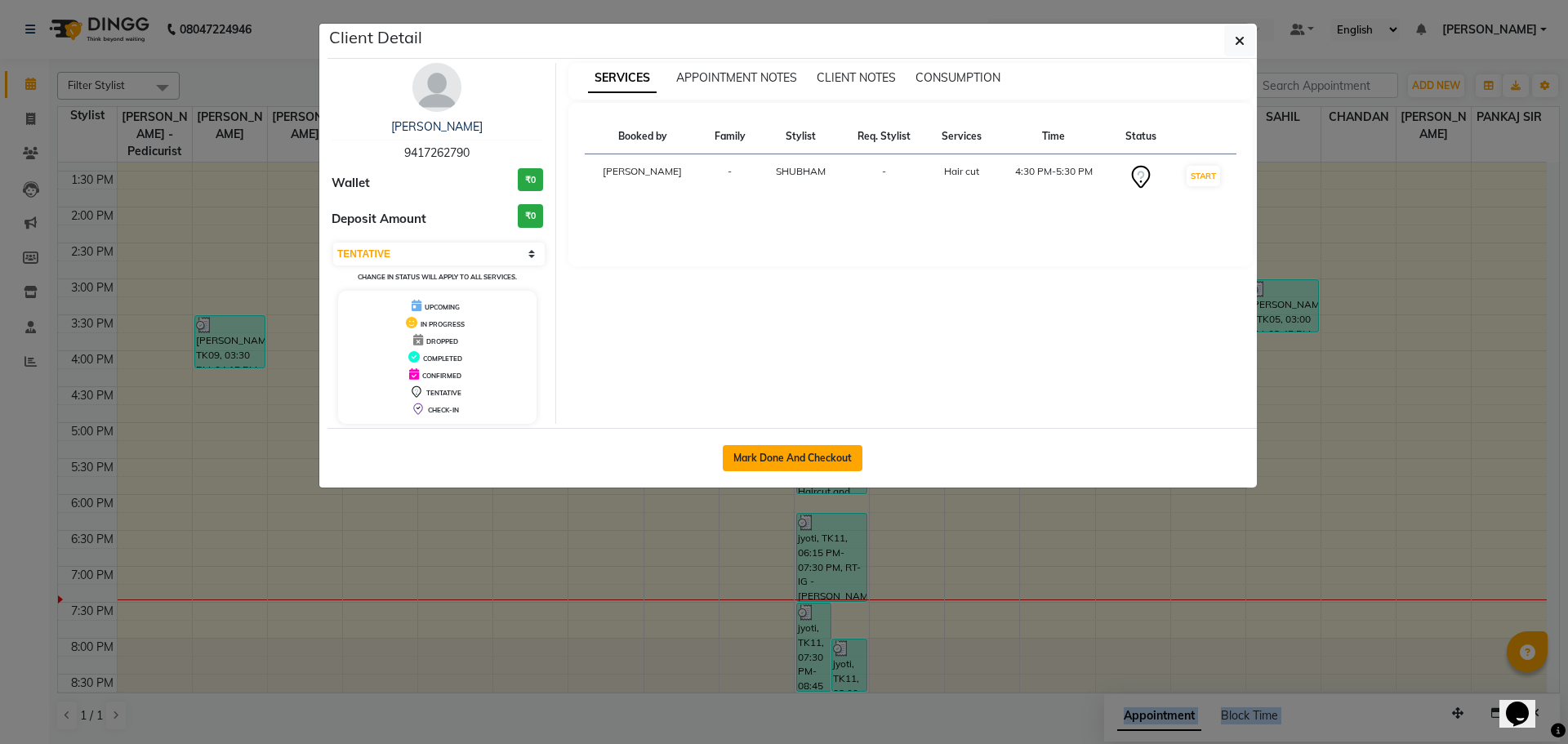
click at [736, 449] on button "Mark Done And Checkout" at bounding box center [792, 457] width 140 height 26
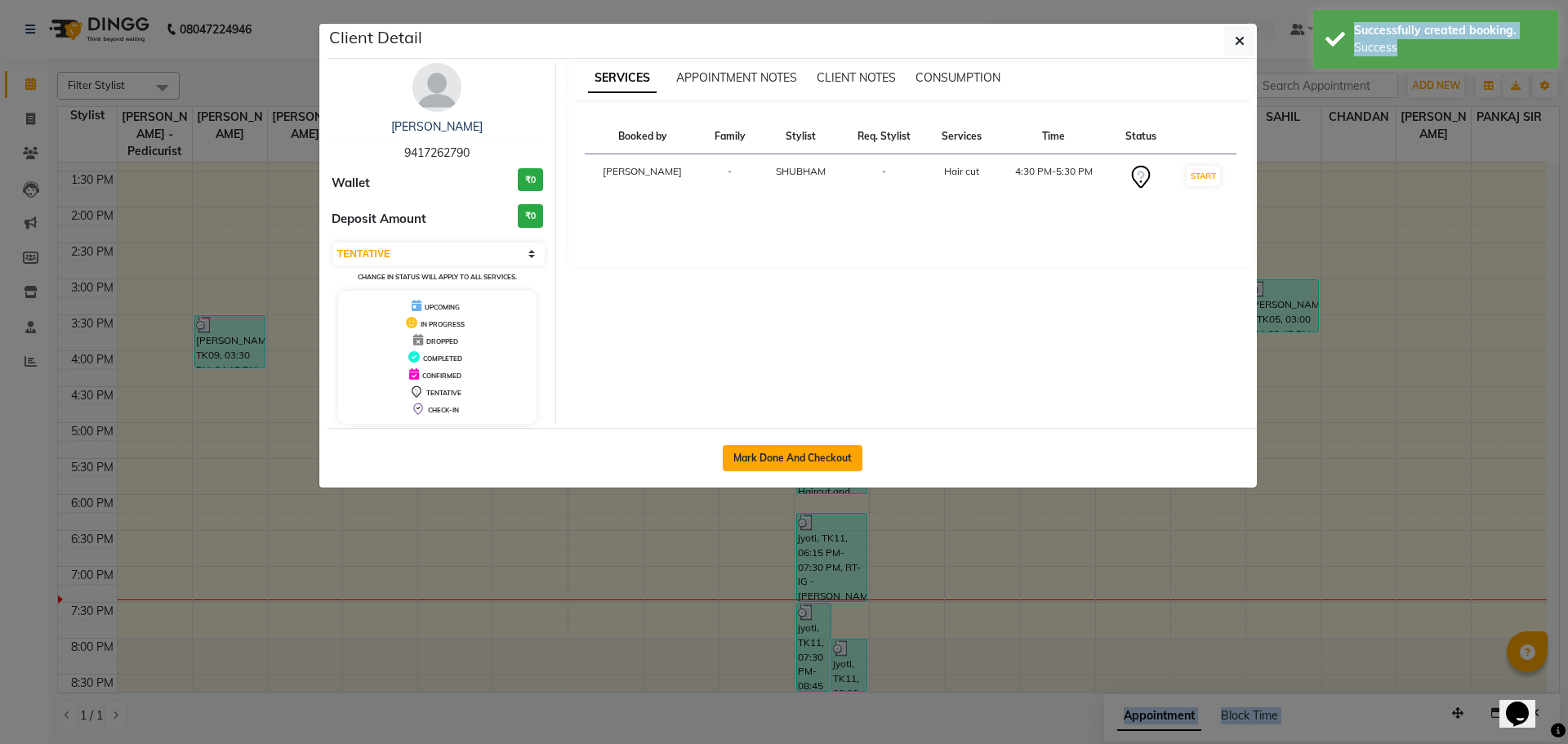
select select "service"
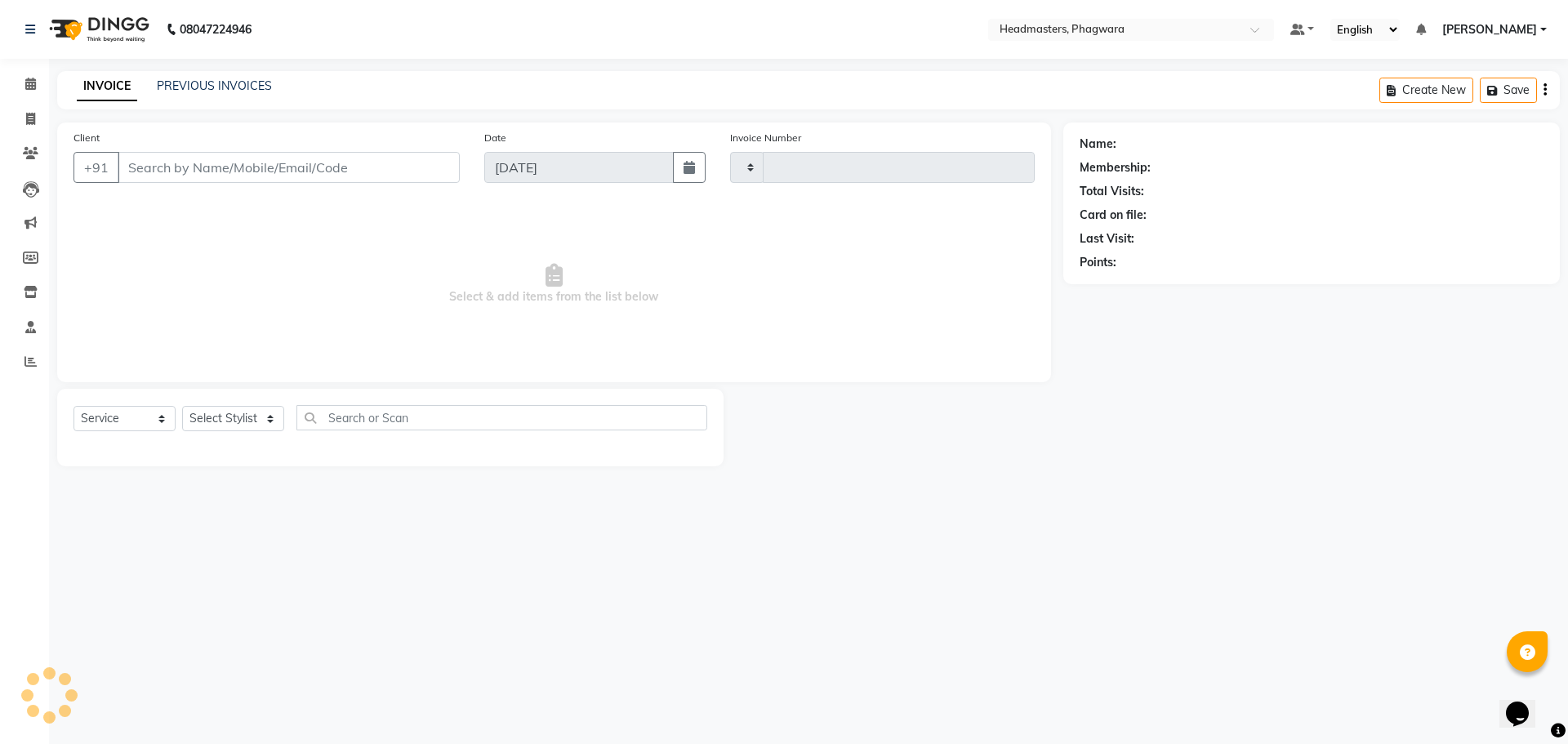
type input "1019"
select select "7888"
type input "9417262790"
select select "71385"
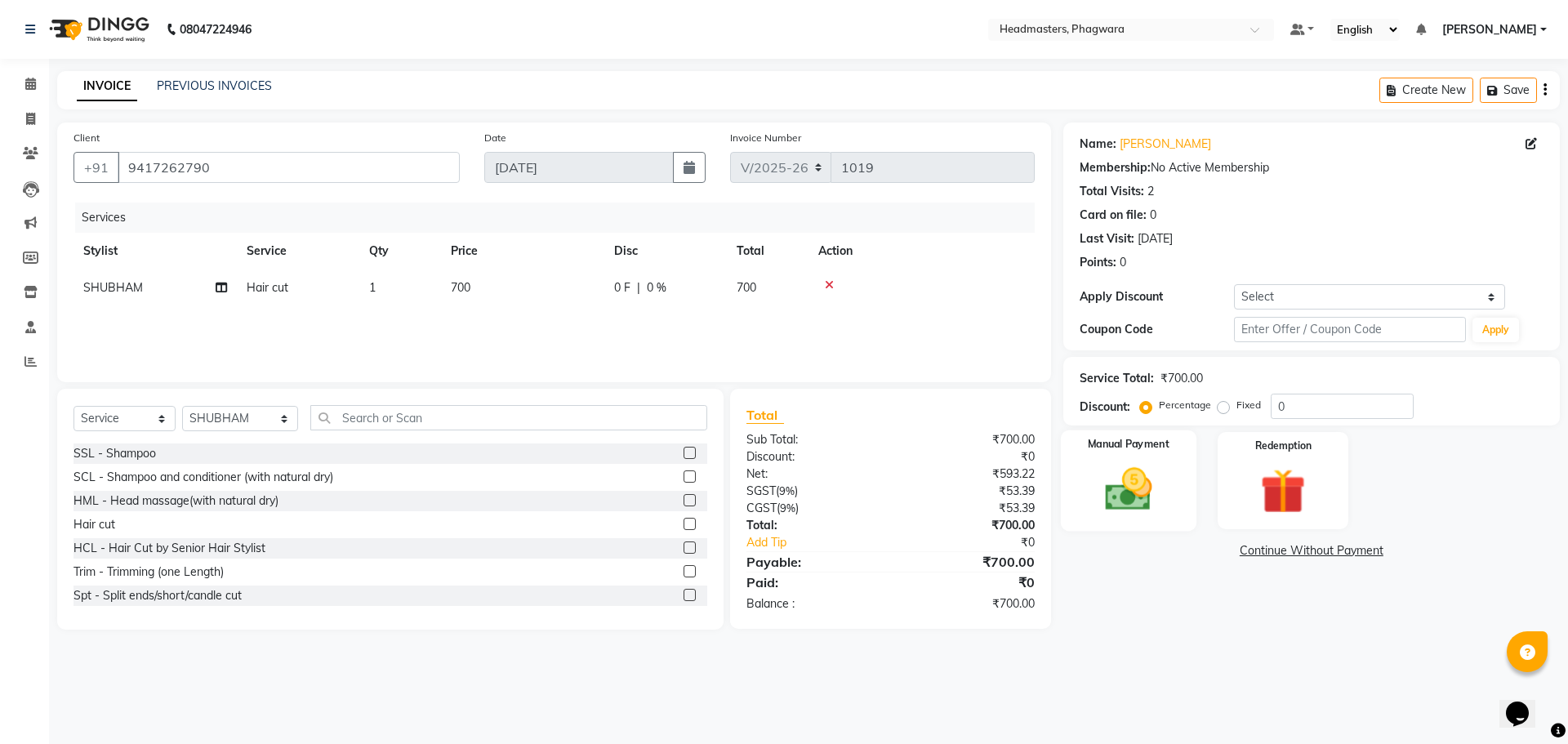
click at [1166, 503] on img at bounding box center [1128, 489] width 76 height 54
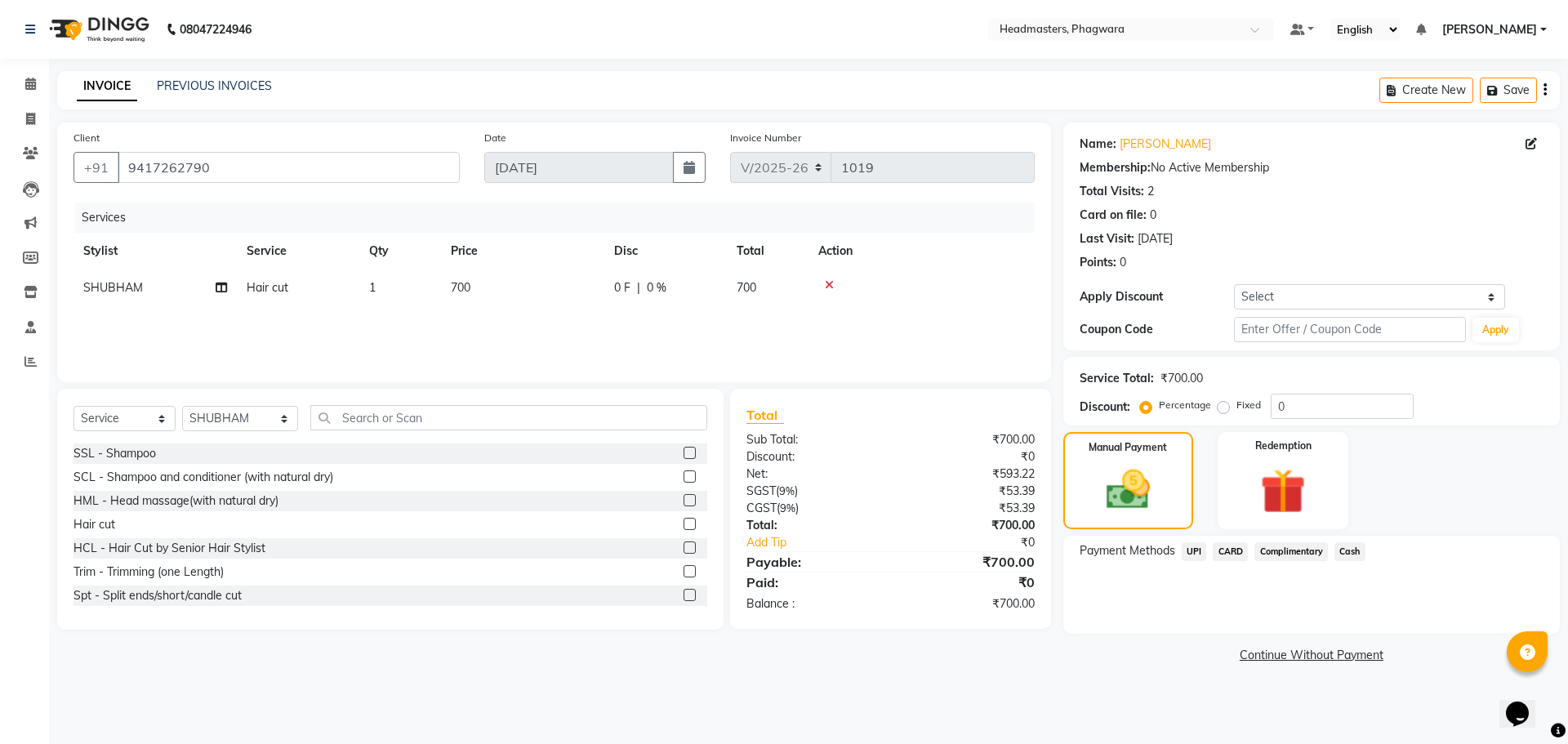
click at [461, 289] on span "700" at bounding box center [460, 287] width 19 height 14
select select "71385"
drag, startPoint x: 530, startPoint y: 288, endPoint x: 542, endPoint y: 289, distance: 12.0
click at [542, 289] on input "700" at bounding box center [599, 292] width 143 height 25
type input "400"
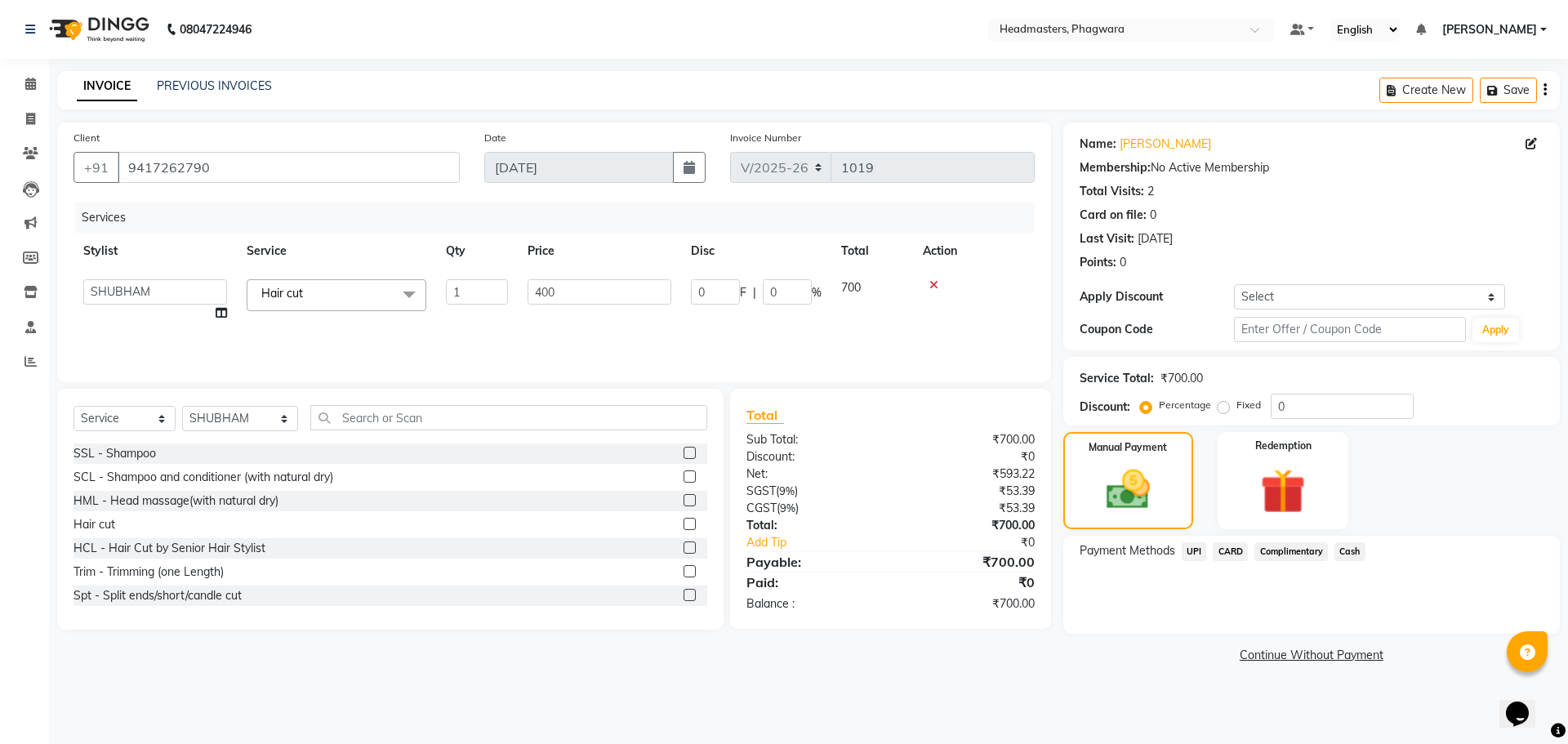
click at [604, 321] on div "Services Stylist Service Qty Price Disc Total Action [PERSON_NAME] [PERSON_NAME…" at bounding box center [553, 284] width 962 height 164
click at [1346, 552] on span "Cash" at bounding box center [1350, 552] width 31 height 19
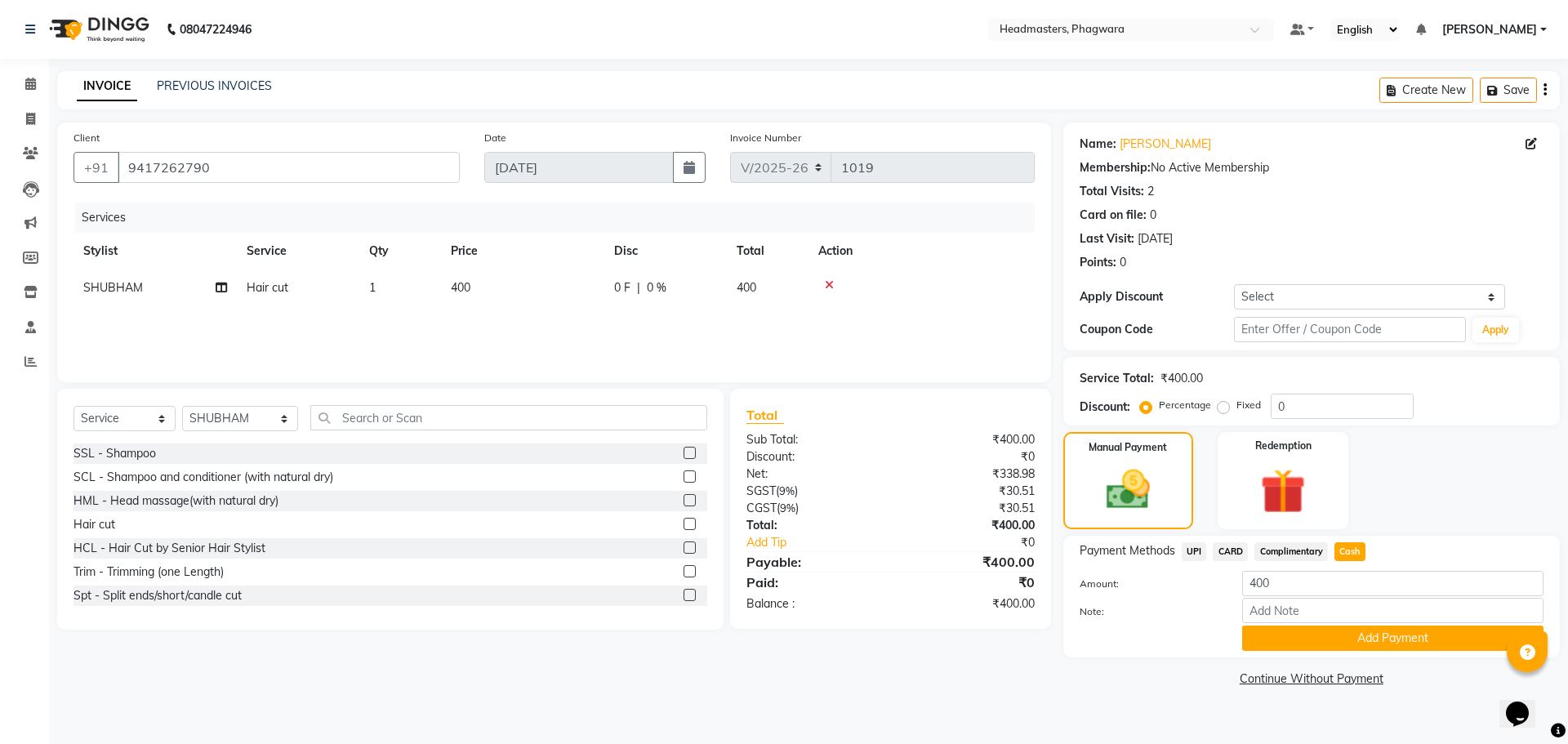
click at [461, 280] on span "400" at bounding box center [460, 287] width 19 height 14
select select "71385"
drag, startPoint x: 527, startPoint y: 294, endPoint x: 542, endPoint y: 291, distance: 15.3
click at [542, 291] on input "400" at bounding box center [599, 292] width 143 height 25
type input "600"
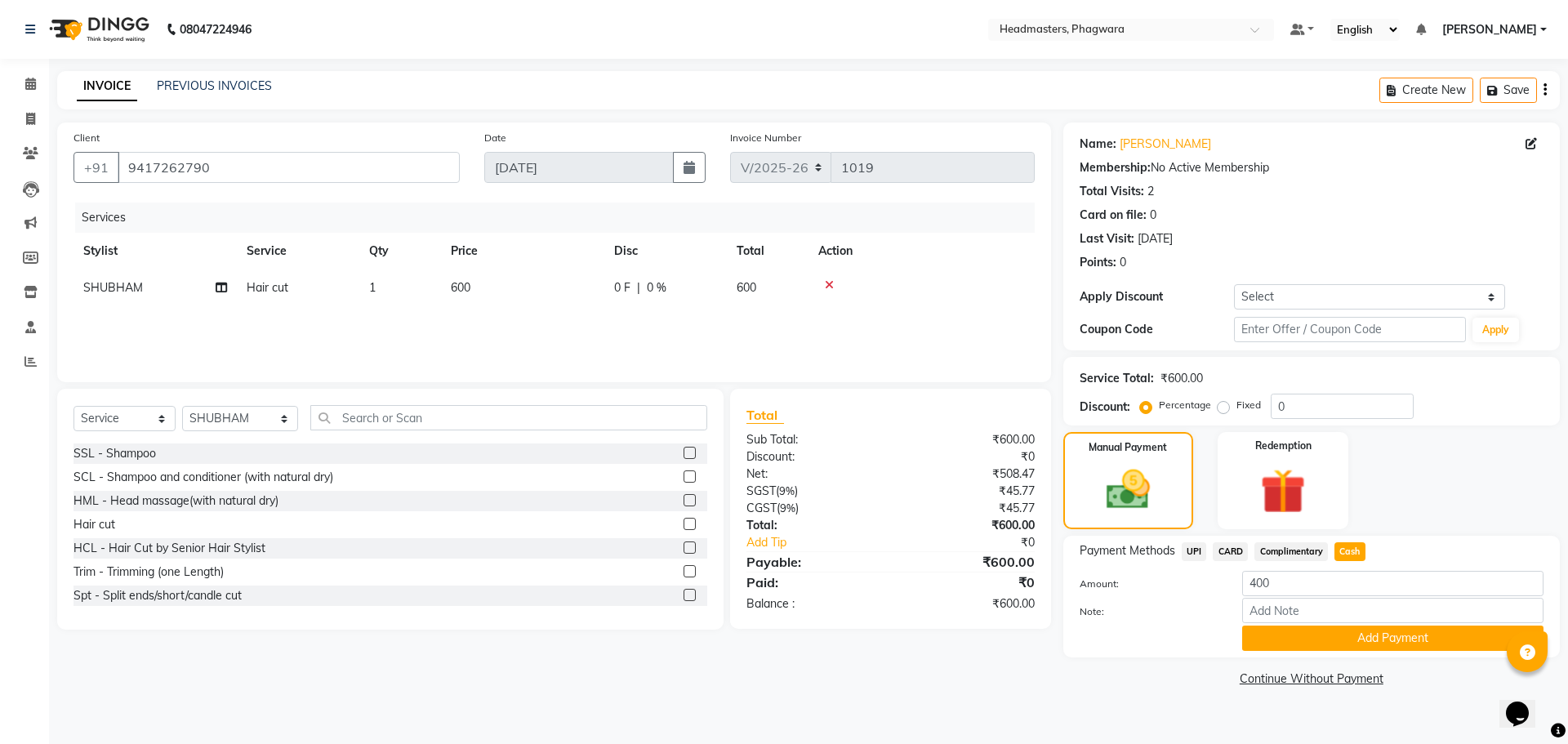
click at [556, 319] on div "Services Stylist Service Qty Price Disc Total Action [PERSON_NAME] Hair cut 1 6…" at bounding box center [553, 284] width 962 height 164
click at [1295, 645] on button "Add Payment" at bounding box center [1392, 638] width 301 height 25
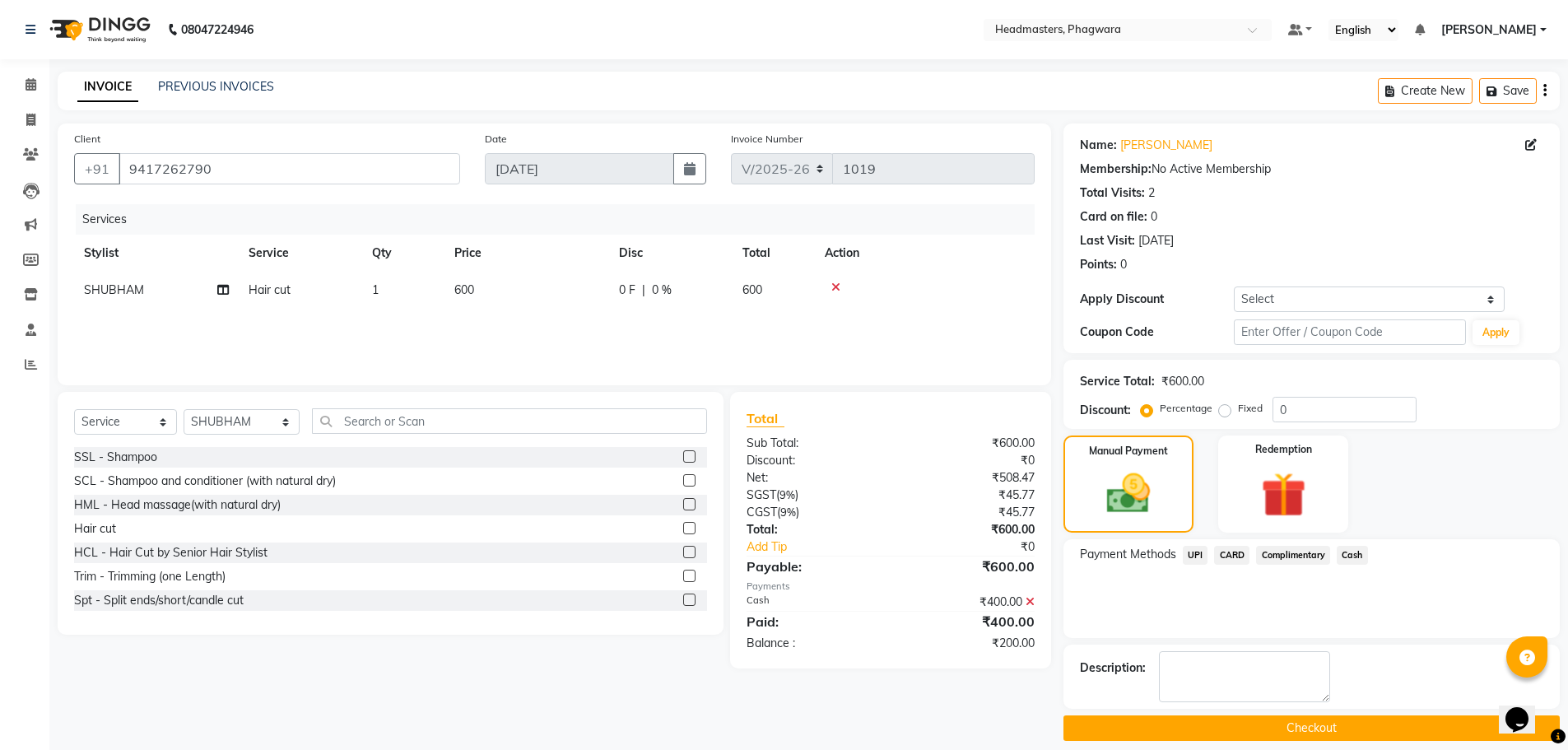
click at [1275, 731] on button "Checkout" at bounding box center [1312, 728] width 497 height 25
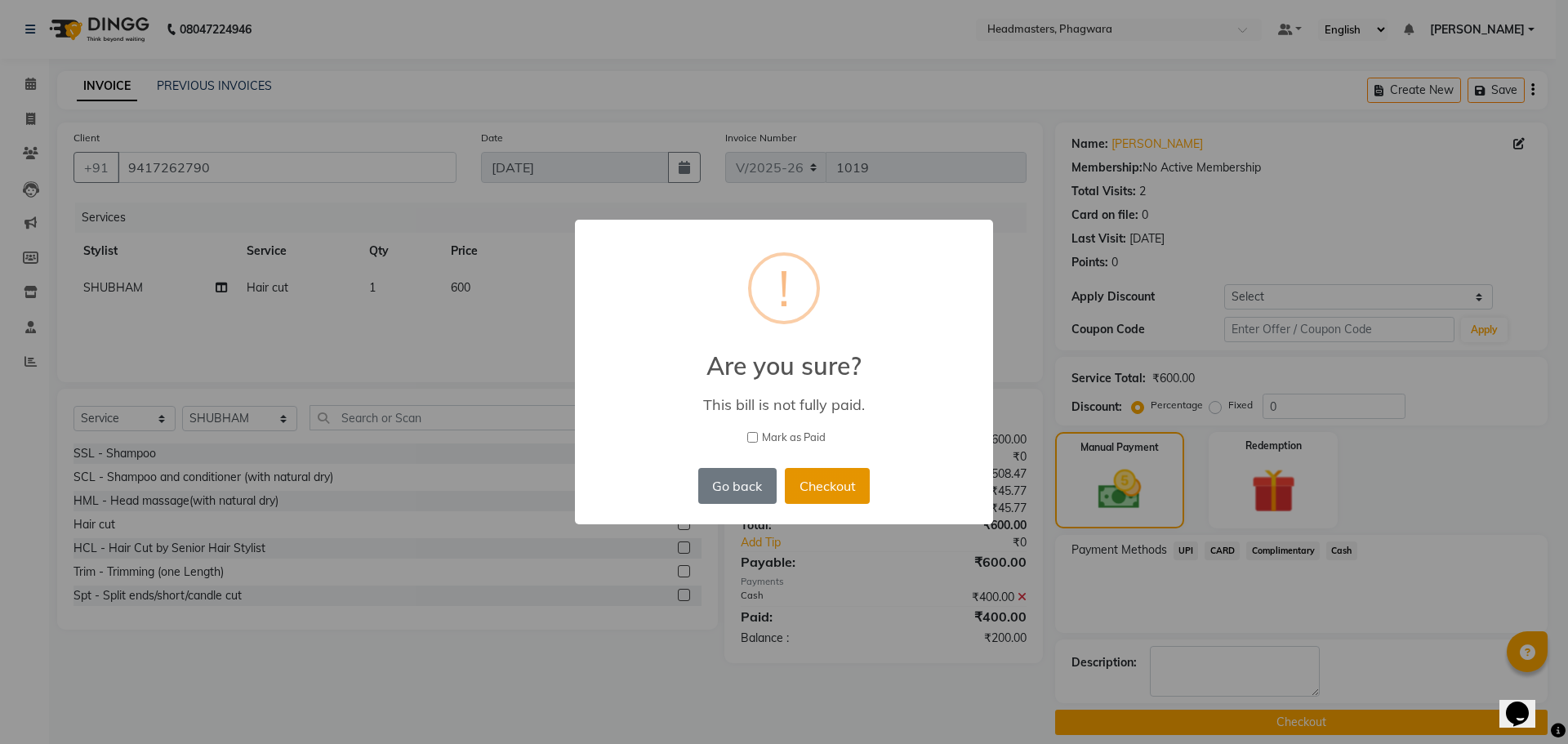
click at [795, 483] on button "Checkout" at bounding box center [827, 485] width 85 height 36
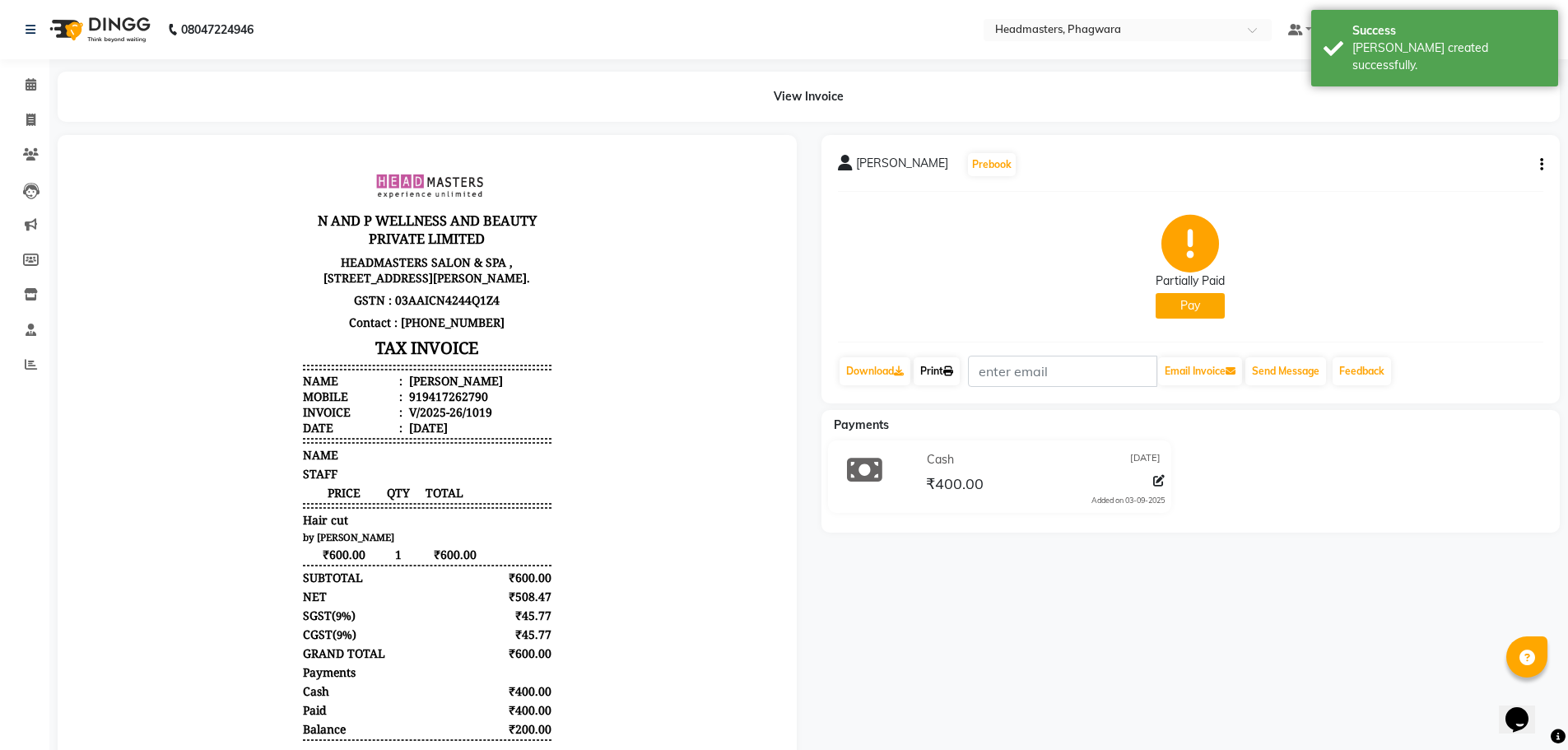
click at [936, 377] on link "Print" at bounding box center [937, 371] width 47 height 28
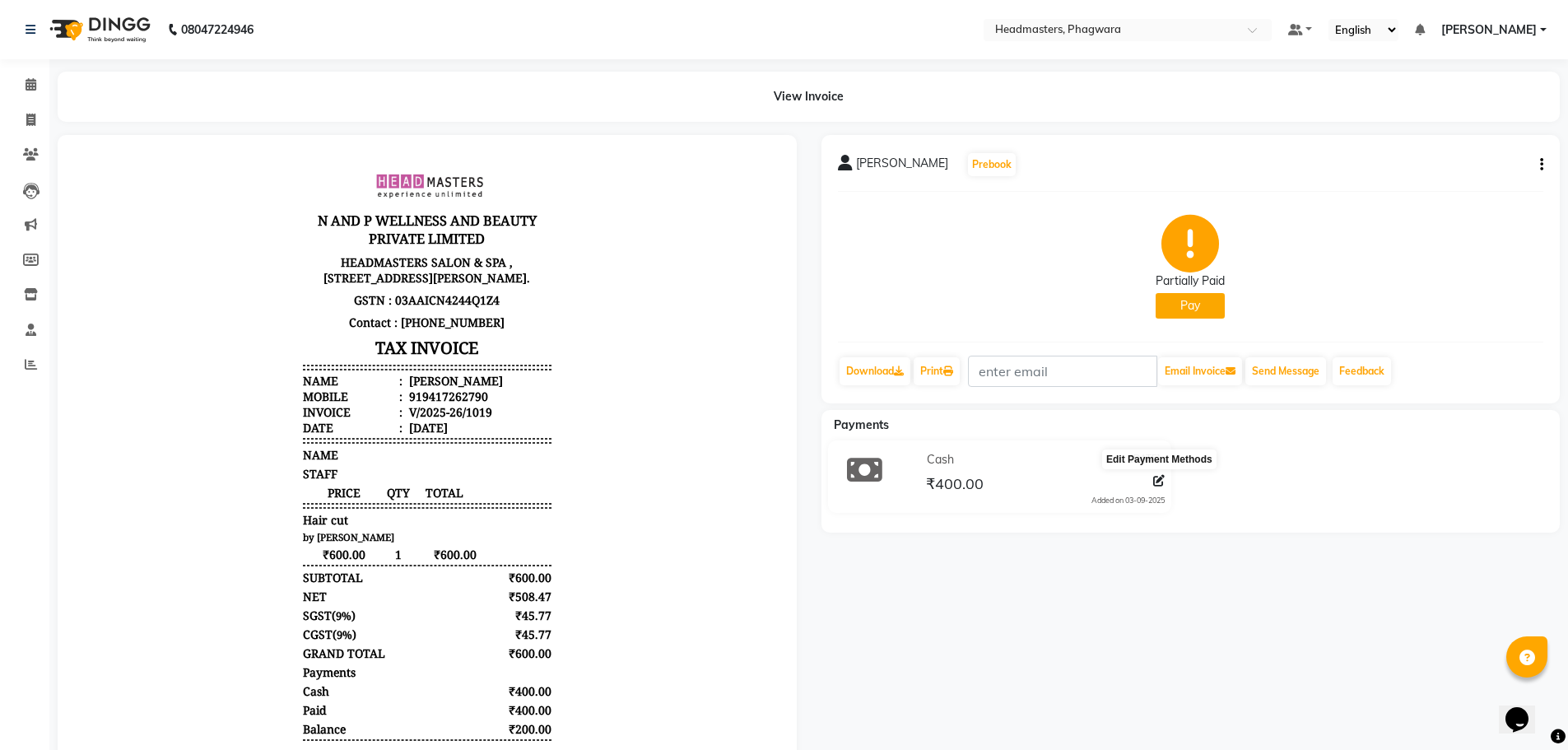
click at [1156, 486] on icon at bounding box center [1160, 481] width 12 height 12
select select "116"
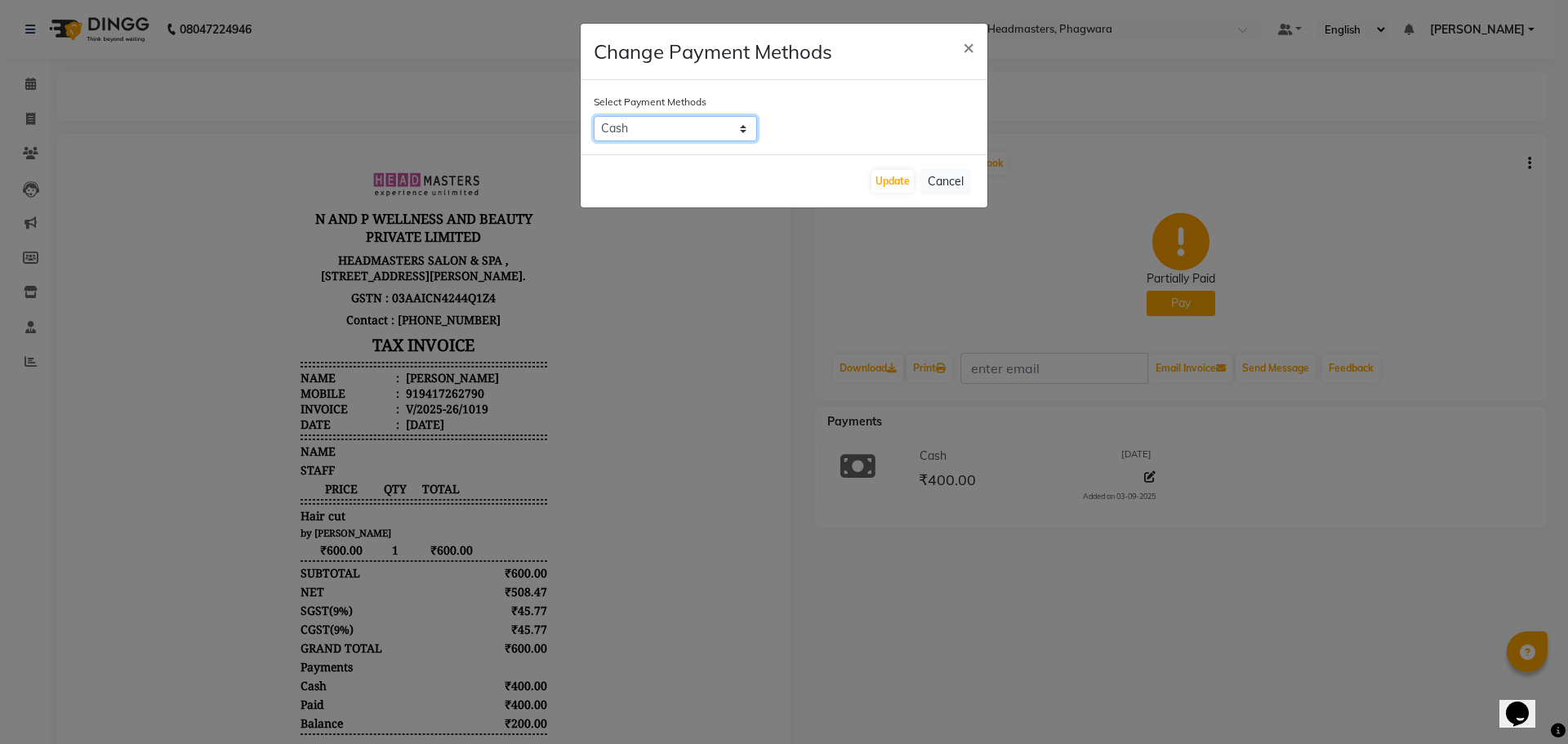
click at [692, 128] on select "UPI CARD Complimentary Cash" at bounding box center [676, 128] width 164 height 25
click at [594, 115] on select "UPI CARD Complimentary Cash" at bounding box center [676, 128] width 164 height 25
click at [938, 185] on button "Cancel" at bounding box center [945, 182] width 51 height 25
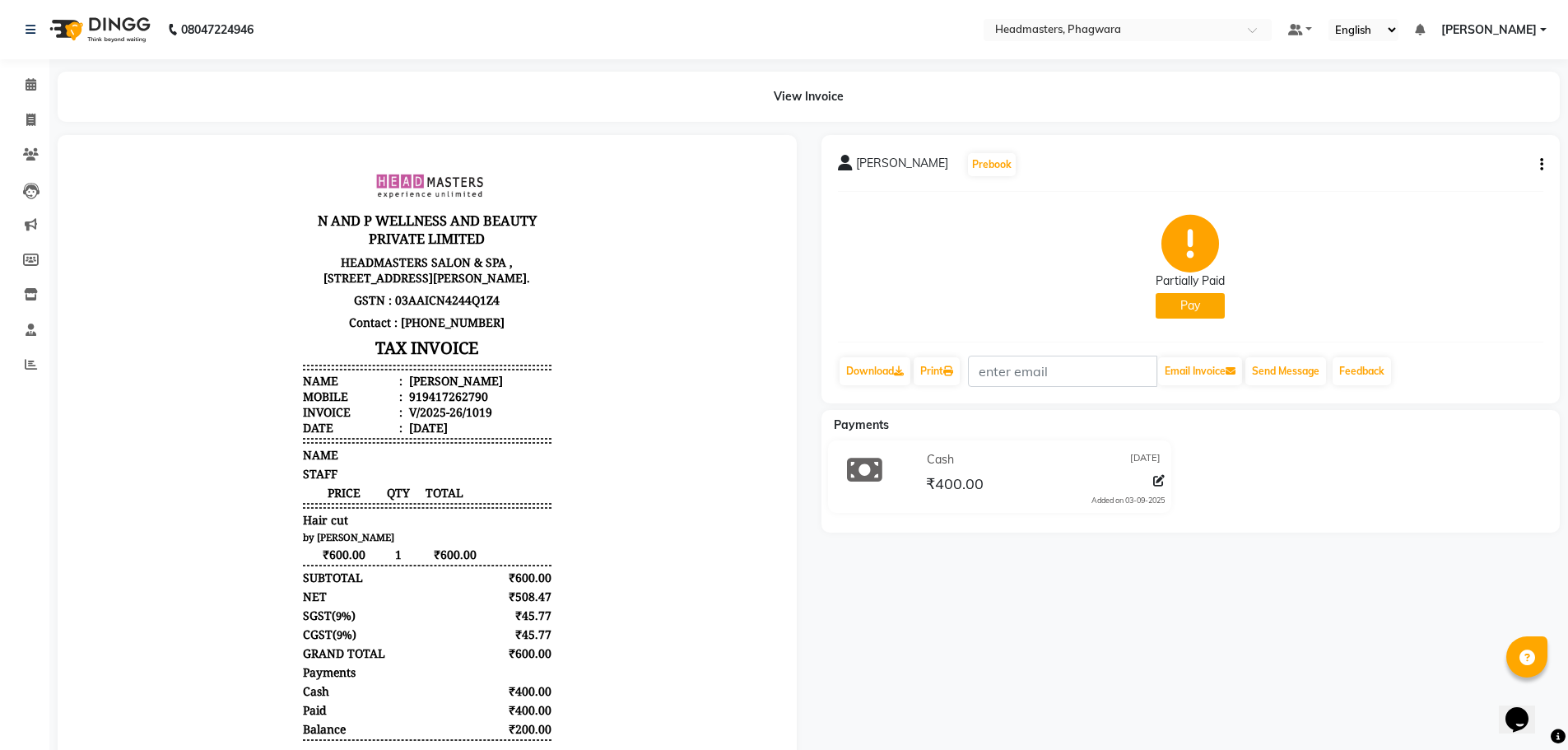
click at [1146, 467] on span "[DATE]" at bounding box center [1145, 460] width 30 height 17
drag, startPoint x: 1024, startPoint y: 470, endPoint x: 1061, endPoint y: 488, distance: 41.1
click at [1061, 488] on div "₹400.00" at bounding box center [1043, 483] width 242 height 22
click at [34, 79] on icon at bounding box center [30, 84] width 11 height 13
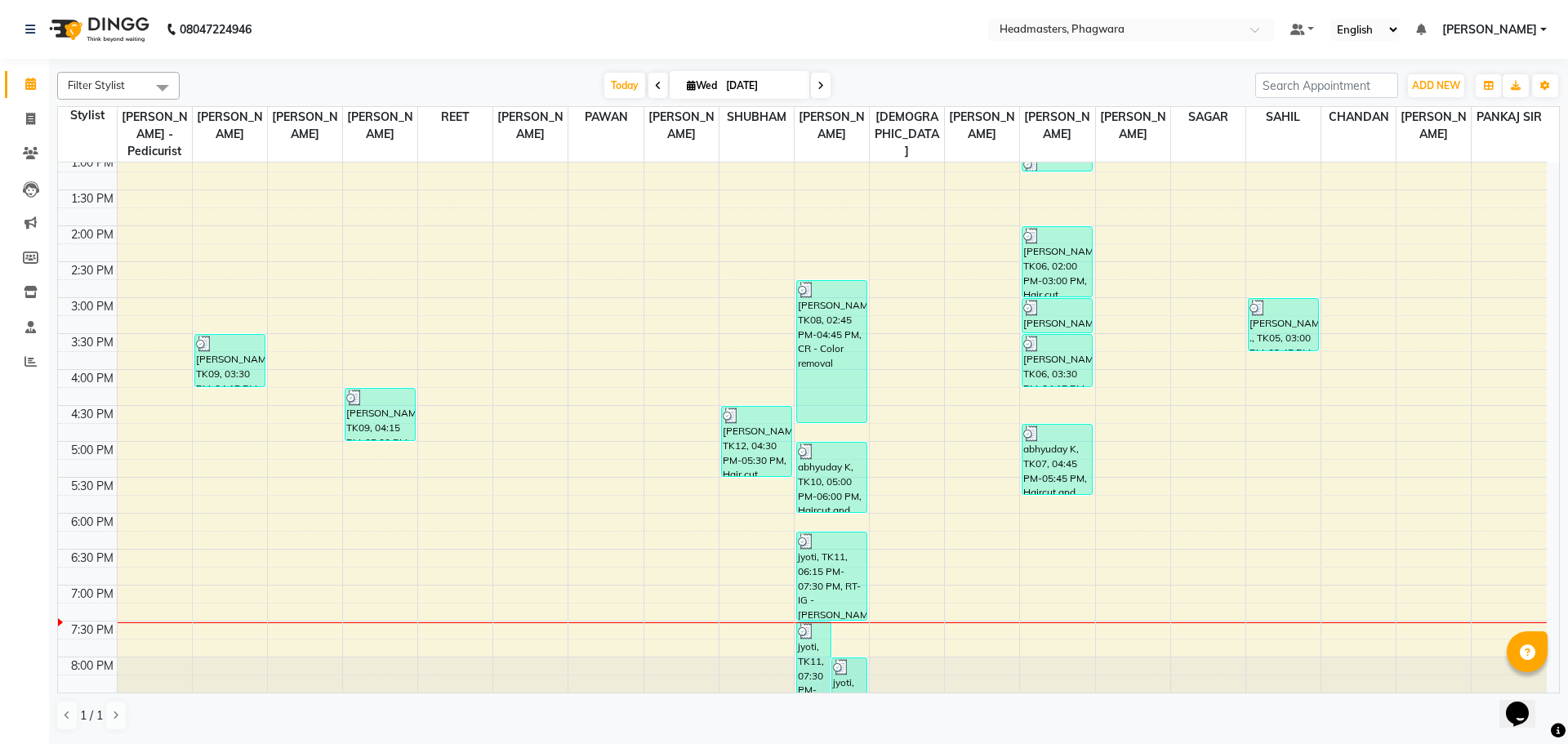
scroll to position [386, 0]
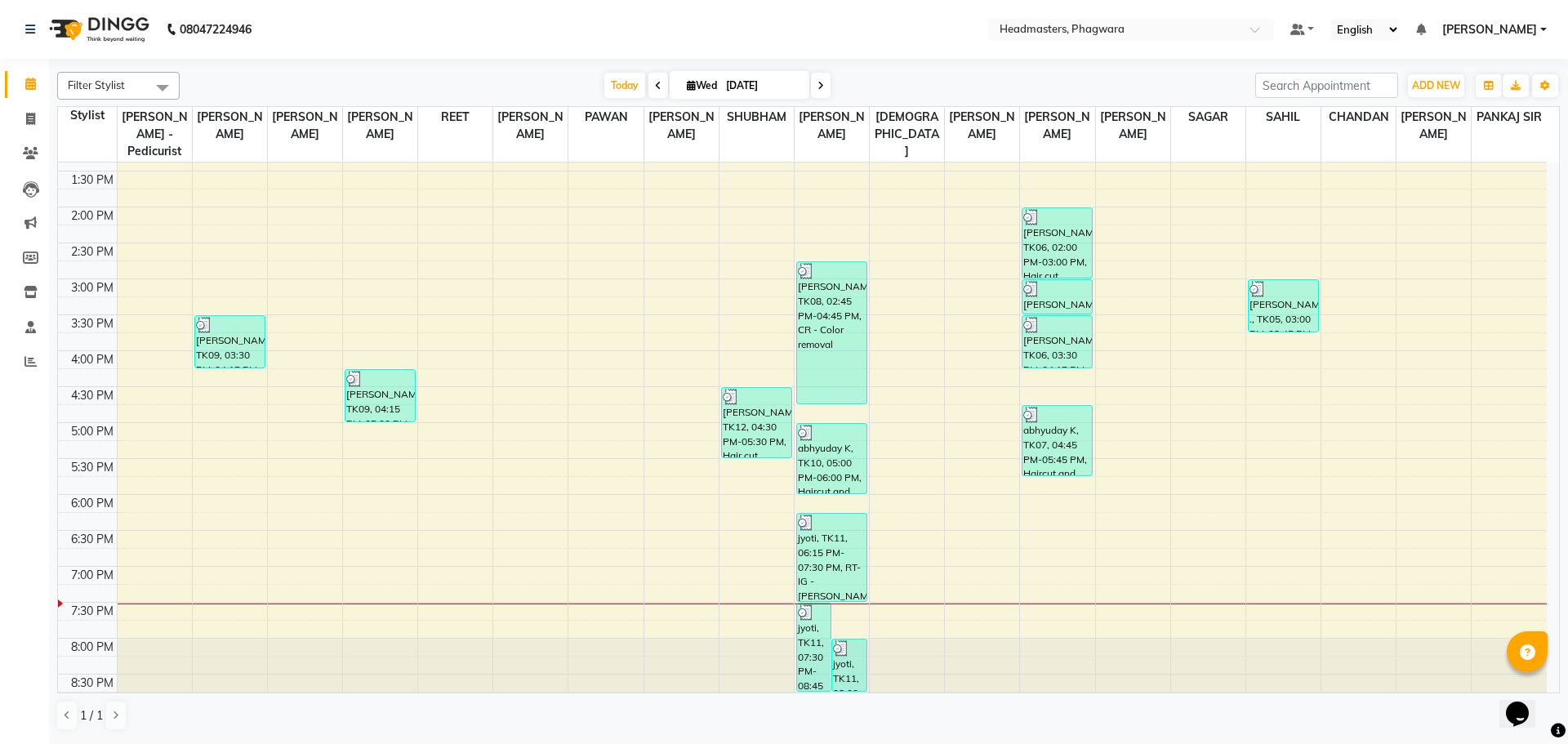
click at [741, 473] on div "8:00 AM 8:30 AM 9:00 AM 9:30 AM 10:00 AM 10:30 AM 11:00 AM 11:30 AM 12:00 PM 12…" at bounding box center [802, 244] width 1489 height 934
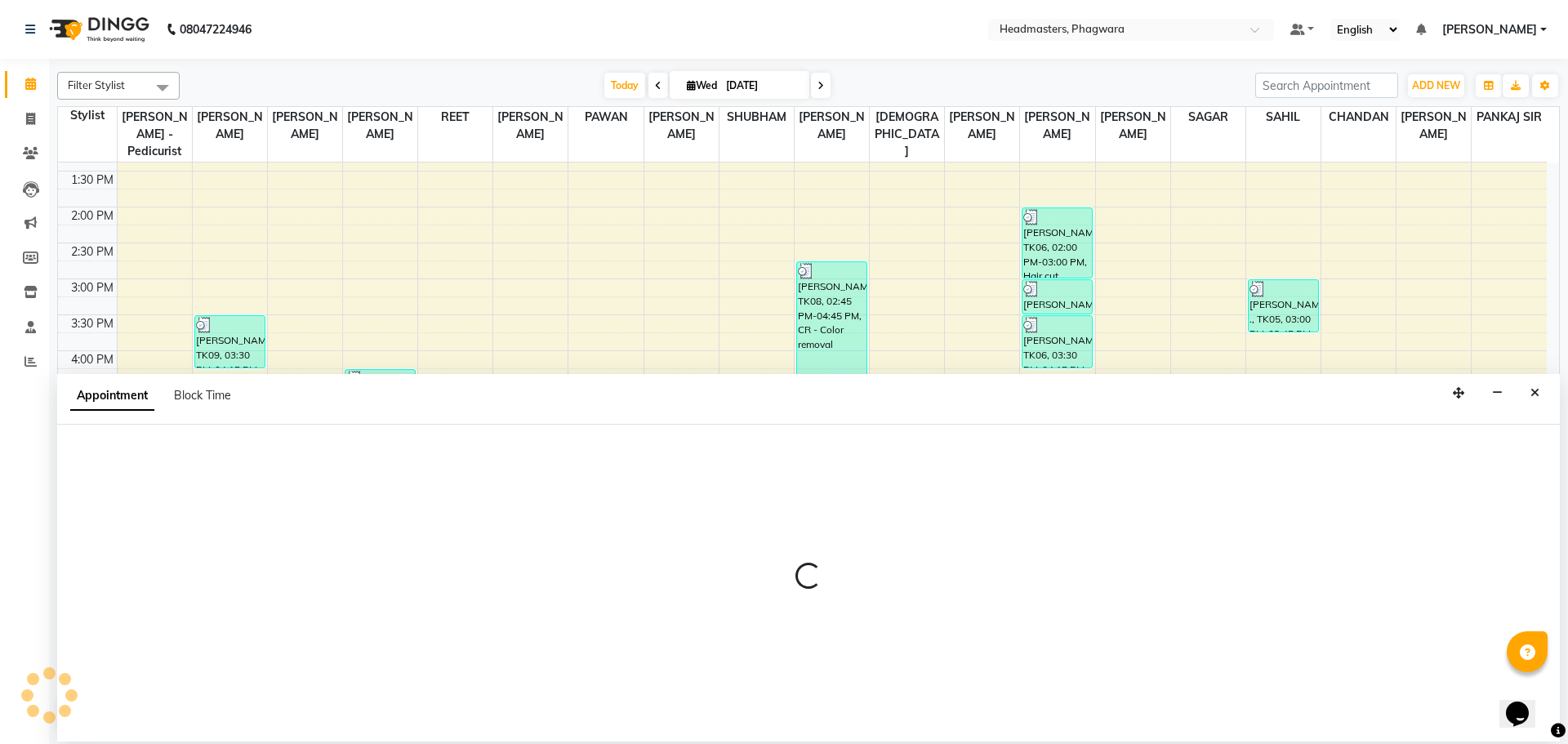
select select "71385"
select select "1065"
select select "tentative"
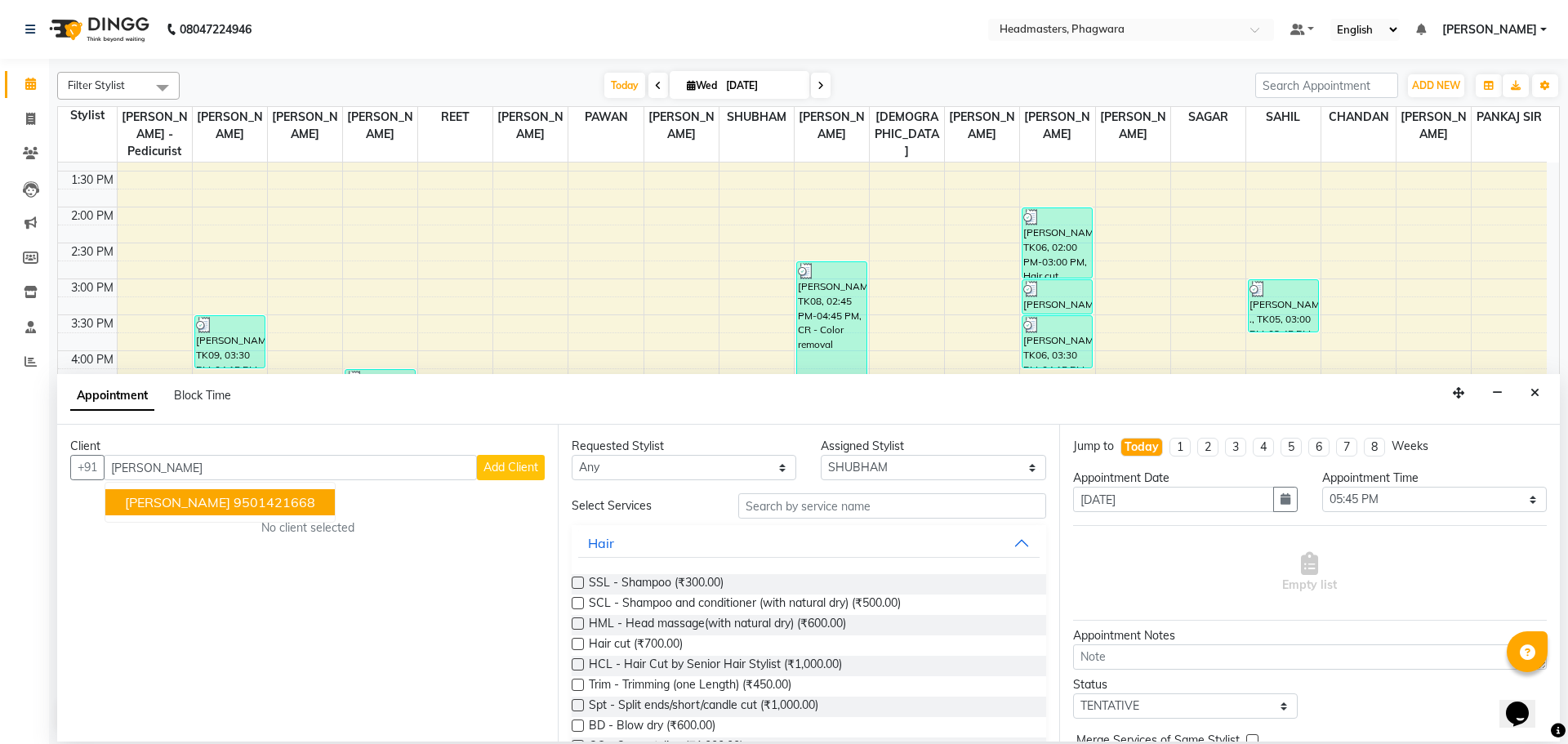
click at [234, 507] on ngb-highlight "9501421668" at bounding box center [274, 501] width 82 height 16
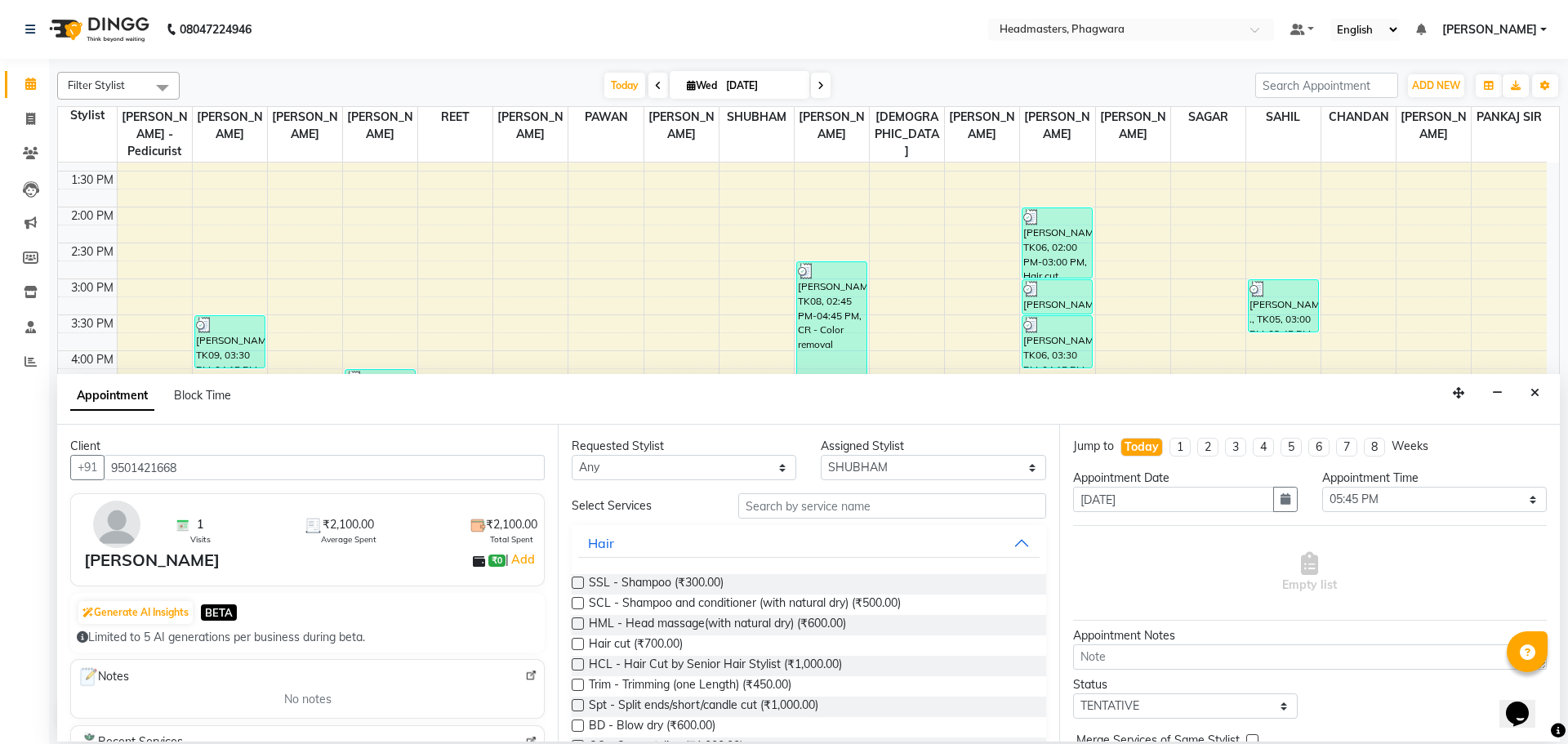
type input "9501421668"
click at [826, 502] on input "text" at bounding box center [892, 505] width 308 height 25
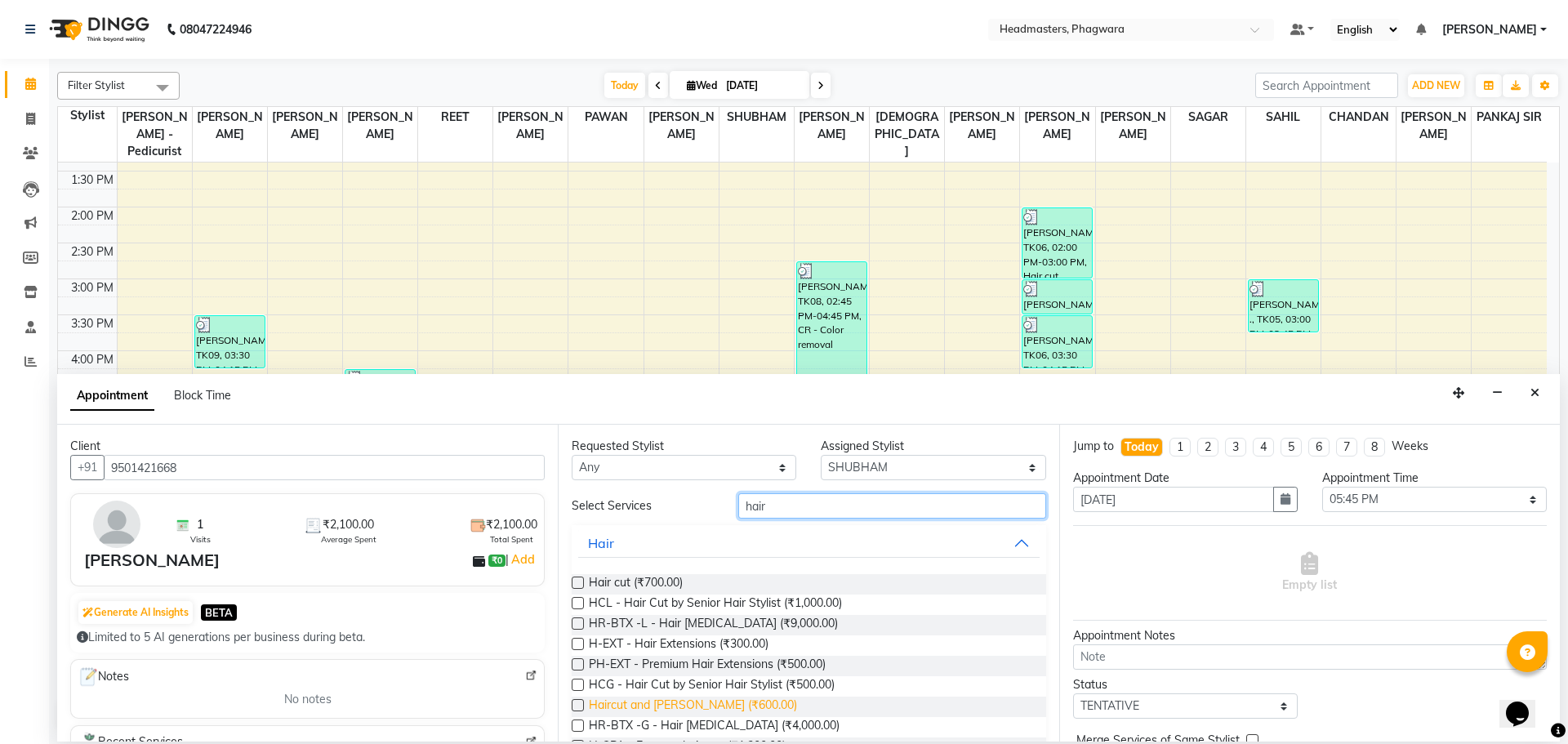
type input "hair"
click at [693, 703] on span "Haircut and [PERSON_NAME] (₹600.00)" at bounding box center [693, 706] width 208 height 20
checkbox input "false"
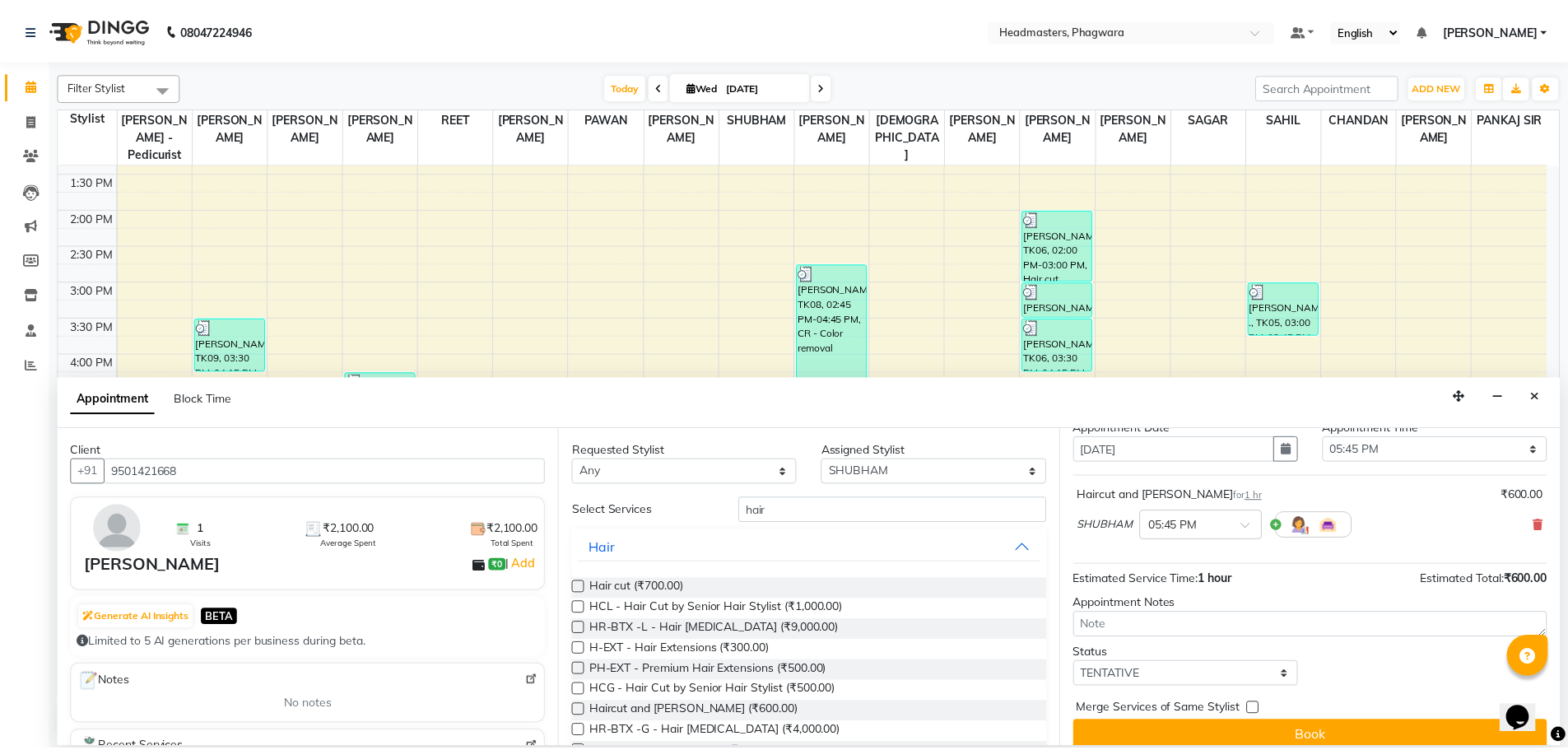
scroll to position [71, 0]
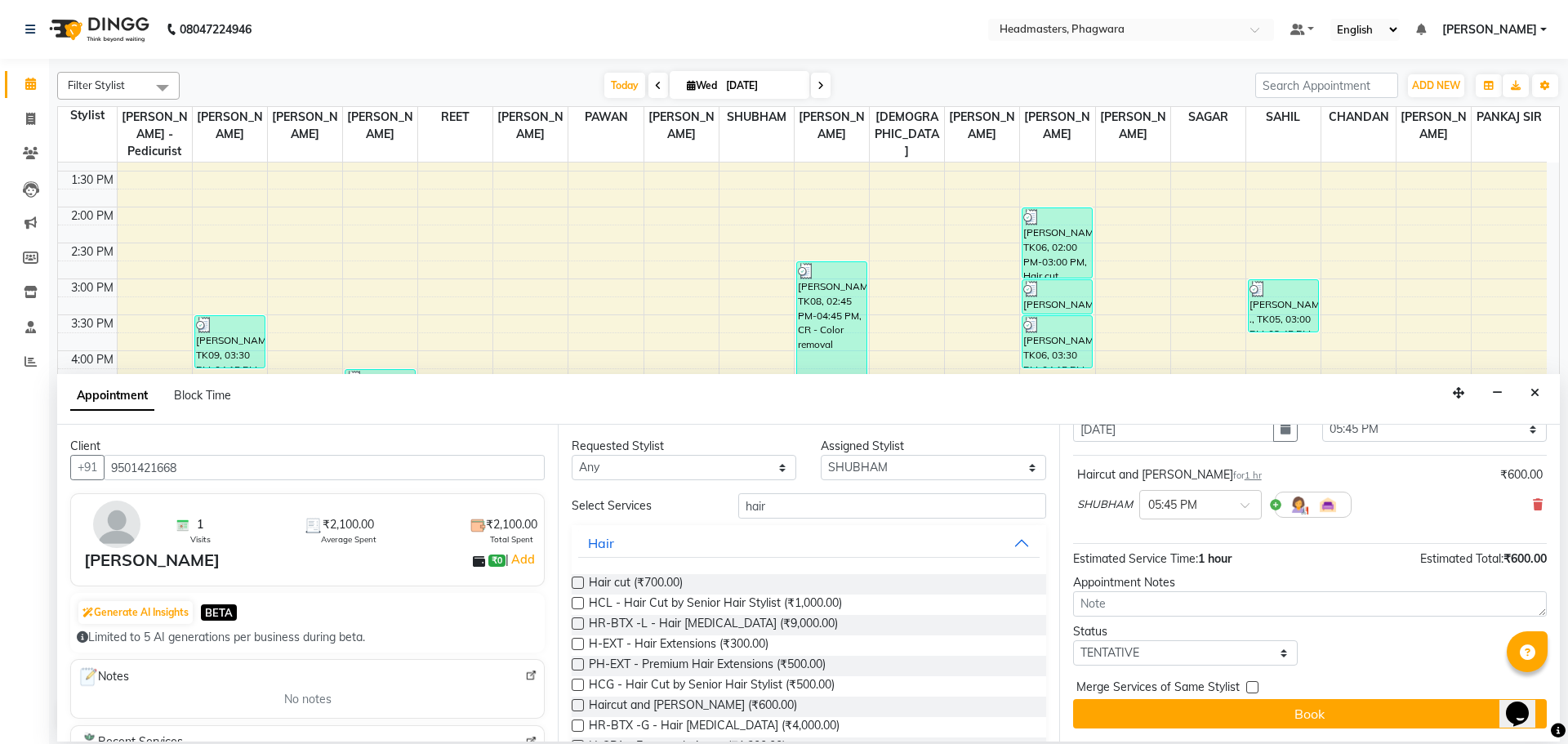
click at [1263, 697] on div "Merge Services of Same Stylist" at bounding box center [1310, 688] width 474 height 20
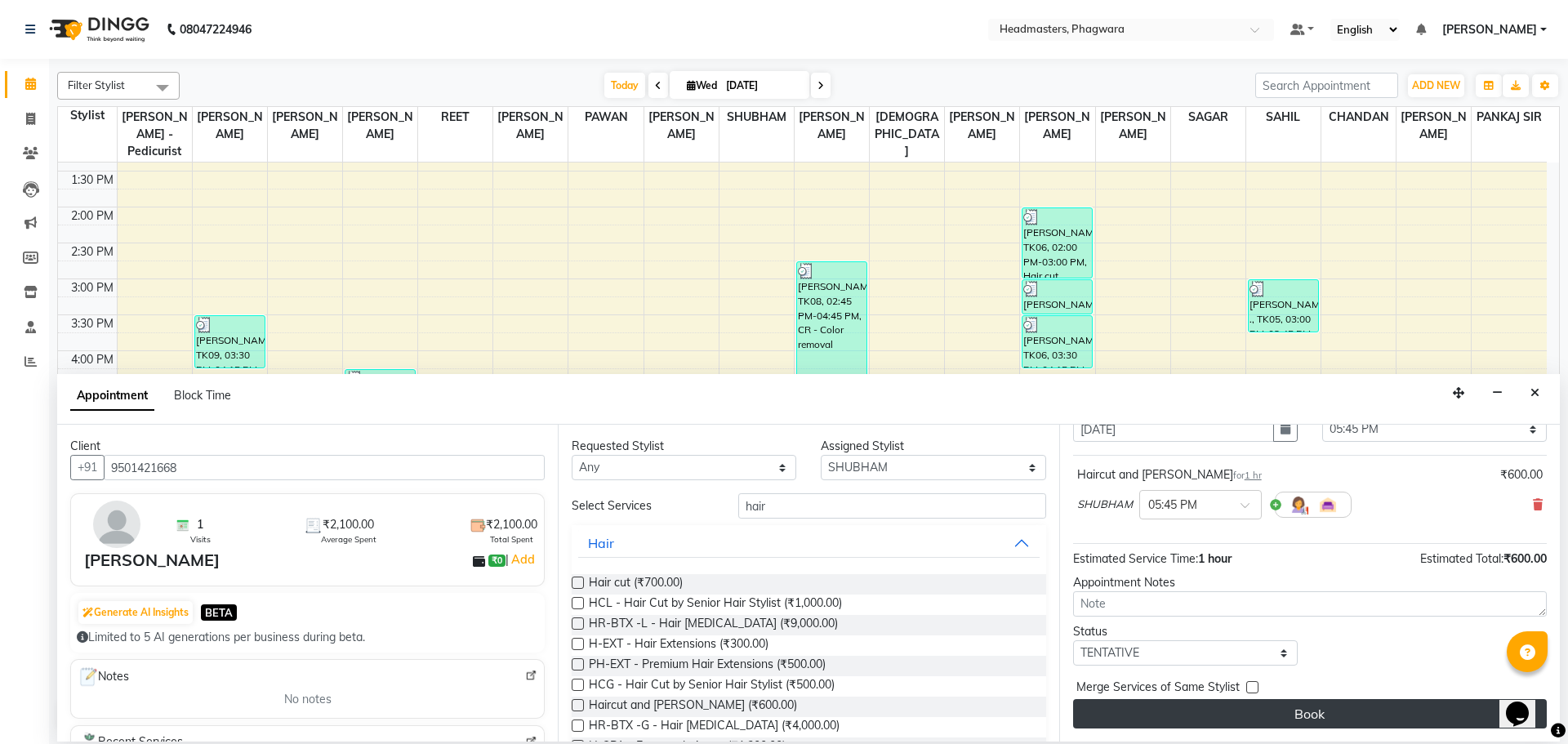
click at [1264, 708] on button "Book" at bounding box center [1310, 713] width 474 height 30
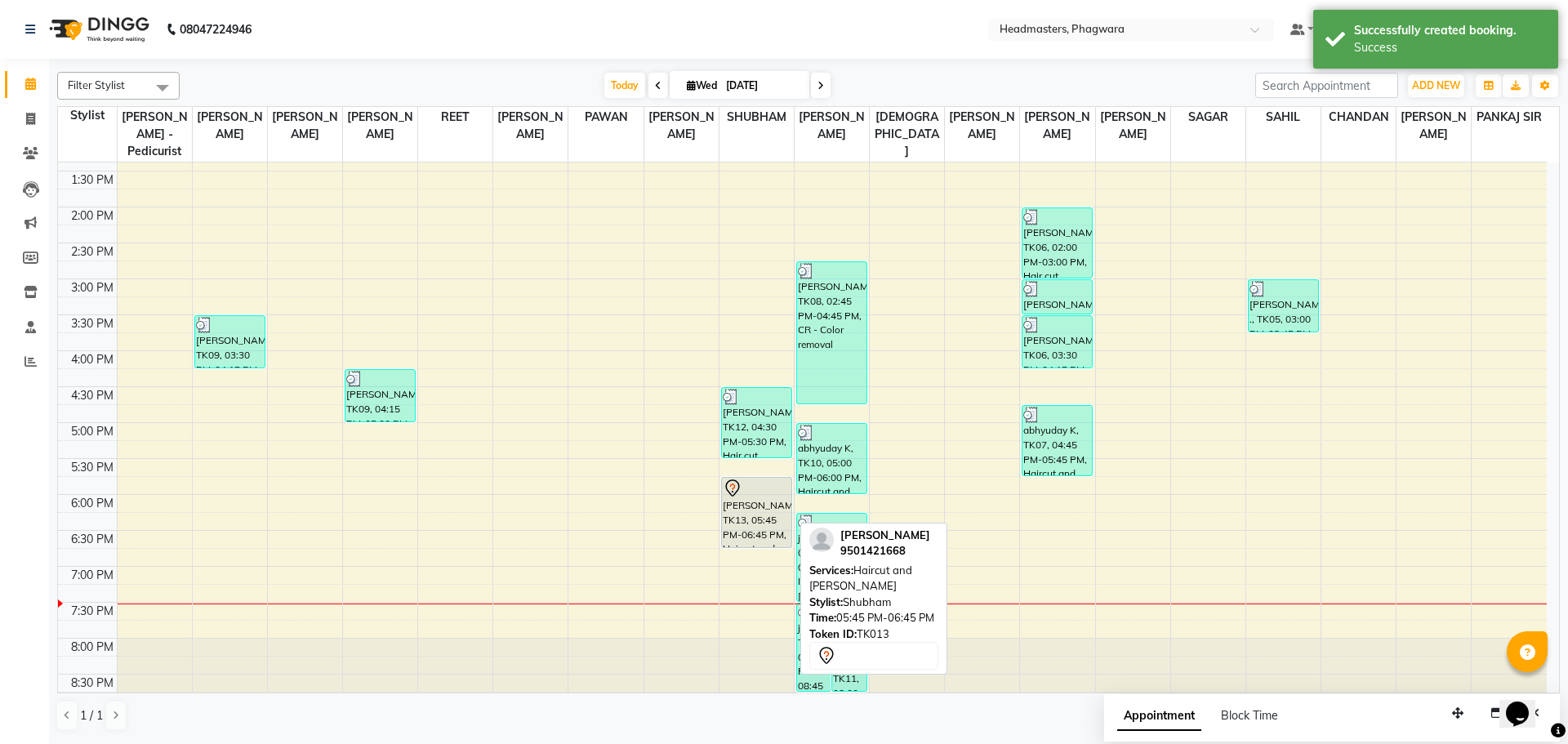
click at [761, 500] on div "[PERSON_NAME], TK13, 05:45 PM-06:45 PM, Haircut and [PERSON_NAME]" at bounding box center [757, 512] width 69 height 69
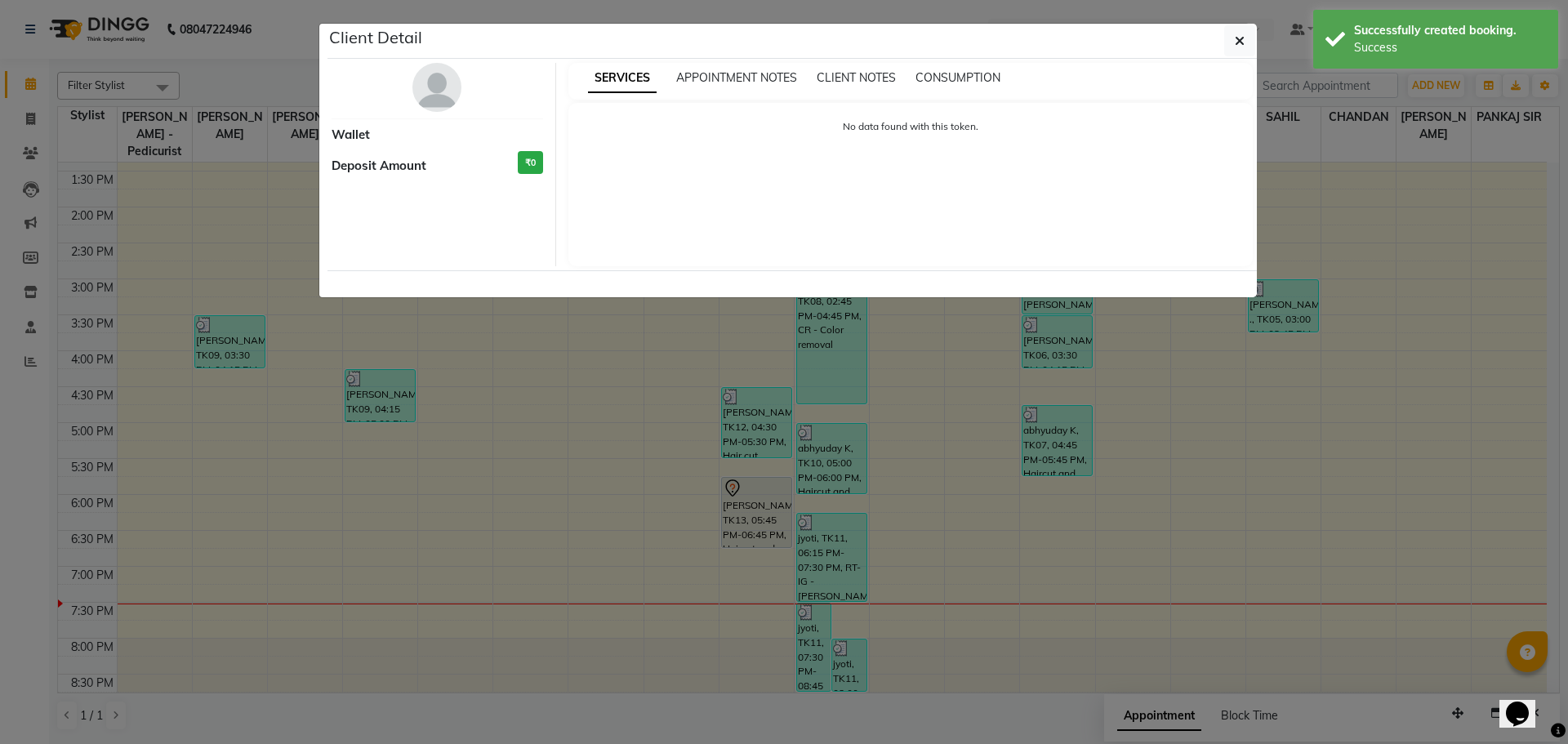
select select "7"
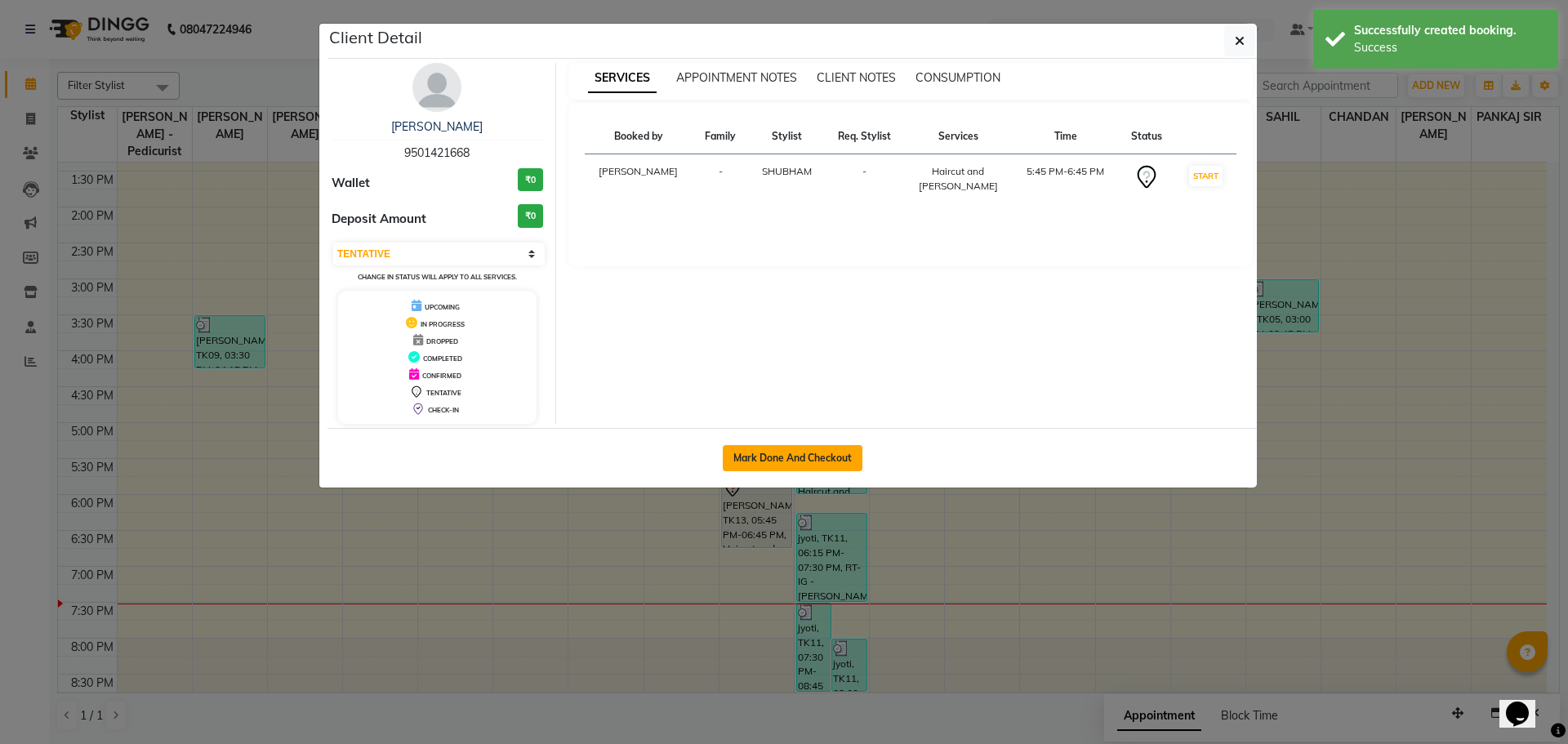
click at [768, 451] on button "Mark Done And Checkout" at bounding box center [792, 457] width 140 height 26
select select "service"
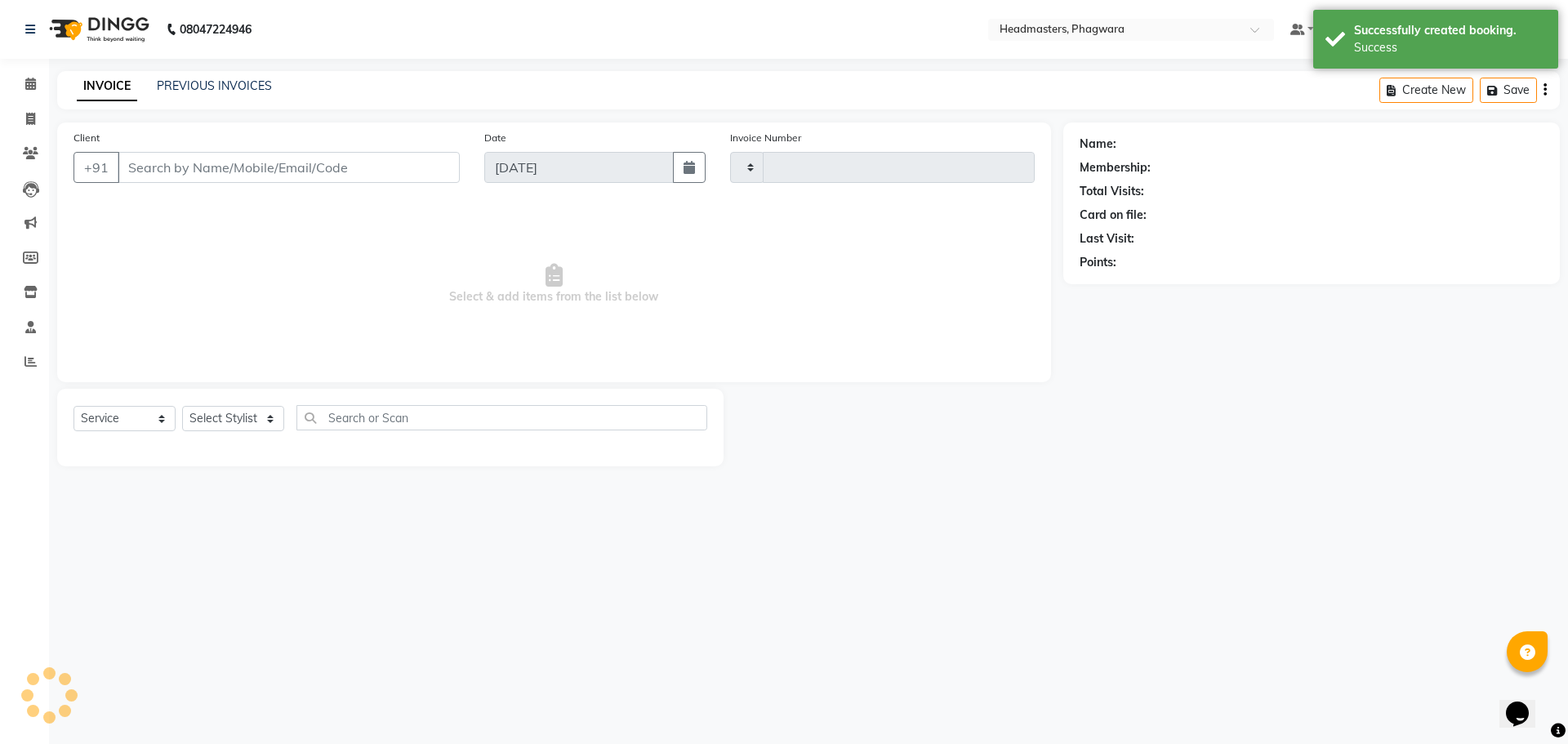
type input "1020"
select select "7888"
type input "9501421668"
select select "71385"
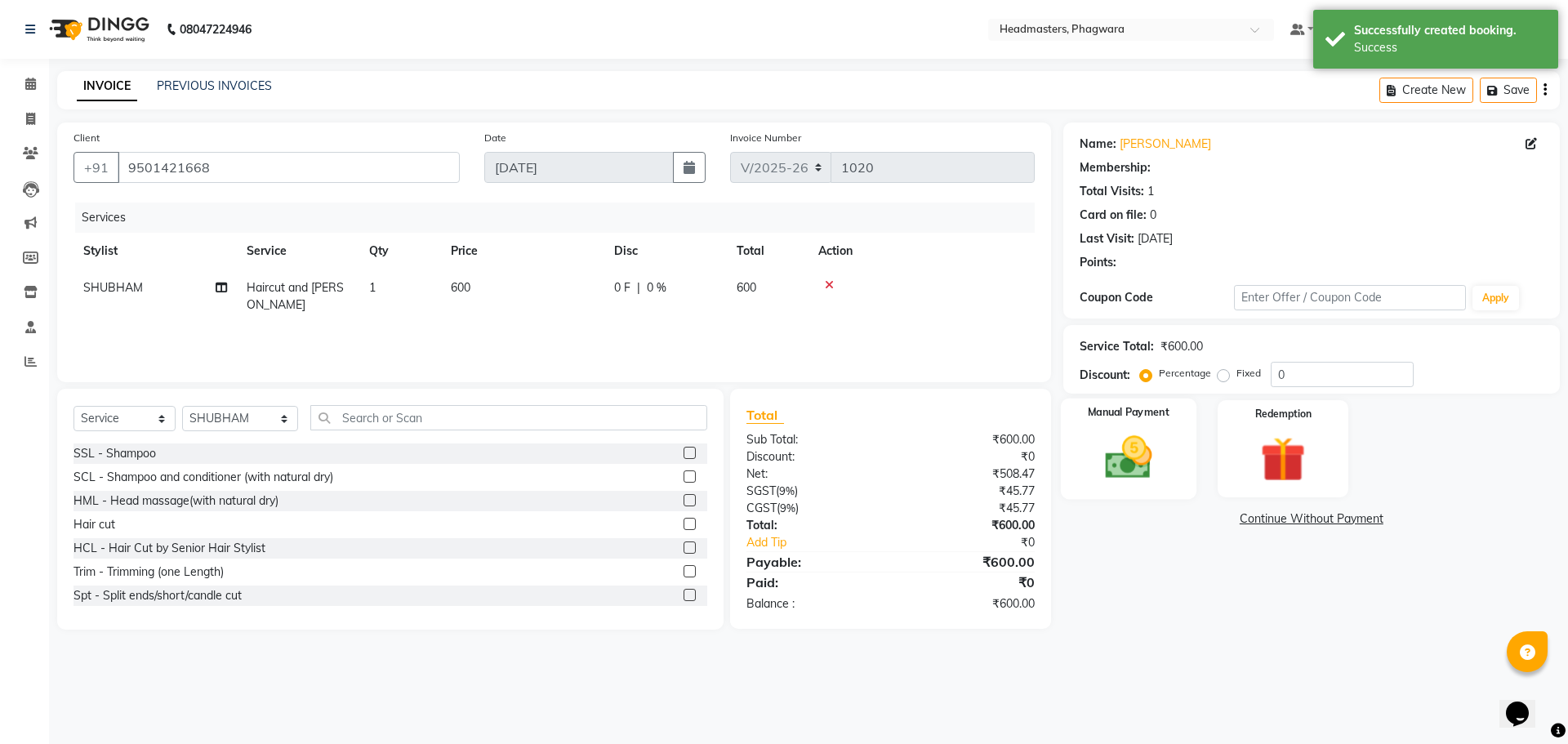
click at [1184, 445] on div "Manual Payment" at bounding box center [1127, 449] width 136 height 100
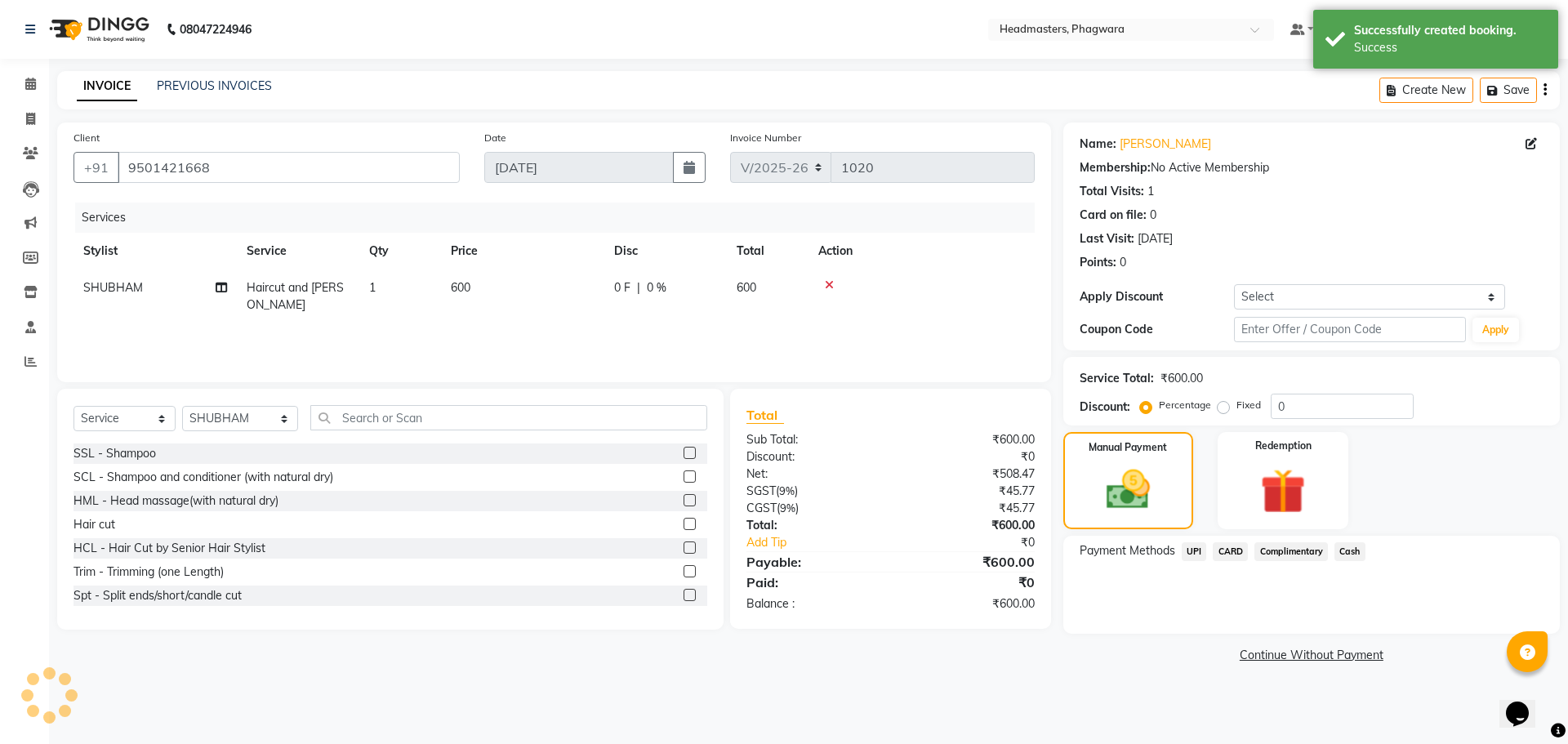
click at [1347, 545] on span "Cash" at bounding box center [1350, 552] width 31 height 19
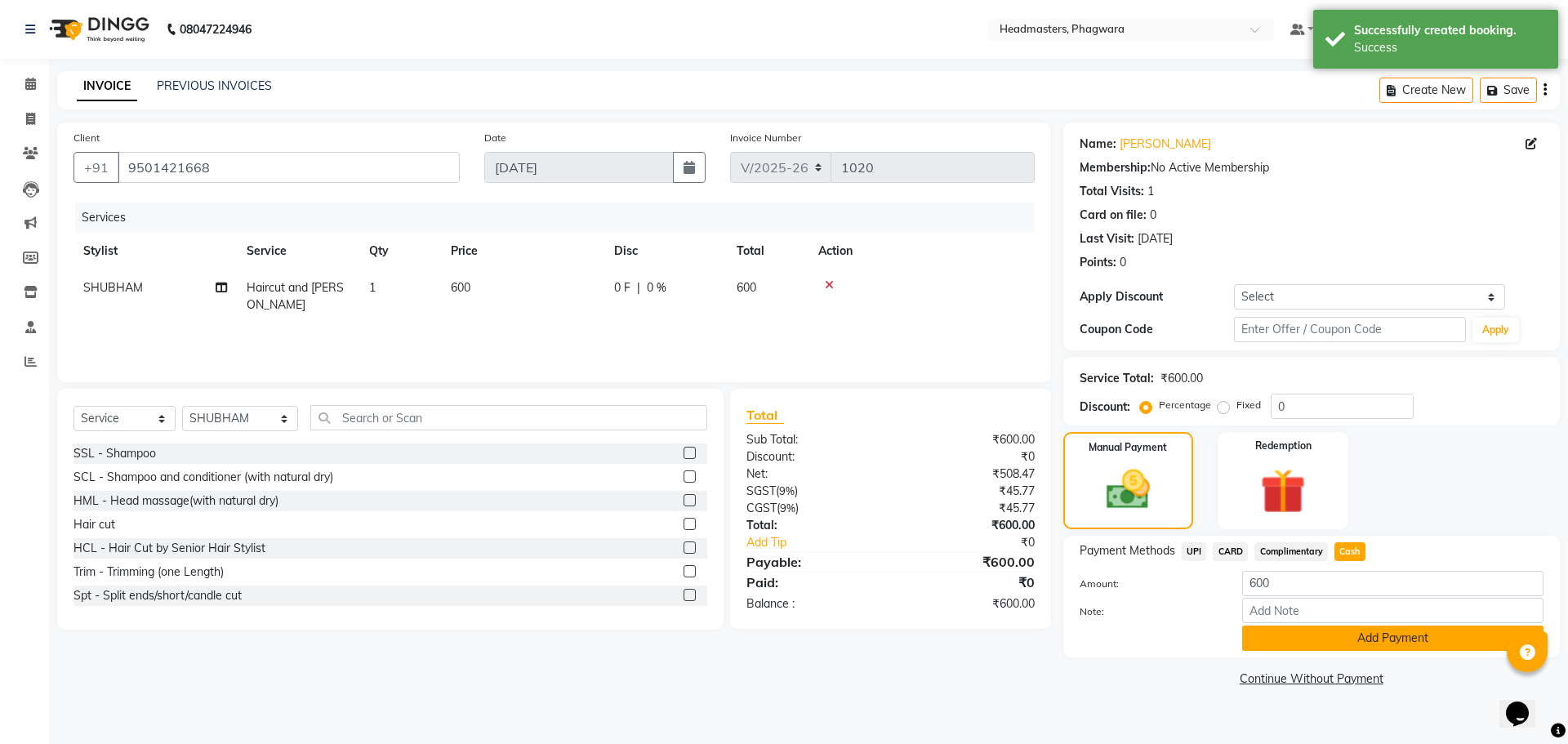
click at [1328, 636] on button "Add Payment" at bounding box center [1392, 638] width 301 height 25
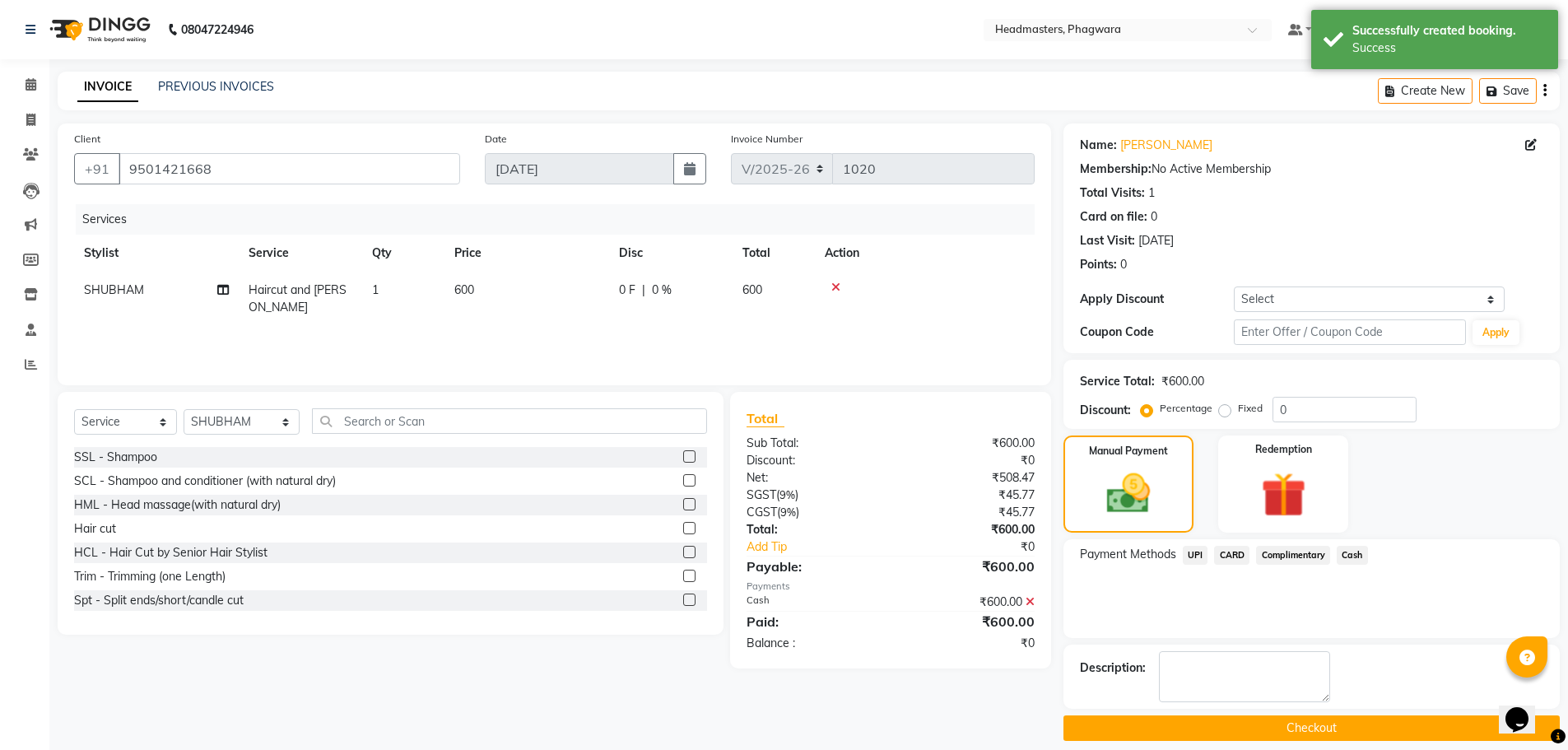
click at [1316, 733] on button "Checkout" at bounding box center [1312, 728] width 497 height 25
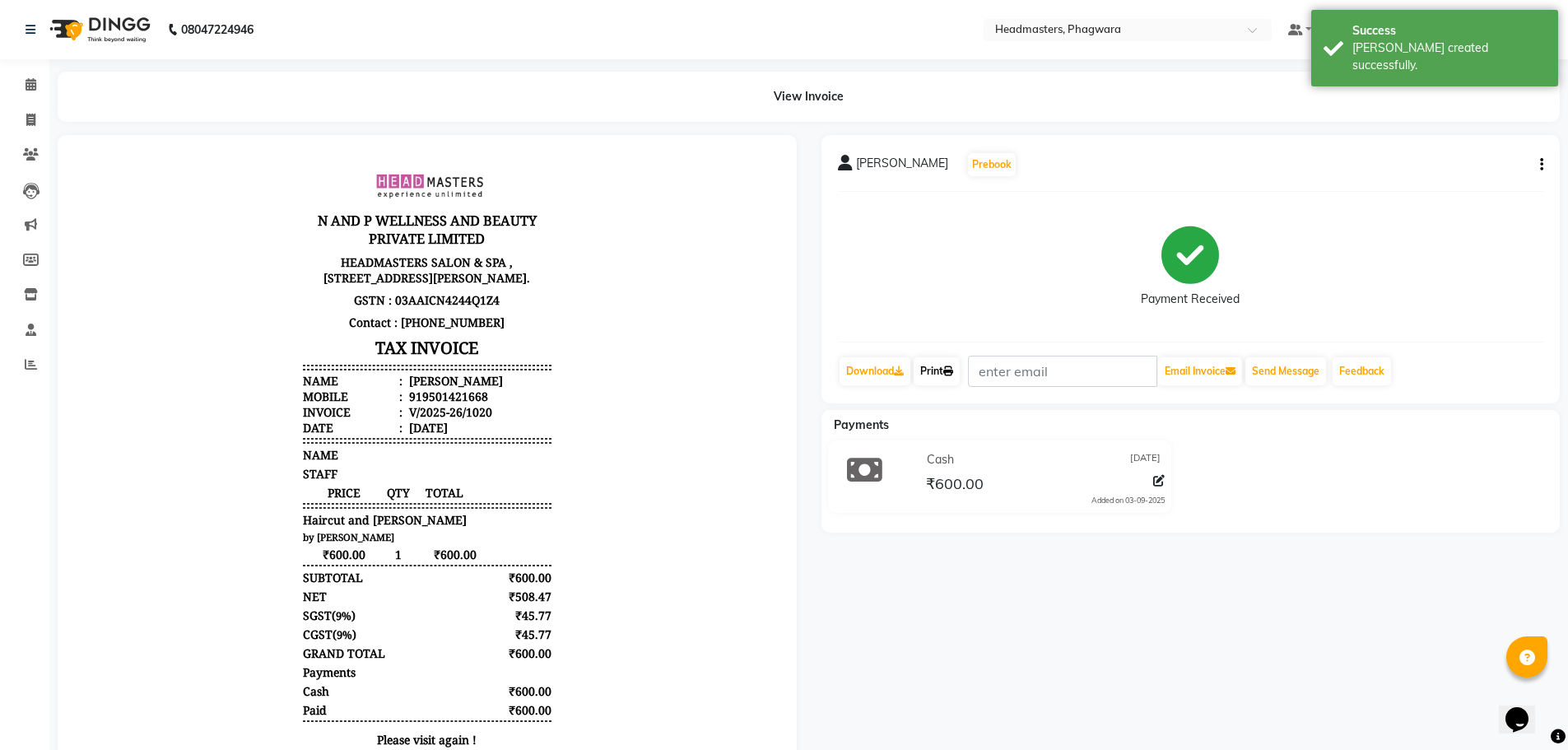
click at [952, 367] on icon at bounding box center [948, 372] width 10 height 10
click at [24, 81] on span at bounding box center [31, 85] width 29 height 19
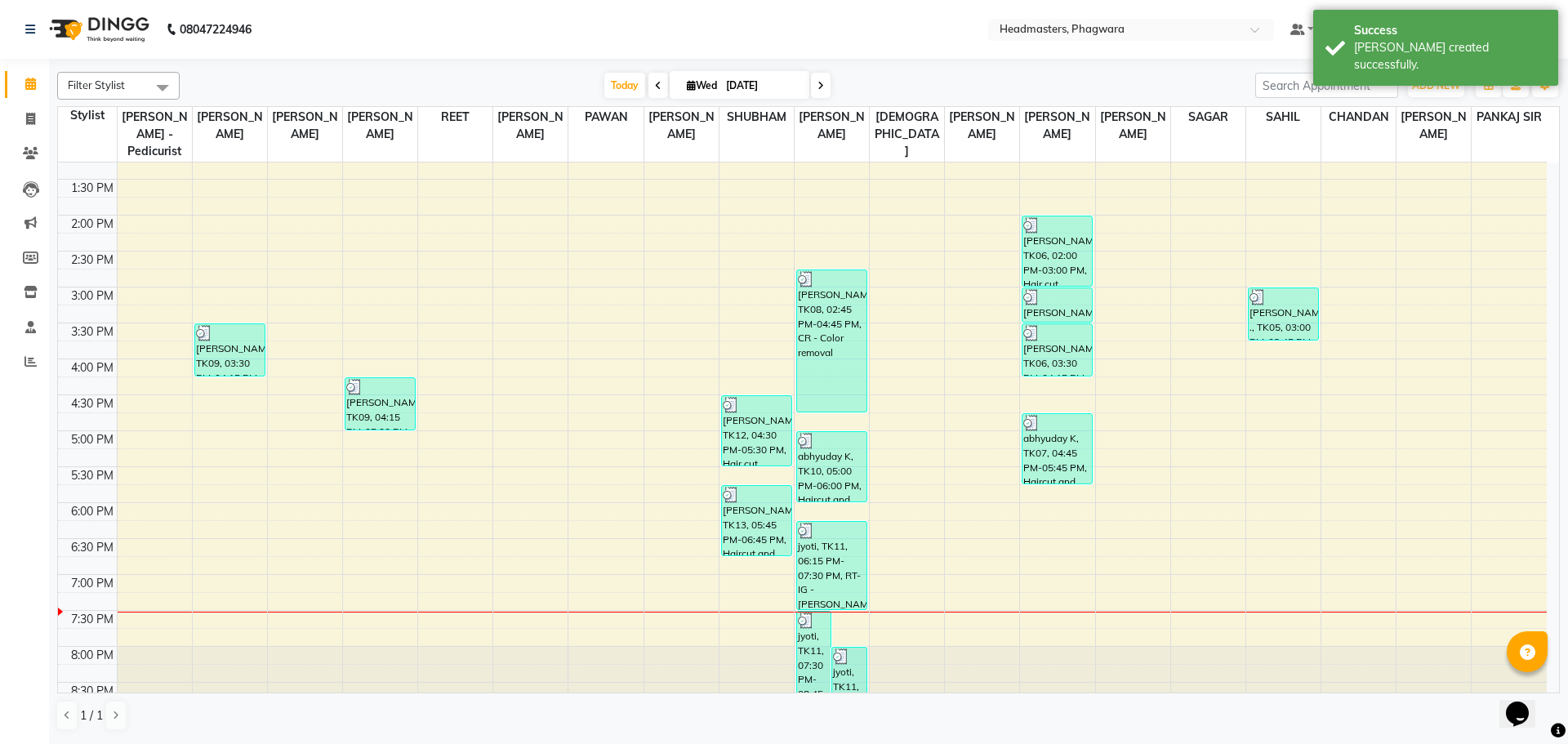
scroll to position [386, 0]
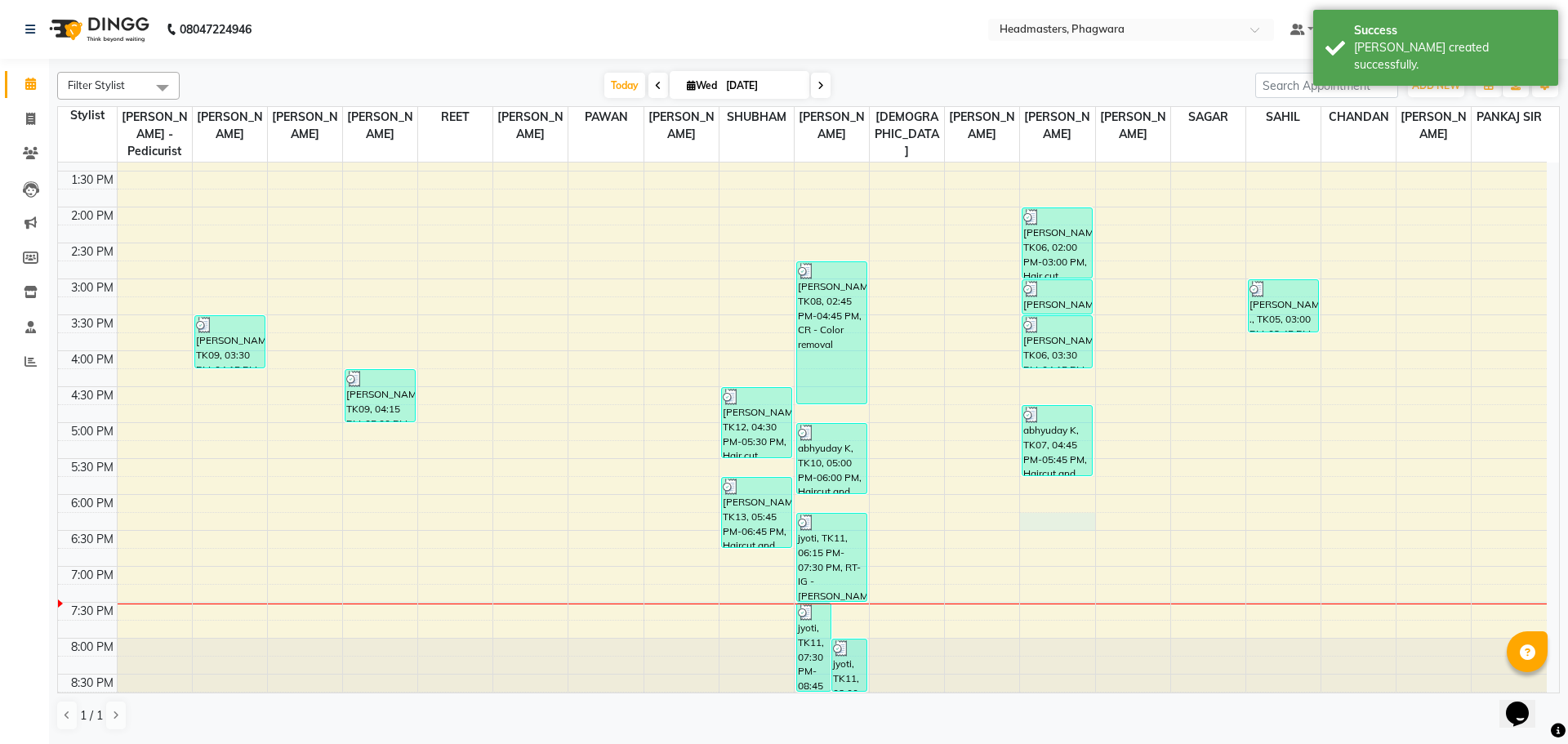
click at [1038, 508] on div "8:00 AM 8:30 AM 9:00 AM 9:30 AM 10:00 AM 10:30 AM 11:00 AM 11:30 AM 12:00 PM 12…" at bounding box center [802, 244] width 1489 height 934
select select "71389"
select select "1095"
select select "tentative"
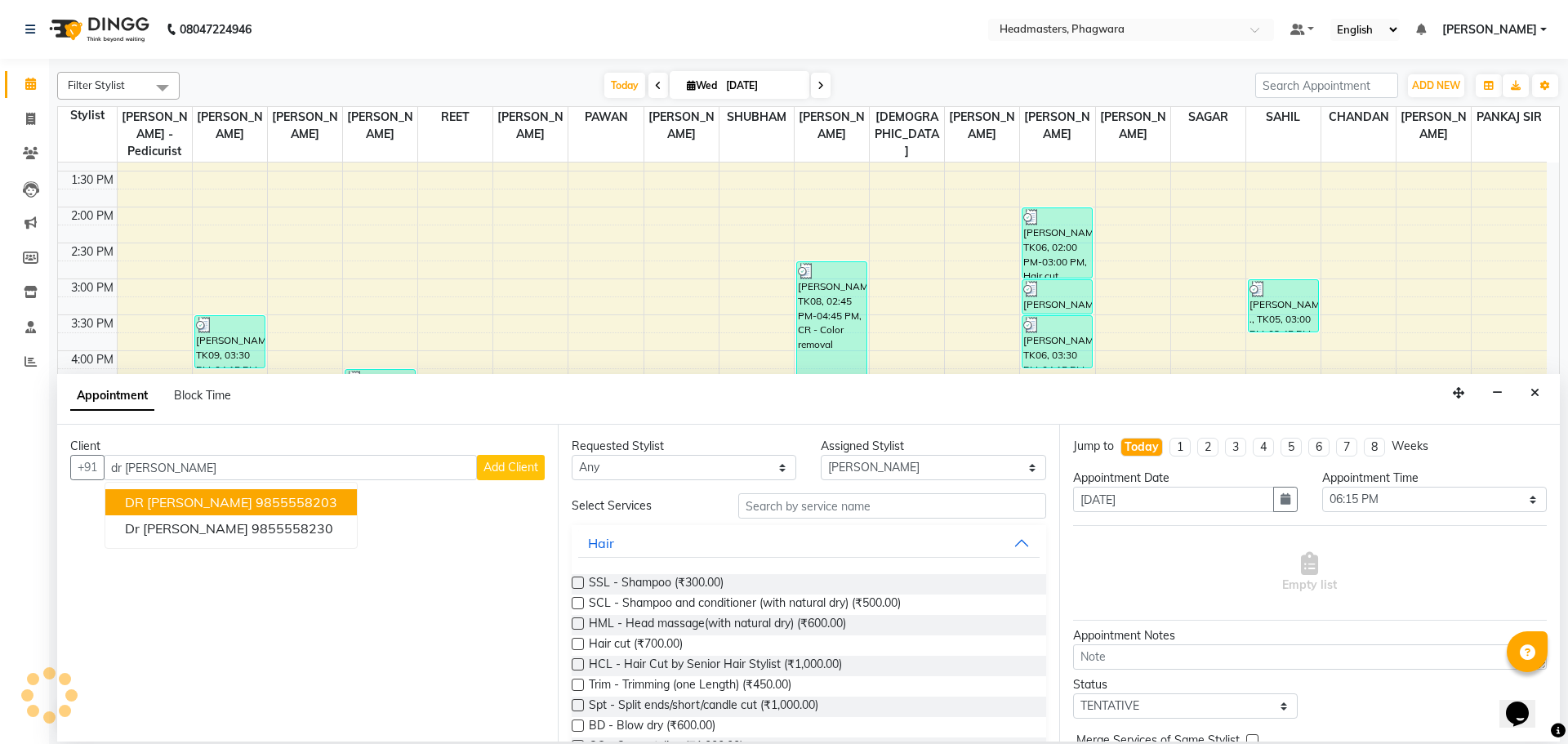
click at [168, 499] on span "DR [PERSON_NAME]" at bounding box center [189, 501] width 127 height 16
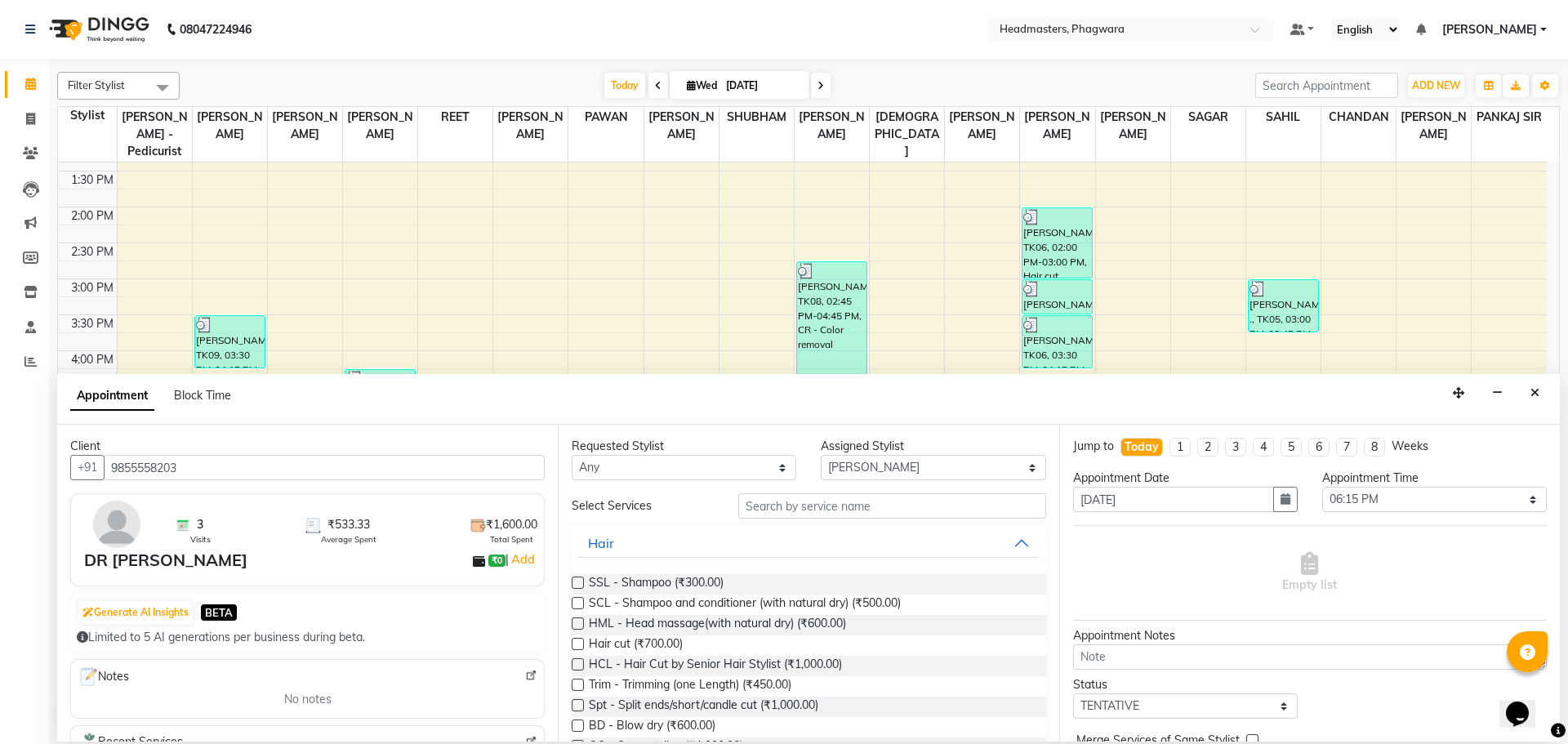
type input "9855558203"
click at [757, 512] on input "text" at bounding box center [892, 505] width 308 height 25
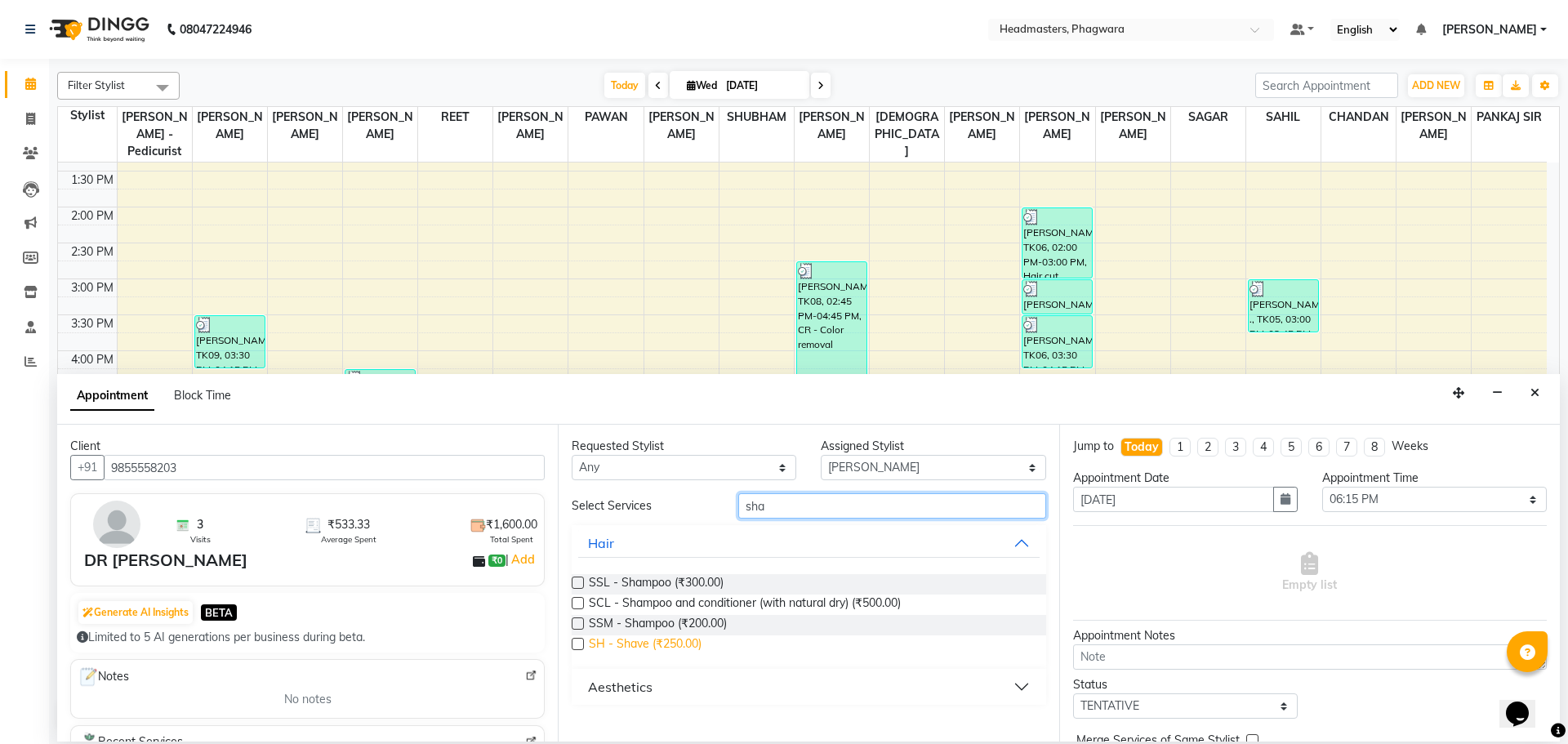
type input "sha"
click at [604, 640] on span "SH - Shave (₹250.00)" at bounding box center [645, 645] width 113 height 20
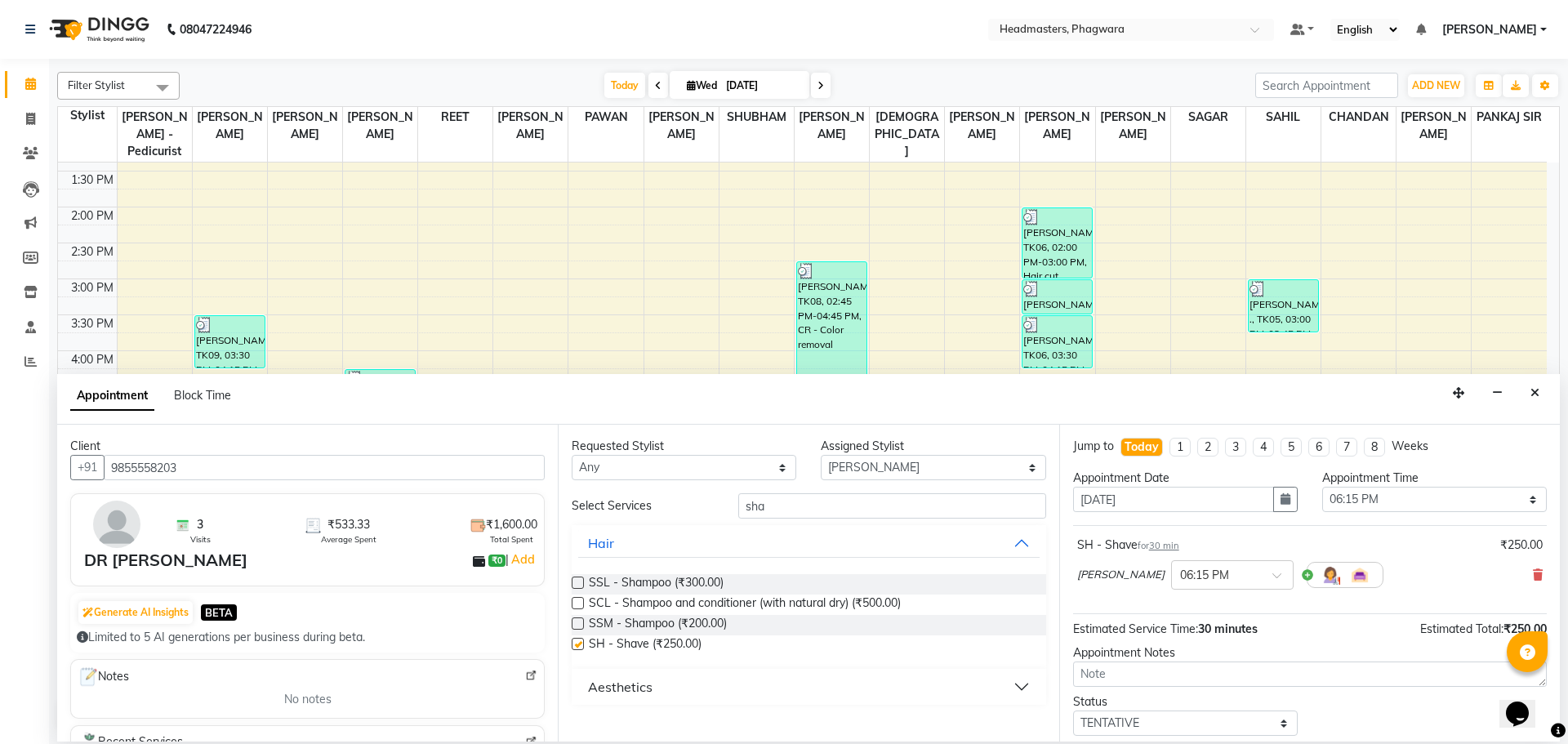
checkbox input "false"
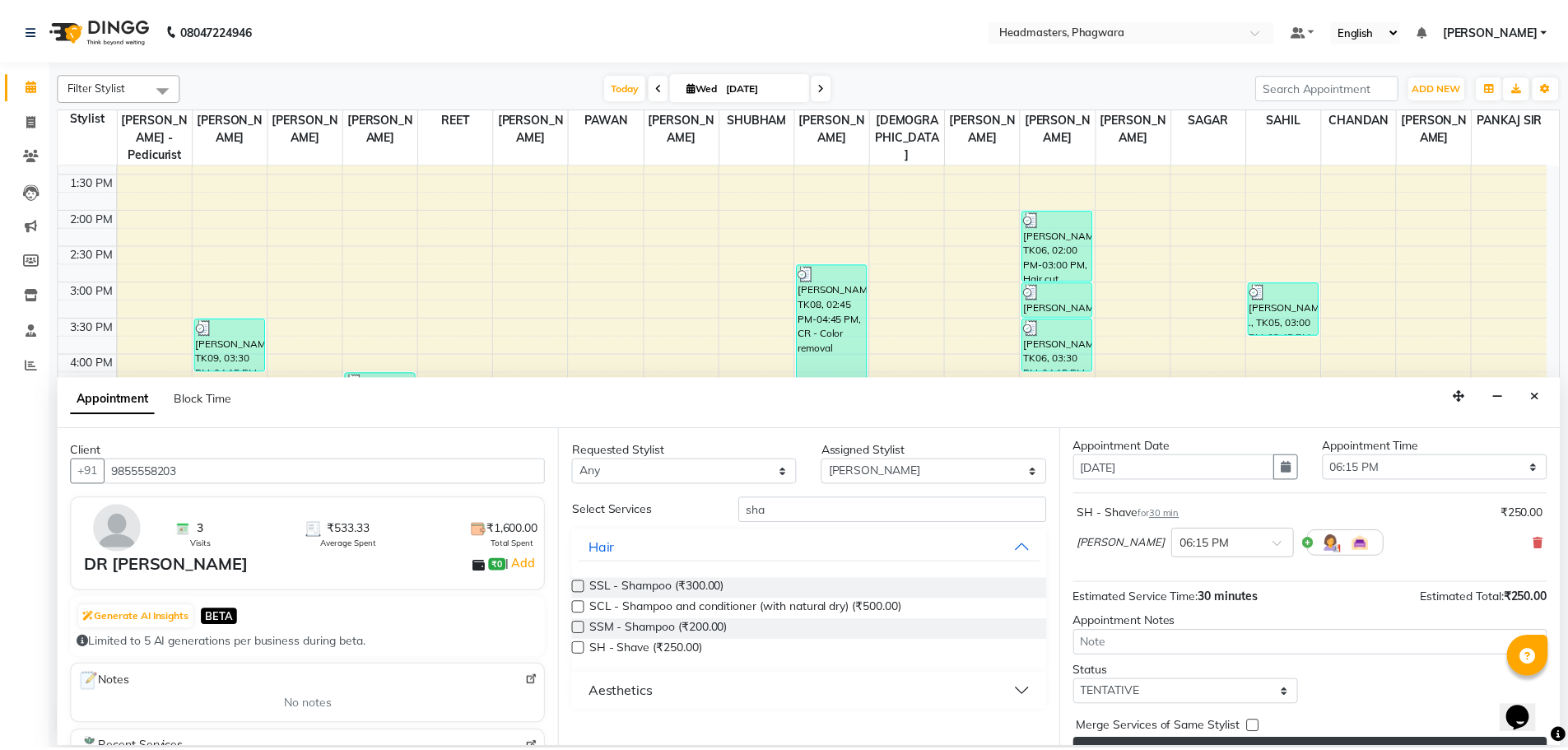
scroll to position [71, 0]
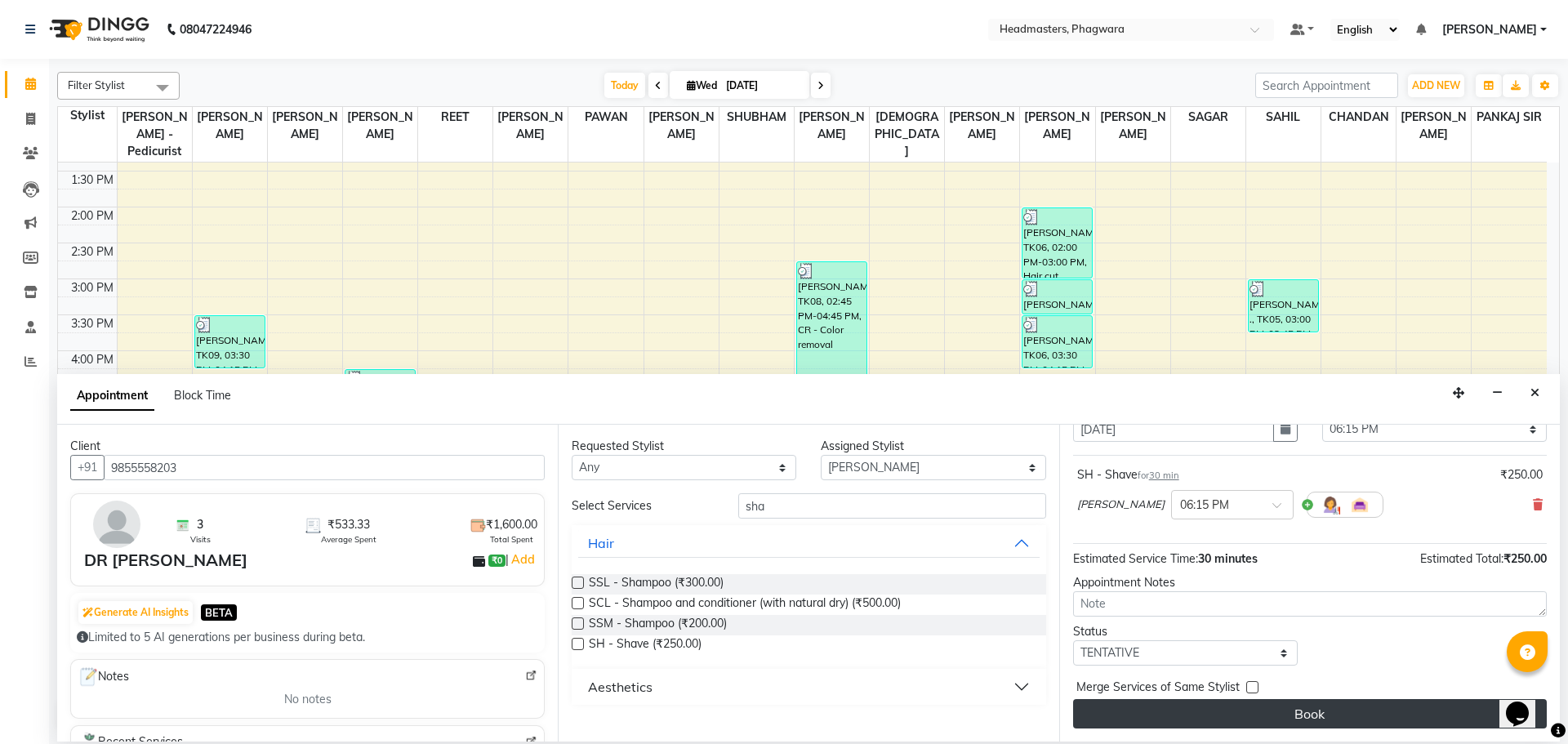
click at [1286, 706] on button "Book" at bounding box center [1310, 713] width 474 height 30
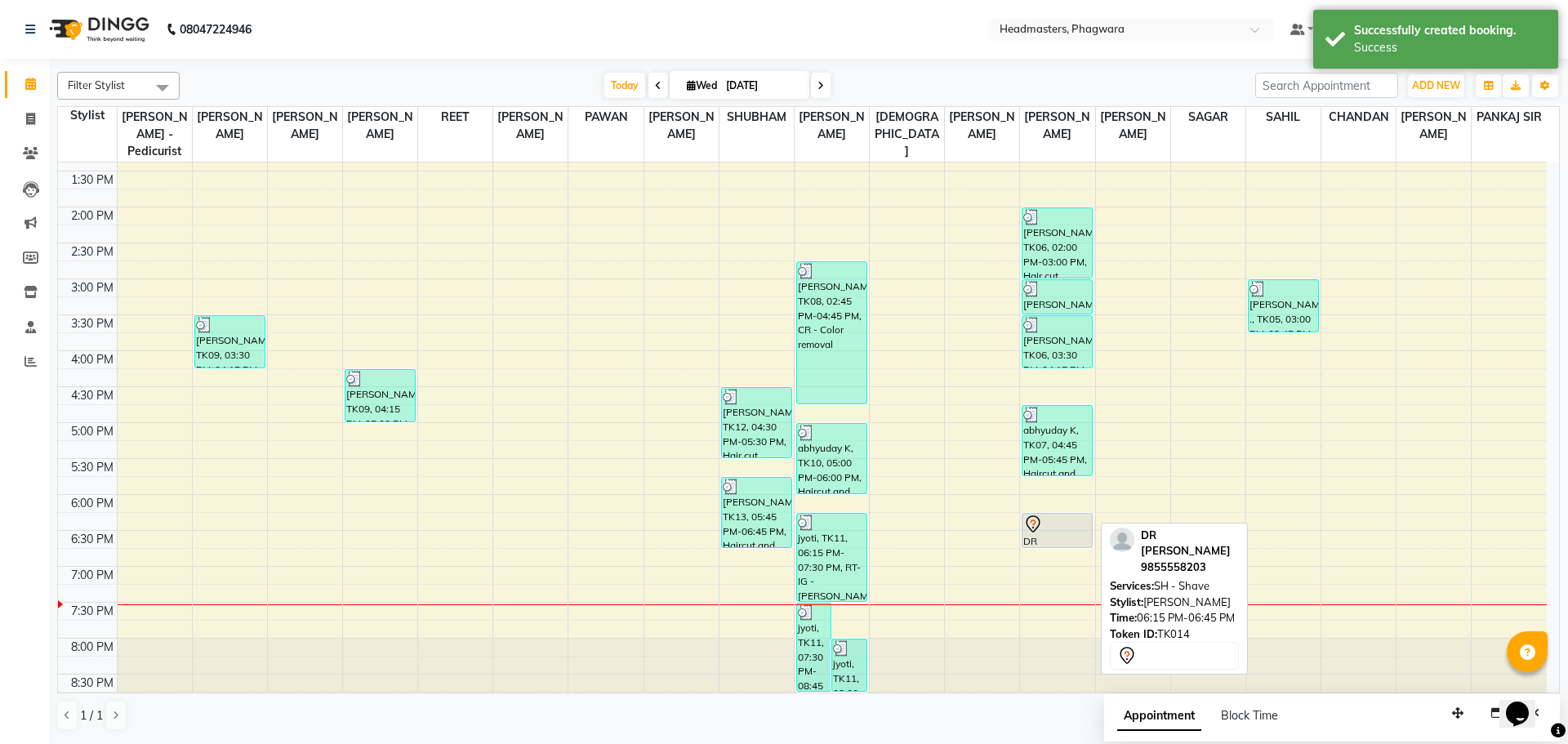
click at [1071, 515] on div at bounding box center [1057, 525] width 67 height 19
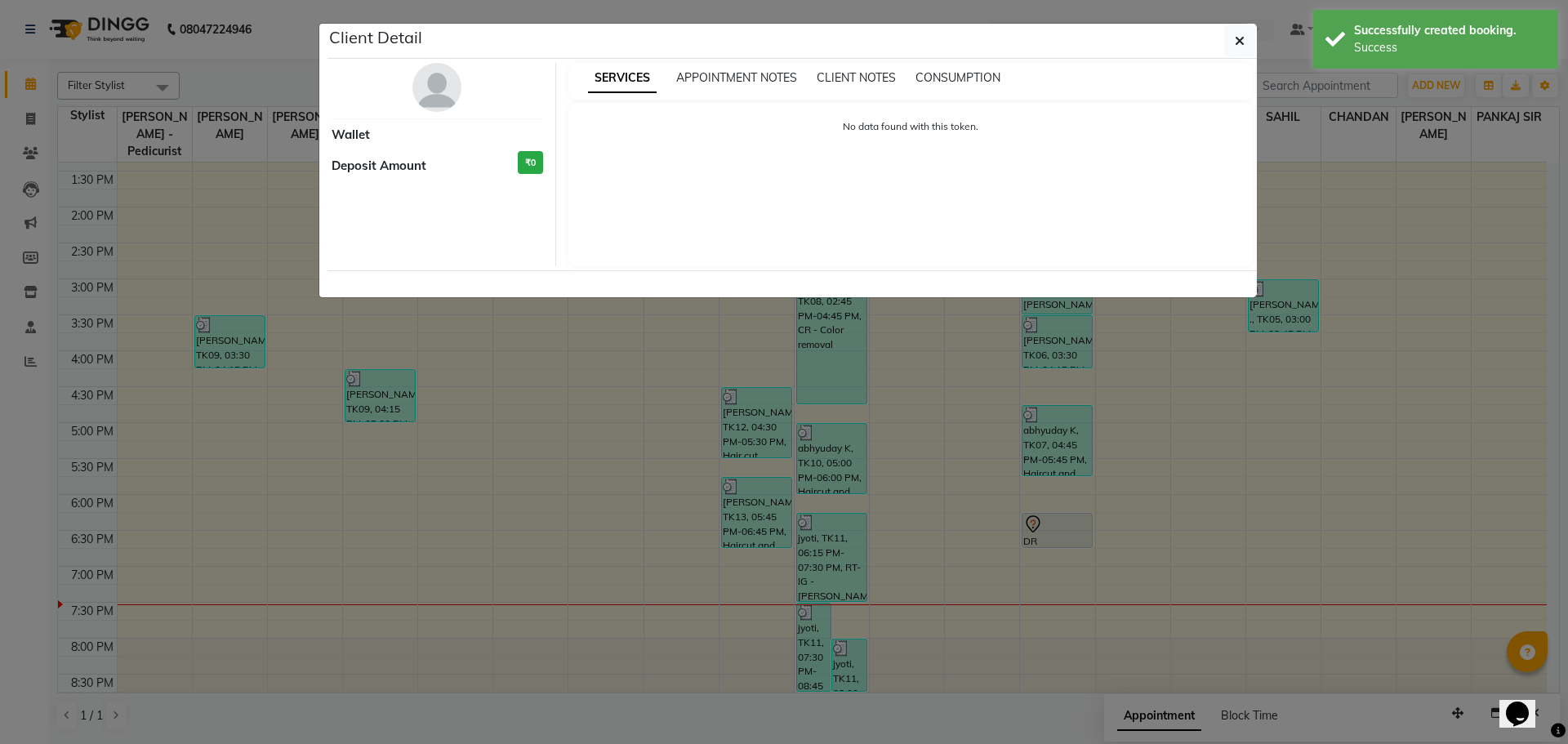
select select "7"
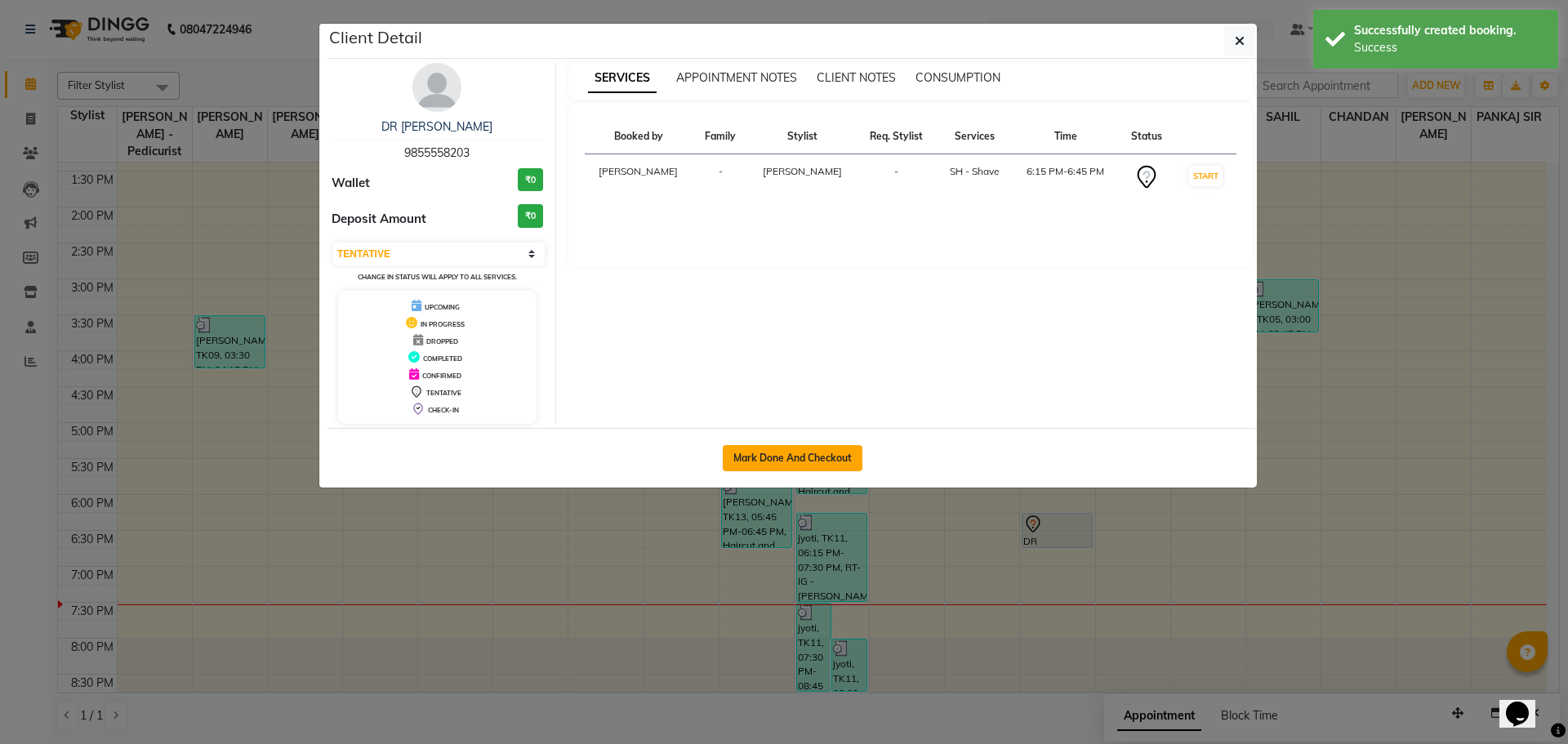
click at [765, 447] on button "Mark Done And Checkout" at bounding box center [792, 457] width 140 height 26
select select "service"
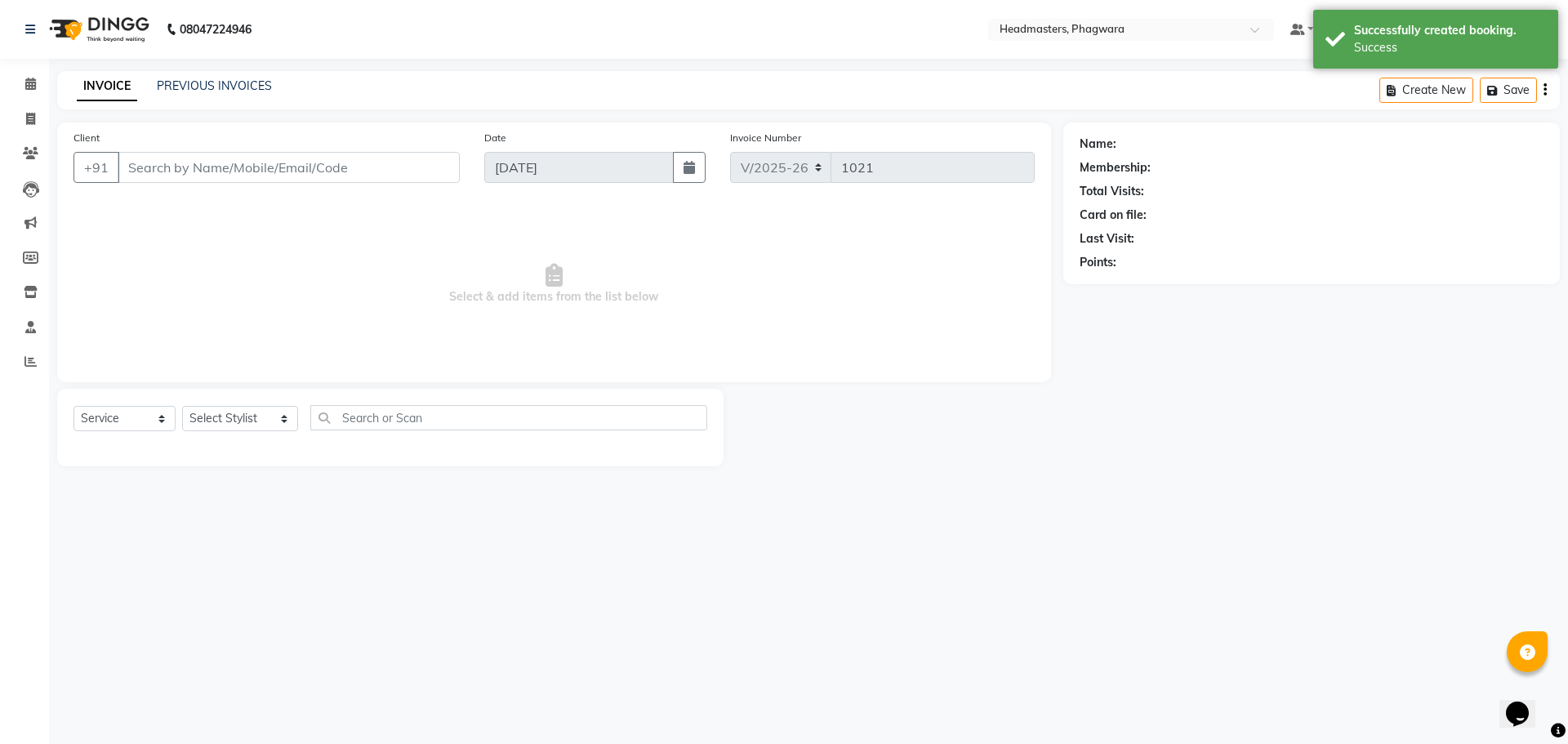
type input "9855558203"
select select "71389"
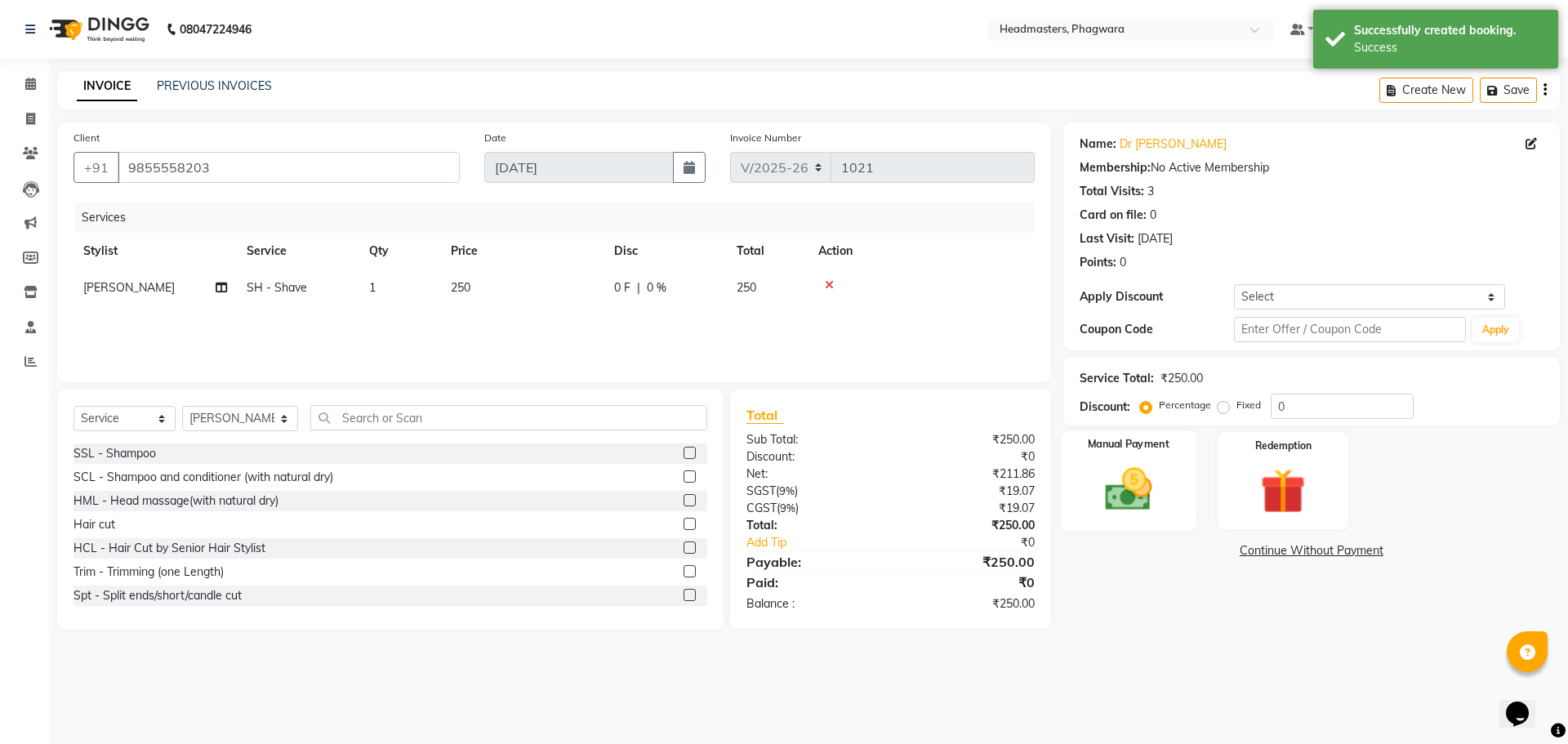
click at [1092, 448] on label "Manual Payment" at bounding box center [1128, 445] width 82 height 15
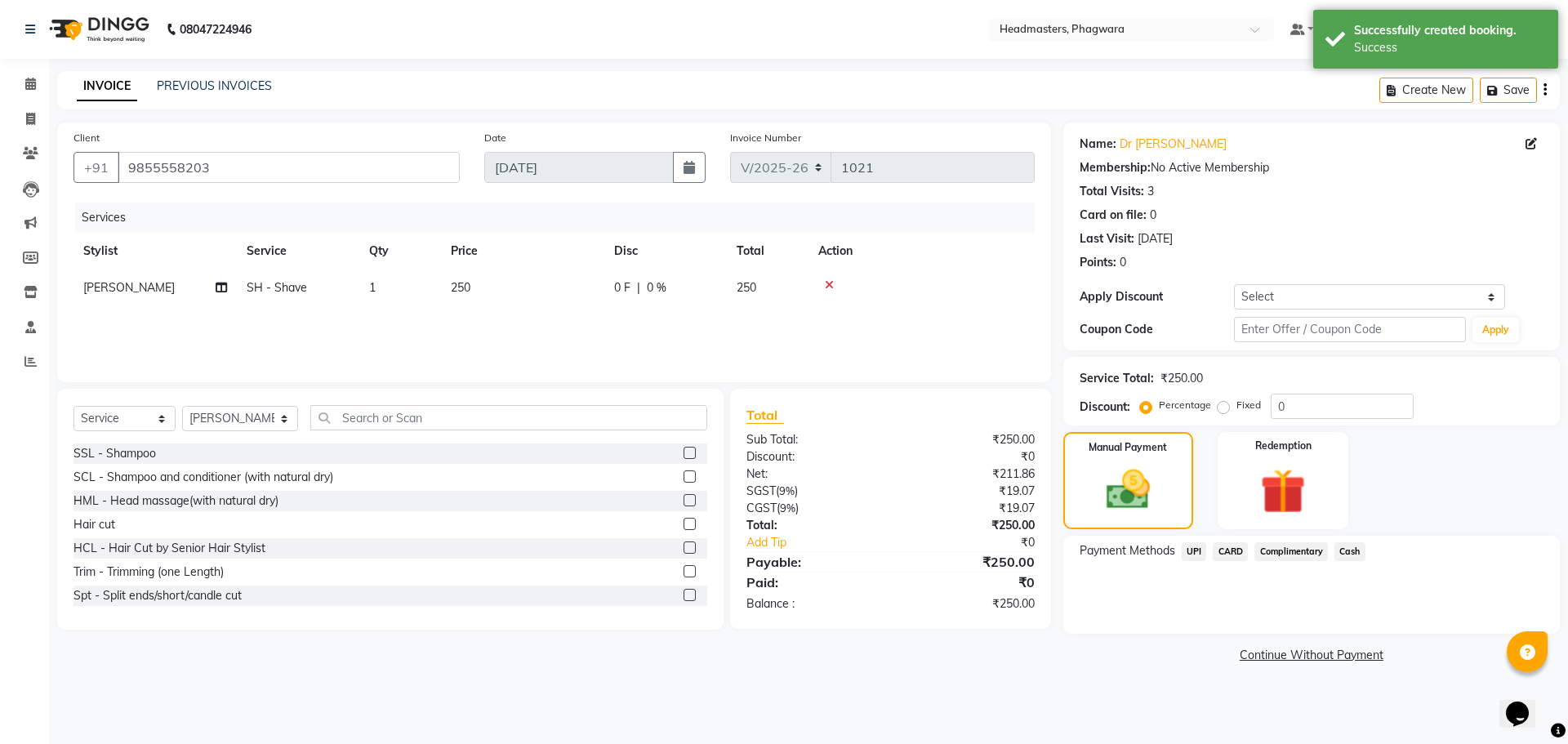
click at [1352, 549] on span "Cash" at bounding box center [1350, 552] width 31 height 19
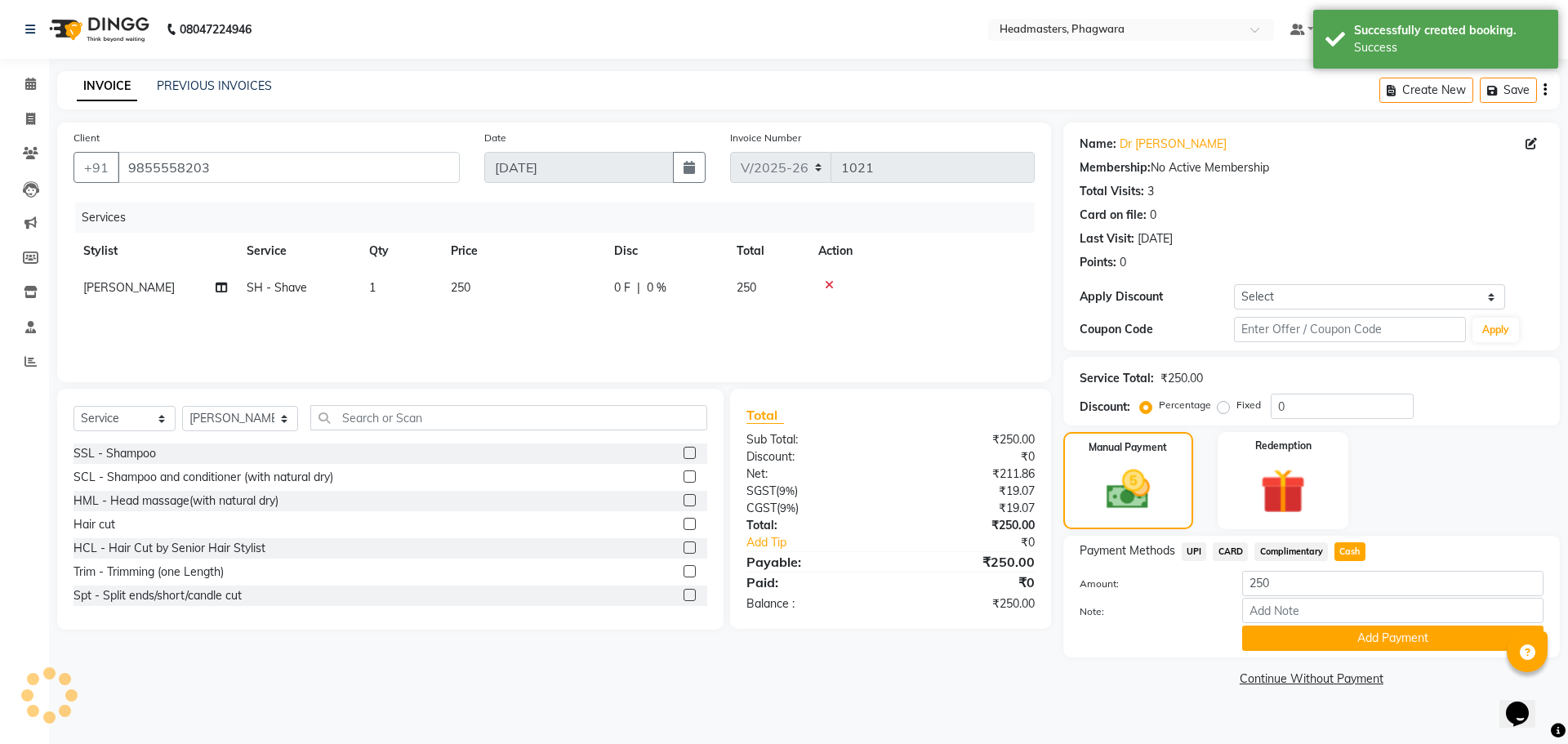
click at [1331, 633] on button "Add Payment" at bounding box center [1392, 638] width 301 height 25
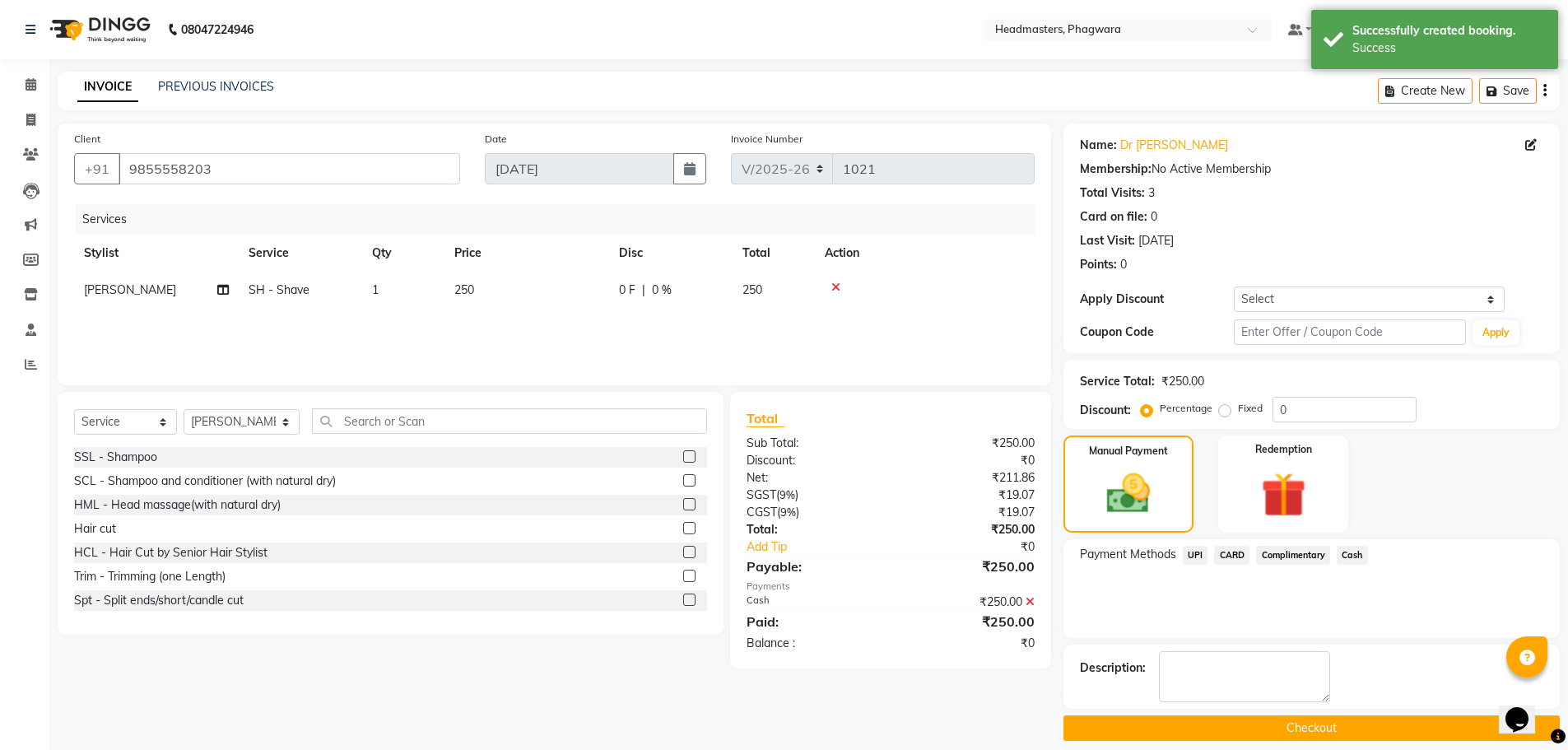
click at [1298, 724] on button "Checkout" at bounding box center [1312, 728] width 497 height 25
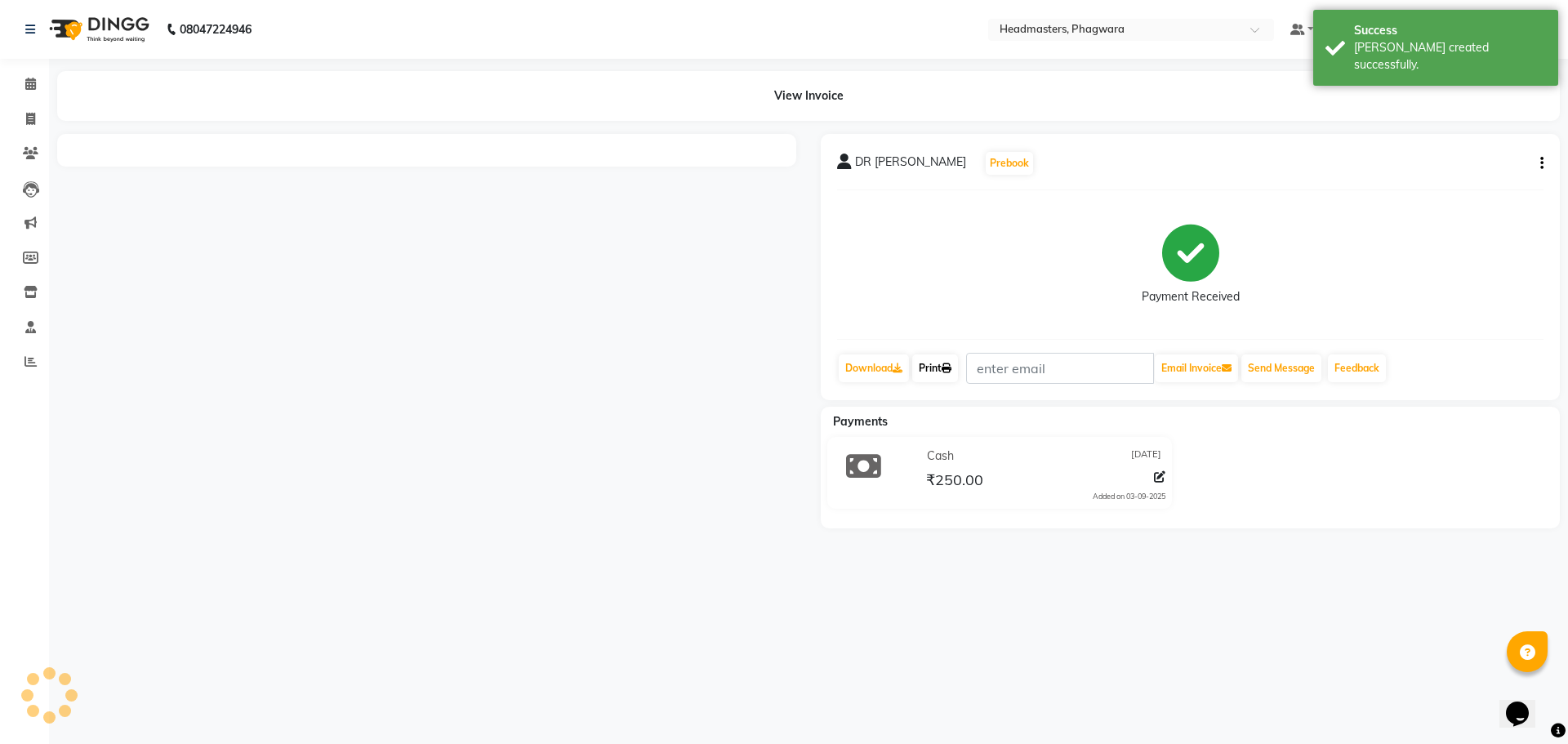
click at [937, 359] on link "Print" at bounding box center [936, 368] width 46 height 28
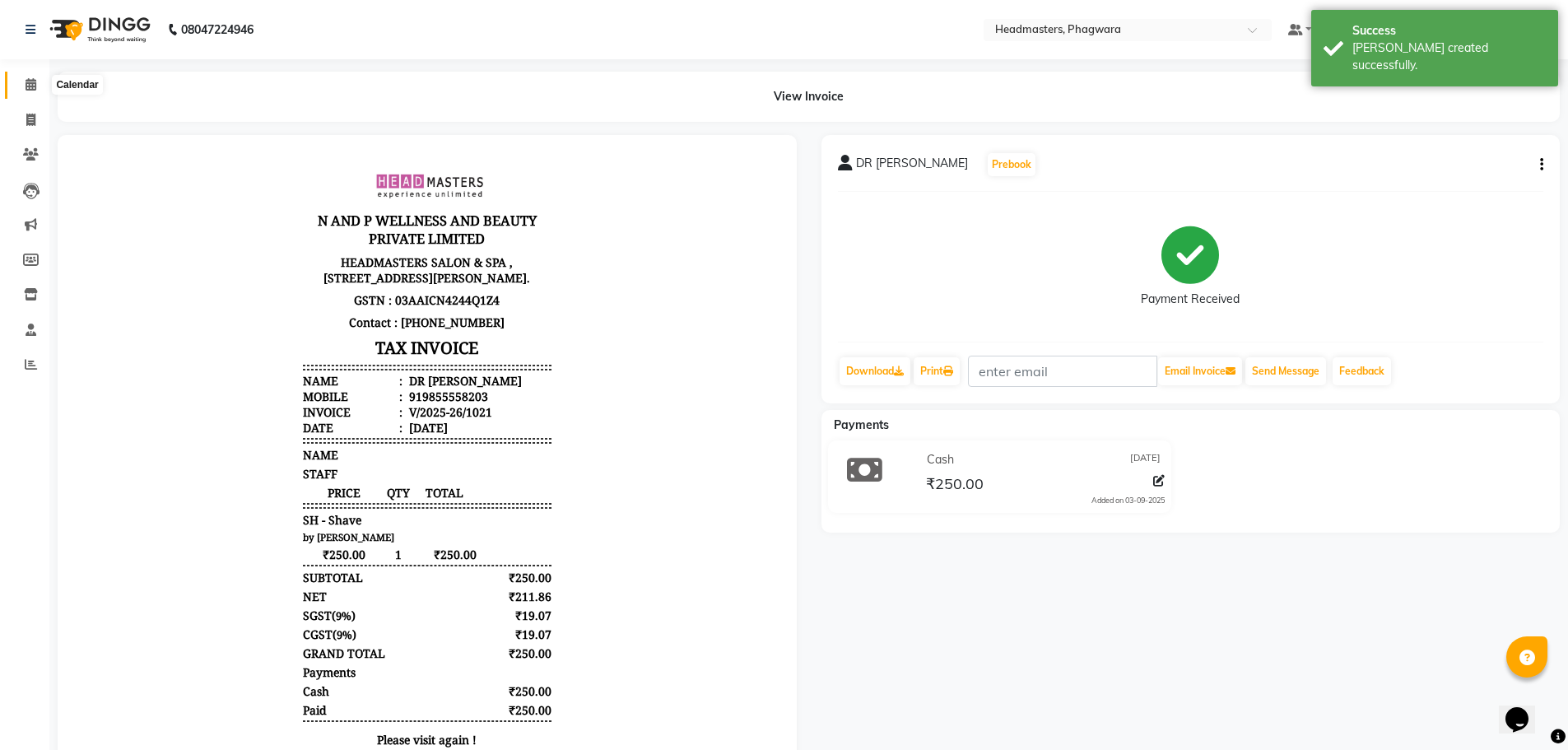
click at [41, 79] on span at bounding box center [31, 85] width 29 height 19
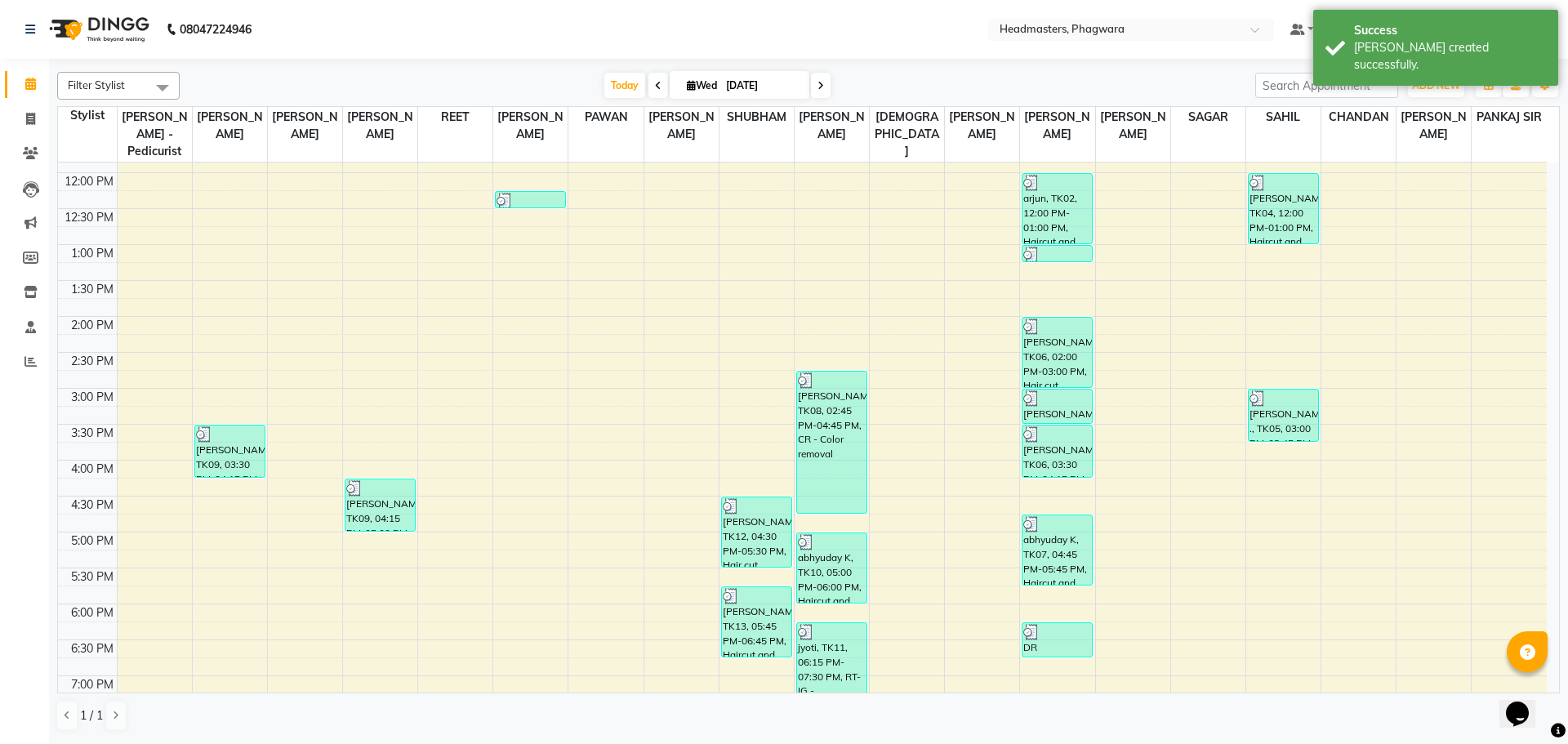
scroll to position [386, 0]
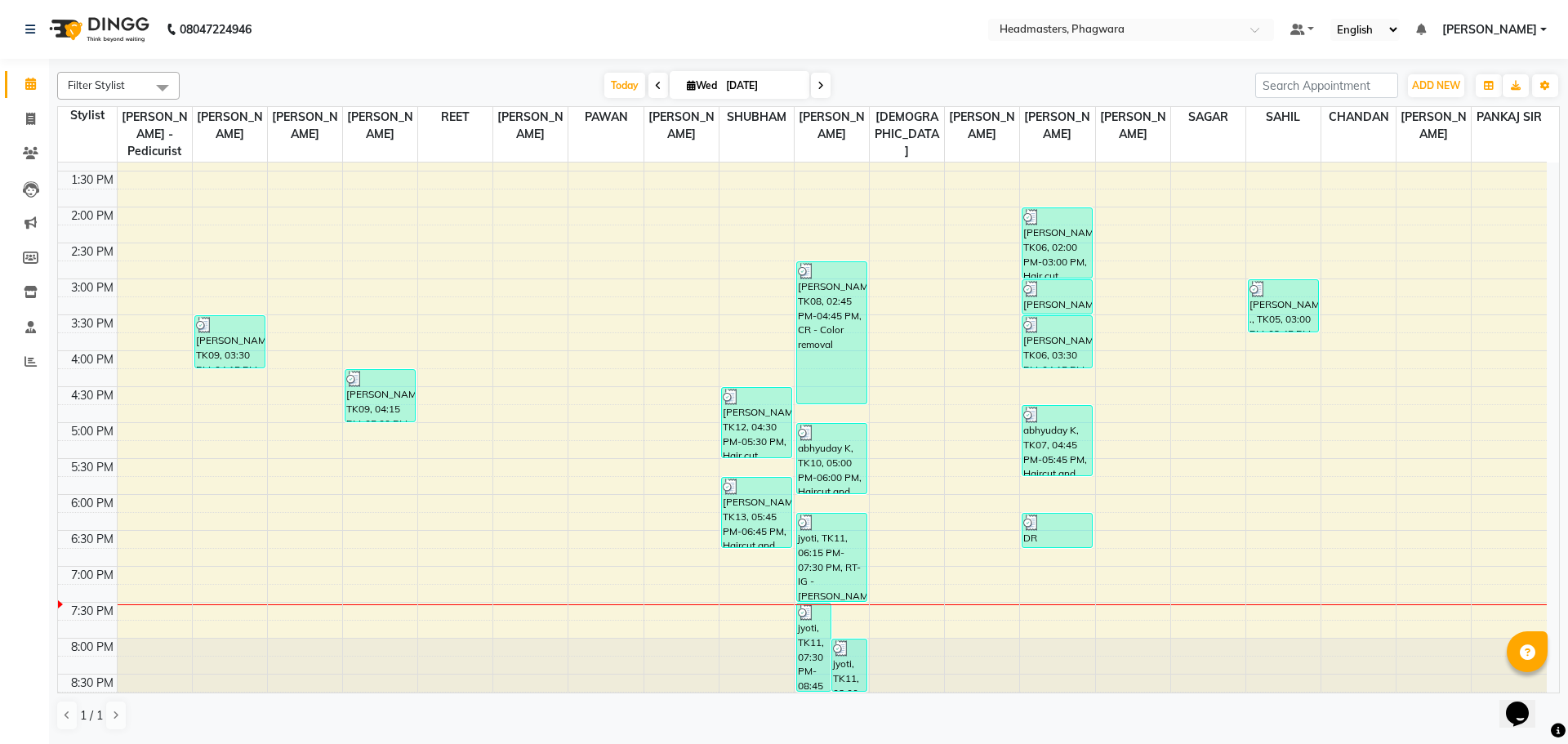
click at [1347, 430] on div "8:00 AM 8:30 AM 9:00 AM 9:30 AM 10:00 AM 10:30 AM 11:00 AM 11:30 AM 12:00 PM 12…" at bounding box center [802, 244] width 1489 height 934
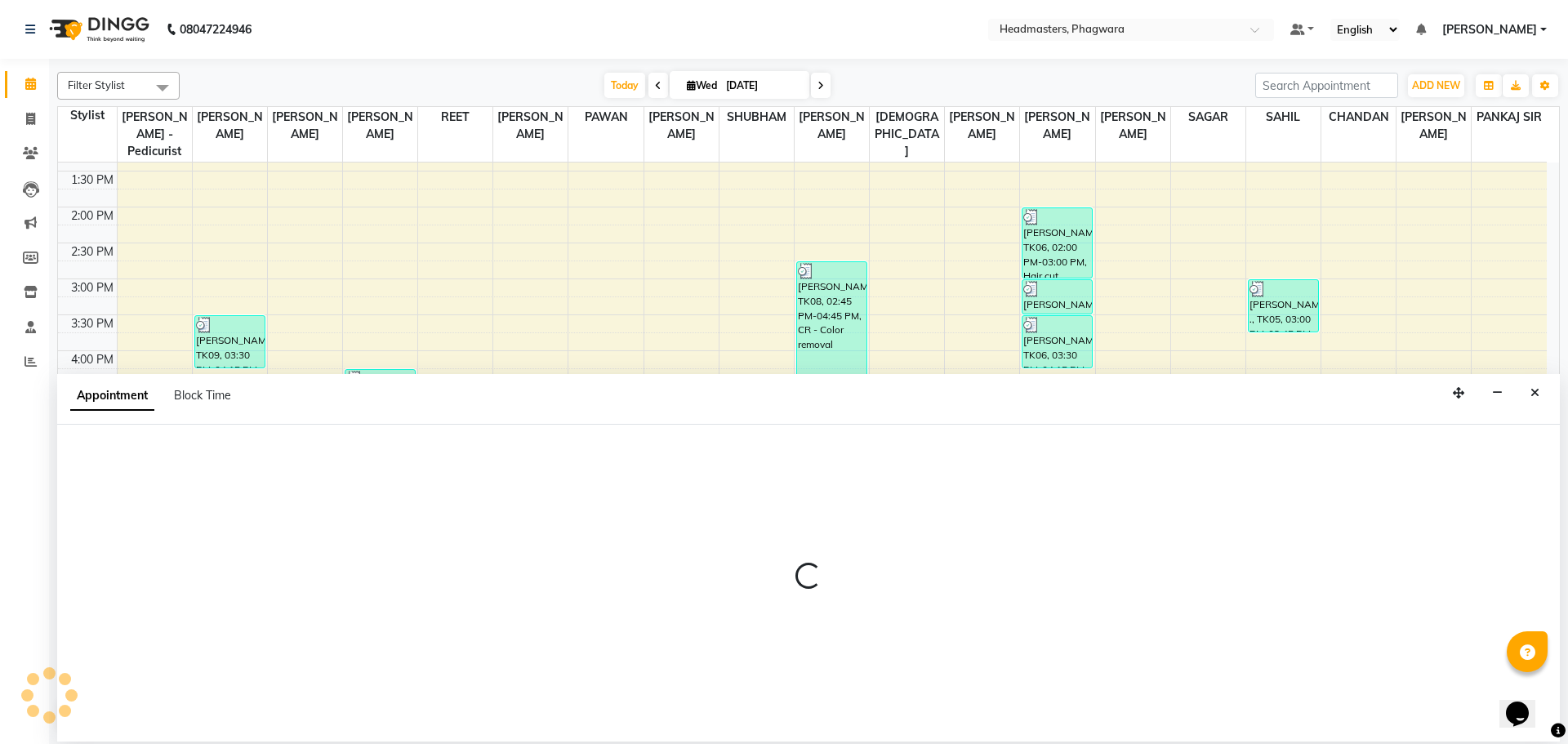
select select "71393"
select select "1035"
select select "tentative"
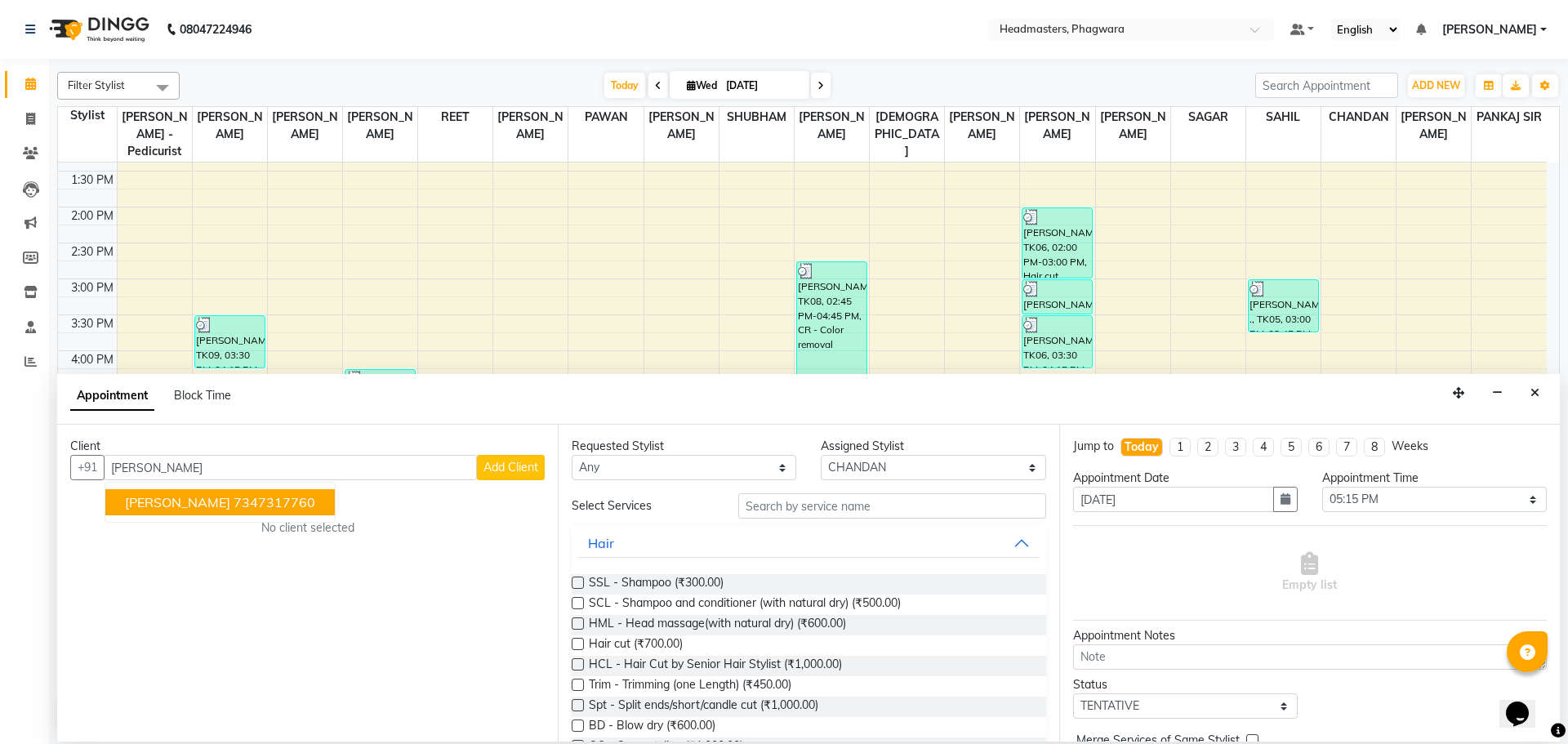
click at [186, 494] on span "[PERSON_NAME]" at bounding box center [177, 501] width 105 height 16
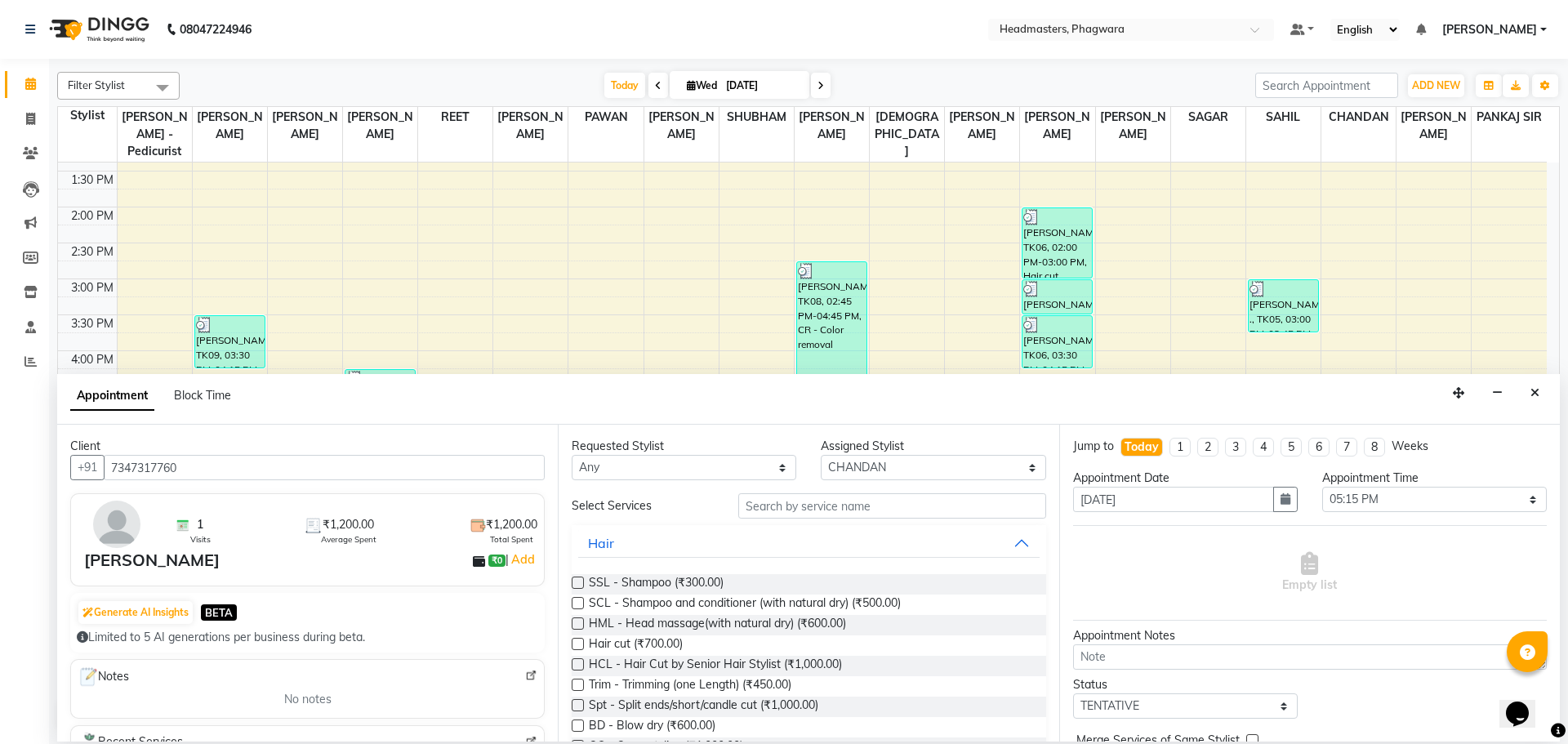
type input "7347317760"
click at [784, 507] on input "text" at bounding box center [892, 505] width 308 height 25
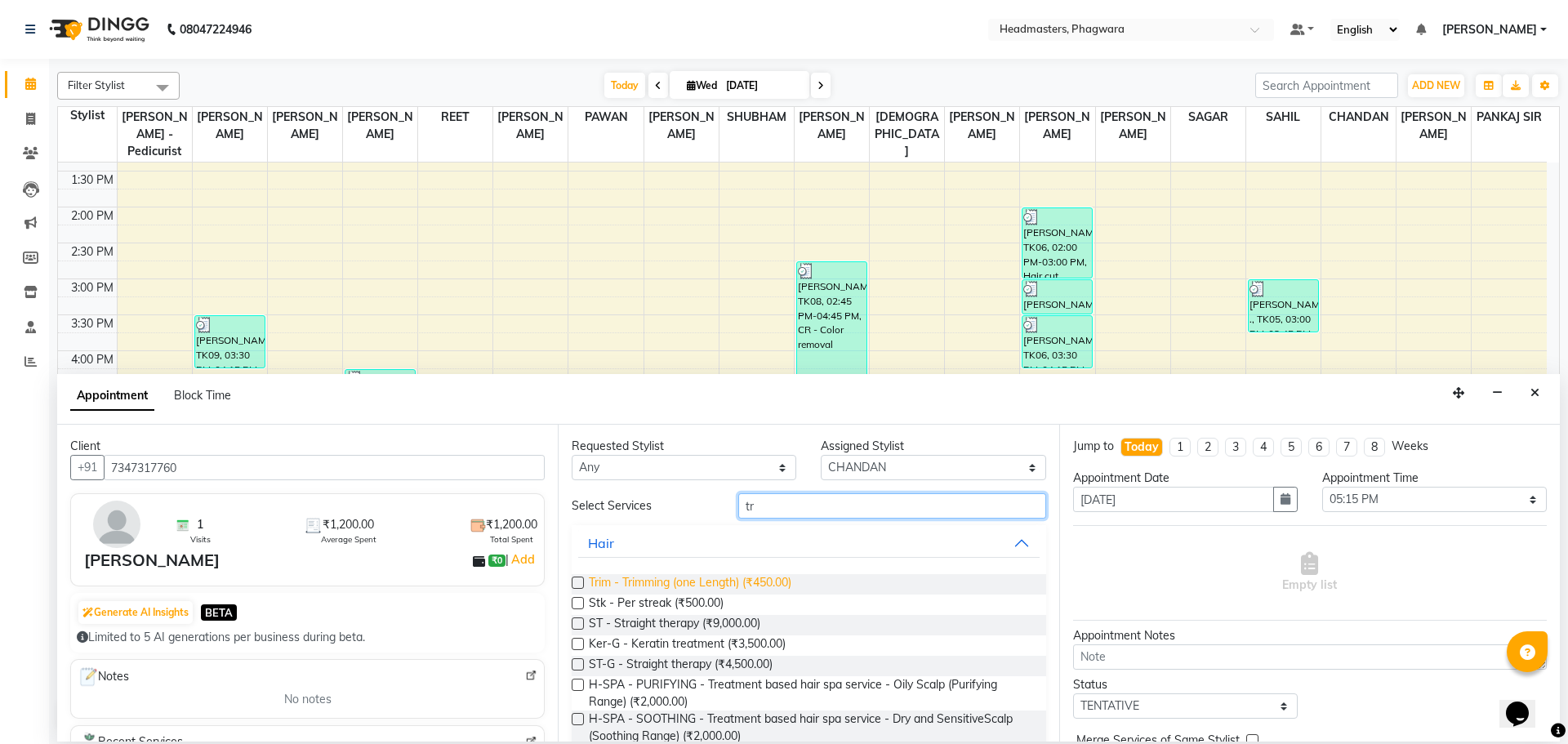
type input "tr"
click at [610, 585] on span "Trim - Trimming (one Length) (₹450.00)" at bounding box center [690, 583] width 202 height 20
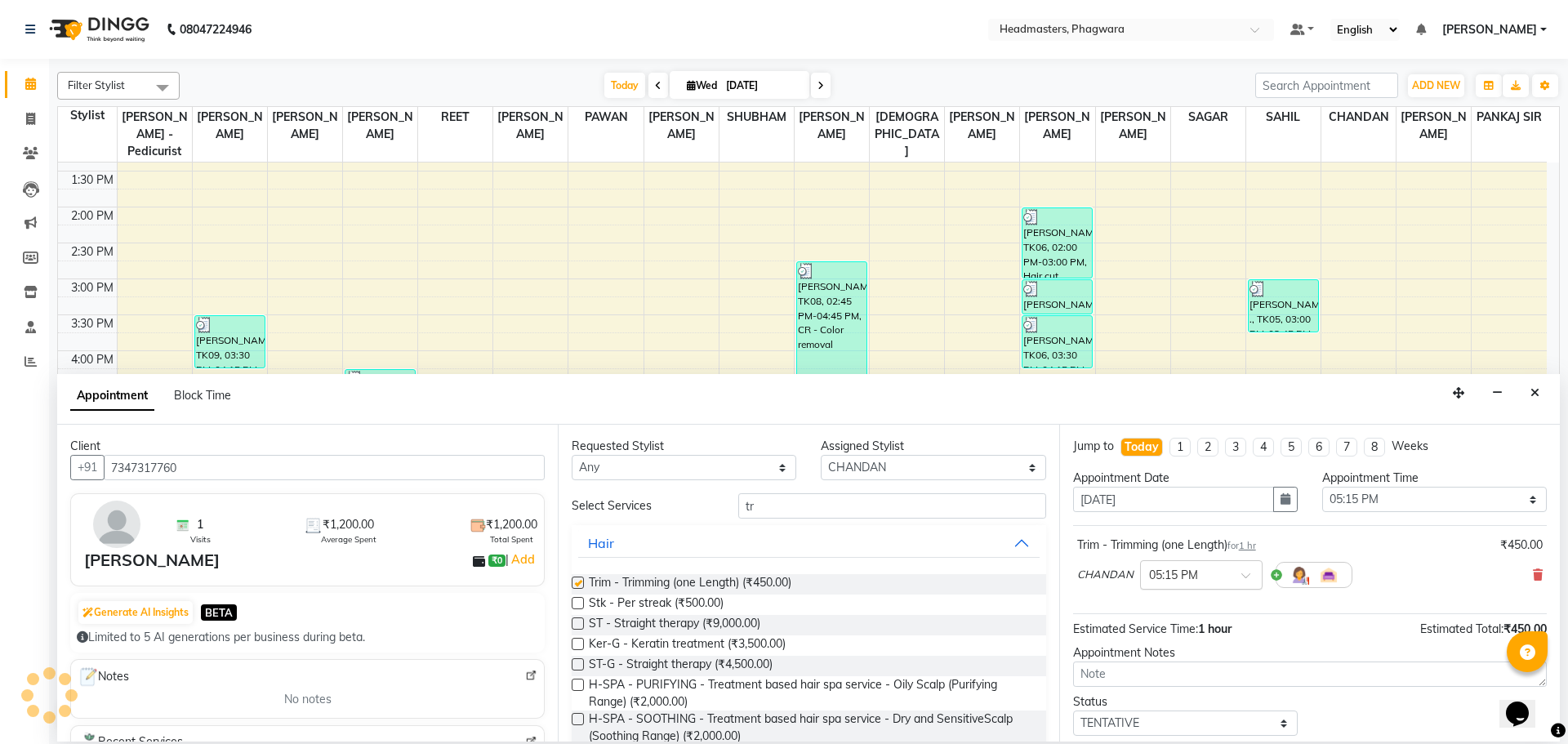
checkbox input "false"
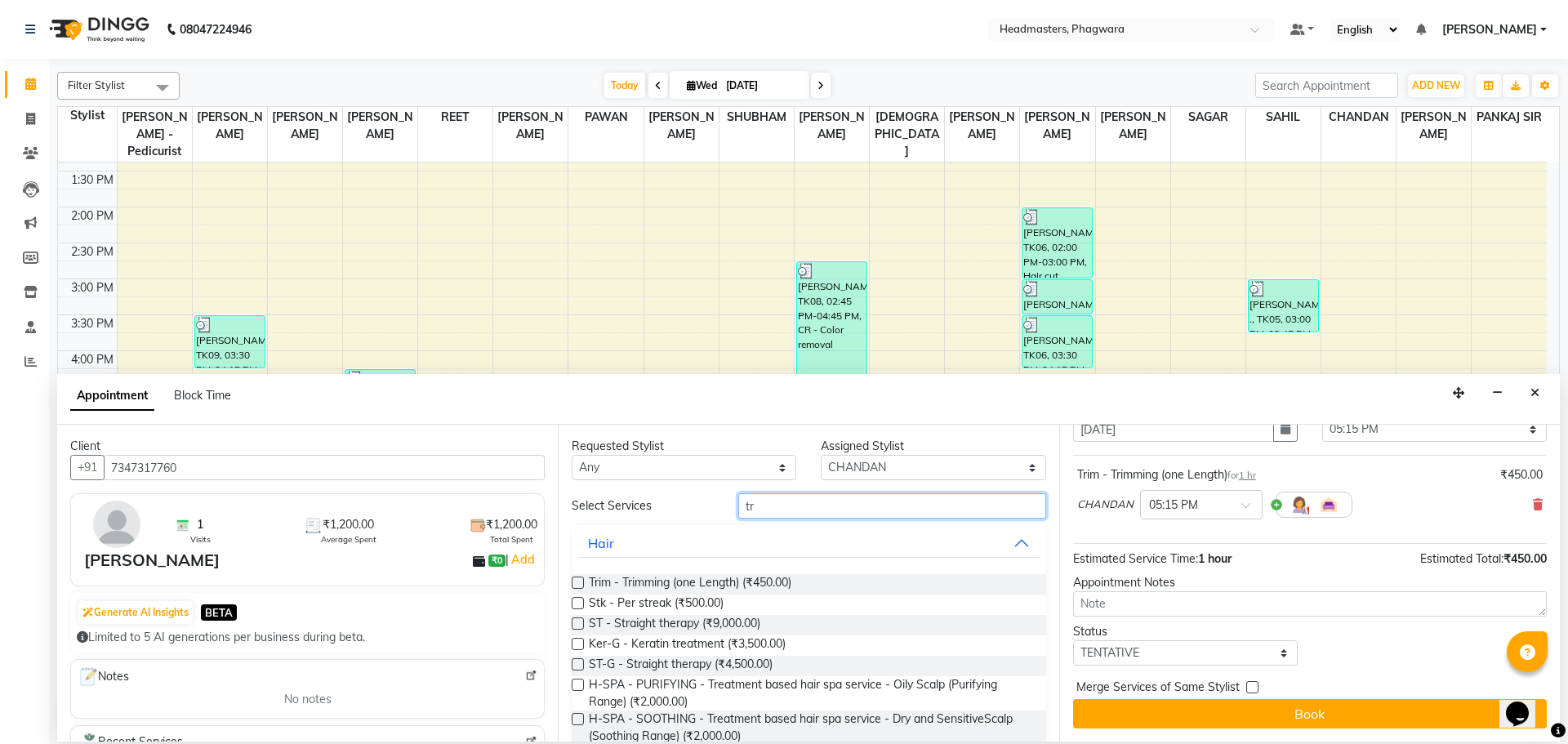
drag, startPoint x: 779, startPoint y: 501, endPoint x: 688, endPoint y: 503, distance: 91.0
click at [688, 503] on div "Select Services tr" at bounding box center [809, 505] width 499 height 25
click at [1001, 467] on select "Select [PERSON_NAME] [PERSON_NAME] [DEMOGRAPHIC_DATA][PERSON_NAME] [PERSON_NAME…" at bounding box center [933, 468] width 224 height 25
select select "71379"
click at [821, 455] on select "Select [PERSON_NAME] [PERSON_NAME] [DEMOGRAPHIC_DATA][PERSON_NAME] [PERSON_NAME…" at bounding box center [933, 468] width 224 height 25
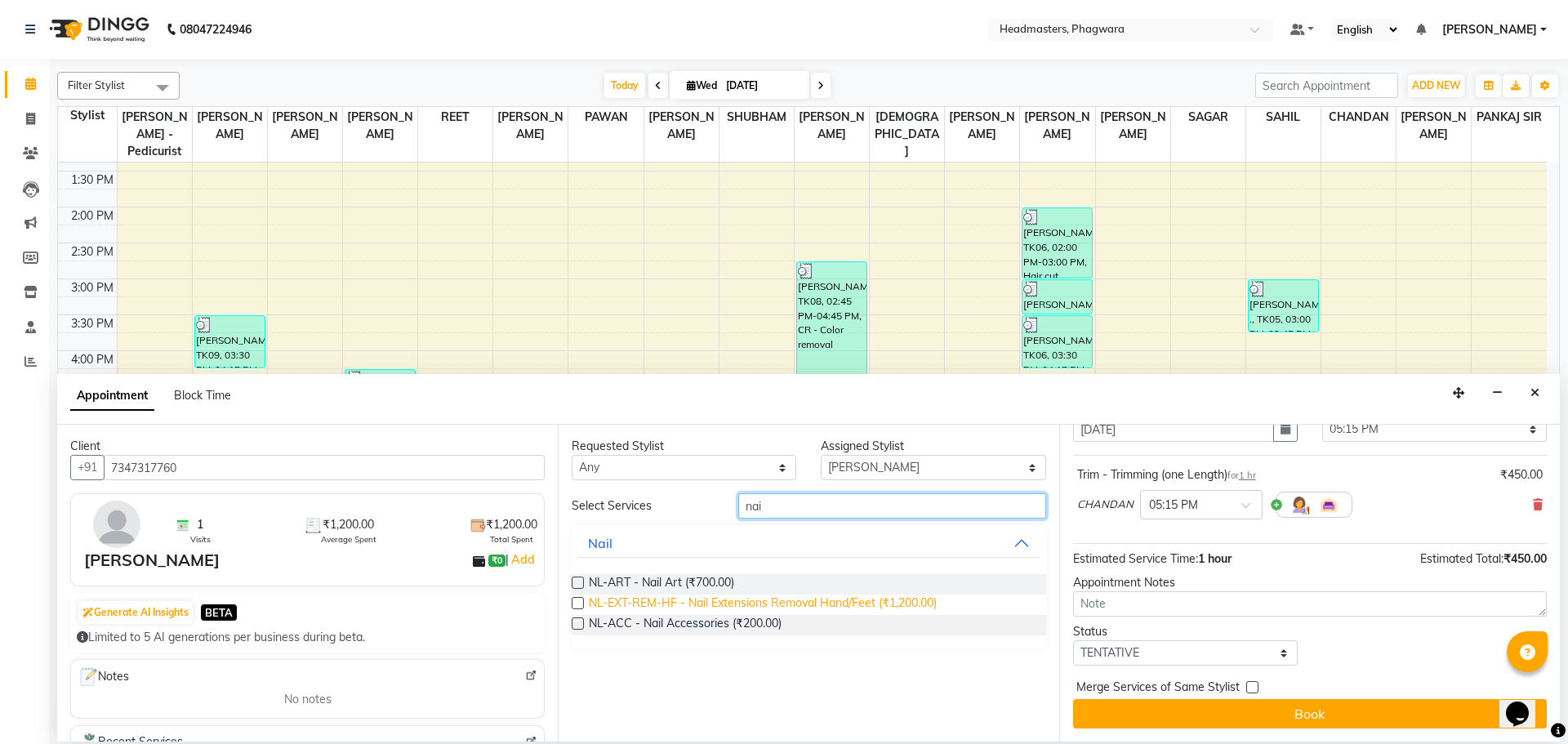
type input "nai"
click at [665, 599] on span "NL-EXT-REM-HF - Nail Extensions Removal Hand/Feet (₹1,200.00)" at bounding box center [762, 604] width 347 height 20
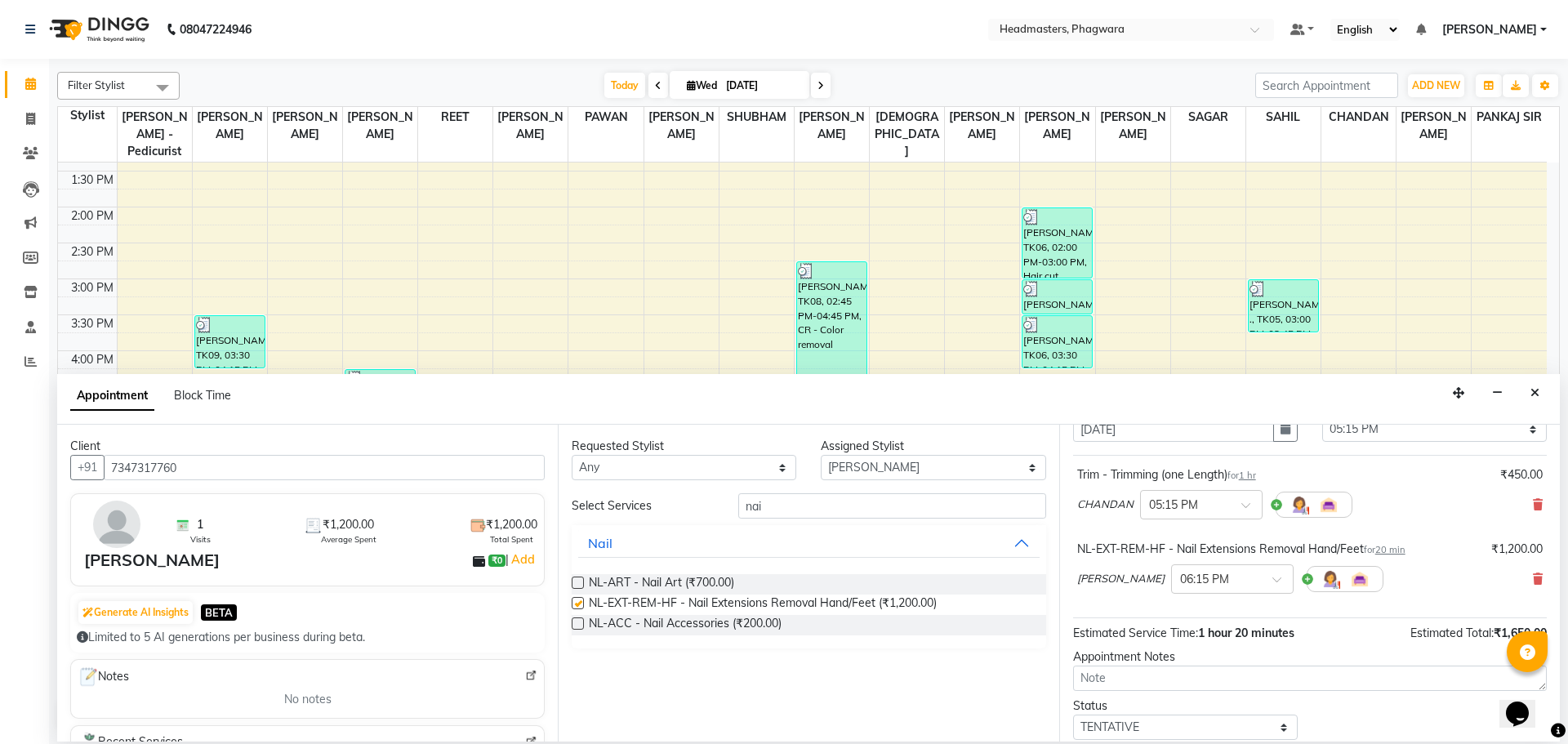
checkbox input "false"
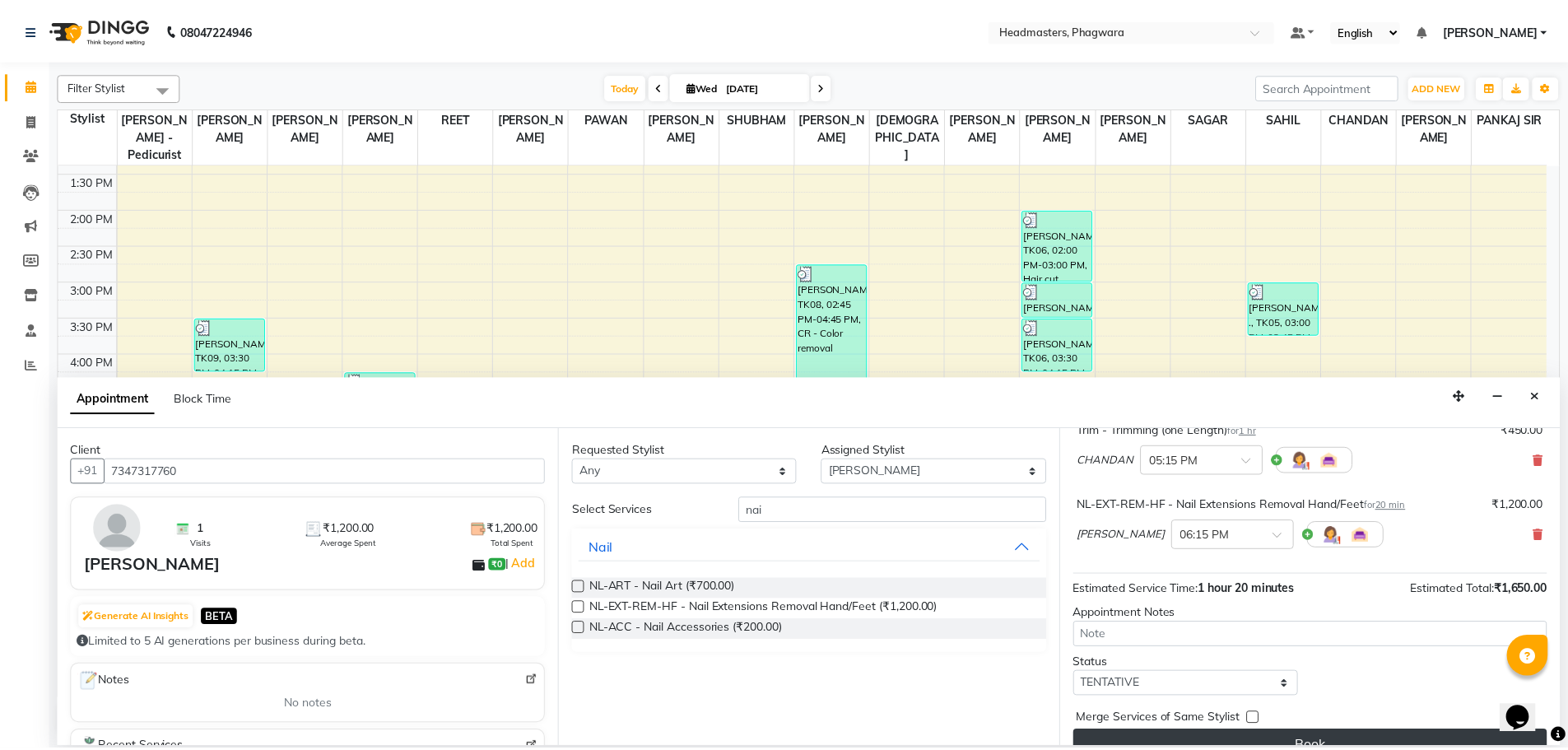
scroll to position [146, 0]
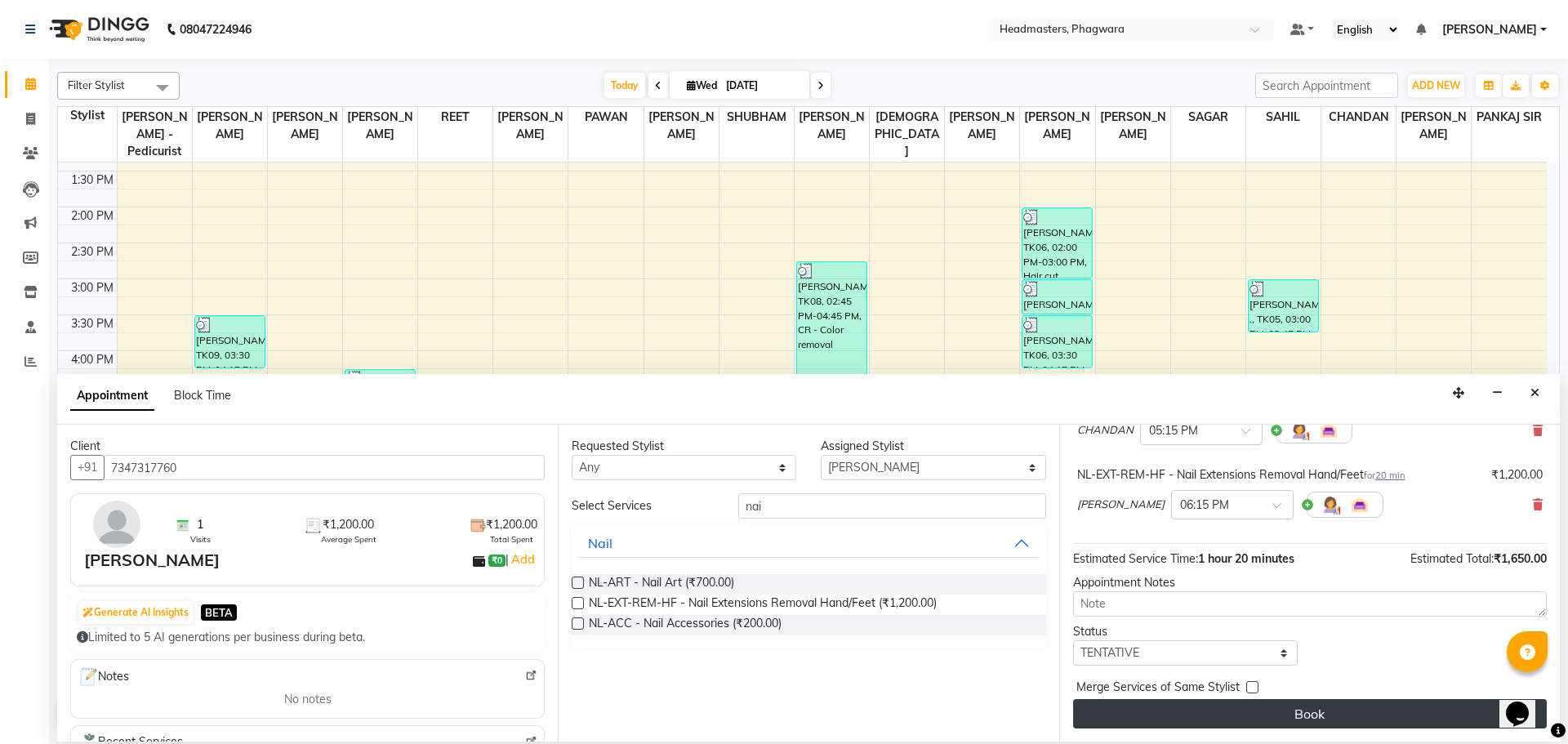
click at [1176, 720] on button "Book" at bounding box center [1310, 713] width 474 height 30
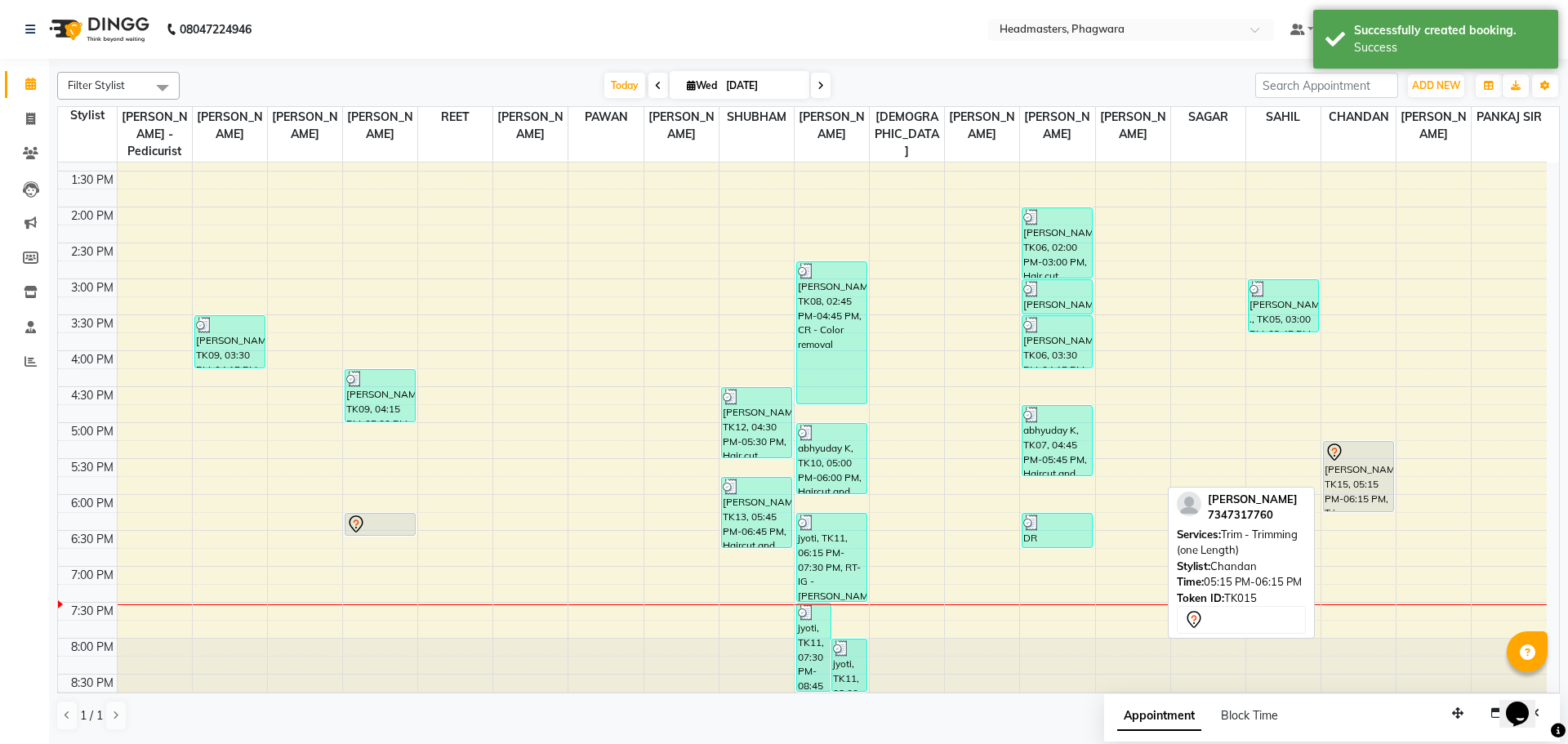
click at [1357, 444] on div at bounding box center [1358, 452] width 67 height 19
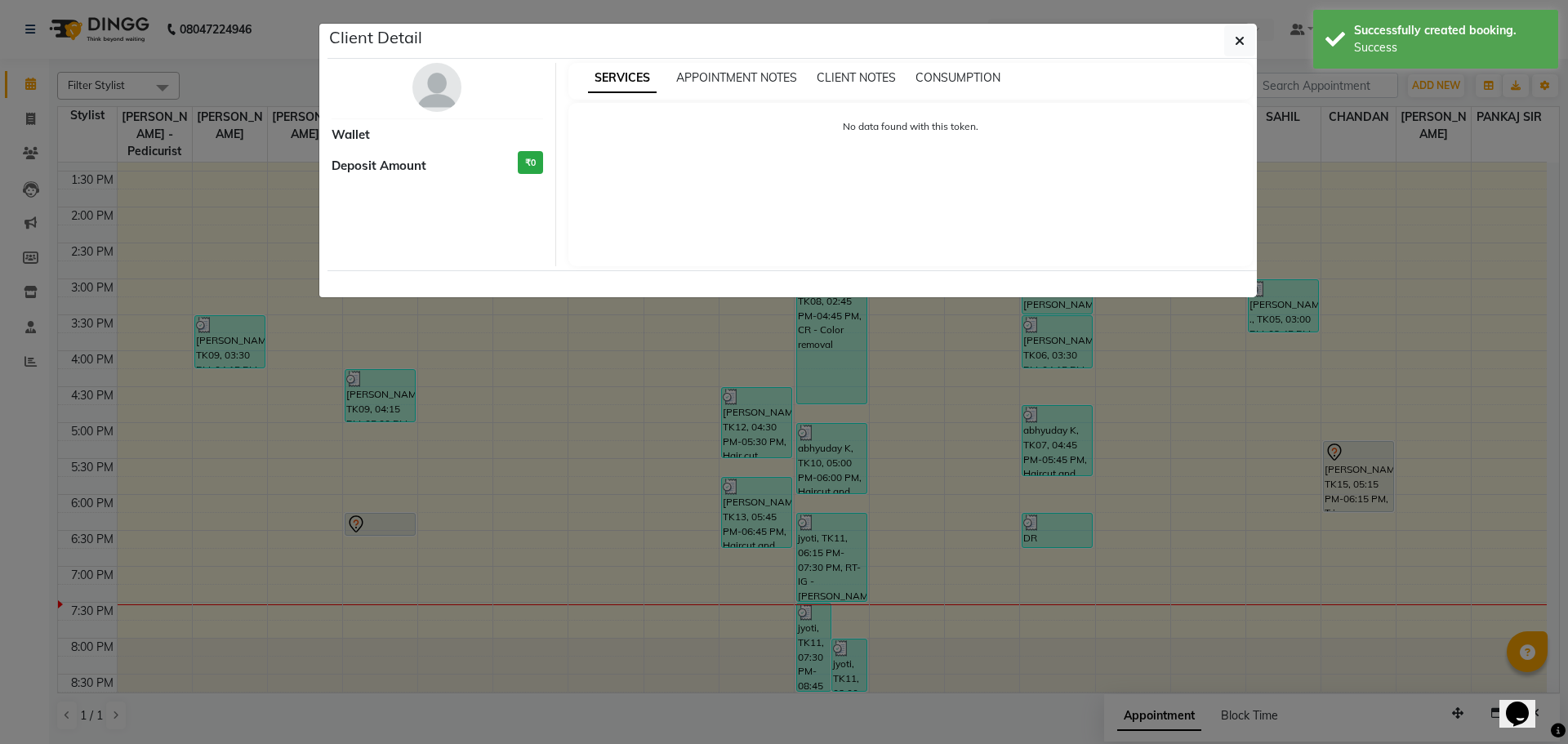
select select "7"
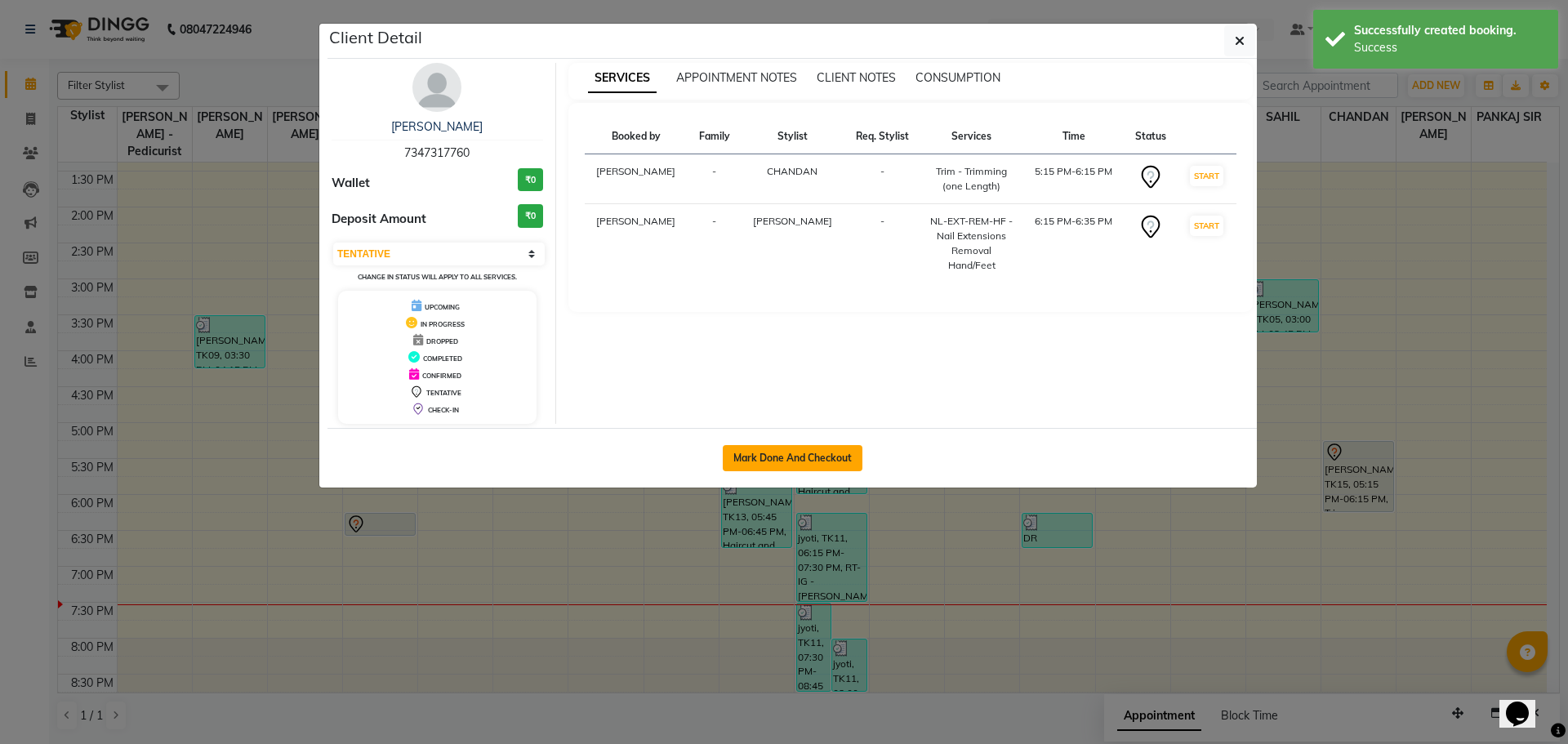
click at [767, 449] on button "Mark Done And Checkout" at bounding box center [792, 457] width 140 height 26
select select "service"
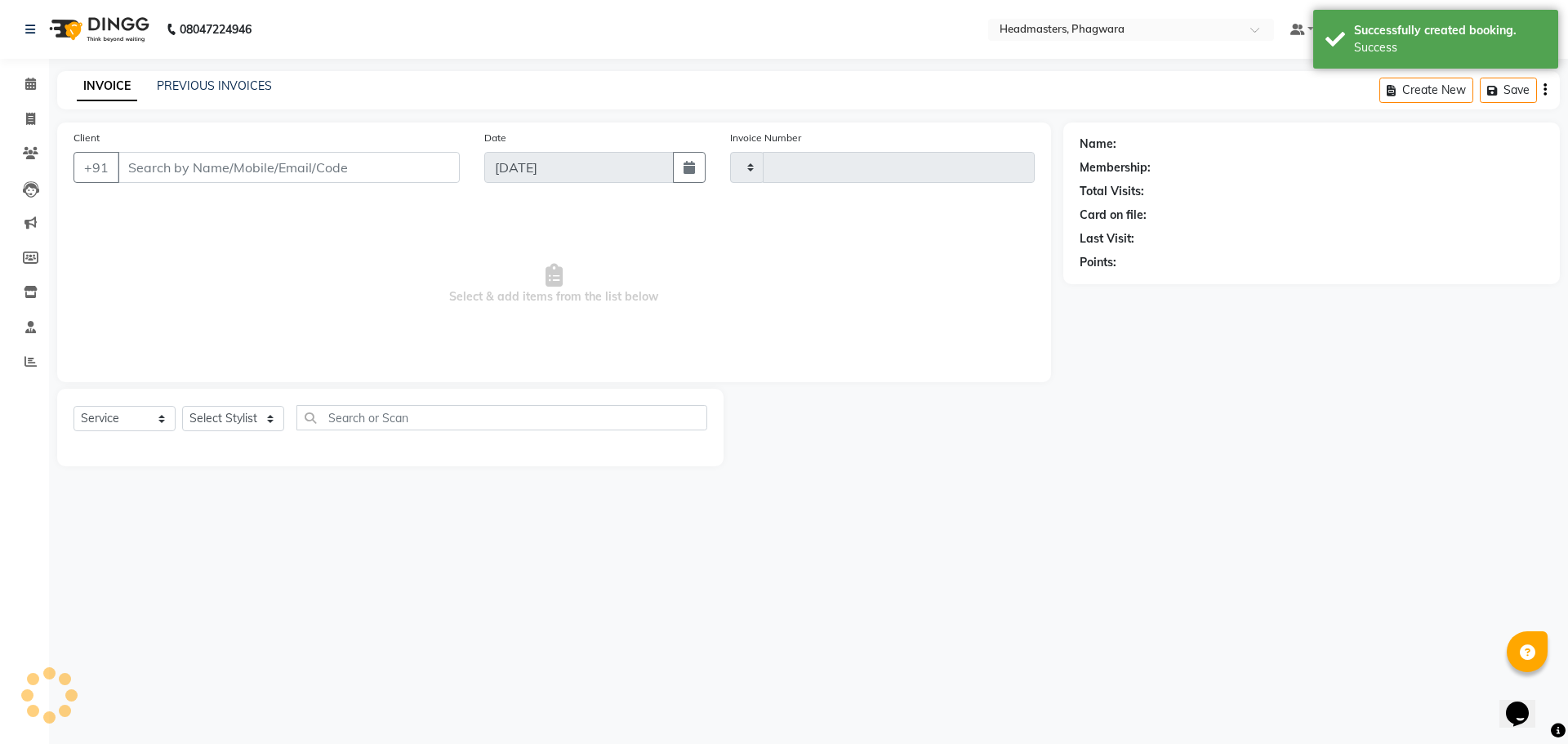
type input "1022"
select select "7888"
type input "7347317760"
select select "71393"
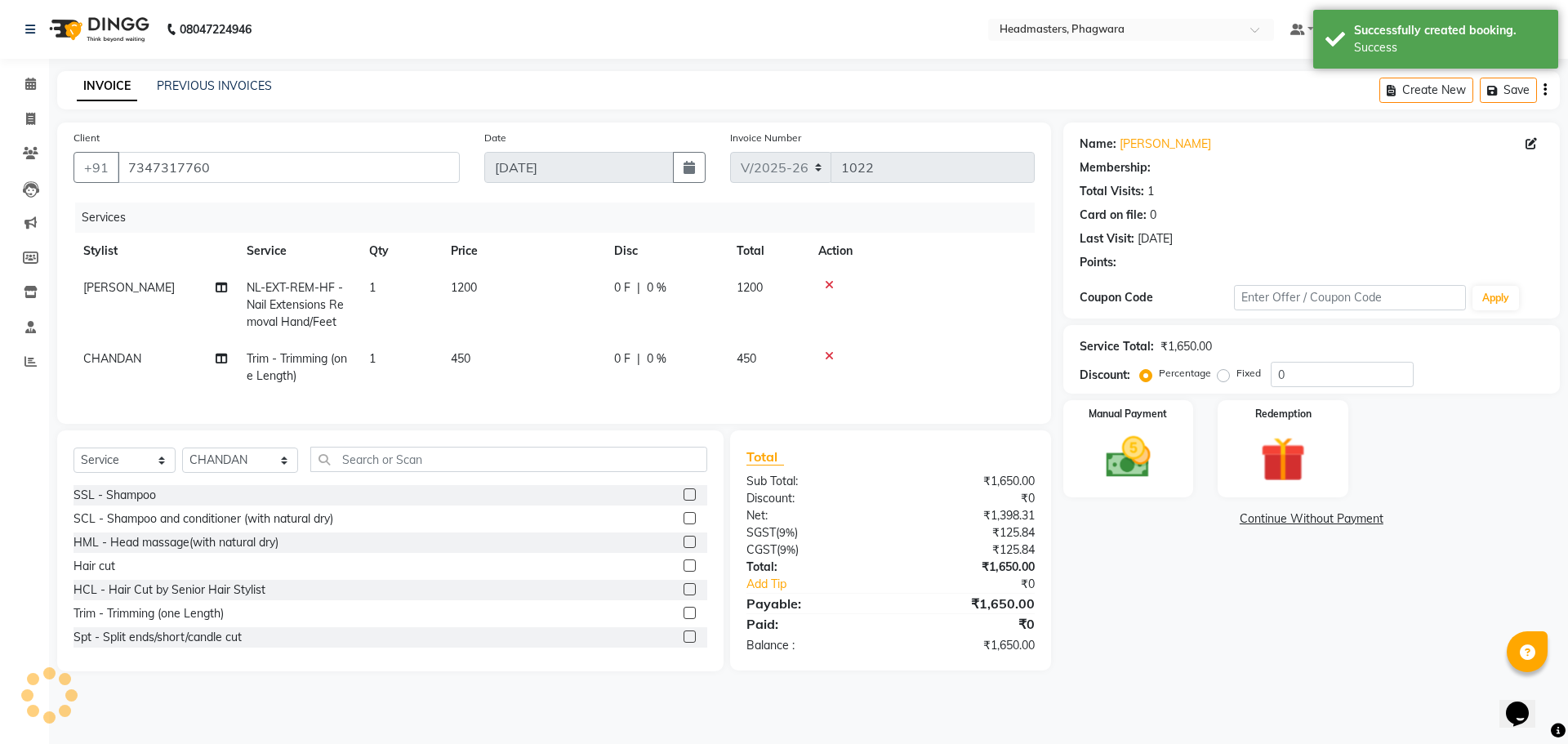
click at [466, 286] on span "1200" at bounding box center [463, 287] width 26 height 14
select select "71379"
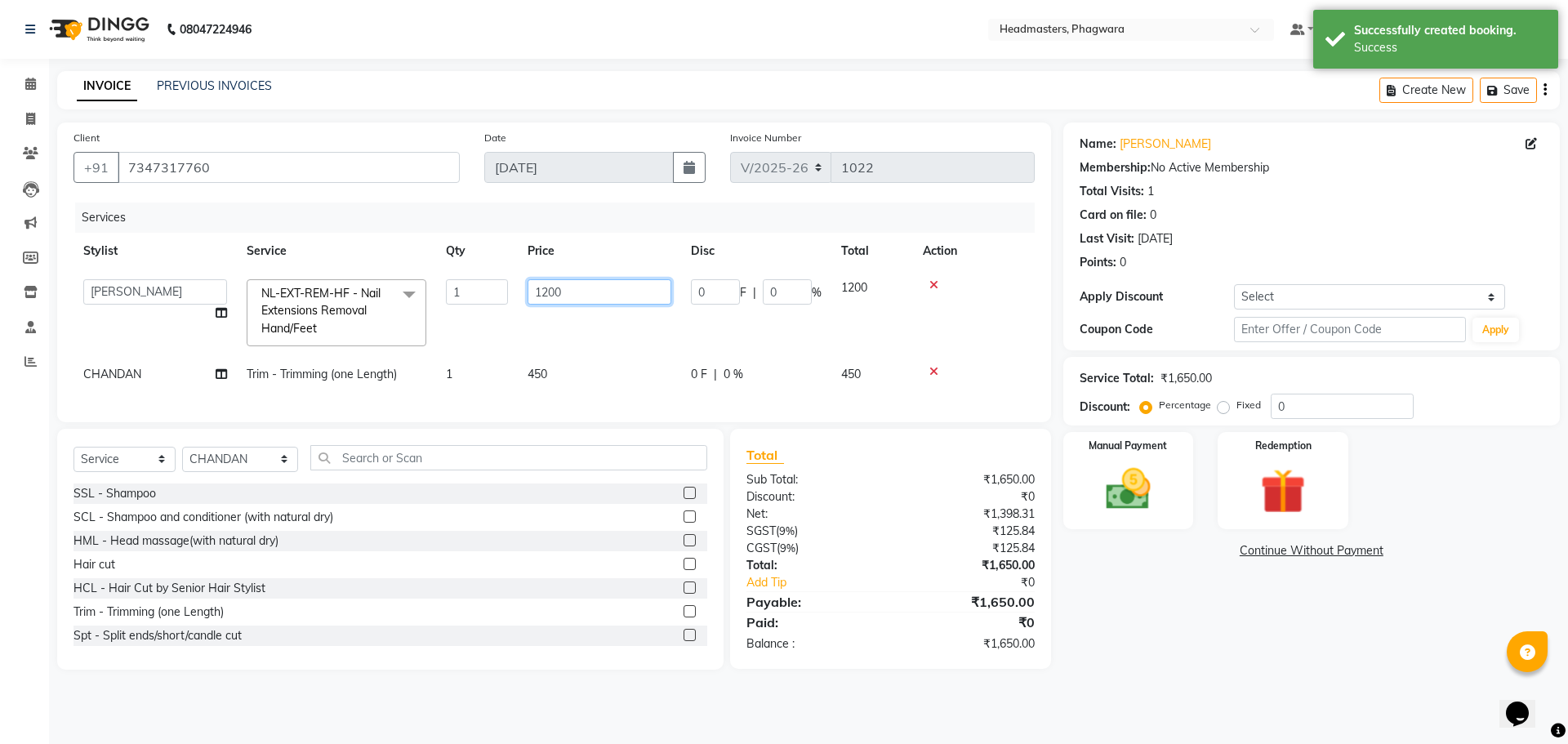
drag, startPoint x: 551, startPoint y: 288, endPoint x: 542, endPoint y: 289, distance: 9.1
click at [542, 289] on input "1200" at bounding box center [599, 292] width 143 height 25
type input "1000"
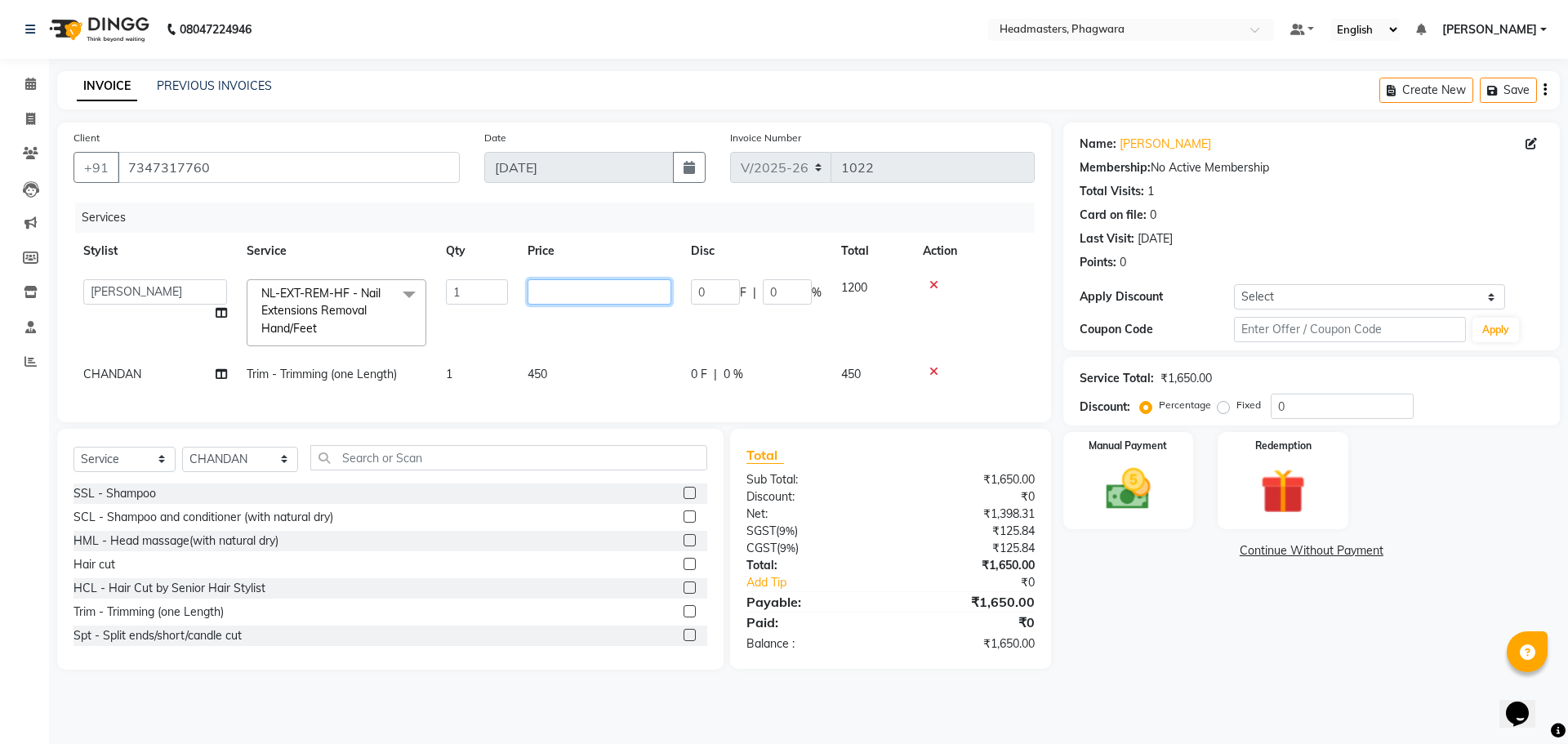
type input "1000"
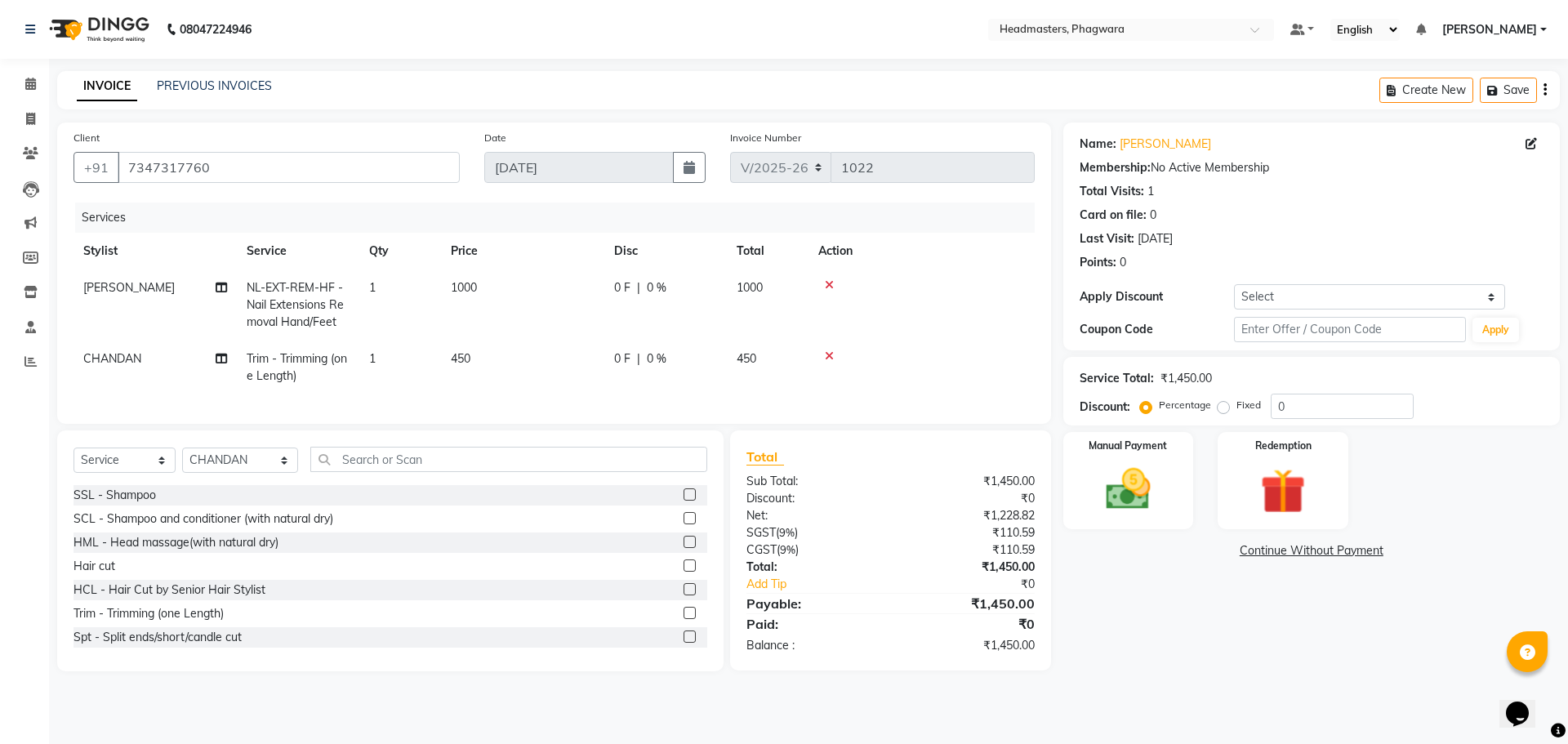
drag, startPoint x: 554, startPoint y: 379, endPoint x: 557, endPoint y: 370, distance: 9.5
click at [557, 370] on td "450" at bounding box center [523, 368] width 164 height 54
select select "71393"
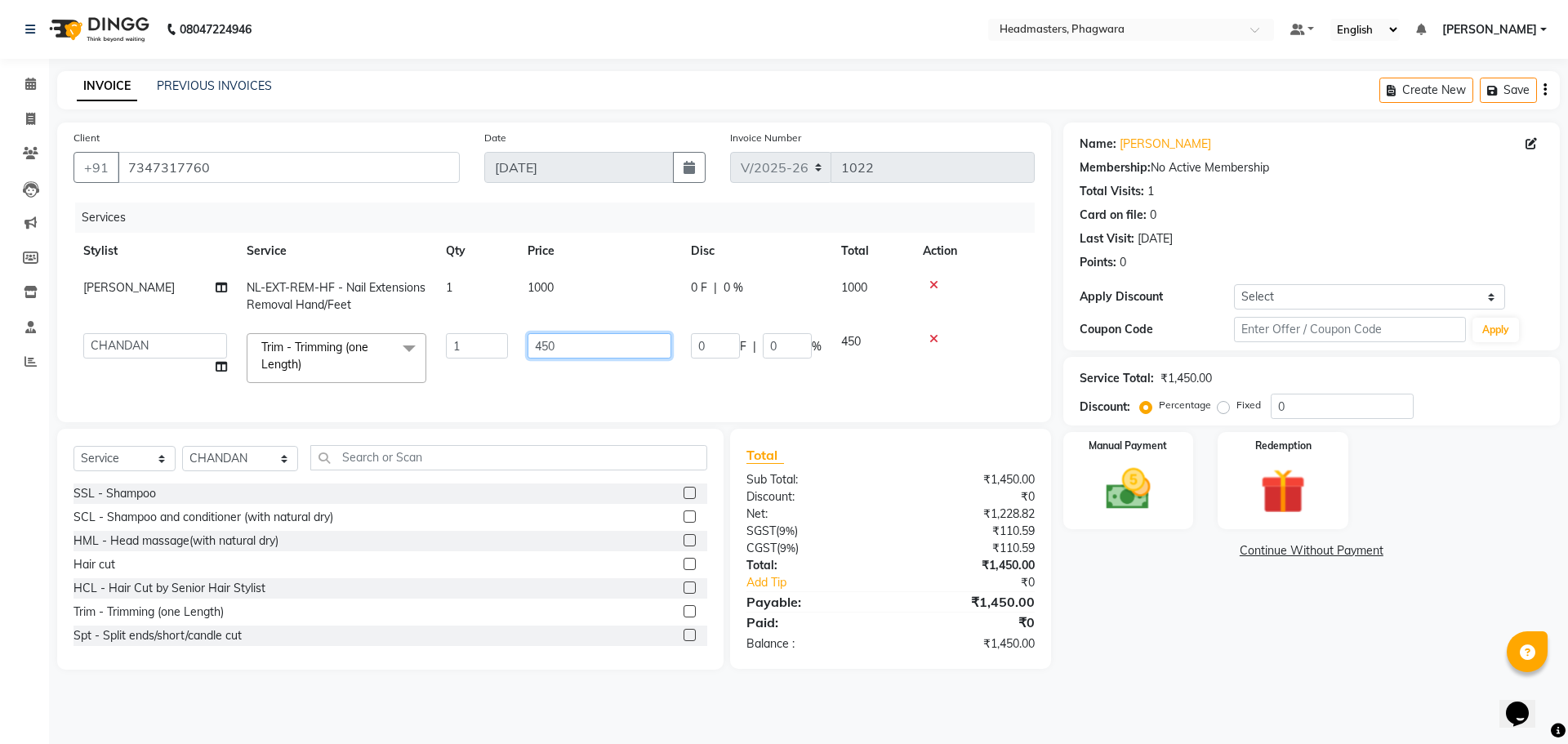
drag, startPoint x: 576, startPoint y: 345, endPoint x: 461, endPoint y: 336, distance: 115.4
click at [461, 336] on tr "[PERSON_NAME] [PERSON_NAME] [PERSON_NAME] [PERSON_NAME] [PERSON_NAME] SIR PAWAN…" at bounding box center [553, 358] width 962 height 69
type input "500"
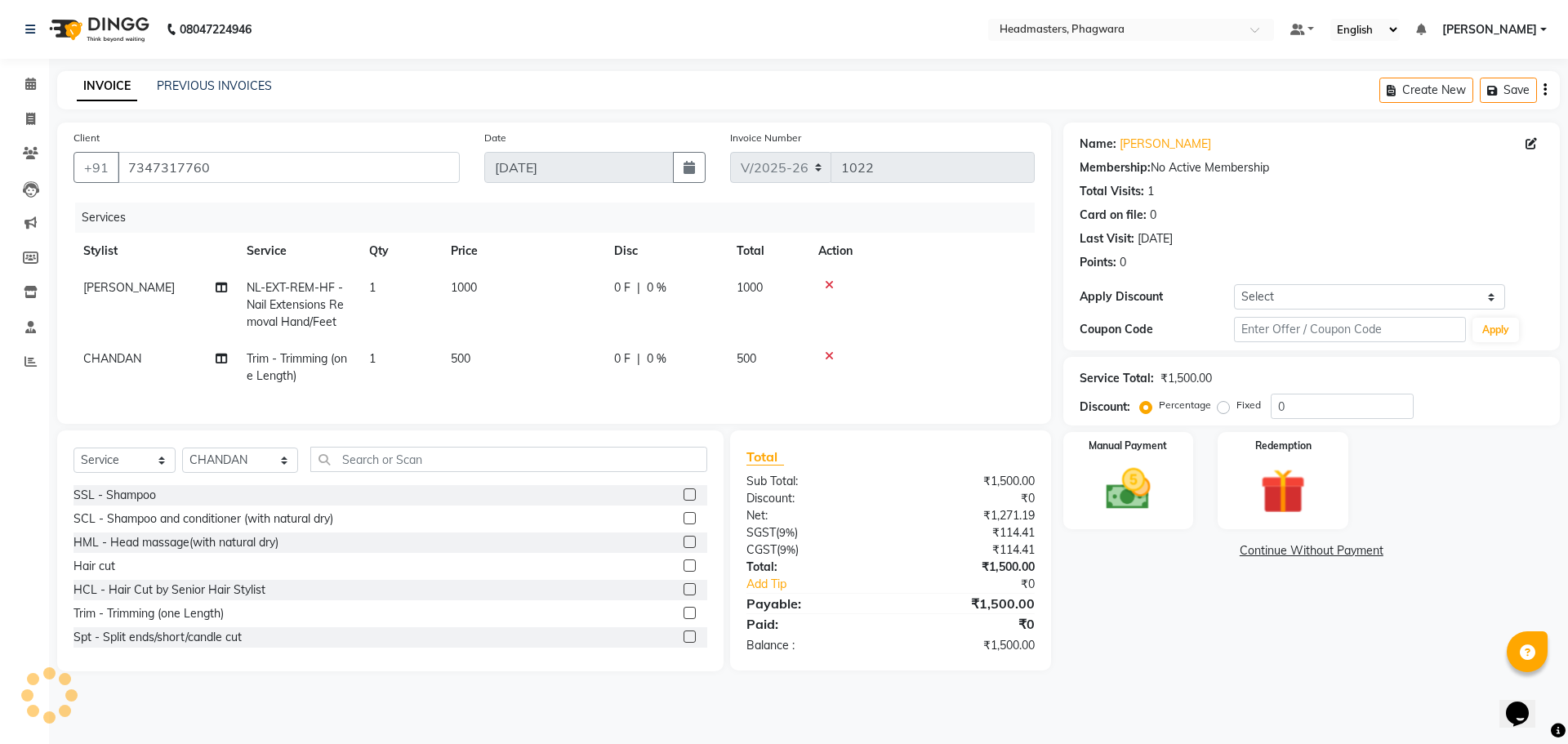
click at [471, 364] on tr "CHANDAN Trim - Trimming (one Length) 1 500 0 F | 0 % 500" at bounding box center [553, 368] width 962 height 54
click at [1180, 503] on div "Manual Payment" at bounding box center [1127, 480] width 136 height 100
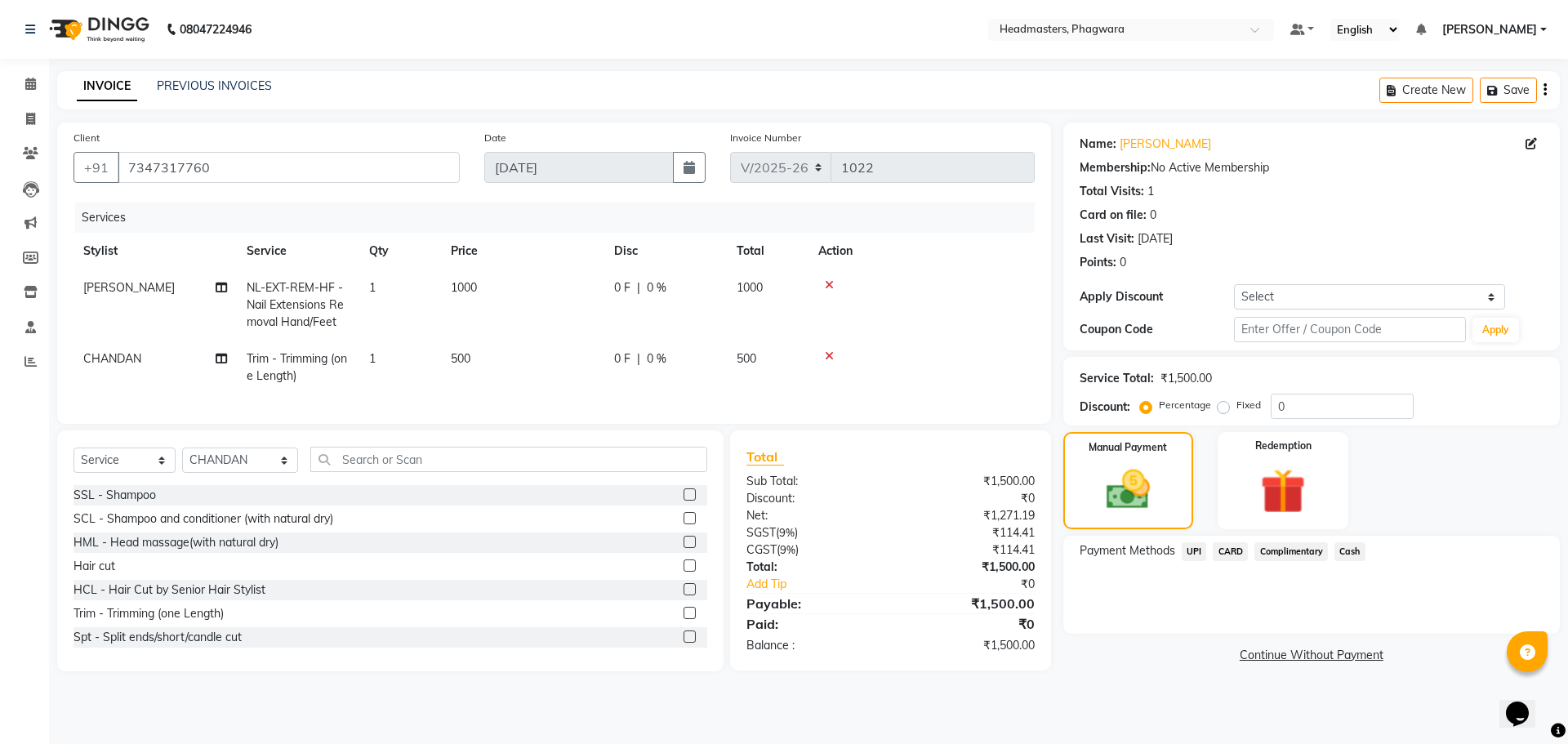
click at [1345, 557] on span "Cash" at bounding box center [1350, 552] width 31 height 19
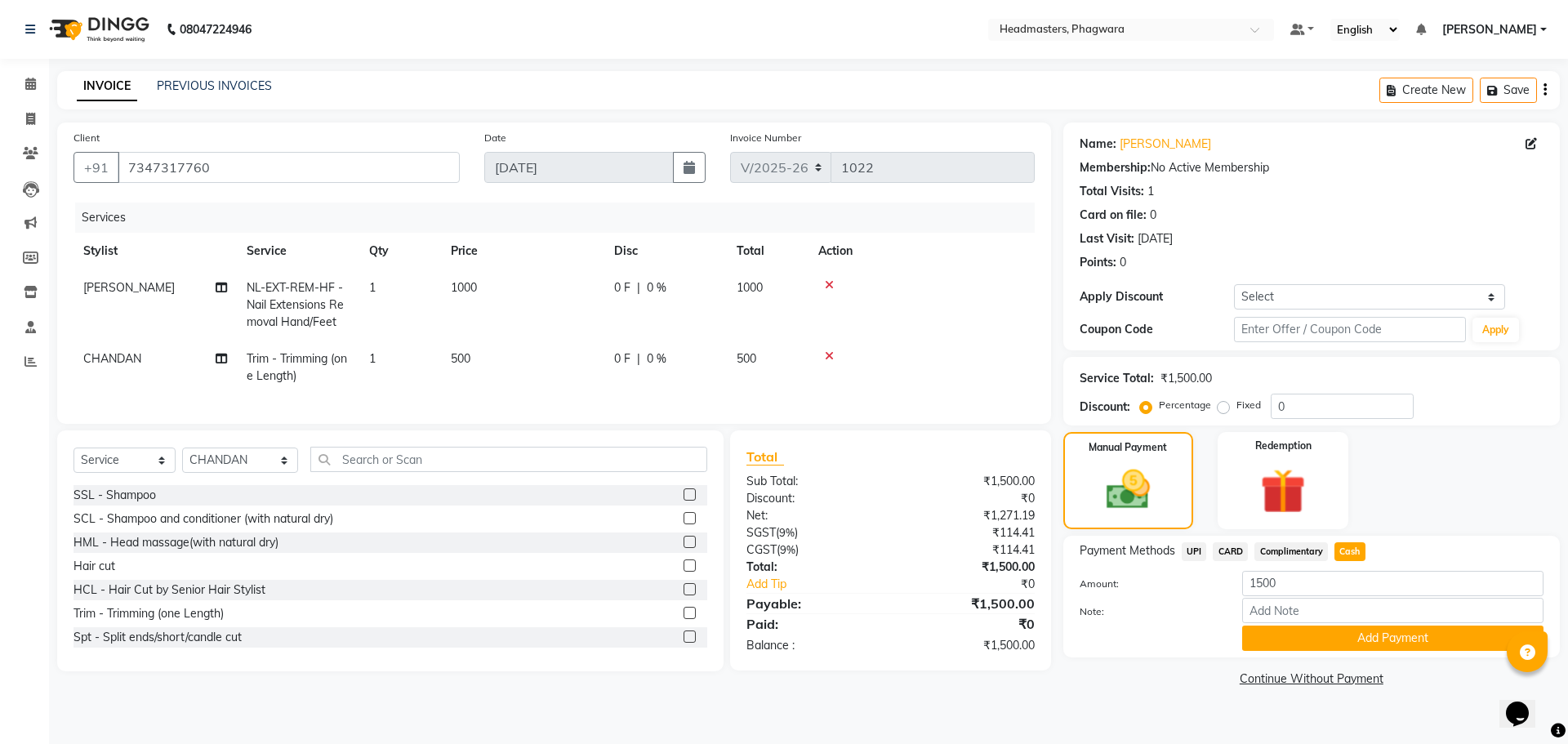
drag, startPoint x: 1339, startPoint y: 626, endPoint x: 1339, endPoint y: 637, distance: 11.0
click at [1339, 631] on button "Add Payment" at bounding box center [1392, 638] width 301 height 25
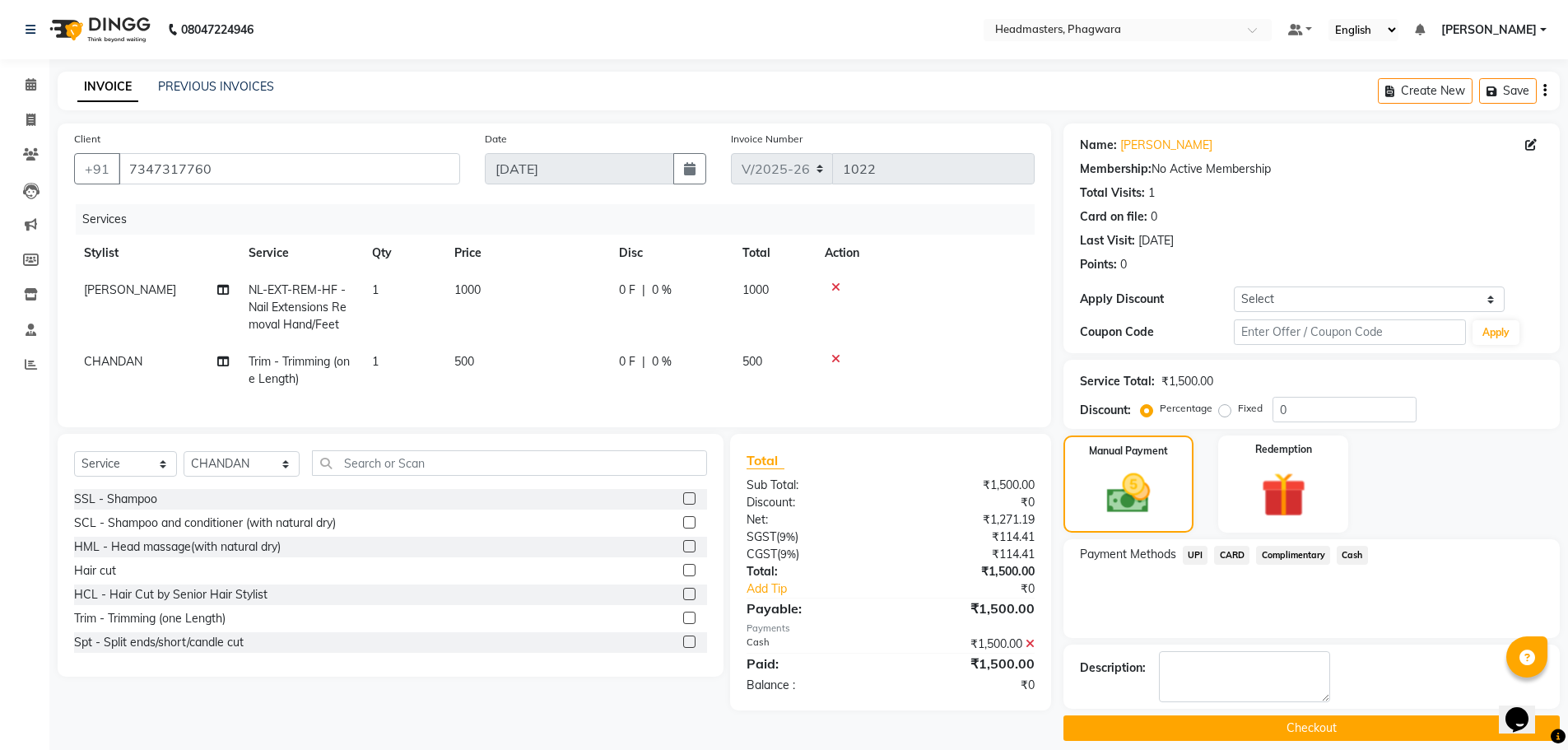
click at [1328, 734] on button "Checkout" at bounding box center [1312, 728] width 497 height 25
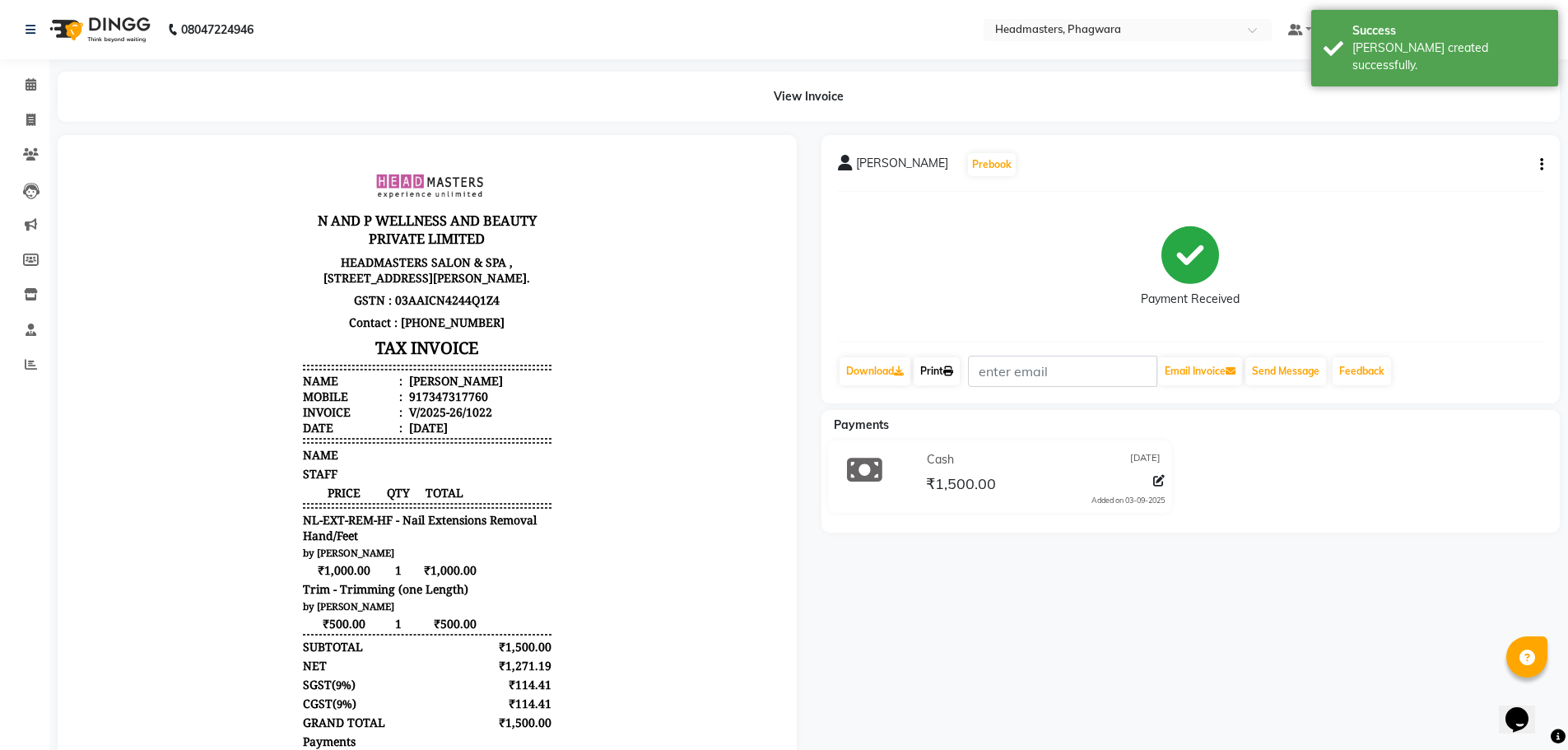
click at [947, 382] on link "Print" at bounding box center [937, 371] width 47 height 28
click at [34, 93] on span at bounding box center [31, 85] width 29 height 19
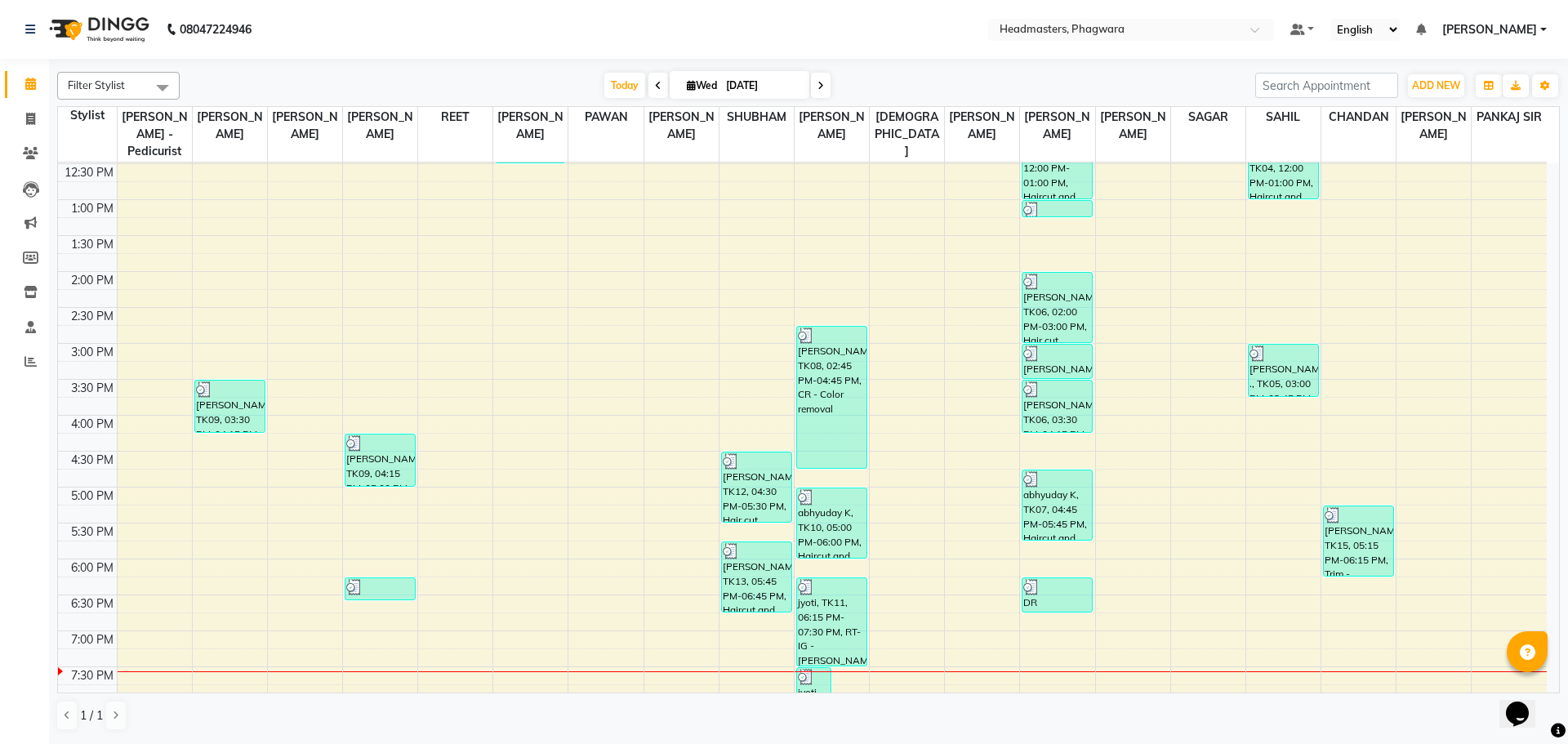
scroll to position [386, 0]
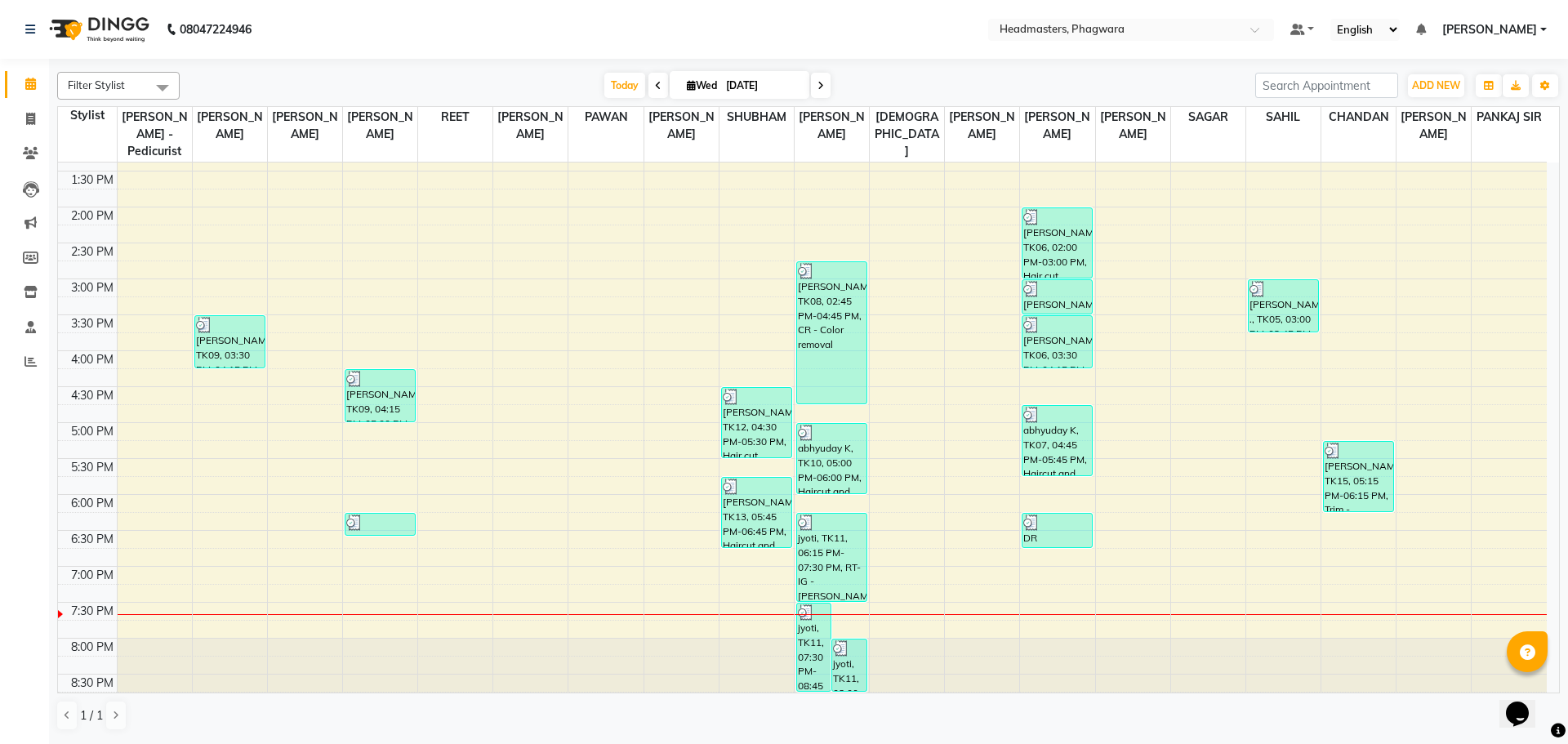
click at [515, 566] on div "8:00 AM 8:30 AM 9:00 AM 9:30 AM 10:00 AM 10:30 AM 11:00 AM 11:30 AM 12:00 PM 12…" at bounding box center [802, 244] width 1489 height 934
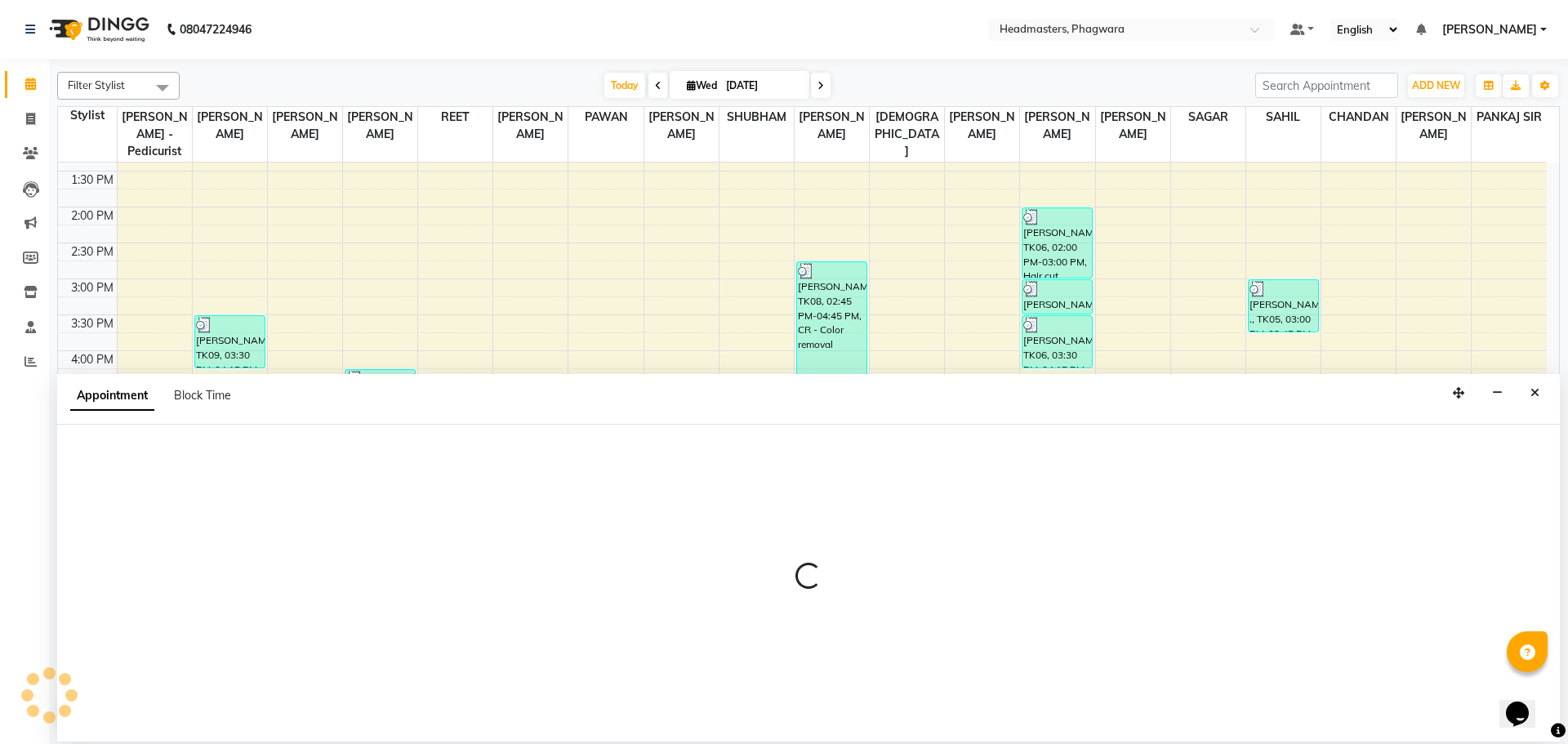
select select "71381"
select select "tentative"
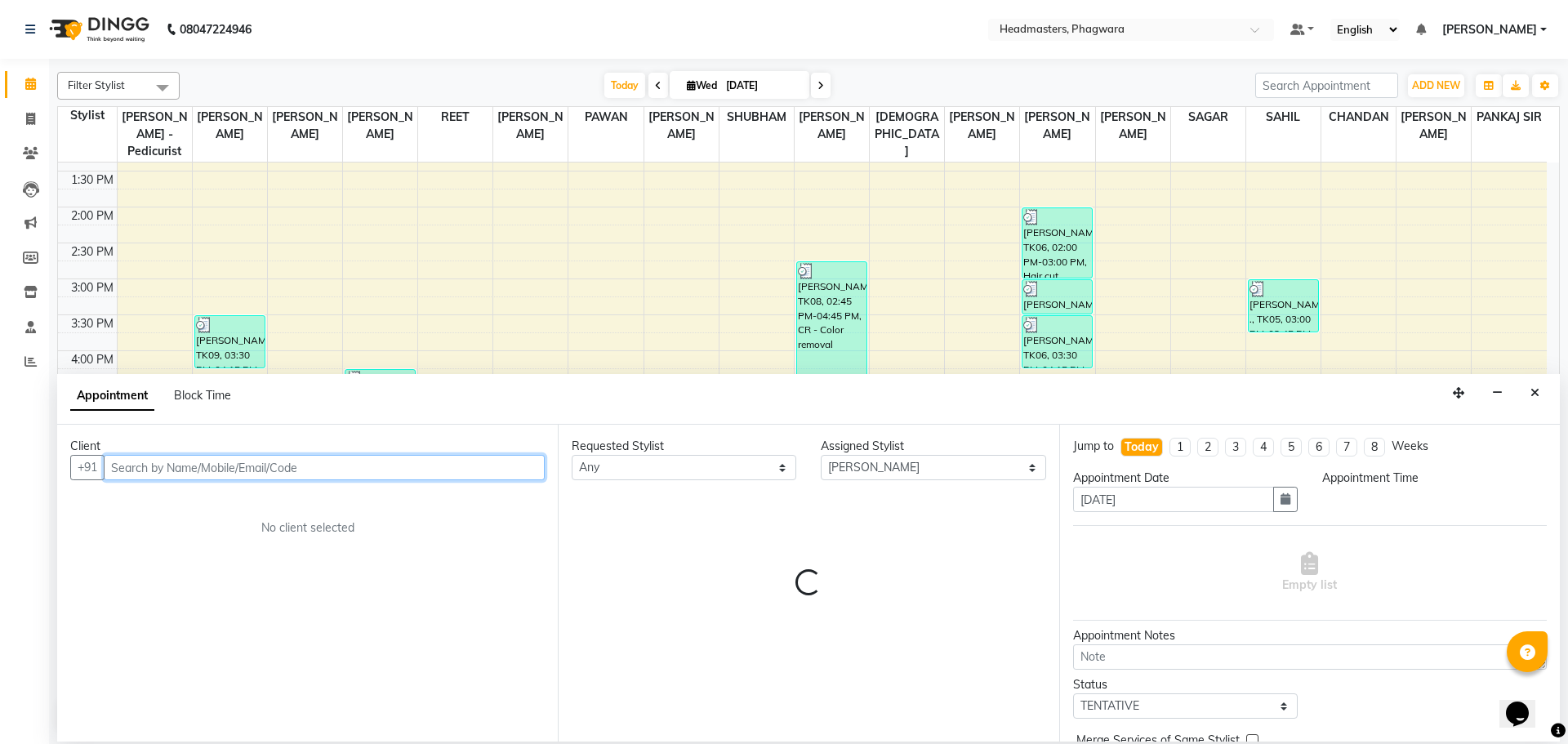
type input "h"
select select "1140"
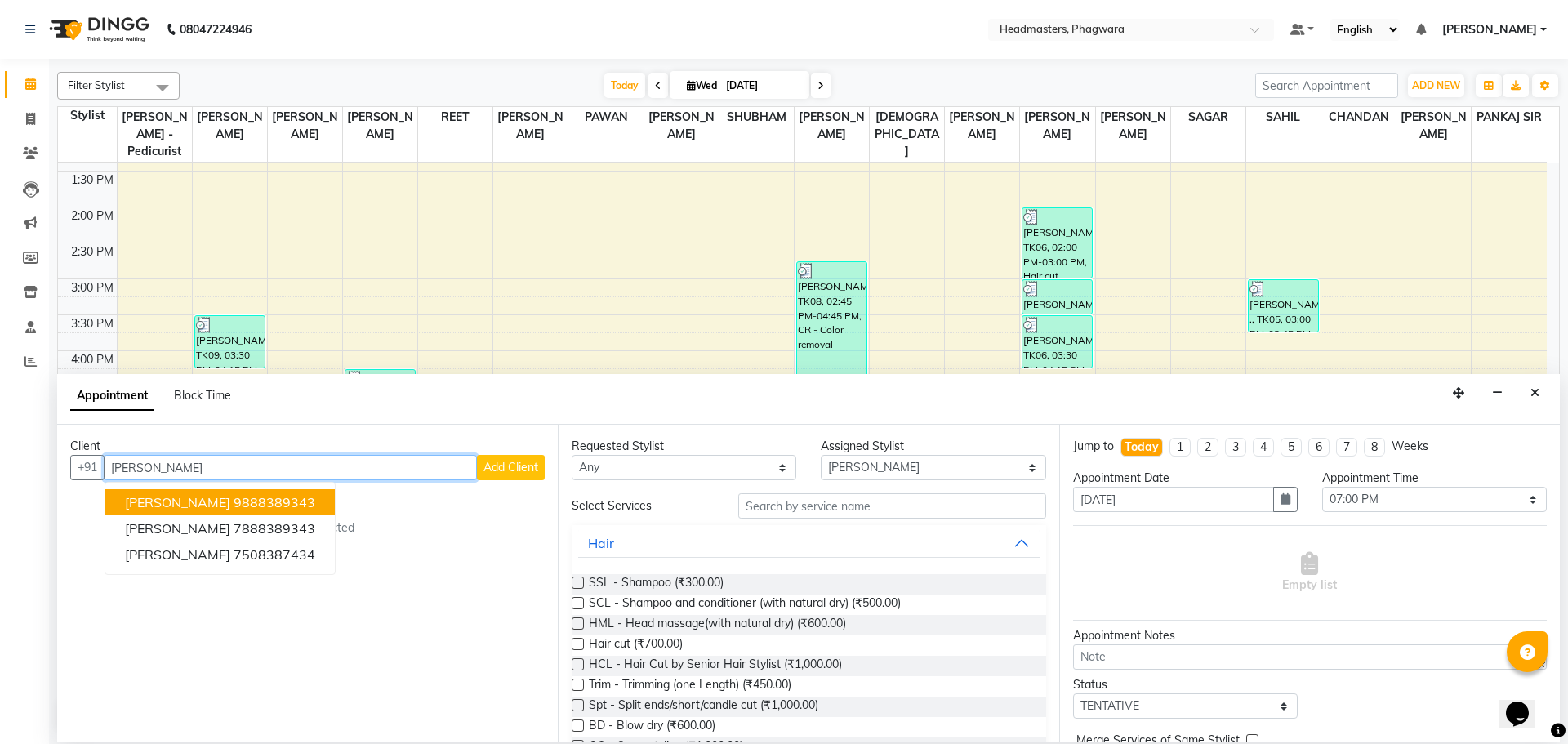
click at [270, 512] on button "[PERSON_NAME] 9888389343" at bounding box center [219, 501] width 229 height 26
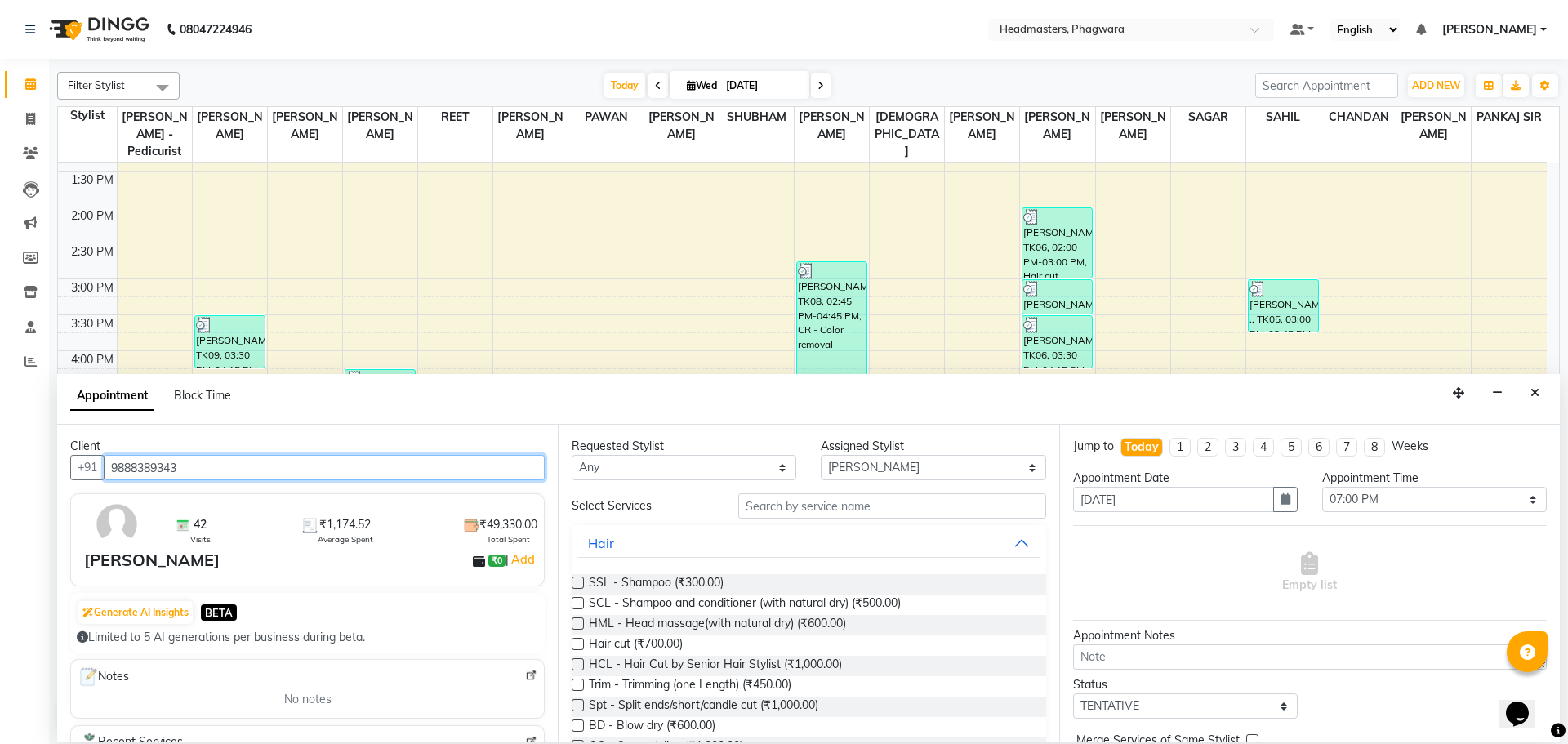
type input "9888389343"
click at [800, 509] on input "text" at bounding box center [892, 505] width 308 height 25
click at [754, 503] on input "text" at bounding box center [892, 505] width 308 height 25
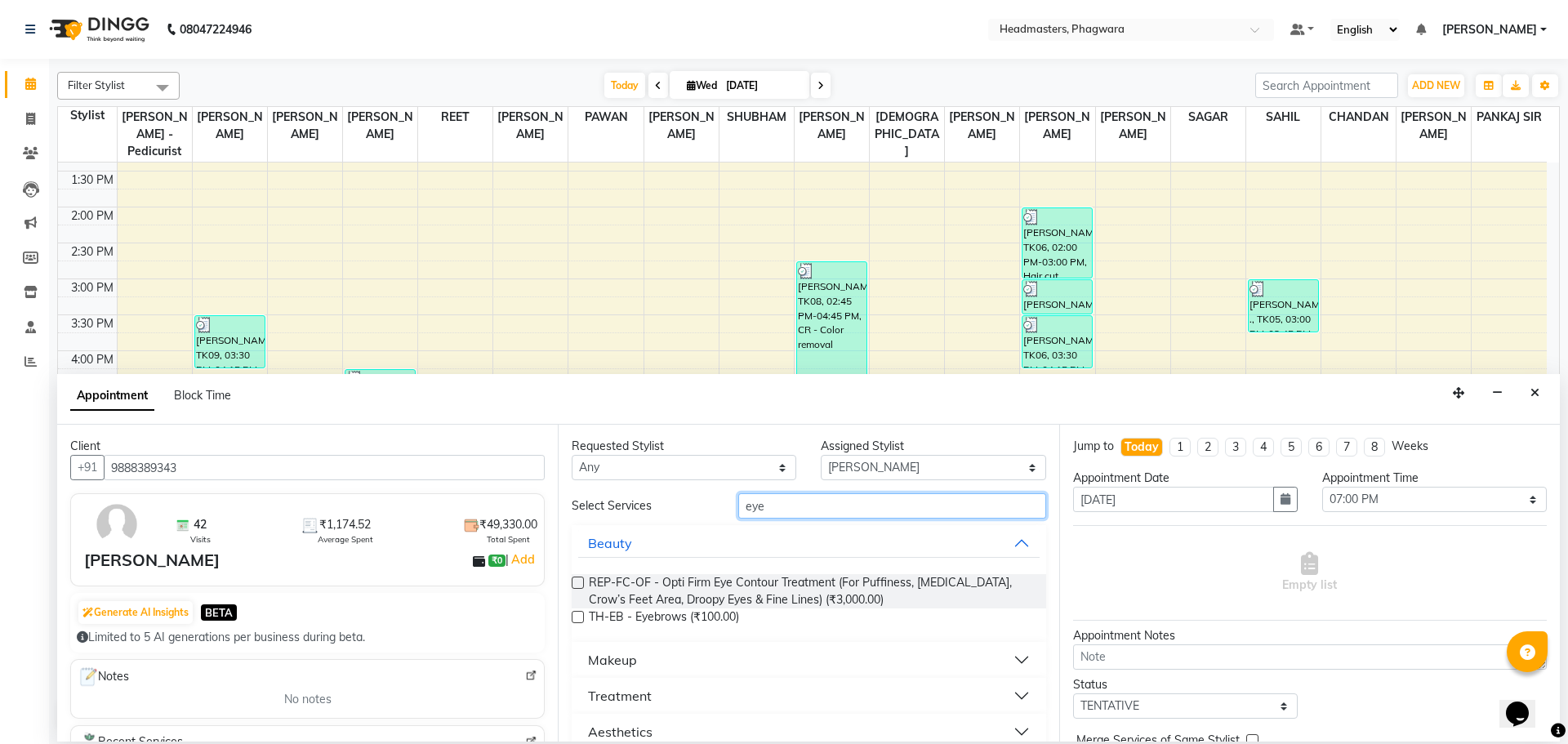
type input "eye"
click at [582, 617] on label at bounding box center [578, 617] width 13 height 13
click at [582, 617] on input "checkbox" at bounding box center [577, 618] width 11 height 11
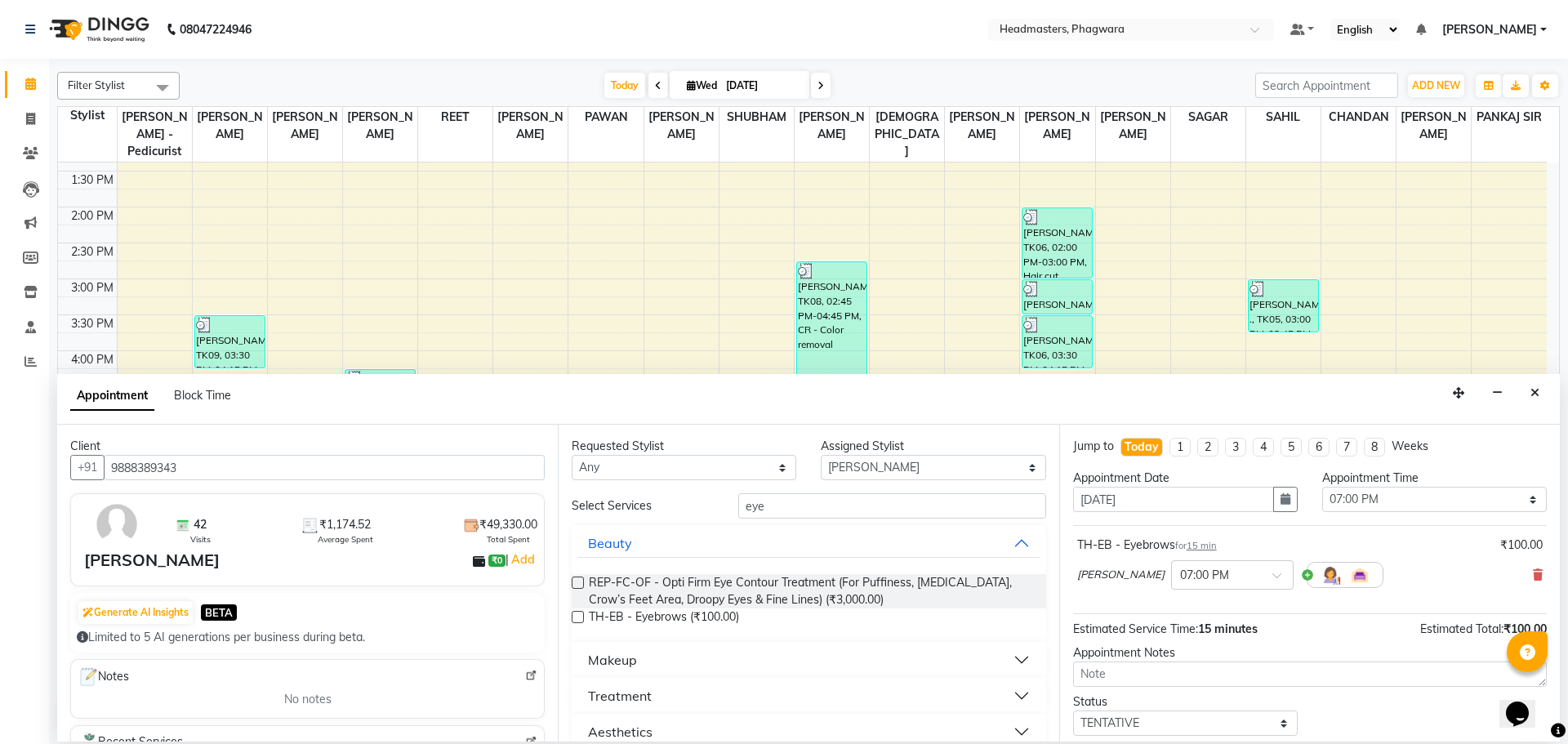
click at [582, 617] on label at bounding box center [578, 617] width 13 height 13
click at [582, 617] on input "checkbox" at bounding box center [577, 618] width 11 height 11
checkbox input "false"
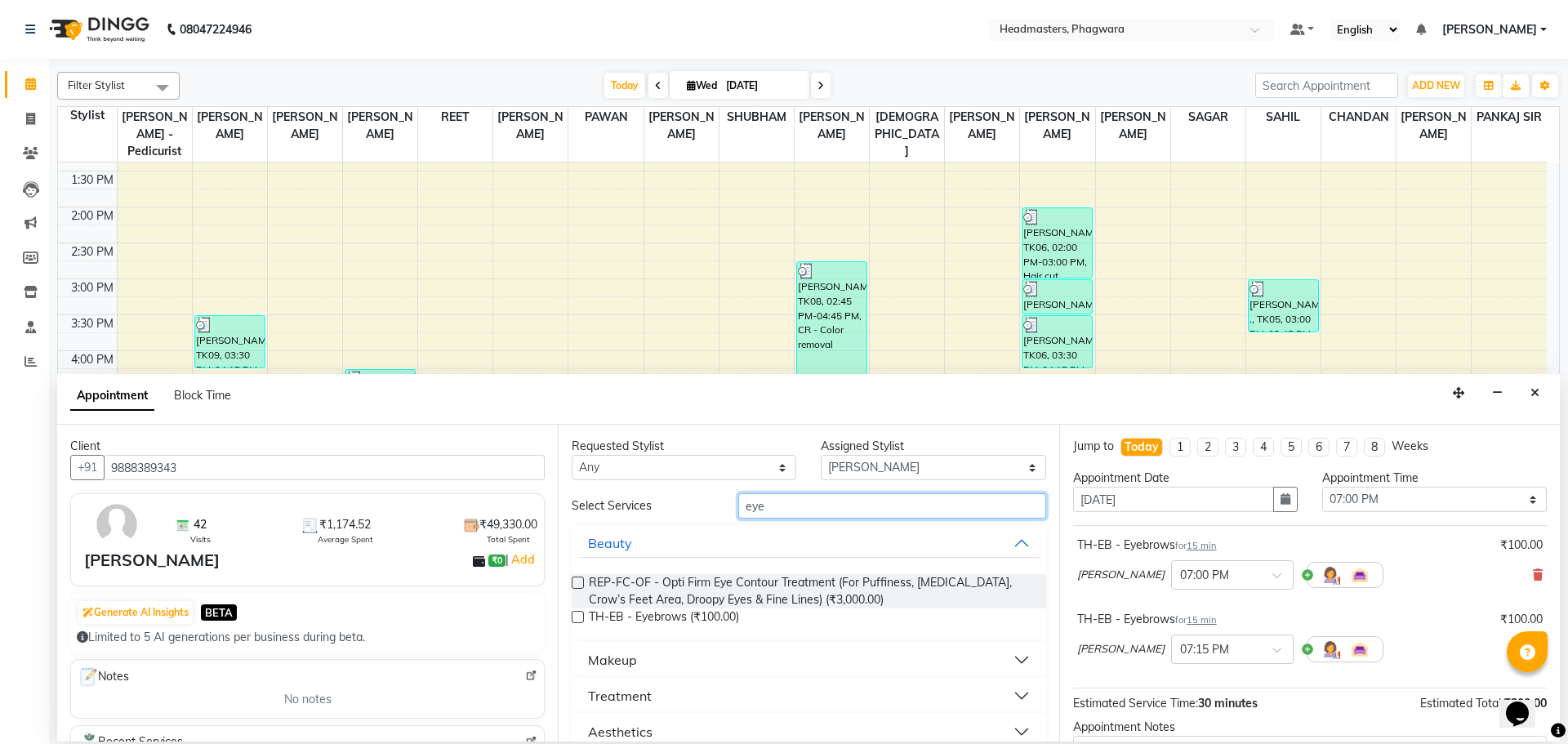
drag, startPoint x: 806, startPoint y: 500, endPoint x: 719, endPoint y: 501, distance: 87.0
click at [719, 501] on div "Select Services eye" at bounding box center [809, 505] width 499 height 25
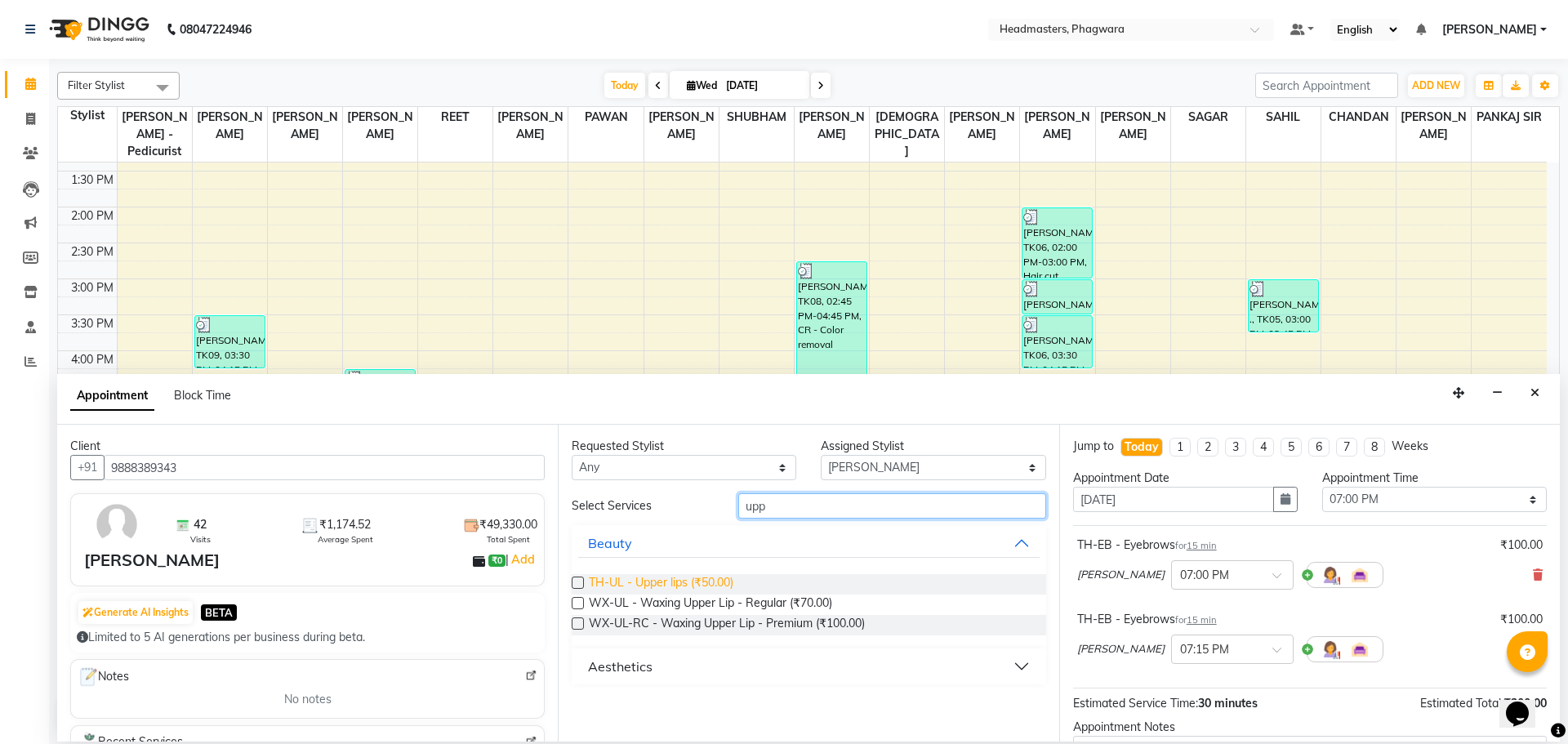
type input "upp"
click at [651, 587] on span "TH-UL - Upper lips (₹50.00)" at bounding box center [661, 583] width 144 height 20
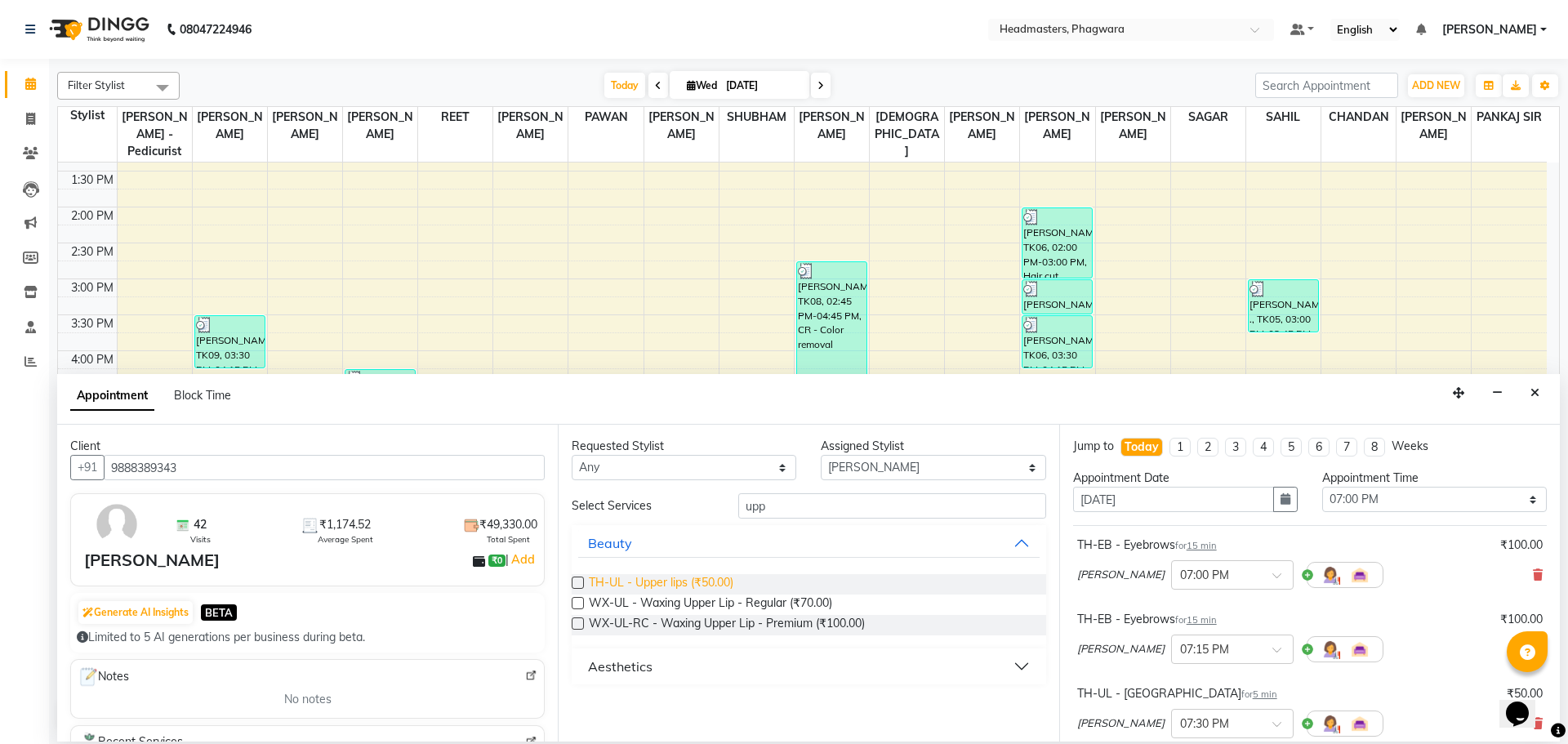
click at [651, 587] on span "TH-UL - Upper lips (₹50.00)" at bounding box center [661, 583] width 144 height 20
checkbox input "false"
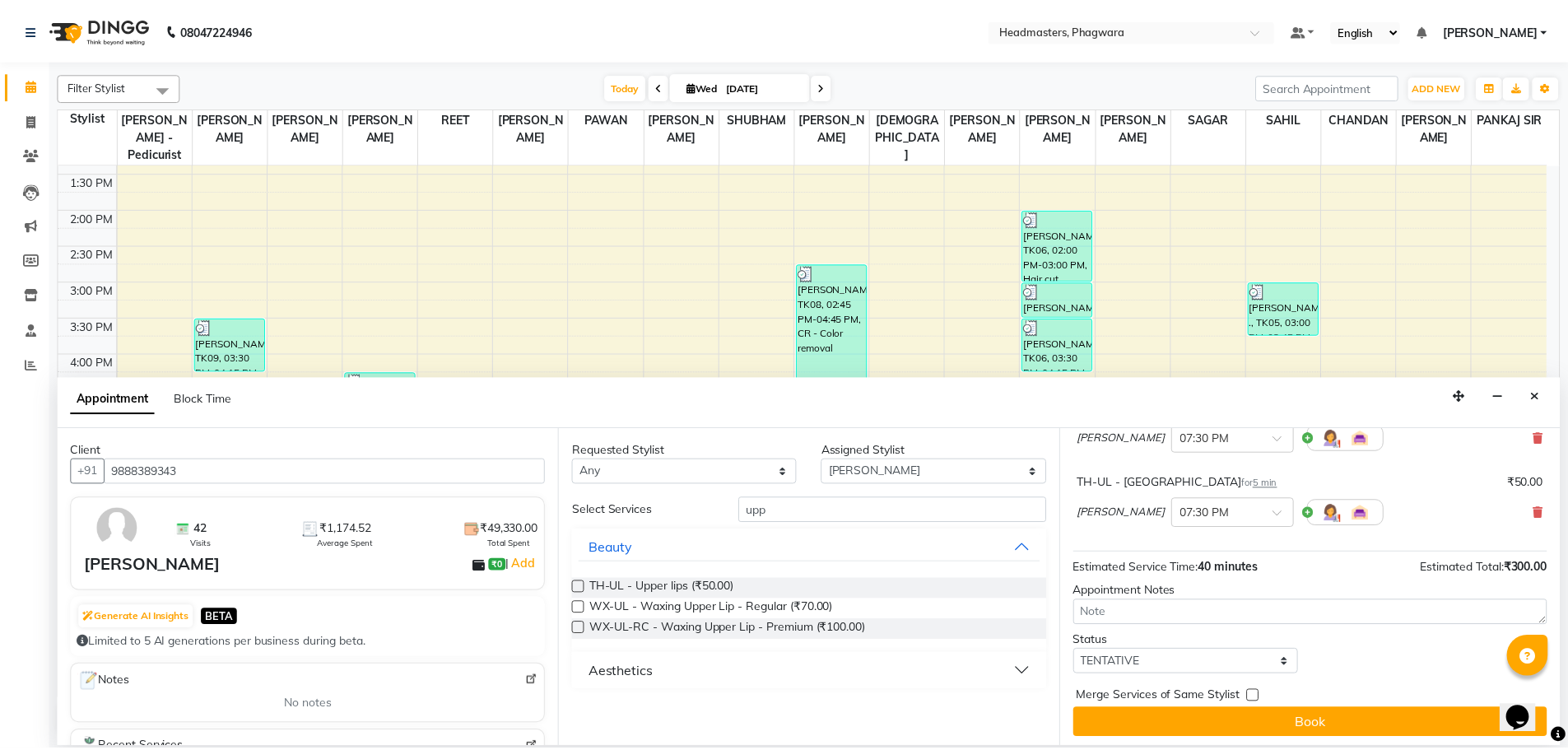
scroll to position [312, 0]
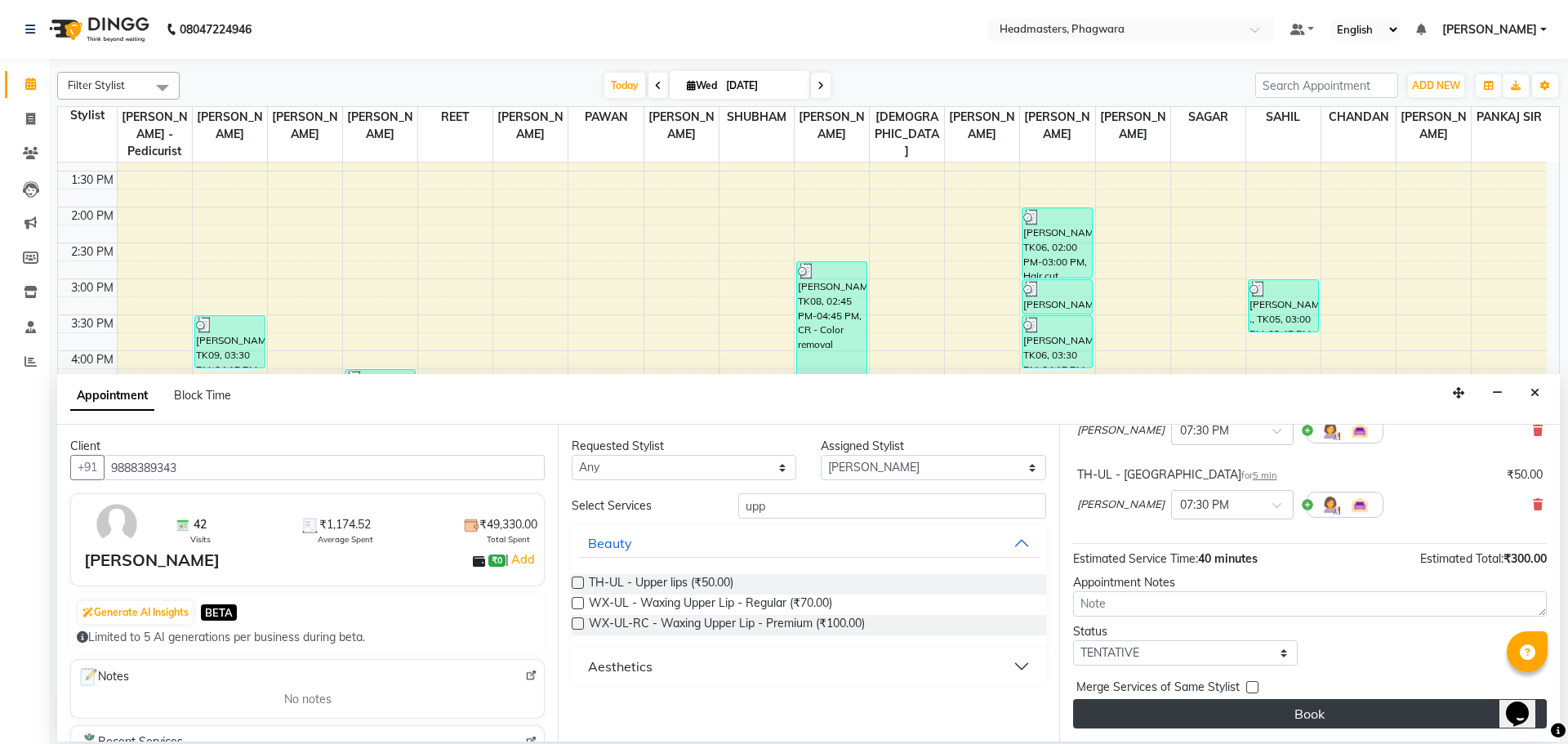
click at [1189, 709] on button "Book" at bounding box center [1310, 713] width 474 height 30
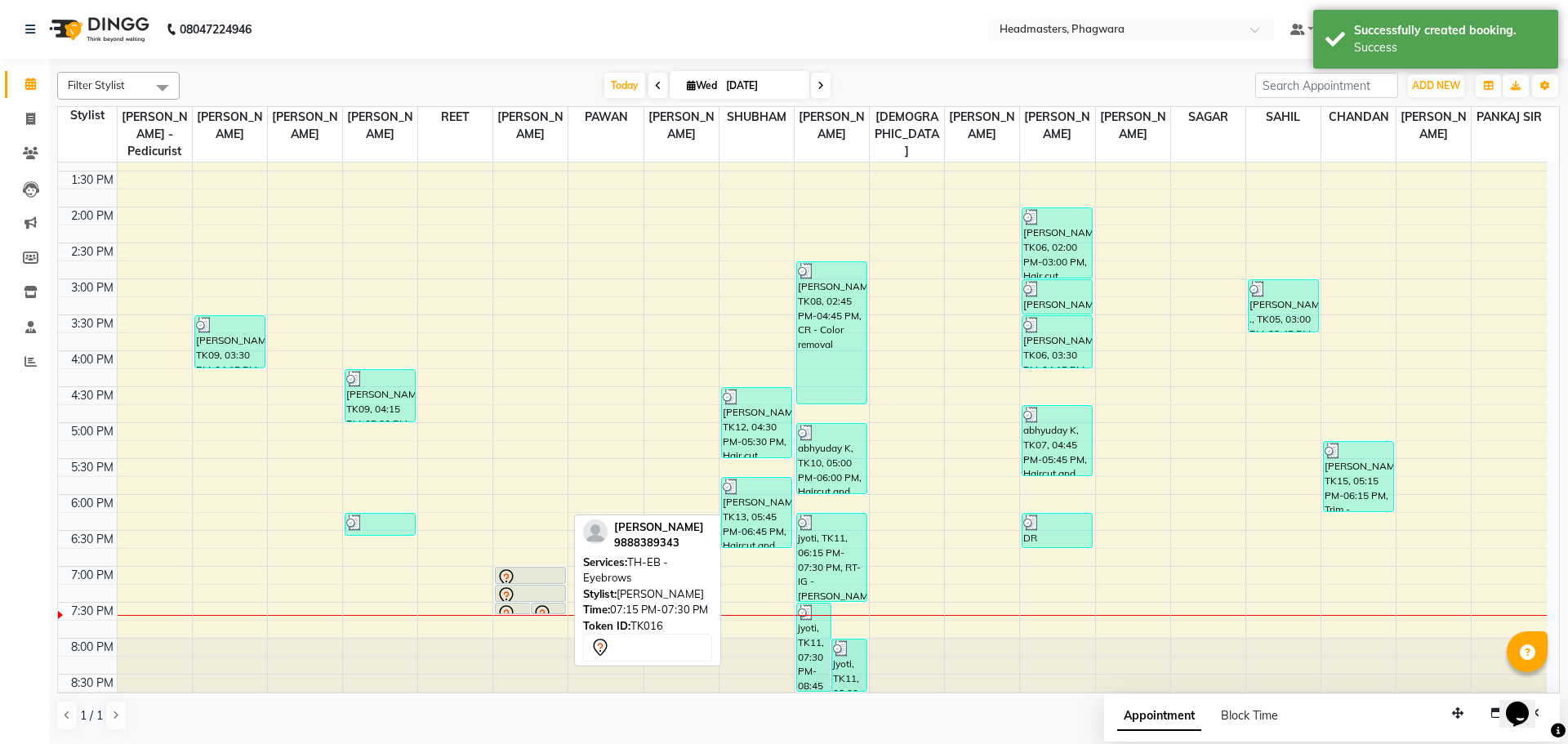
click at [538, 586] on div at bounding box center [530, 596] width 67 height 19
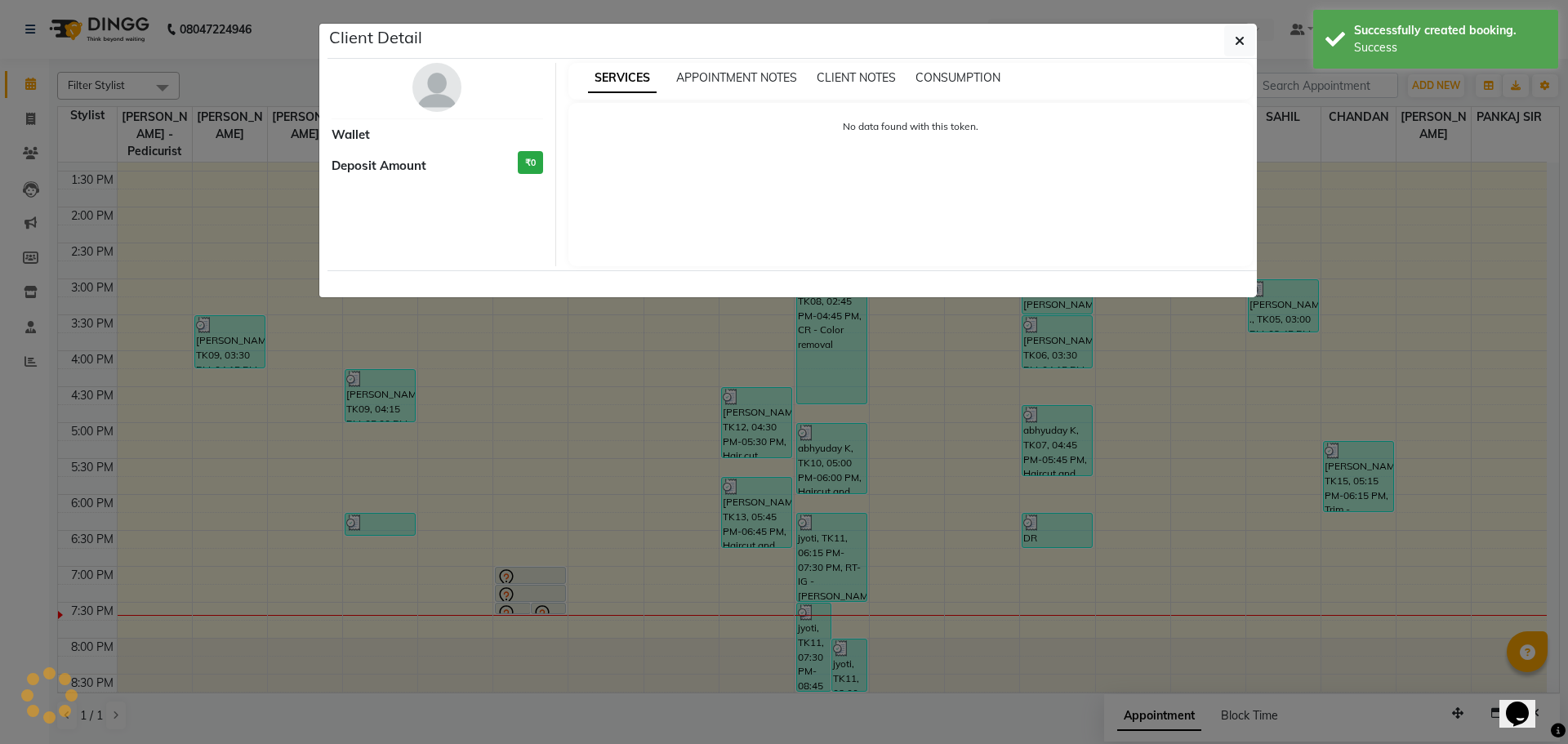
select select "7"
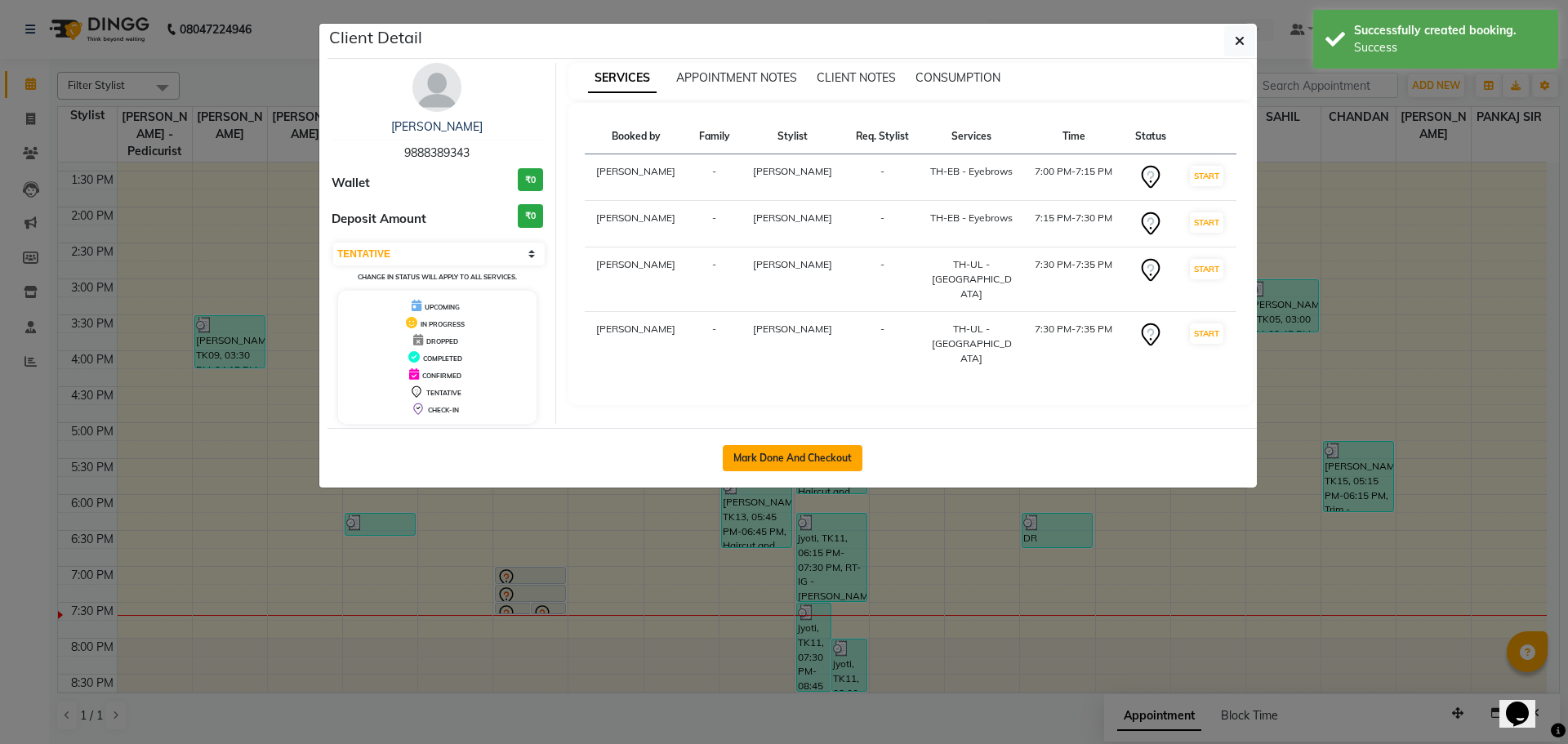
click at [838, 459] on button "Mark Done And Checkout" at bounding box center [792, 457] width 140 height 26
select select "service"
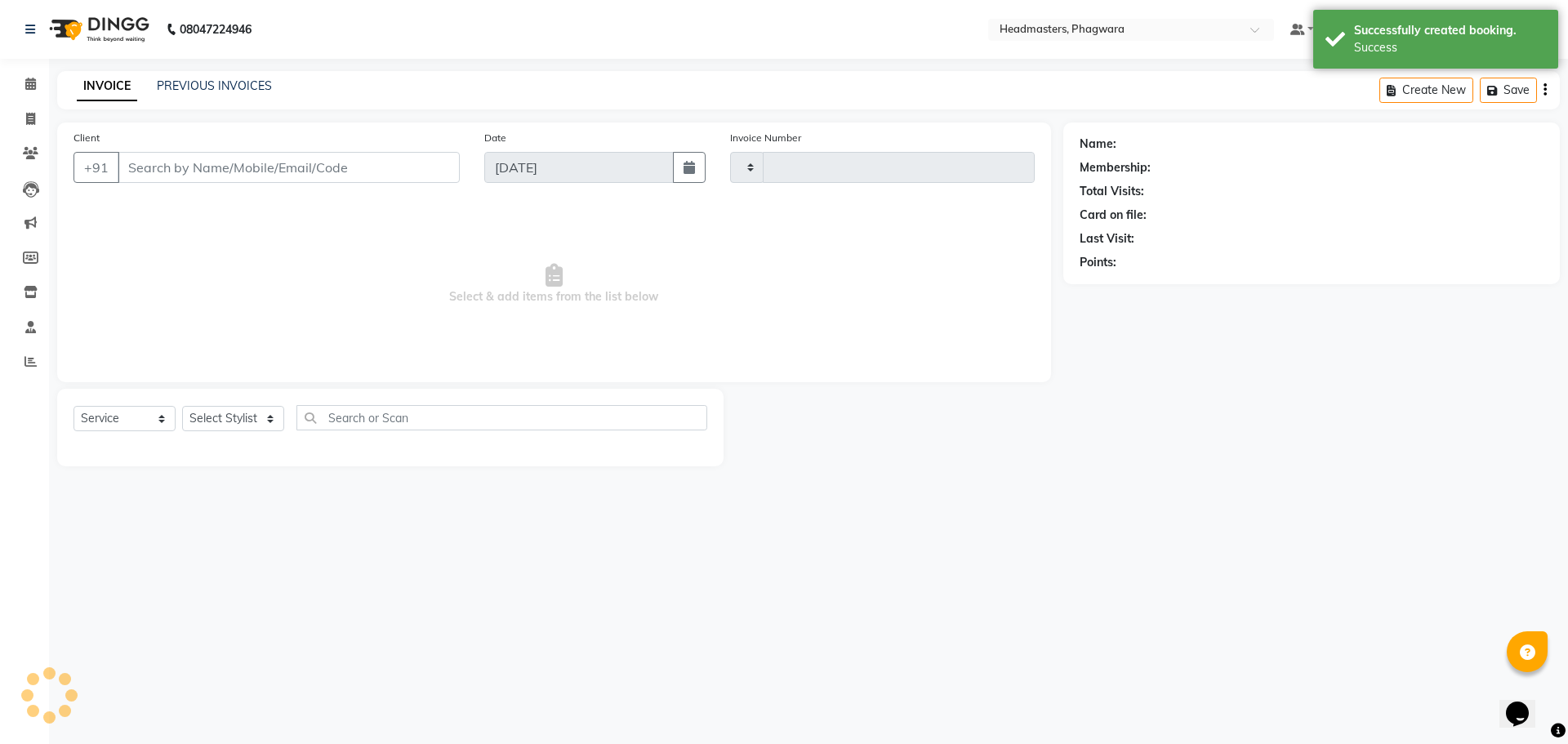
type input "1023"
select select "7888"
type input "9888389343"
select select "71381"
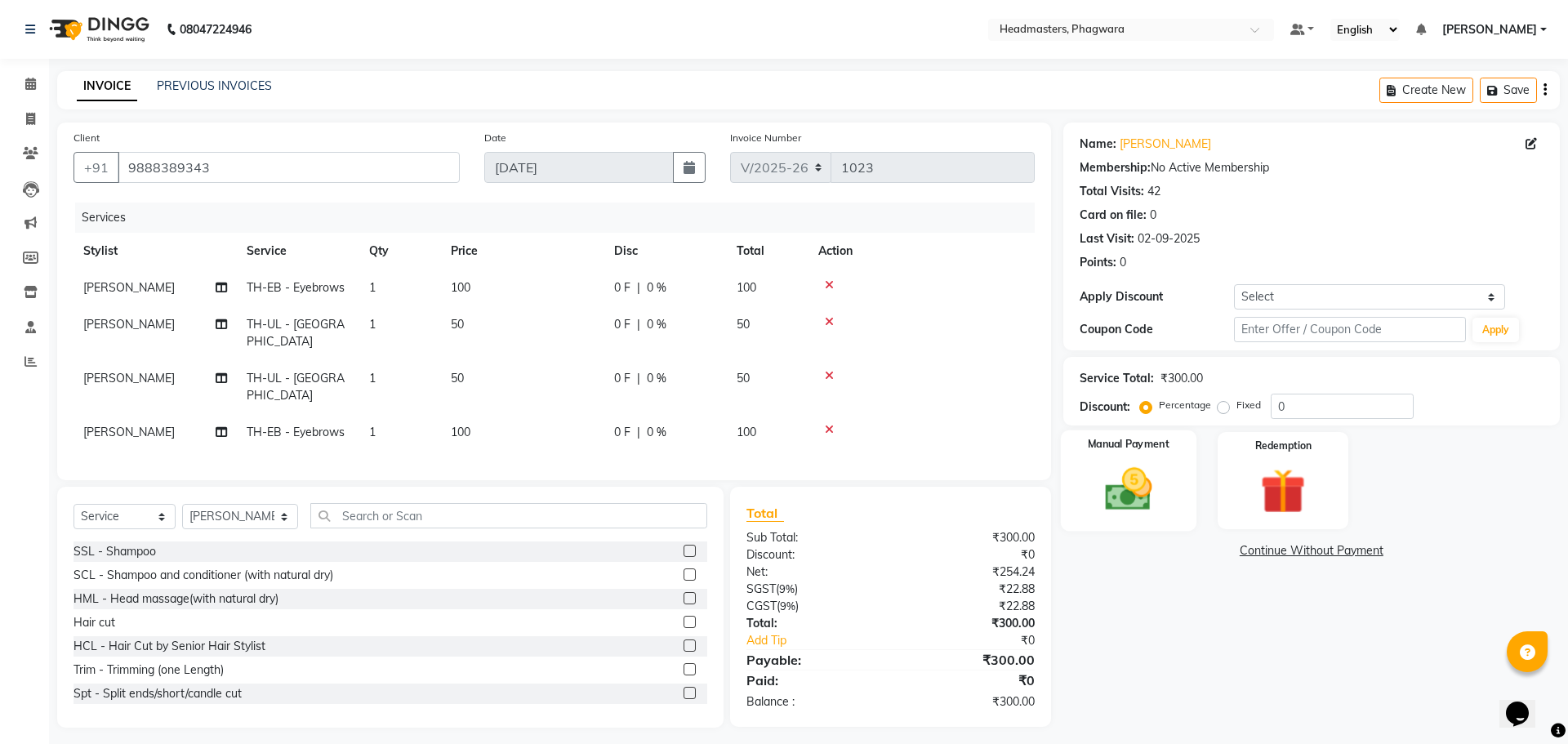
click at [1118, 475] on img at bounding box center [1128, 489] width 76 height 54
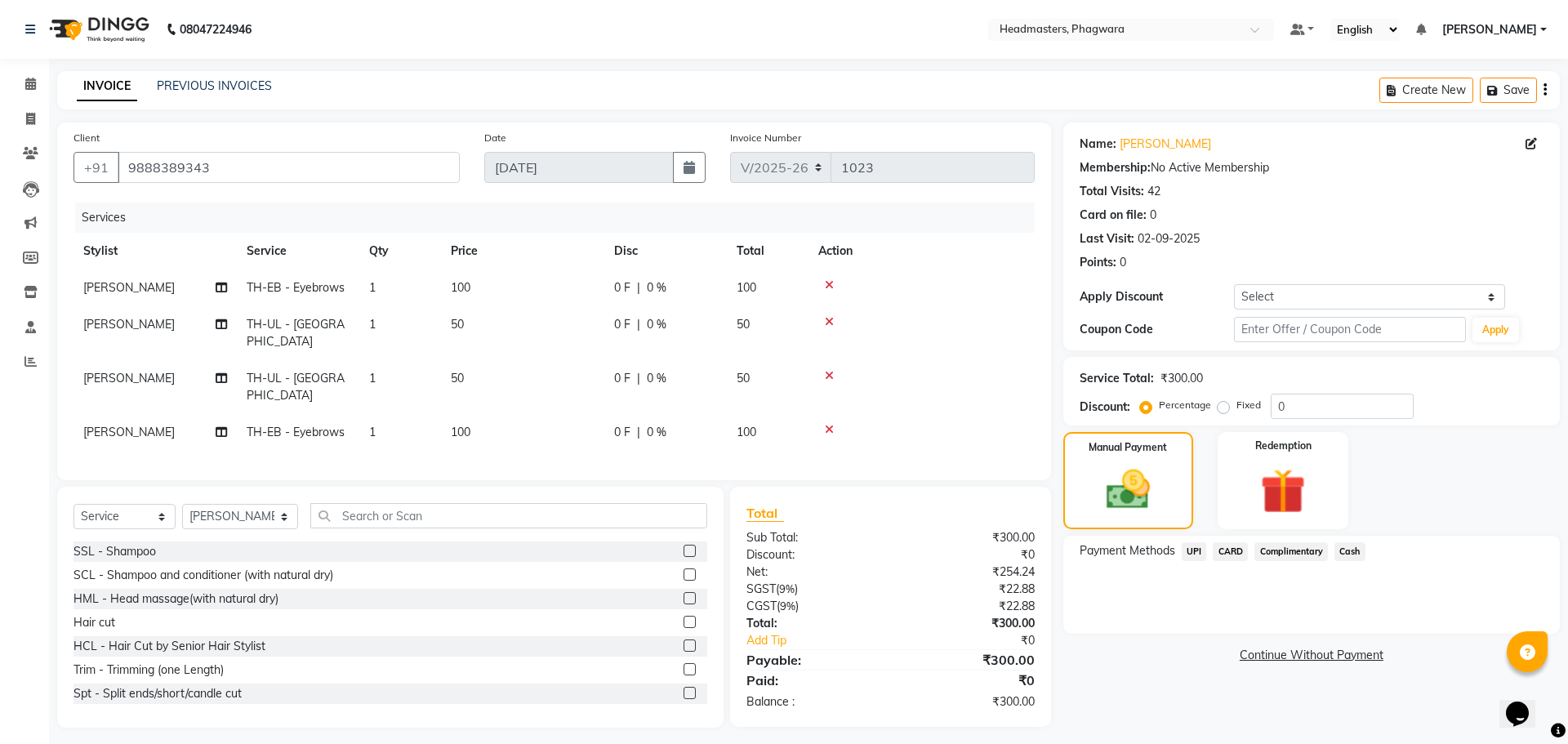
click at [1346, 548] on span "Cash" at bounding box center [1350, 552] width 31 height 19
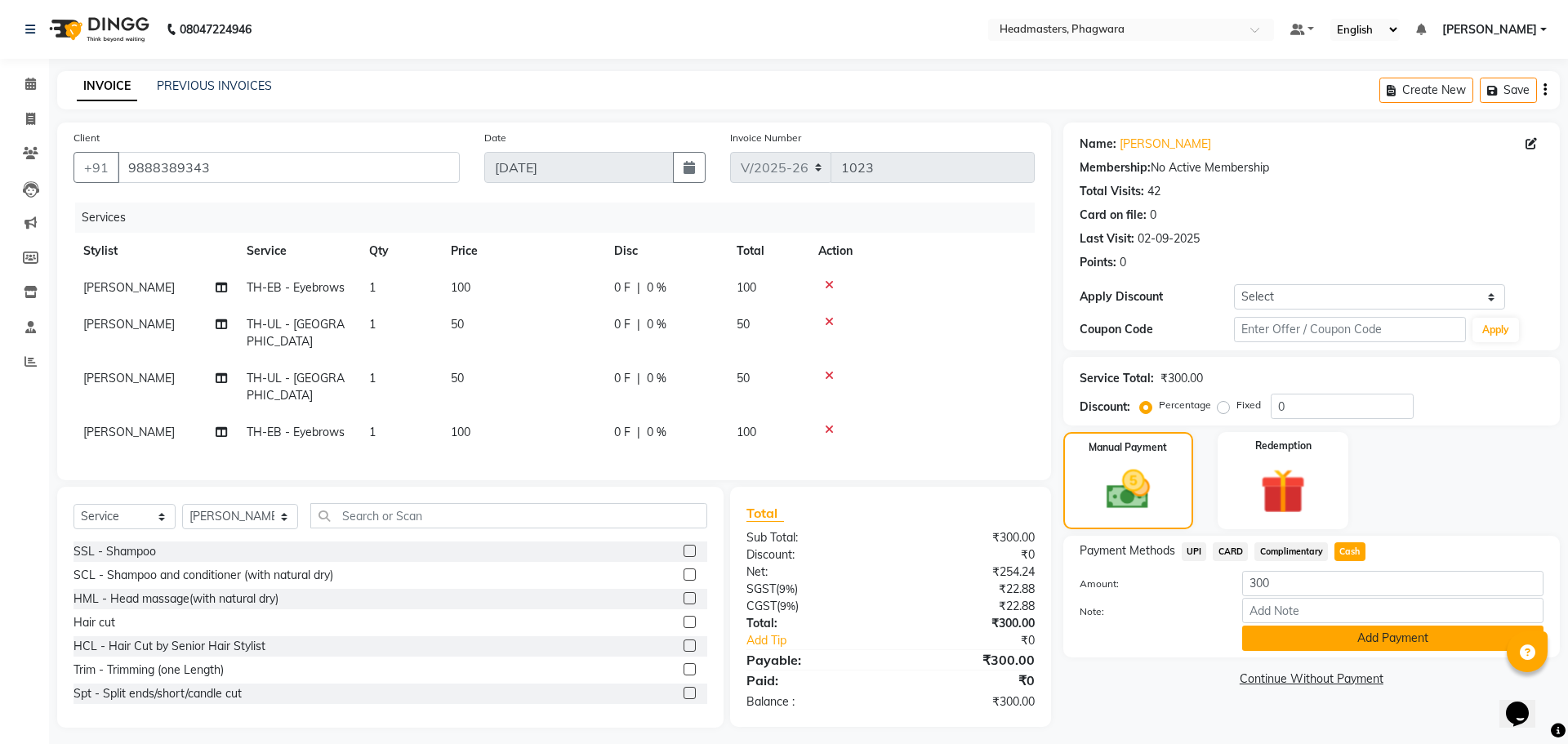
click at [1321, 641] on button "Add Payment" at bounding box center [1392, 638] width 301 height 25
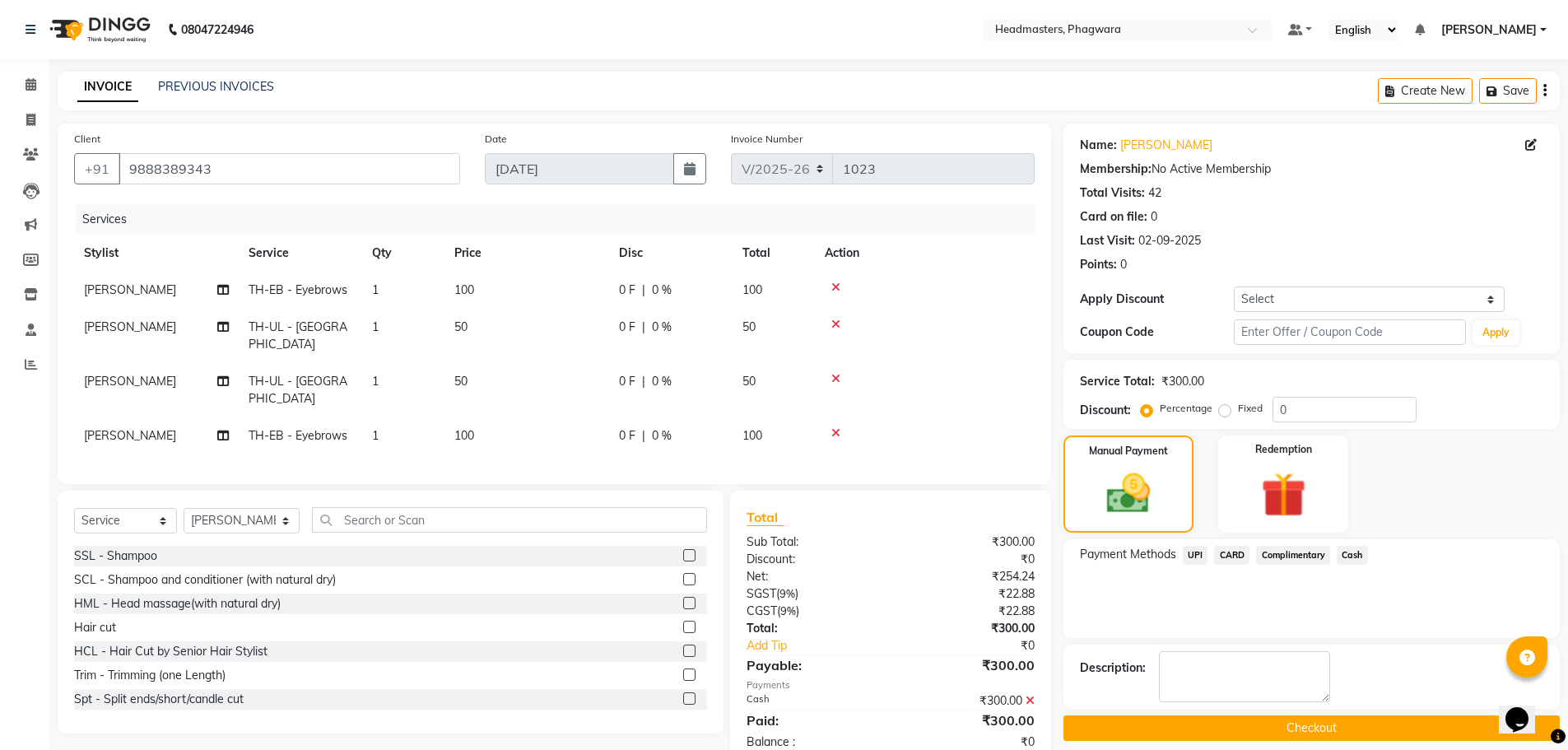
click at [1321, 727] on button "Checkout" at bounding box center [1312, 728] width 497 height 25
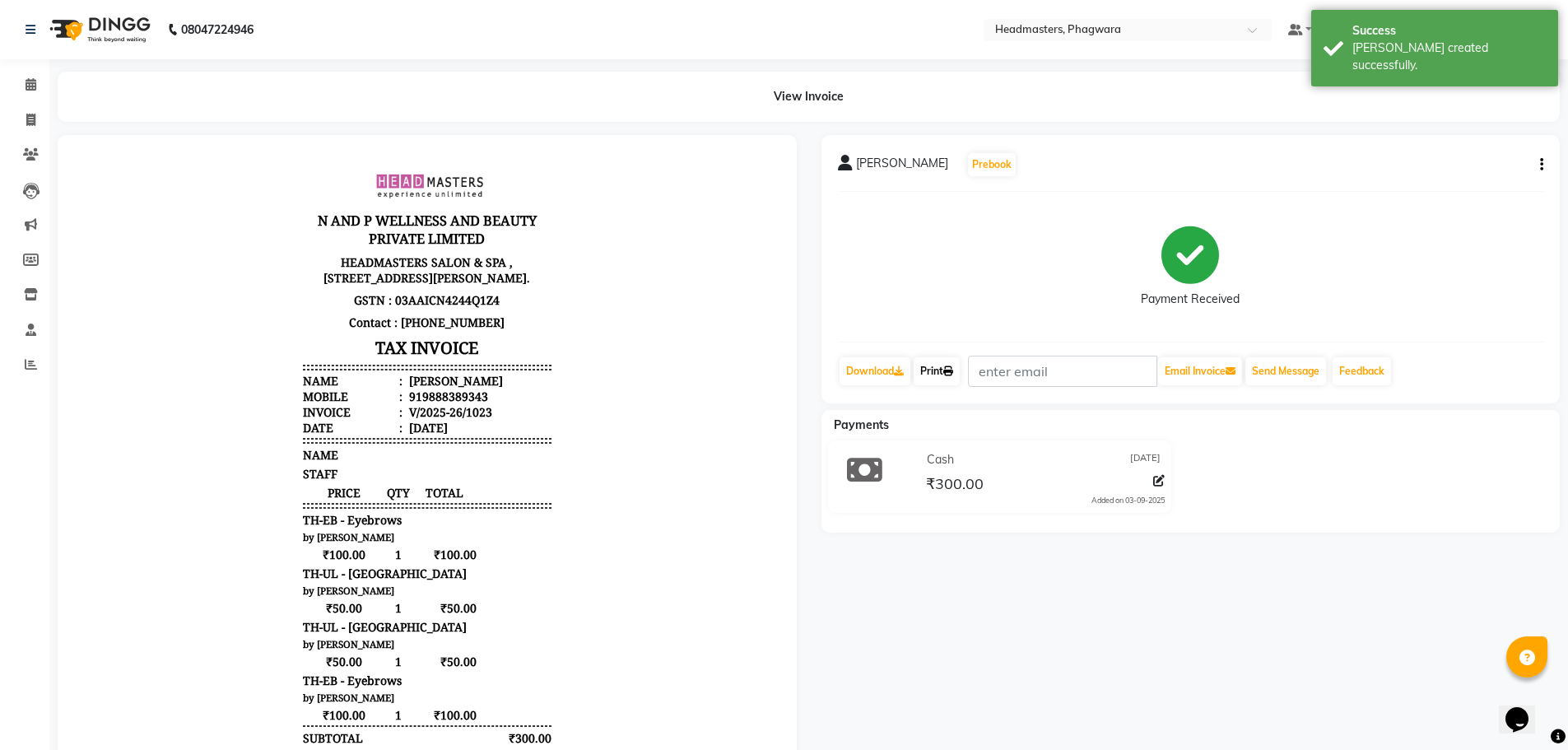
click at [960, 375] on link "Print" at bounding box center [937, 371] width 47 height 28
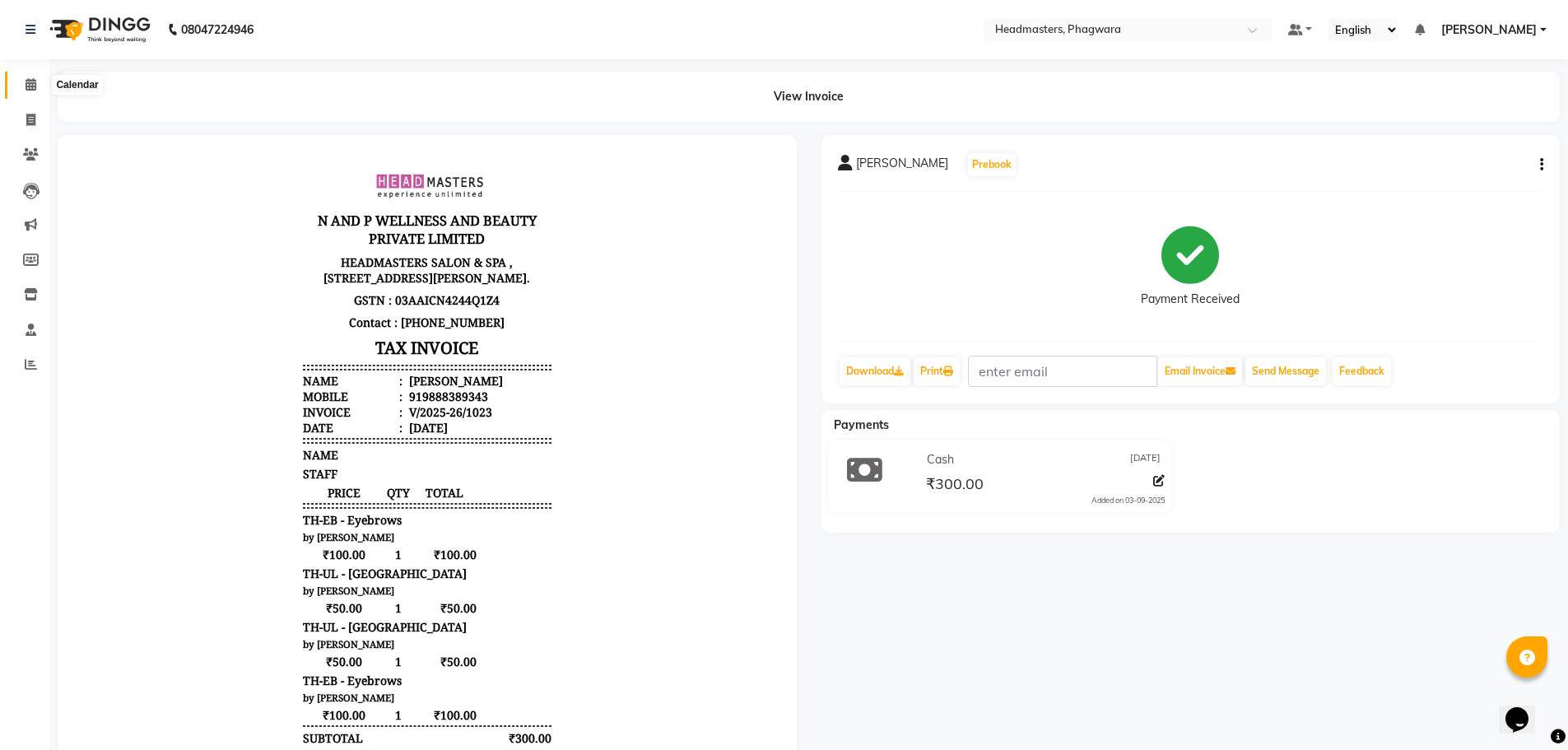
click at [32, 75] on link "Calendar" at bounding box center [24, 85] width 40 height 27
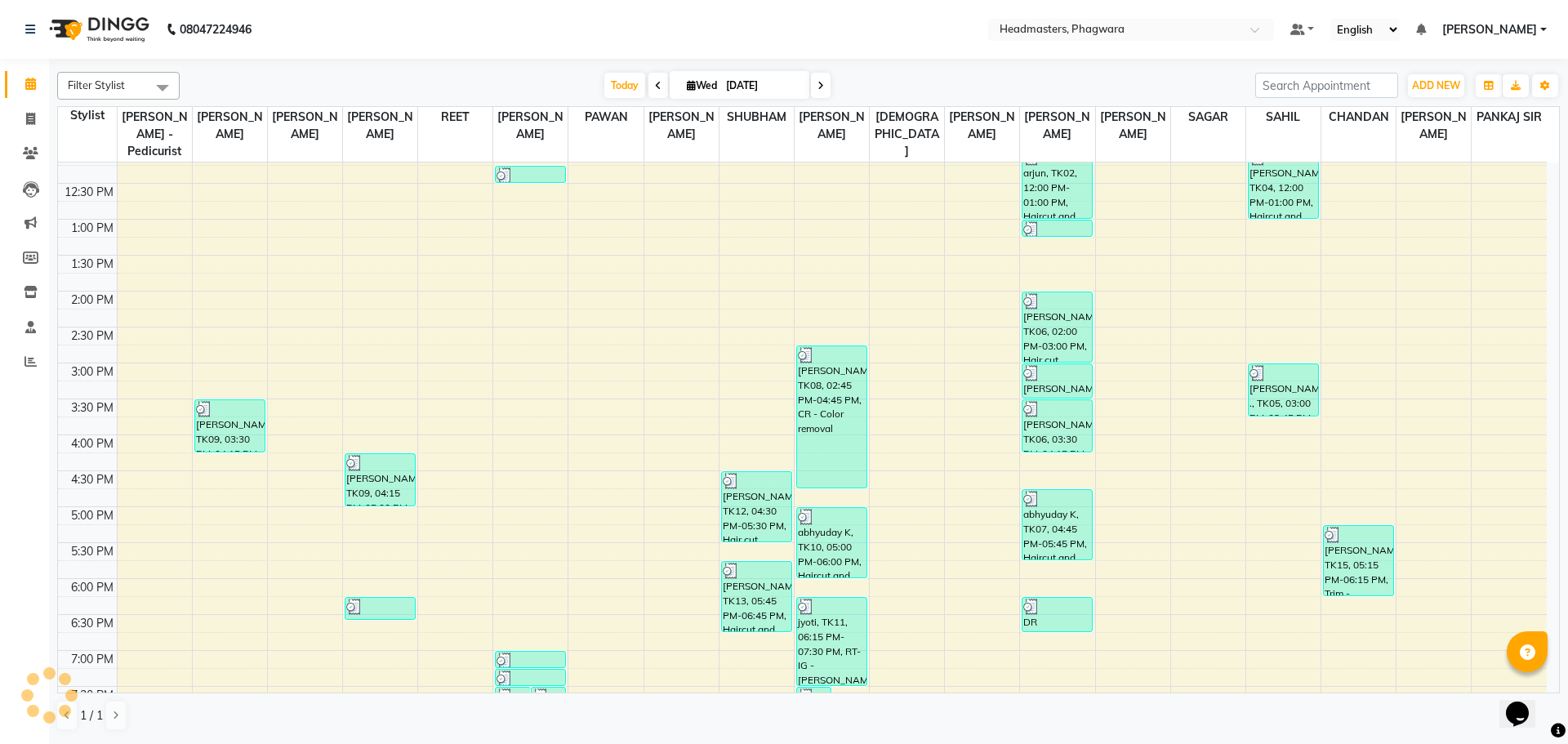
scroll to position [386, 0]
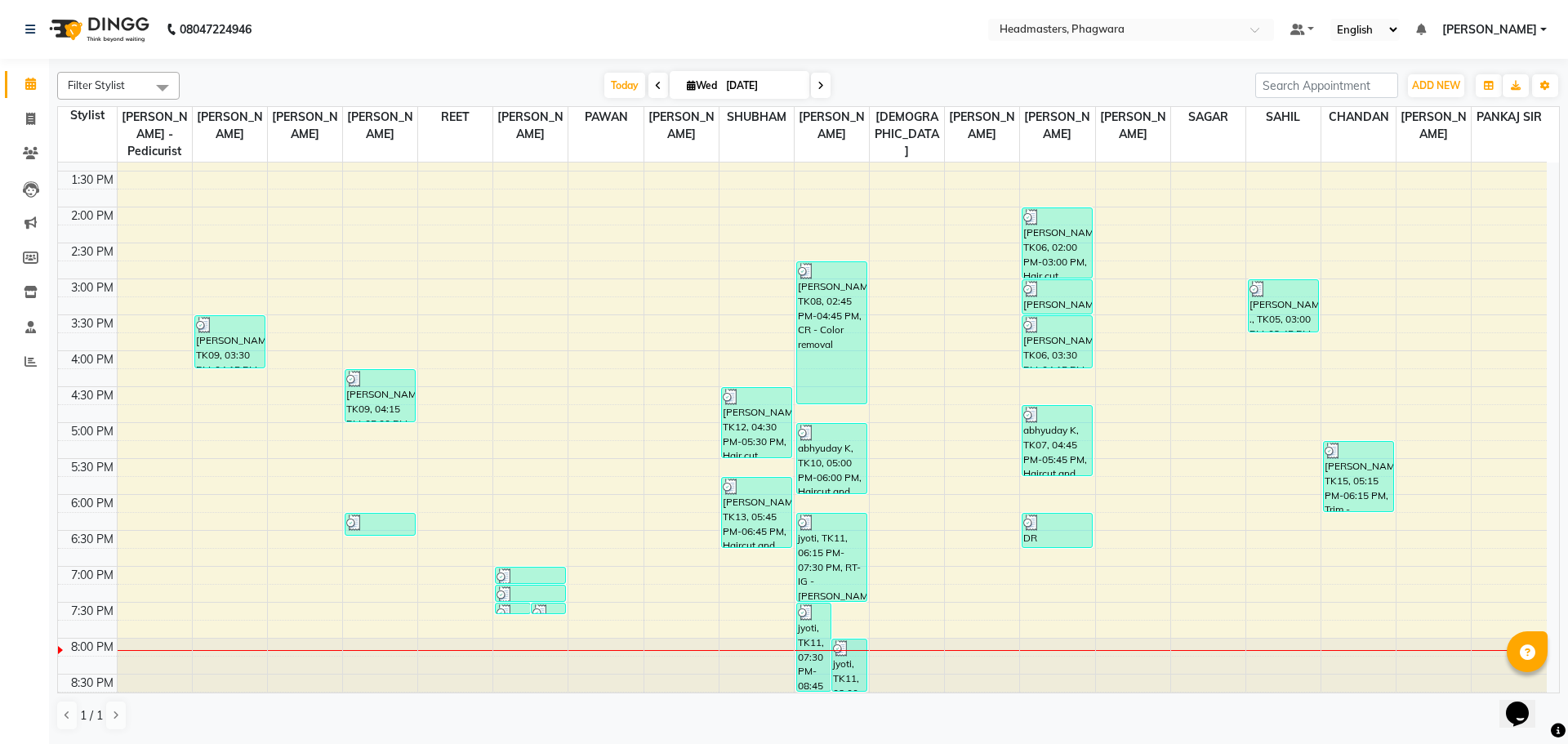
click at [736, 564] on div "8:00 AM 8:30 AM 9:00 AM 9:30 AM 10:00 AM 10:30 AM 11:00 AM 11:30 AM 12:00 PM 12…" at bounding box center [802, 244] width 1489 height 934
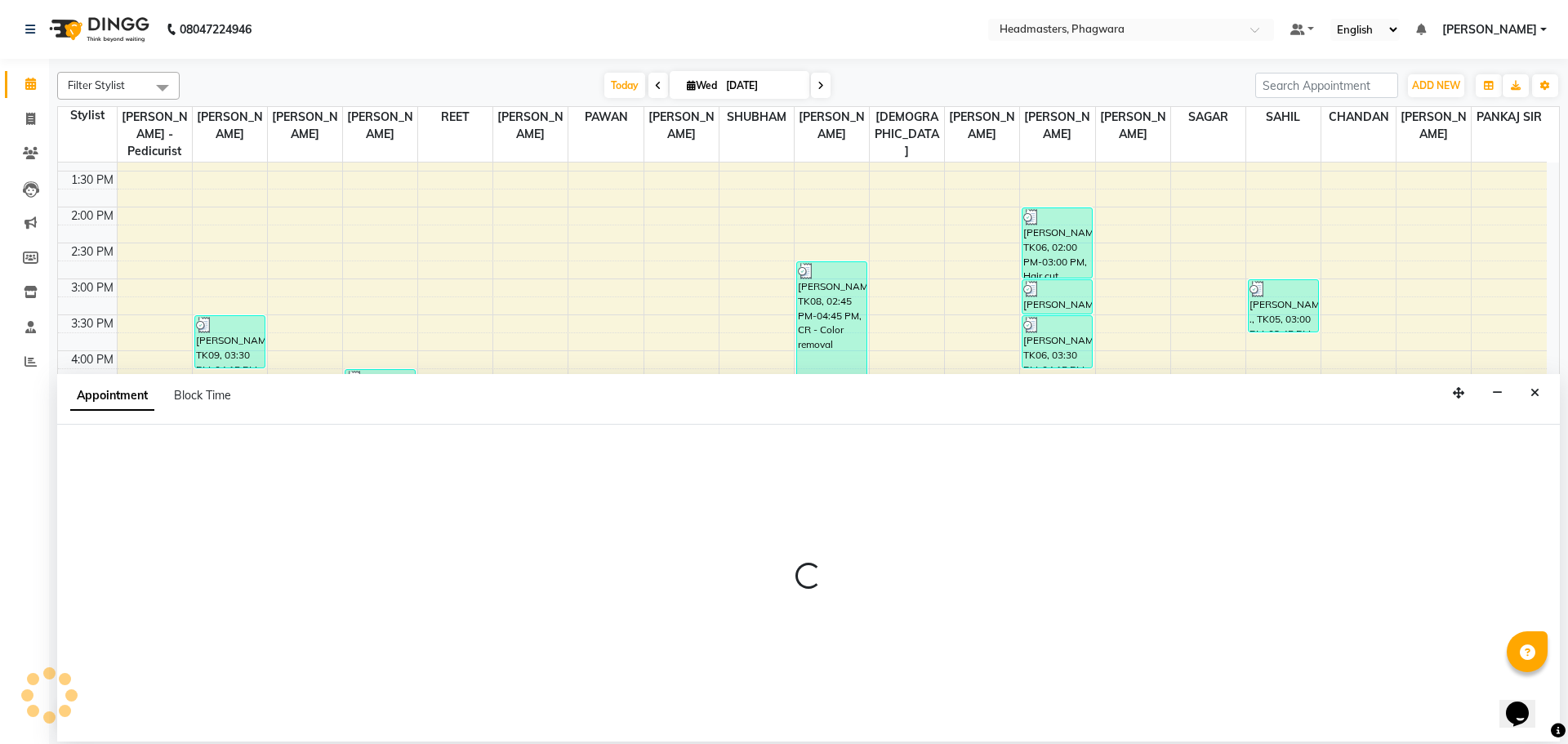
select select "71385"
select select "tentative"
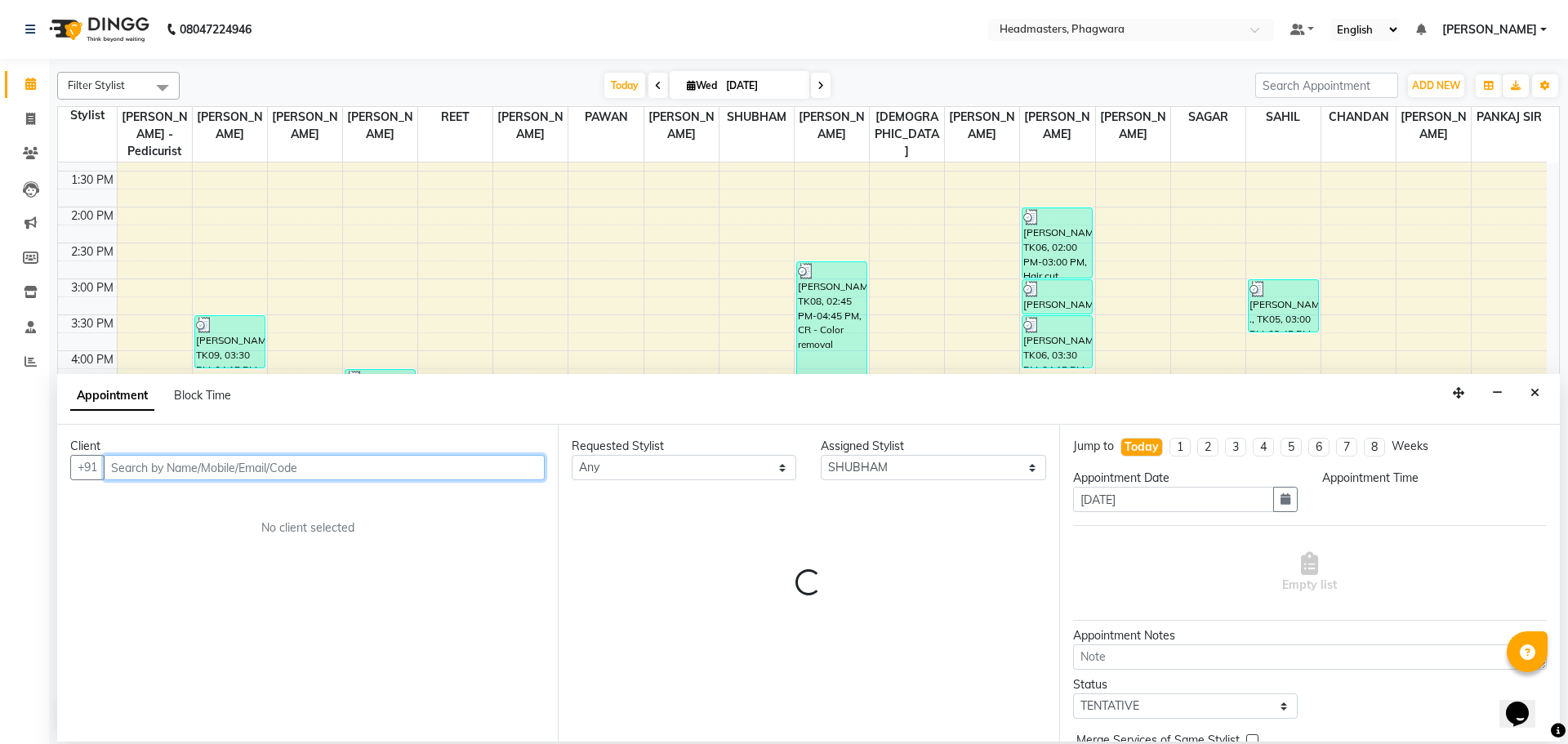
select select "1140"
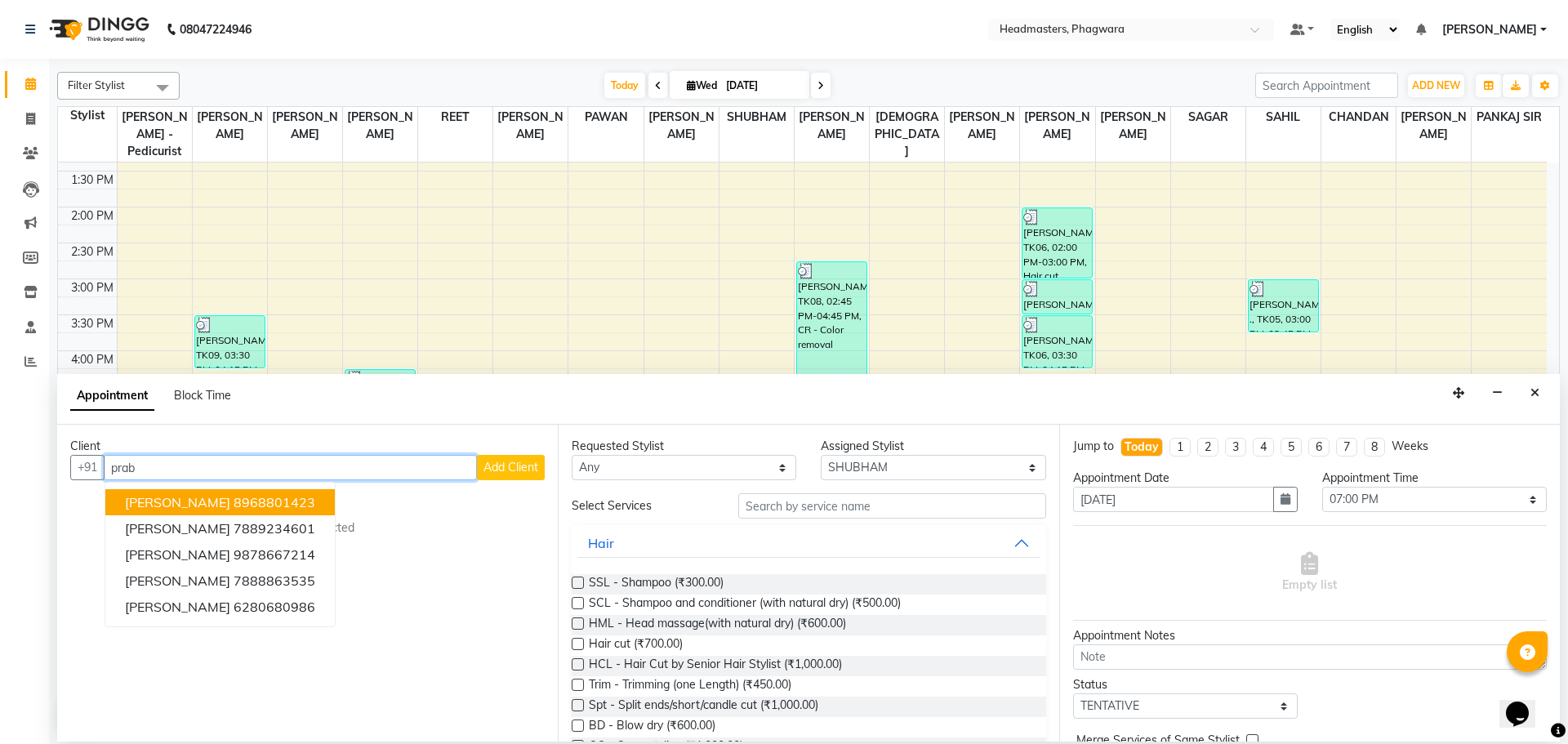
click at [243, 495] on ngb-highlight "8968801423" at bounding box center [274, 501] width 82 height 16
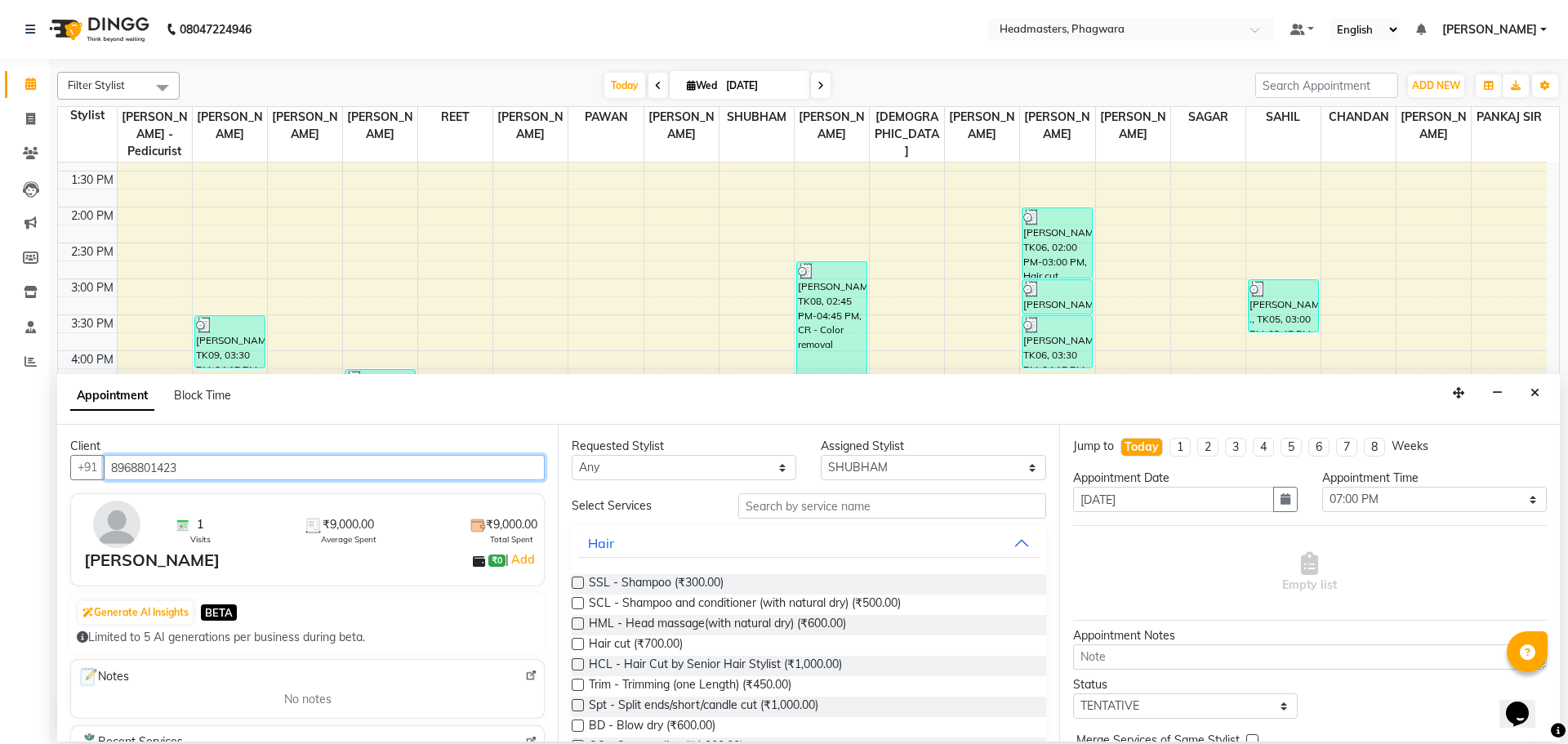
type input "8968801423"
click at [920, 498] on input "text" at bounding box center [892, 505] width 308 height 25
click at [793, 600] on span "SCL - Shampoo and conditioner (with natural dry) (₹500.00)" at bounding box center [745, 604] width 312 height 20
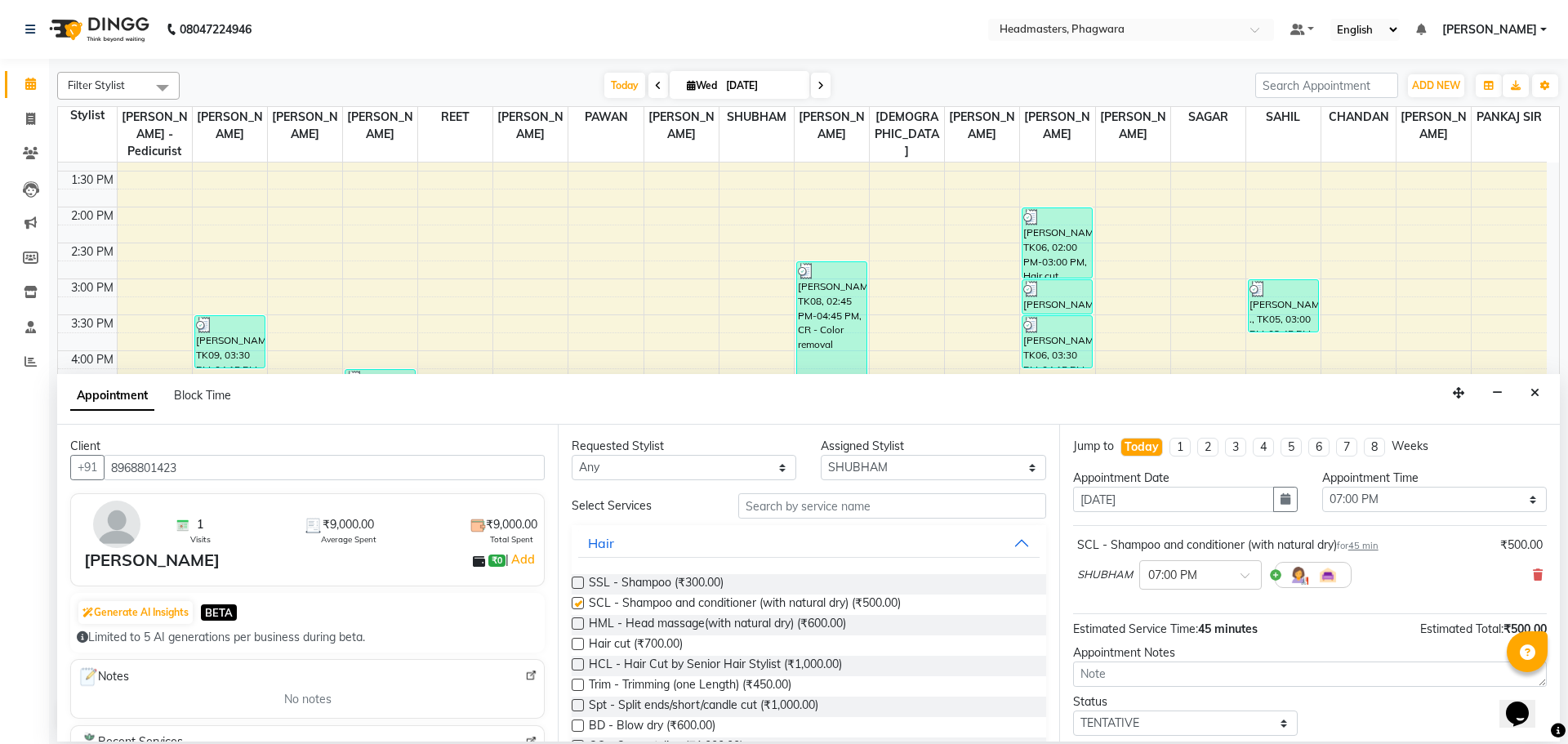
checkbox input "false"
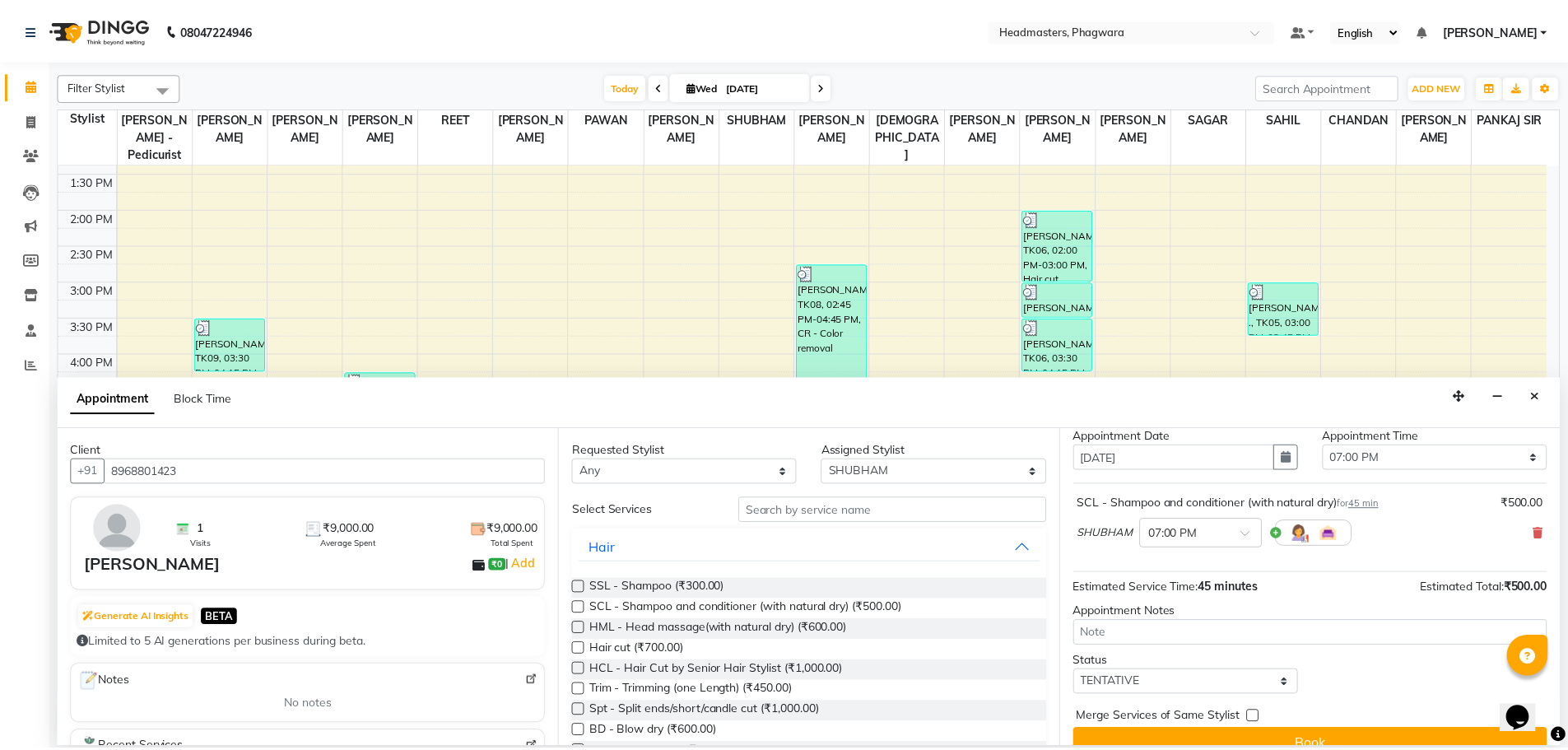
scroll to position [71, 0]
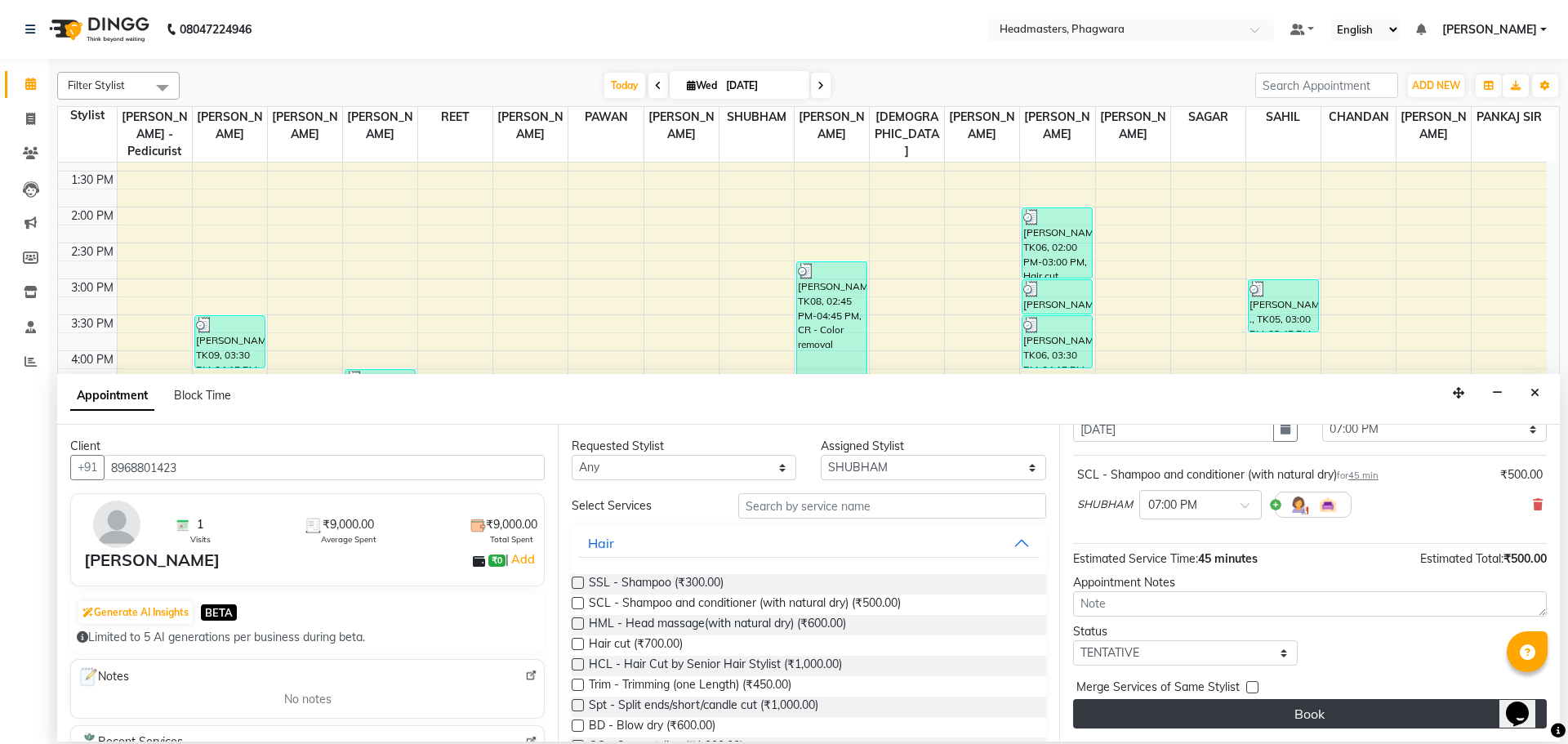
click at [1279, 722] on button "Book" at bounding box center [1310, 713] width 474 height 30
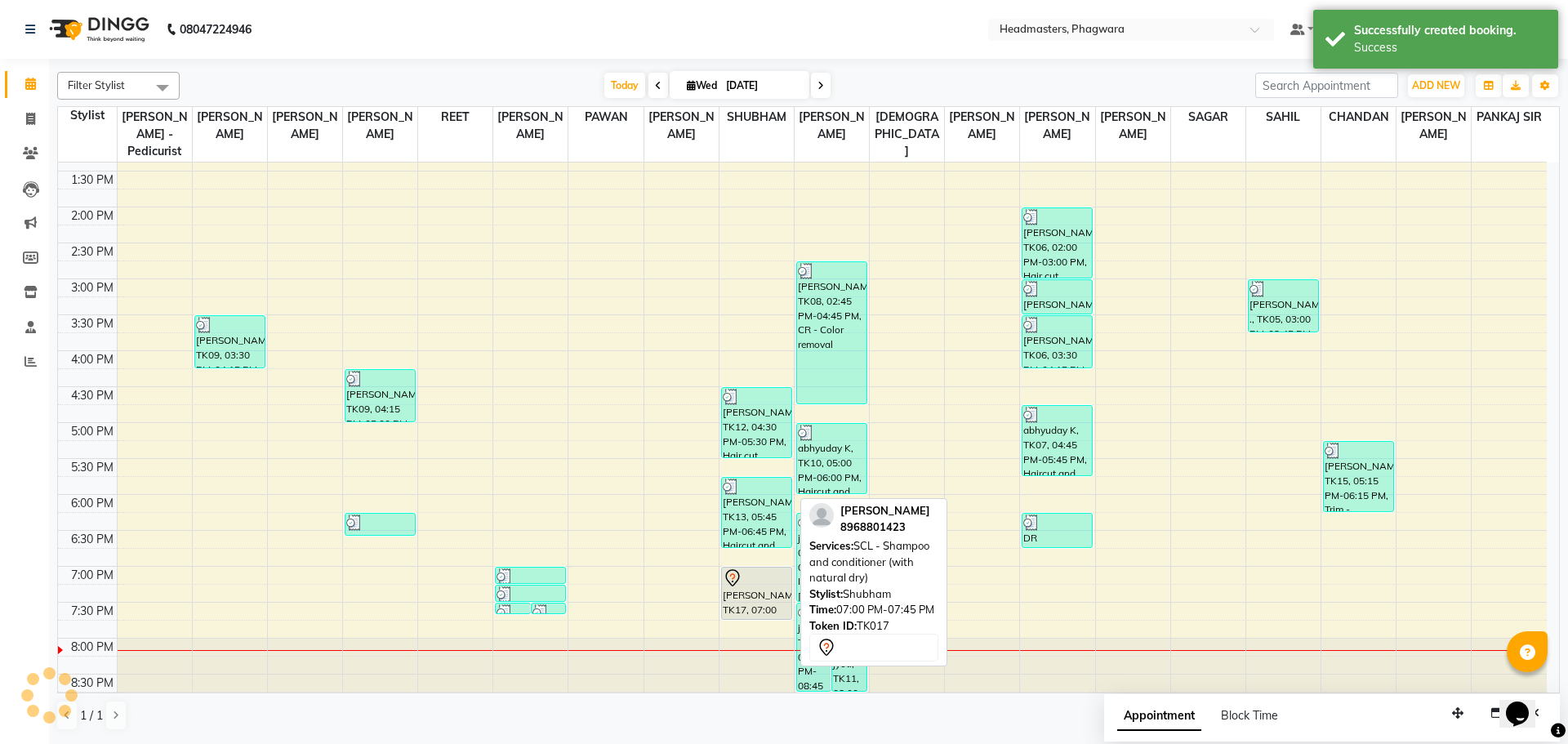
click at [749, 579] on div "[PERSON_NAME], TK17, 07:00 PM-07:45 PM, SCL - Shampoo and conditioner (with nat…" at bounding box center [757, 593] width 69 height 51
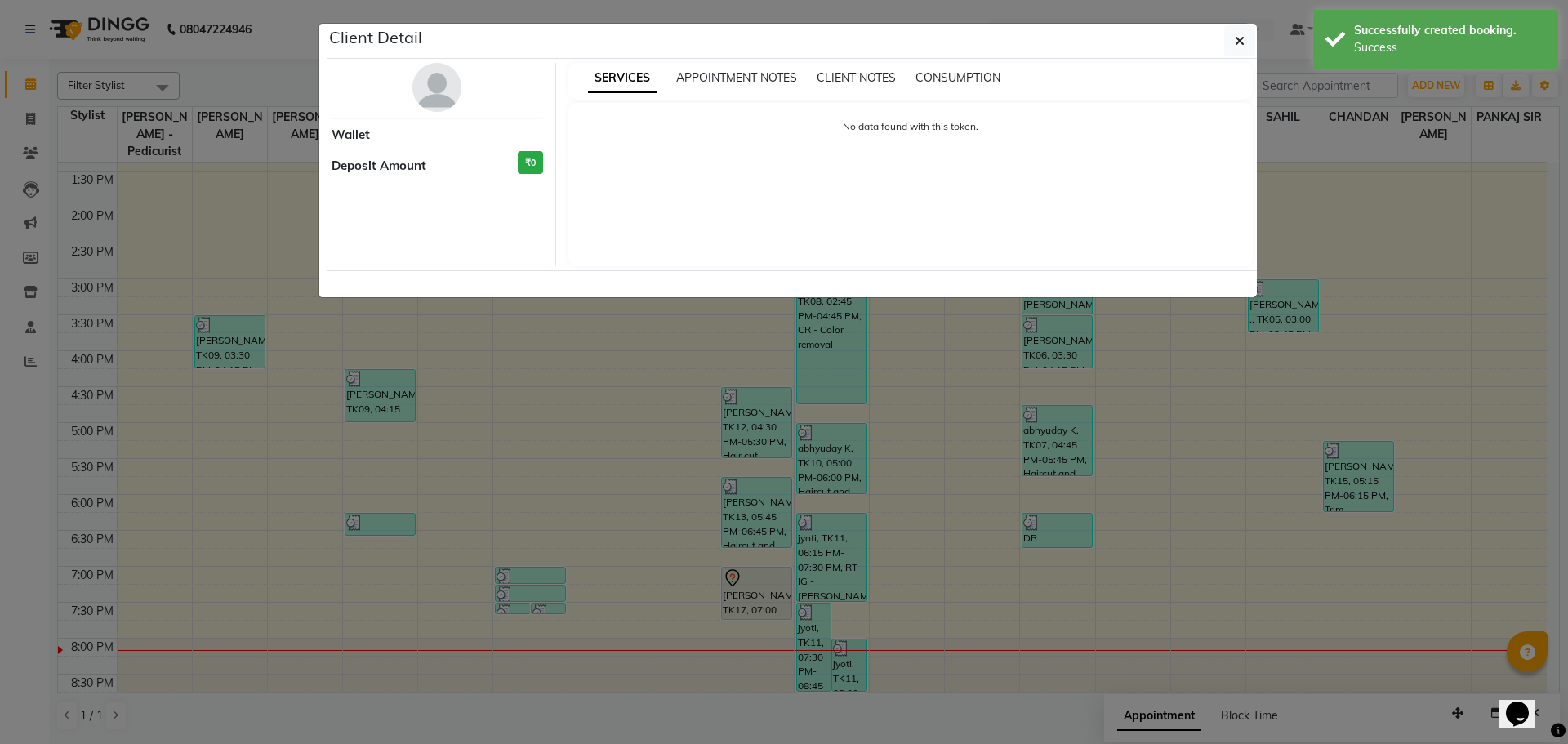
select select "7"
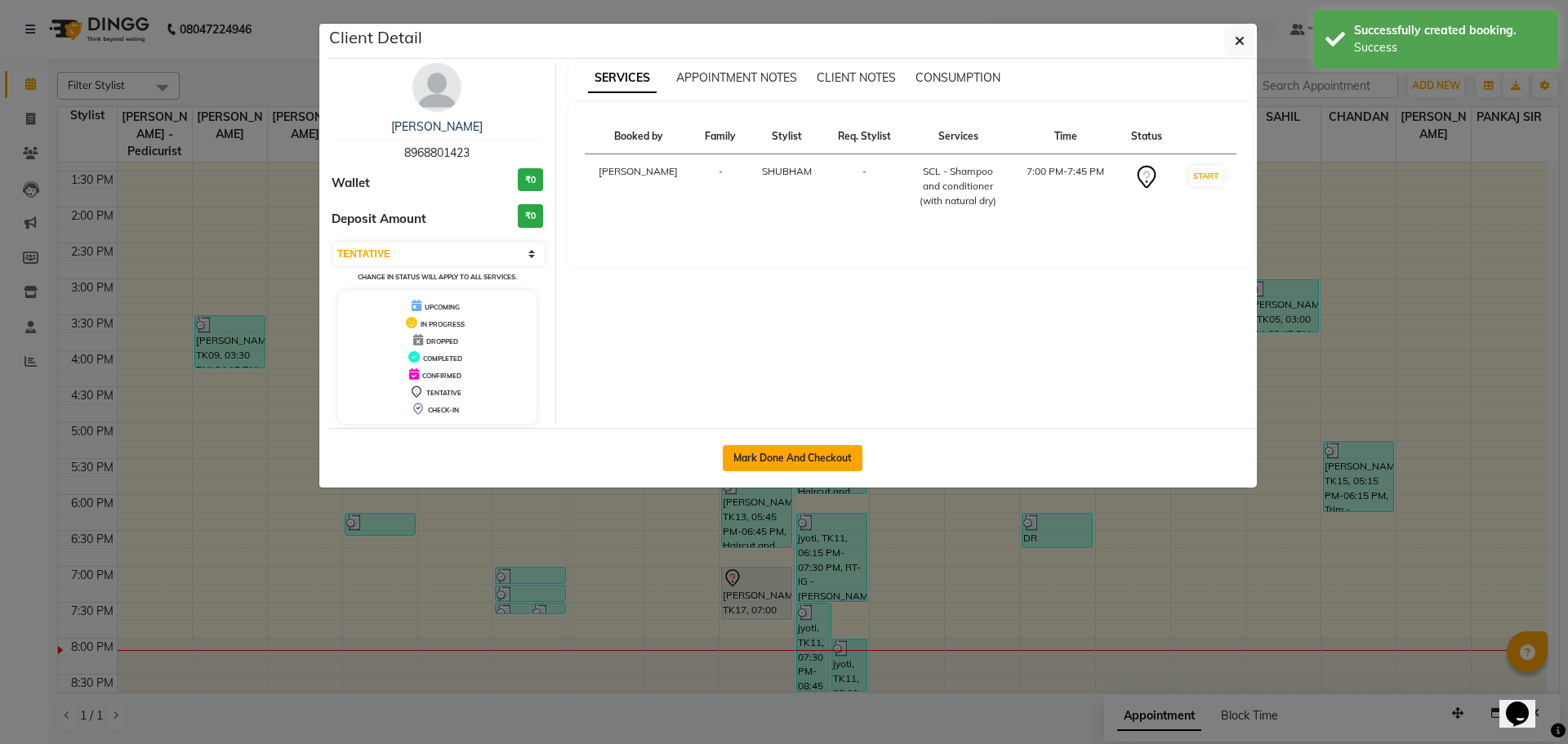
click at [835, 447] on button "Mark Done And Checkout" at bounding box center [792, 457] width 140 height 26
select select "service"
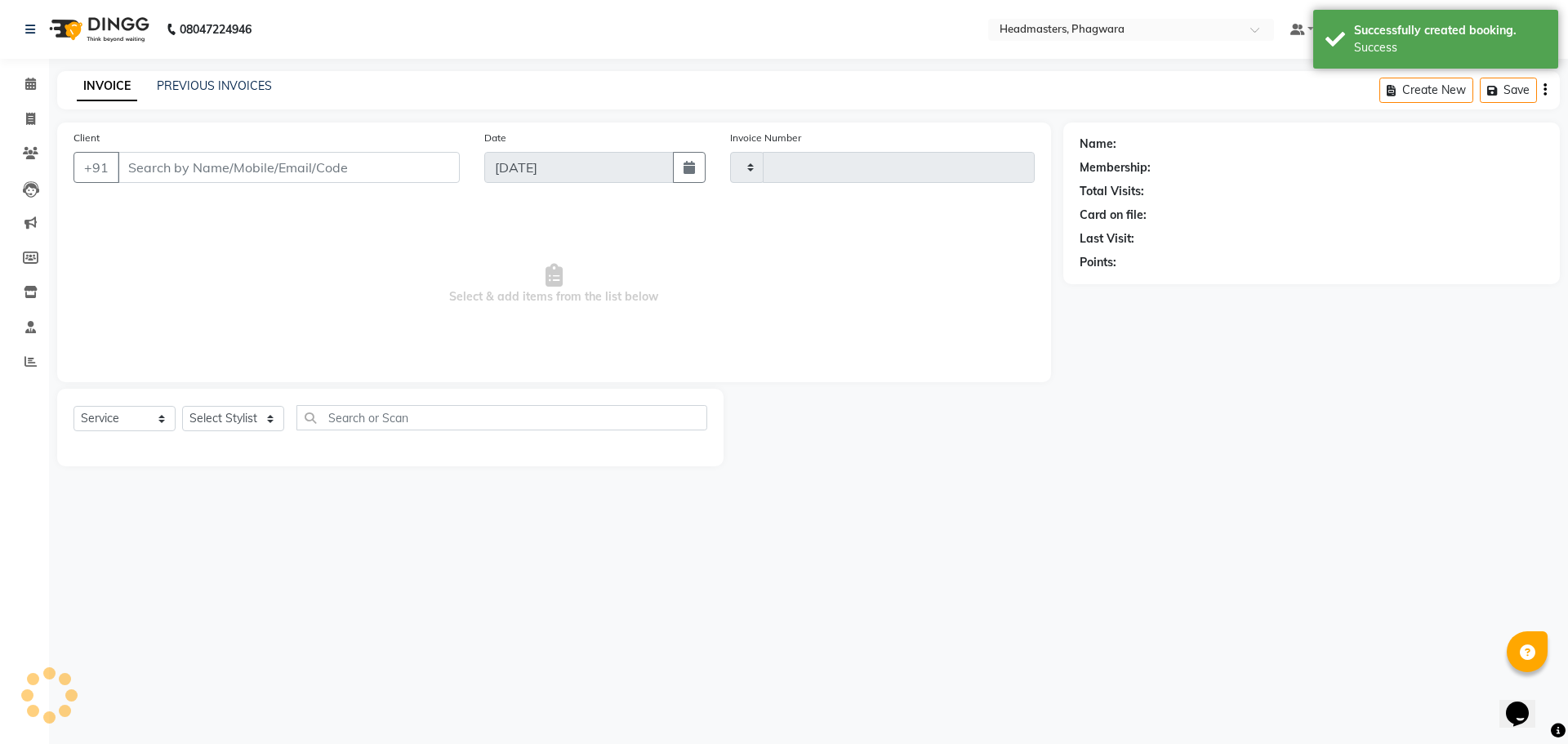
type input "1024"
select select "7888"
type input "8968801423"
select select "71385"
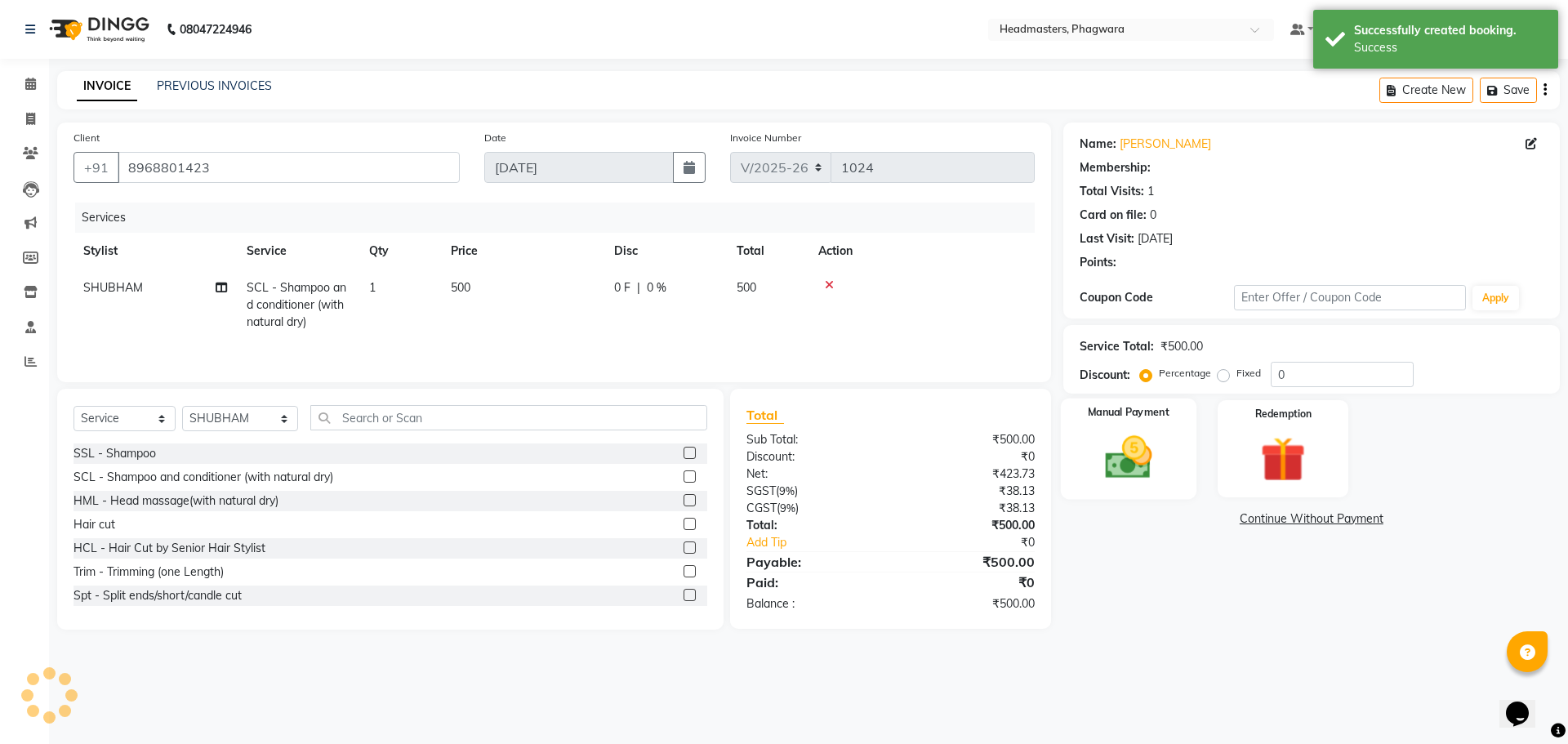
click at [1136, 436] on div "Manual Payment" at bounding box center [1127, 449] width 136 height 100
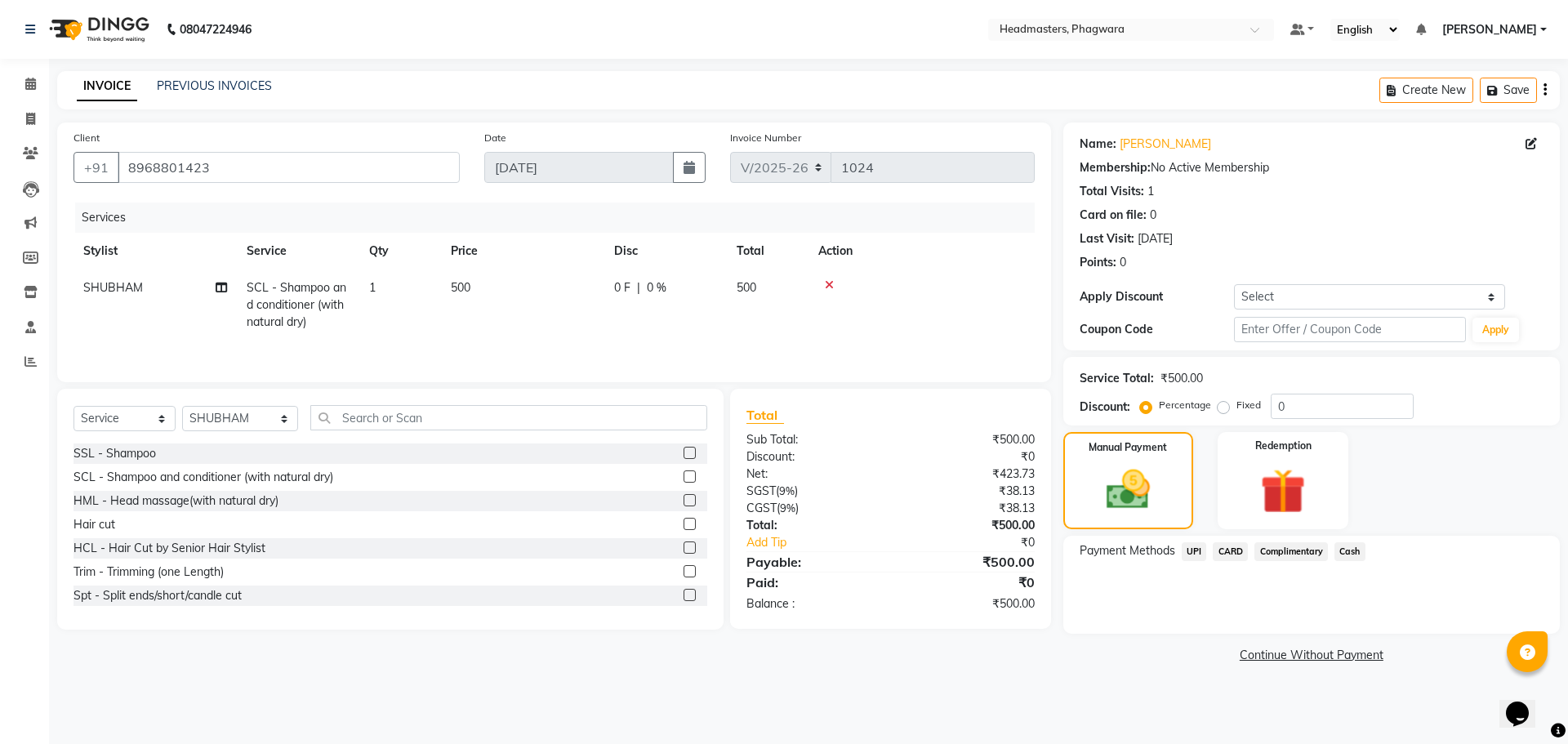
click at [1201, 547] on span "UPI" at bounding box center [1195, 552] width 25 height 19
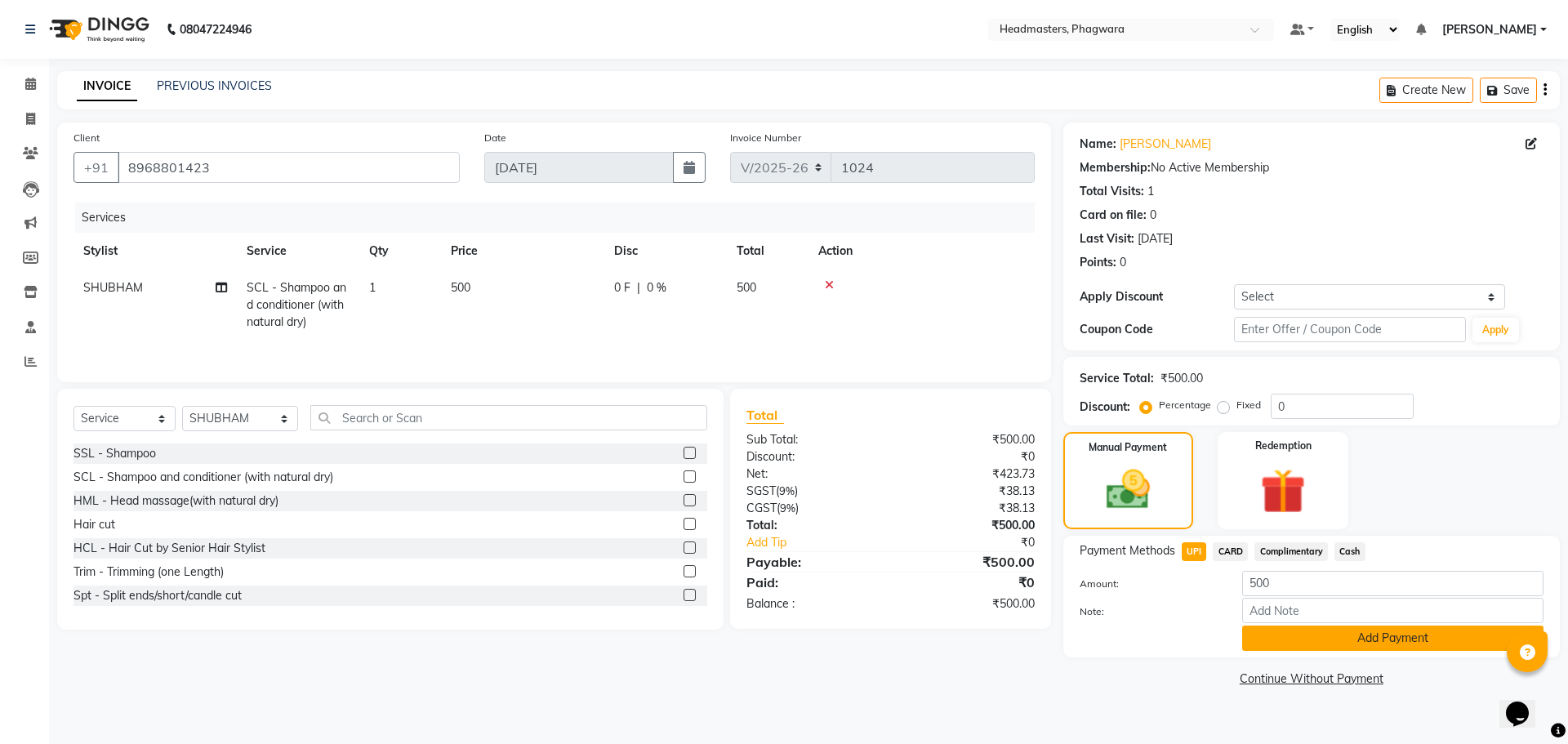
click at [1364, 647] on button "Add Payment" at bounding box center [1392, 638] width 301 height 25
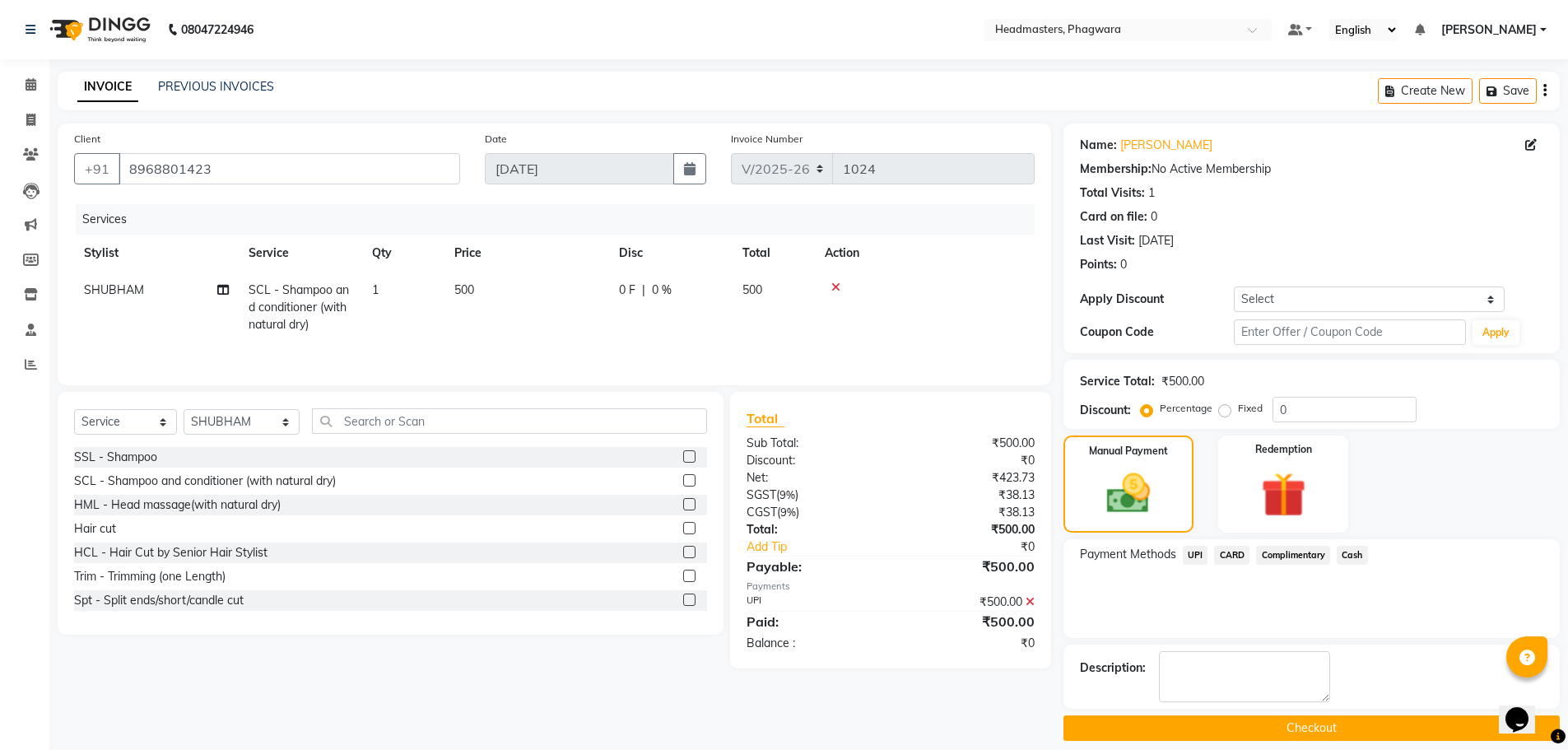
click at [1350, 721] on button "Checkout" at bounding box center [1312, 728] width 497 height 25
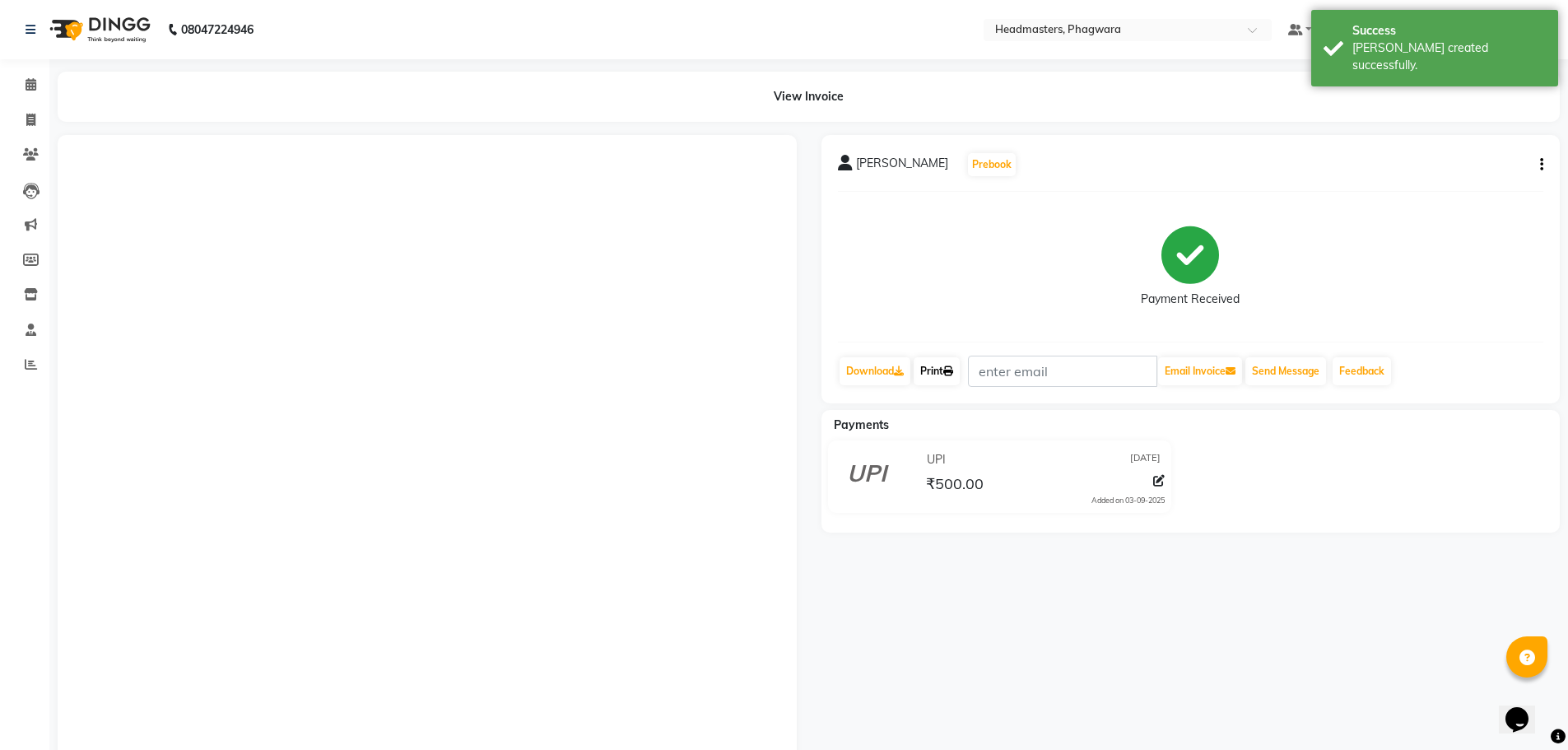
click at [953, 375] on icon at bounding box center [948, 372] width 10 height 10
